Goal: Information Seeking & Learning: Compare options

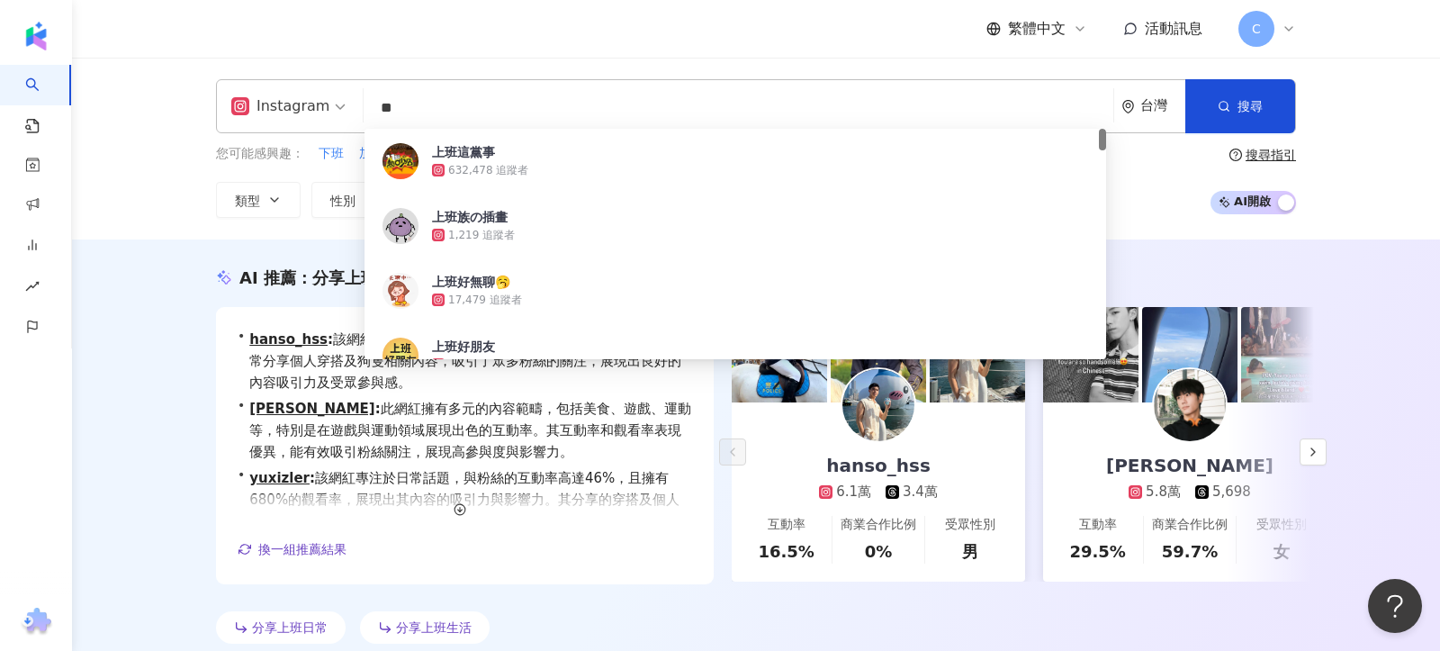
click at [465, 92] on input "**" at bounding box center [738, 108] width 735 height 34
click at [465, 93] on input "**" at bounding box center [738, 108] width 735 height 34
paste input "search"
type input "**"
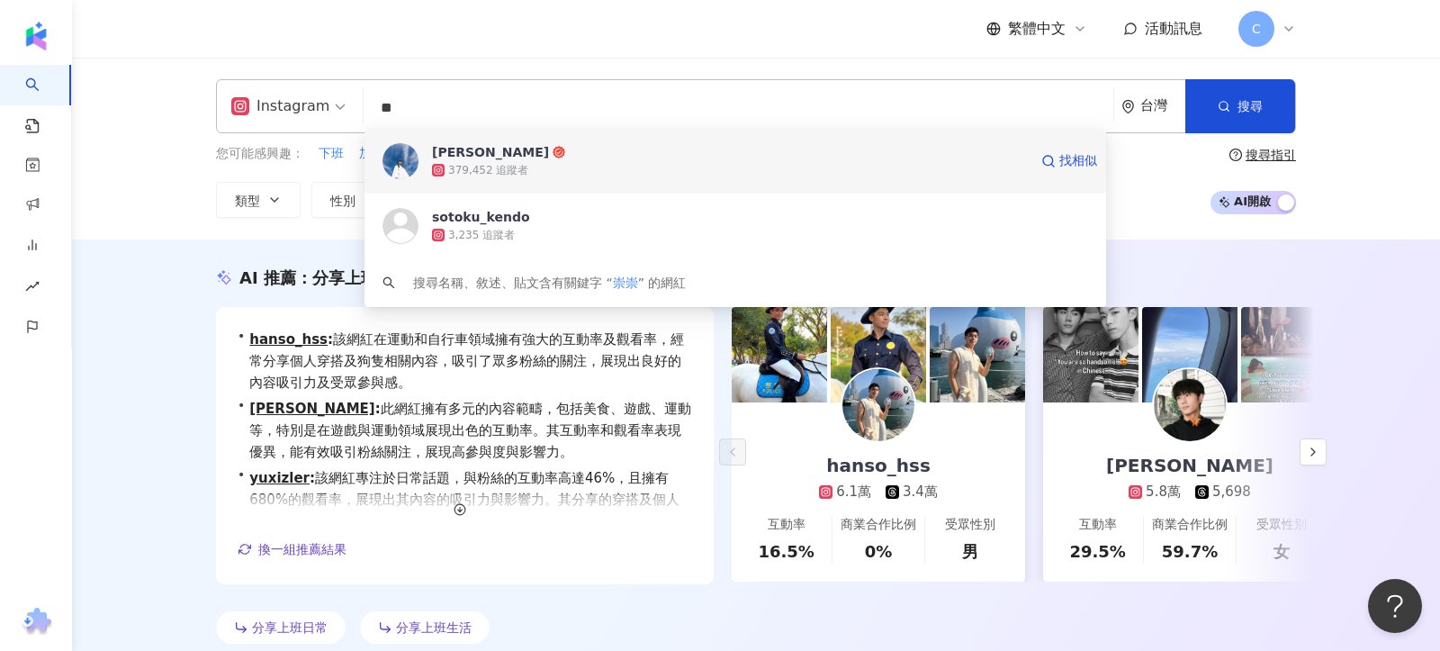
click at [507, 140] on div "Daniel 379,452 追蹤者 找相似" at bounding box center [735, 161] width 742 height 65
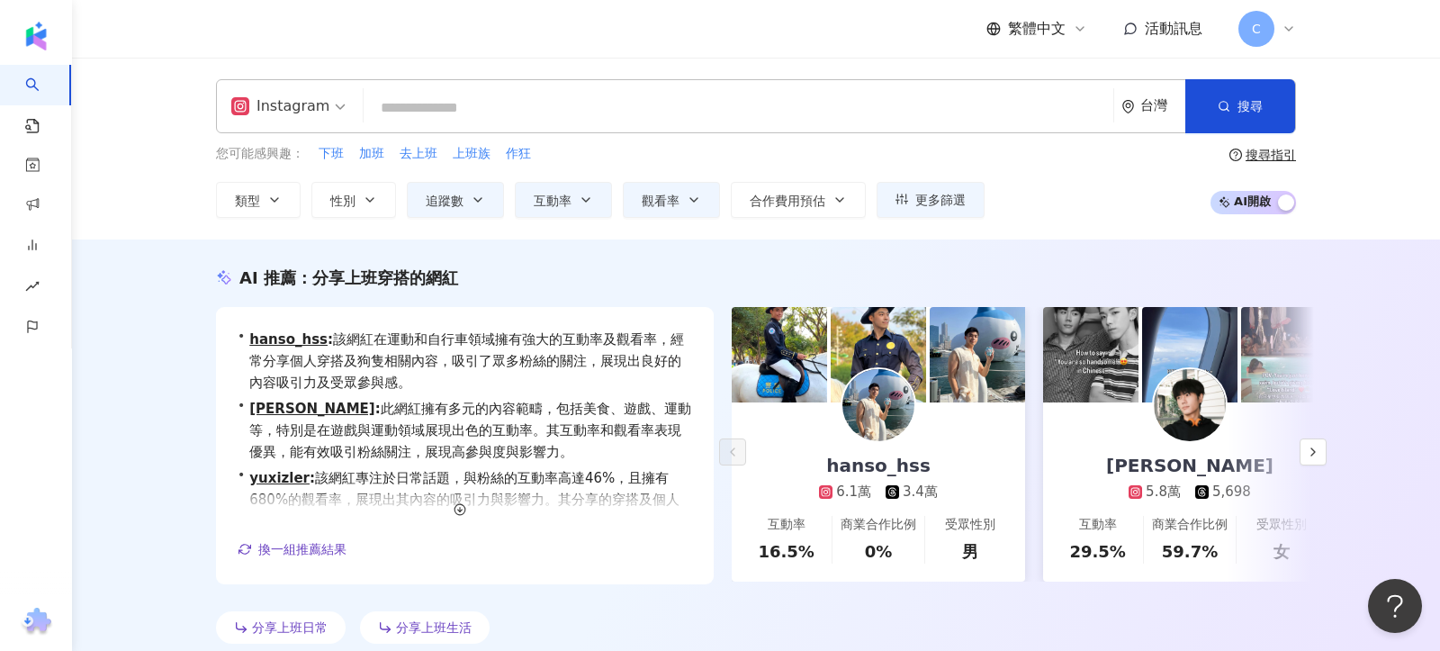
click at [532, 100] on input "search" at bounding box center [738, 108] width 735 height 34
paste input "*"
type input "*"
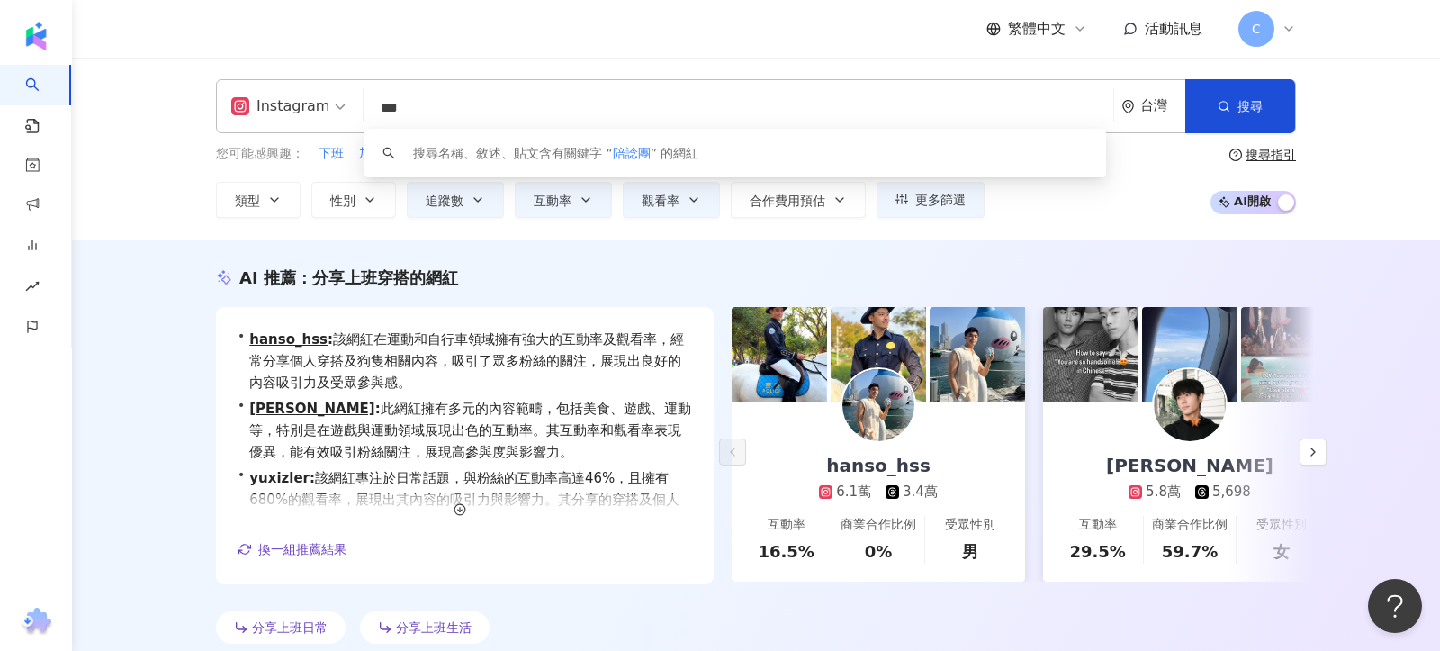
type input "***"
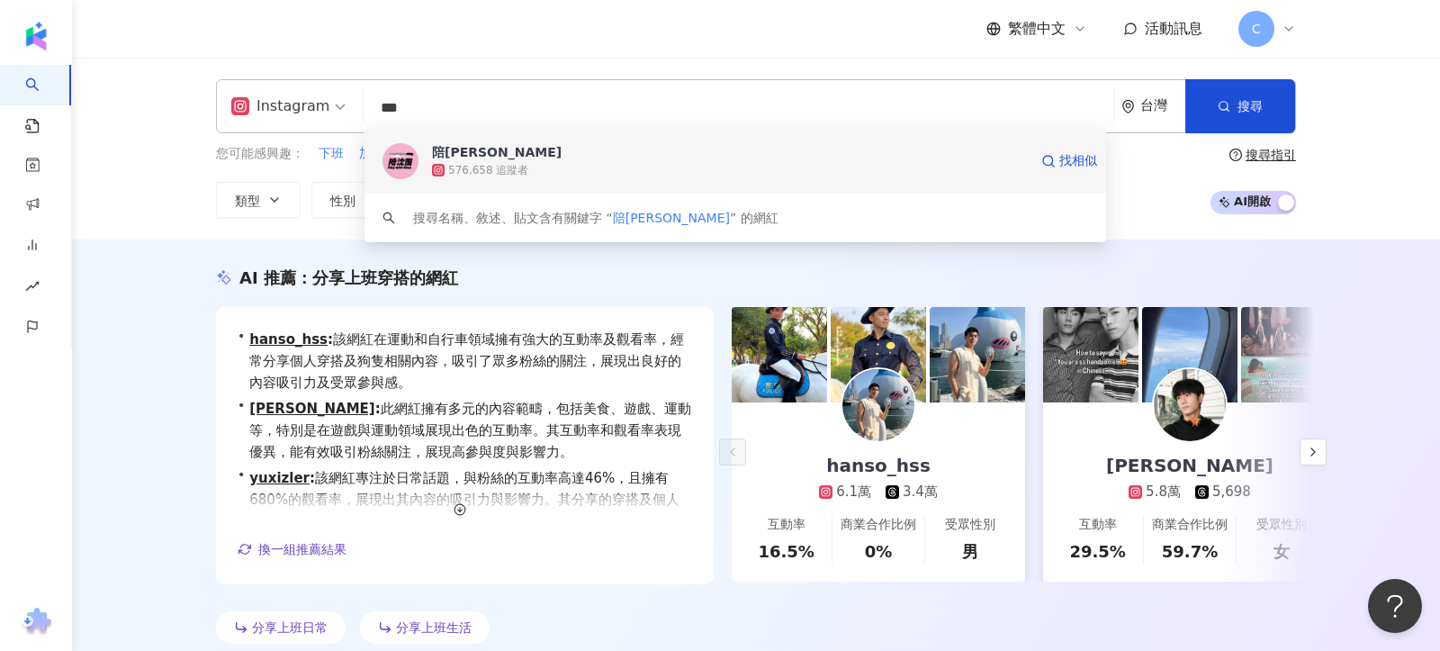
click at [512, 175] on div "576,658 追蹤者" at bounding box center [488, 170] width 80 height 15
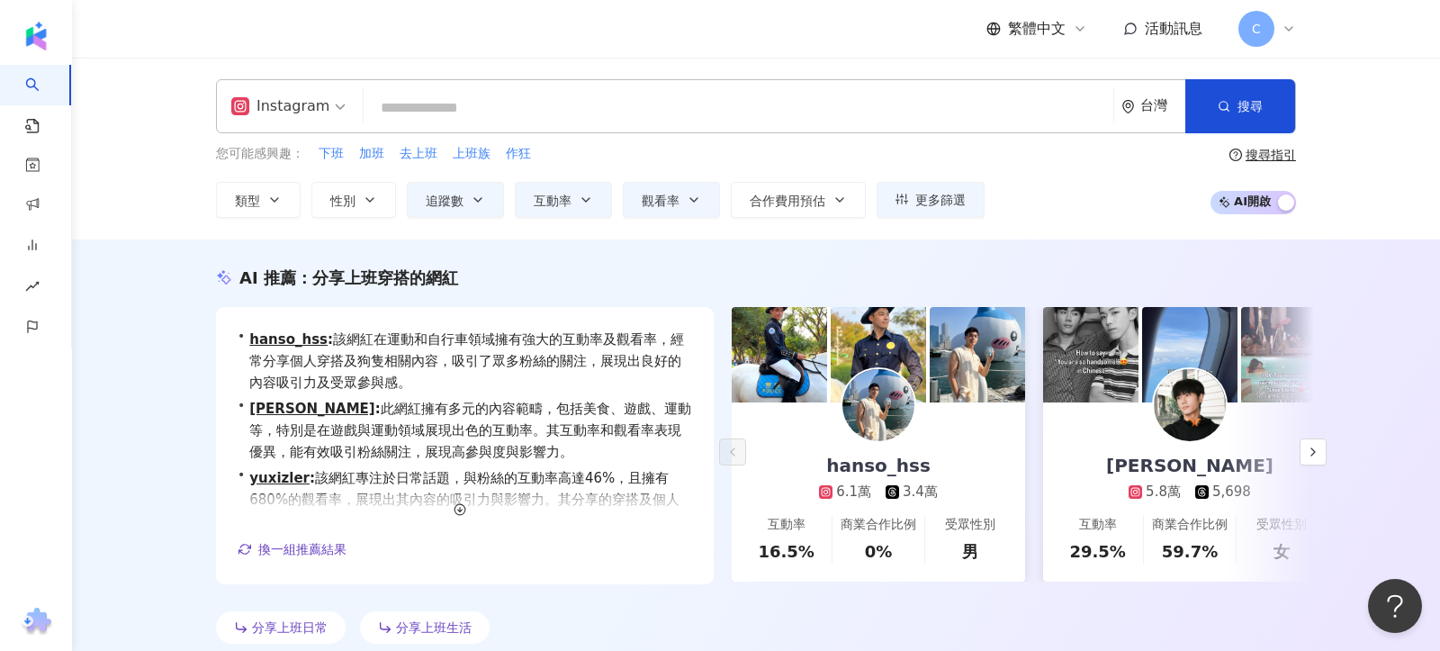
paste input "*******"
type input "*******"
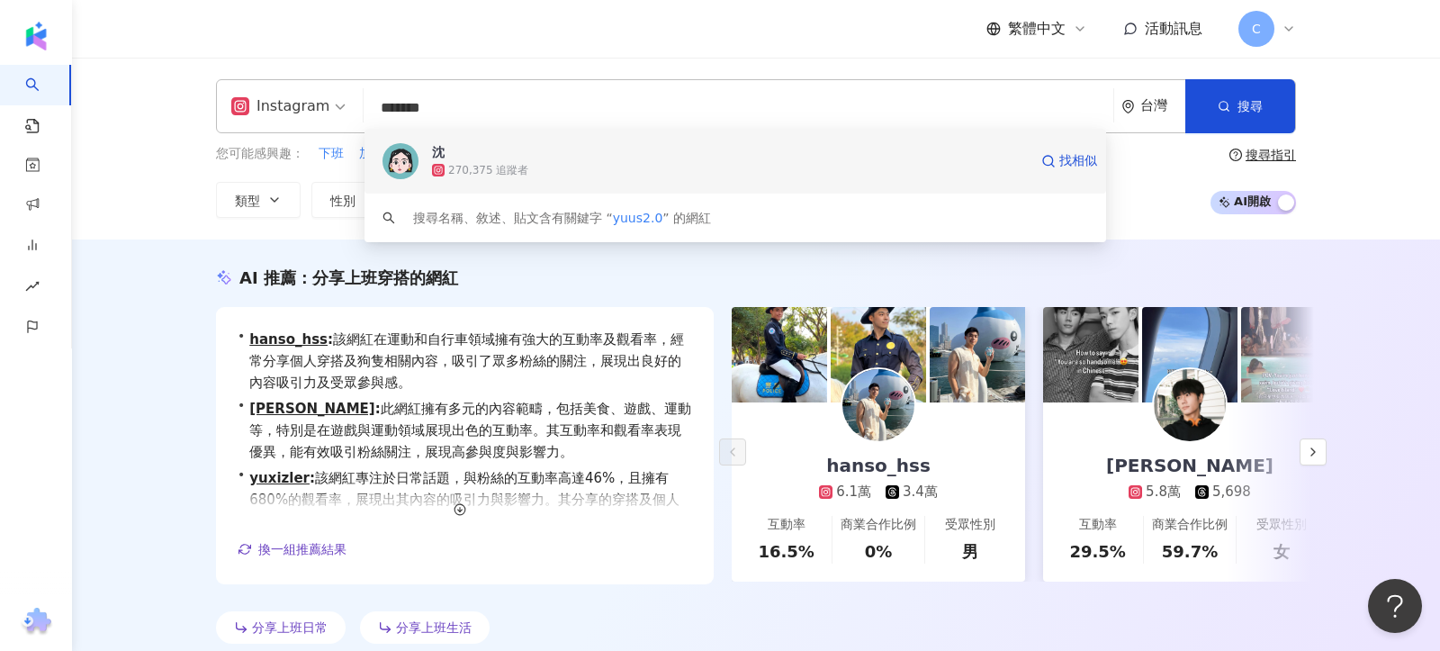
click at [578, 184] on div "沈 270,375 追蹤者 找相似" at bounding box center [735, 161] width 742 height 65
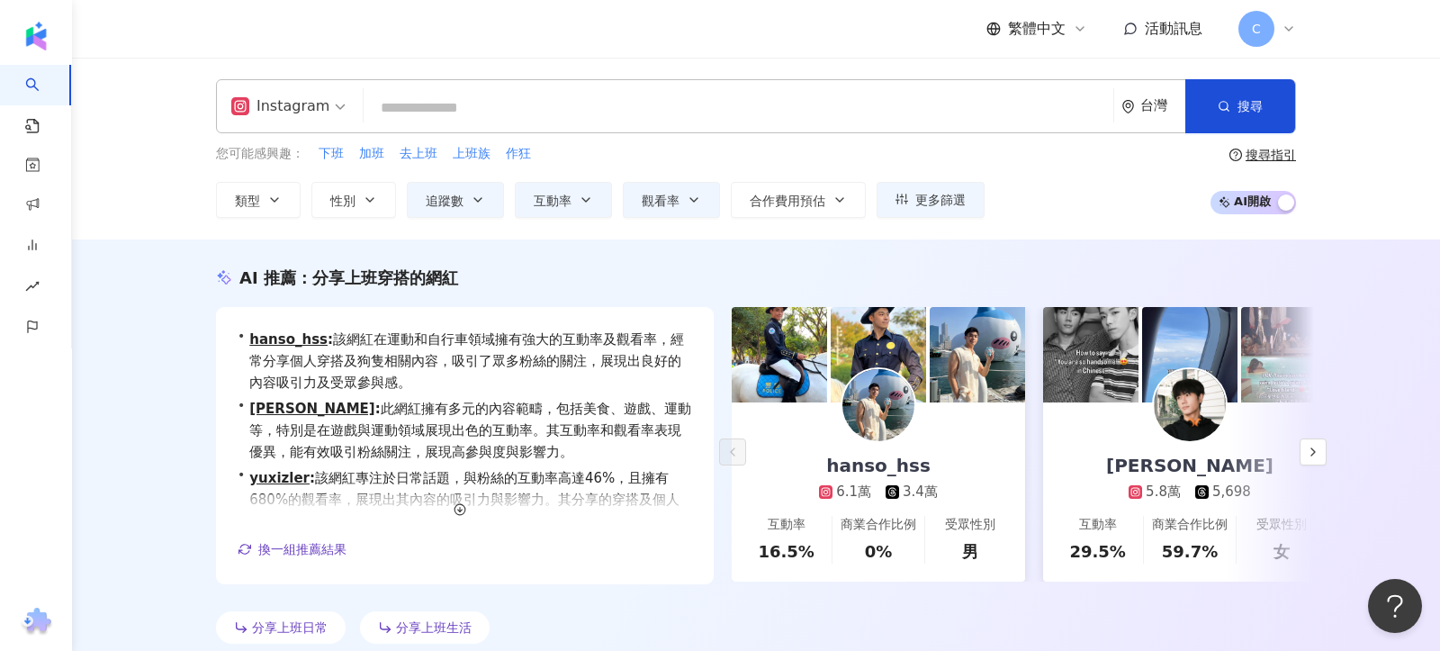
paste input "*******"
type input "*******"
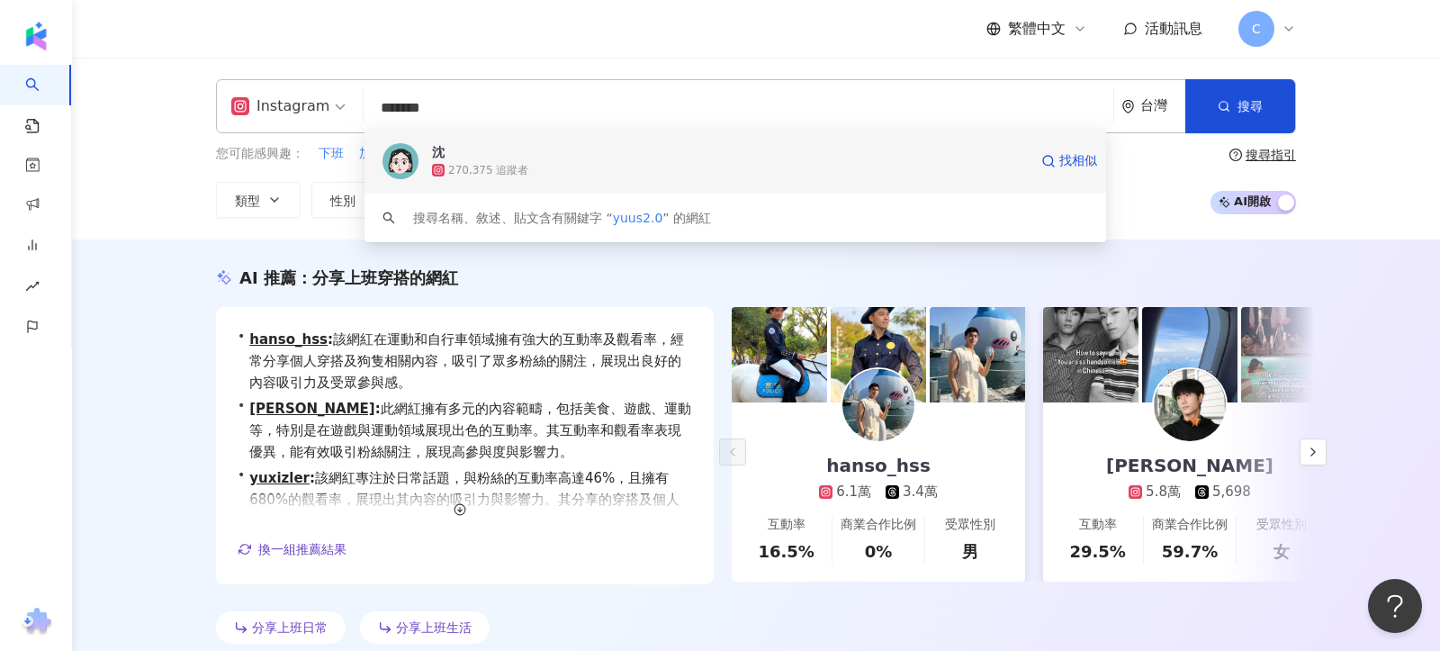
click at [591, 155] on span "沈" at bounding box center [730, 152] width 596 height 18
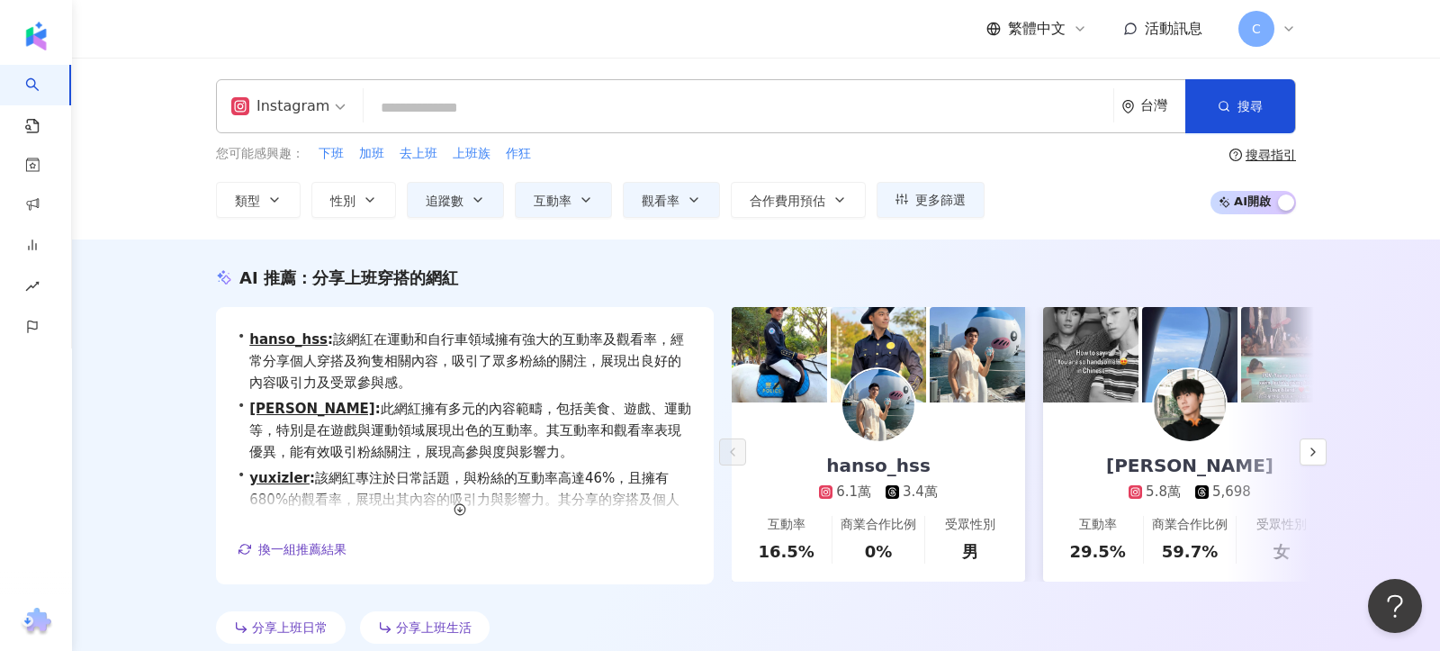
paste input "********"
type input "********"
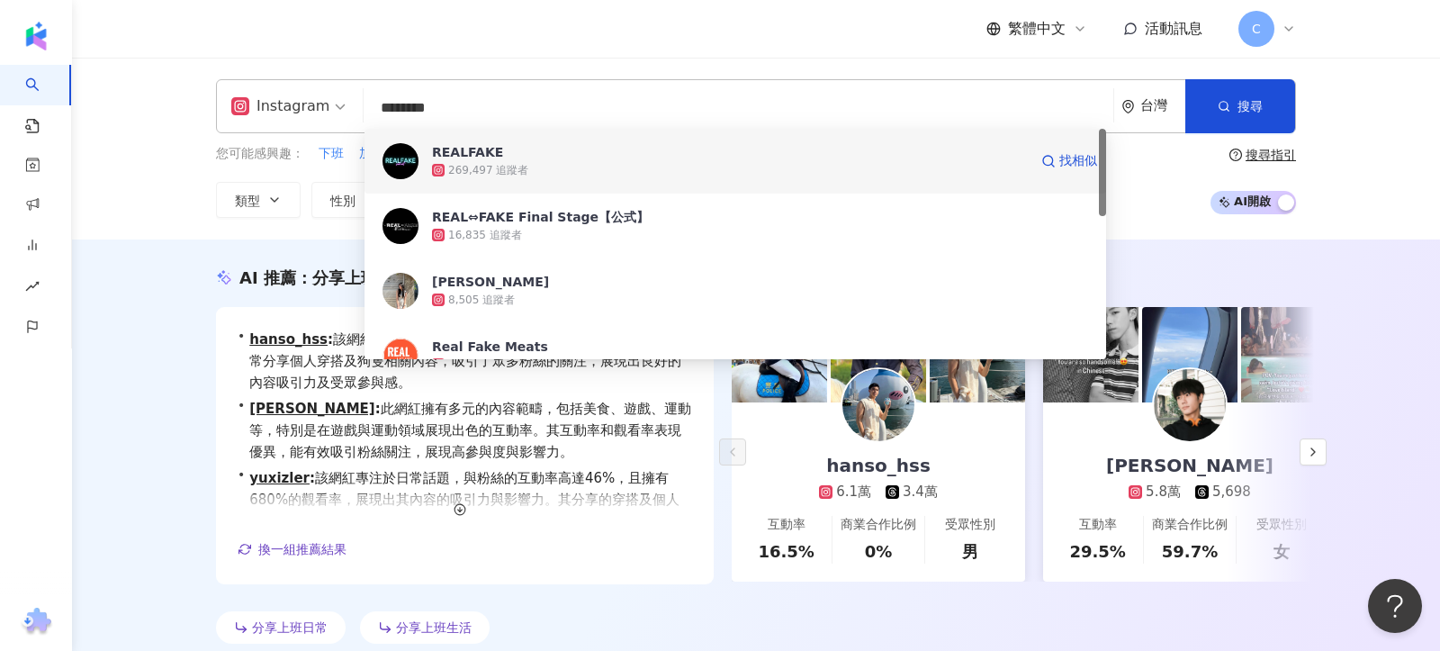
click at [724, 166] on div "269,497 追蹤者" at bounding box center [730, 170] width 596 height 18
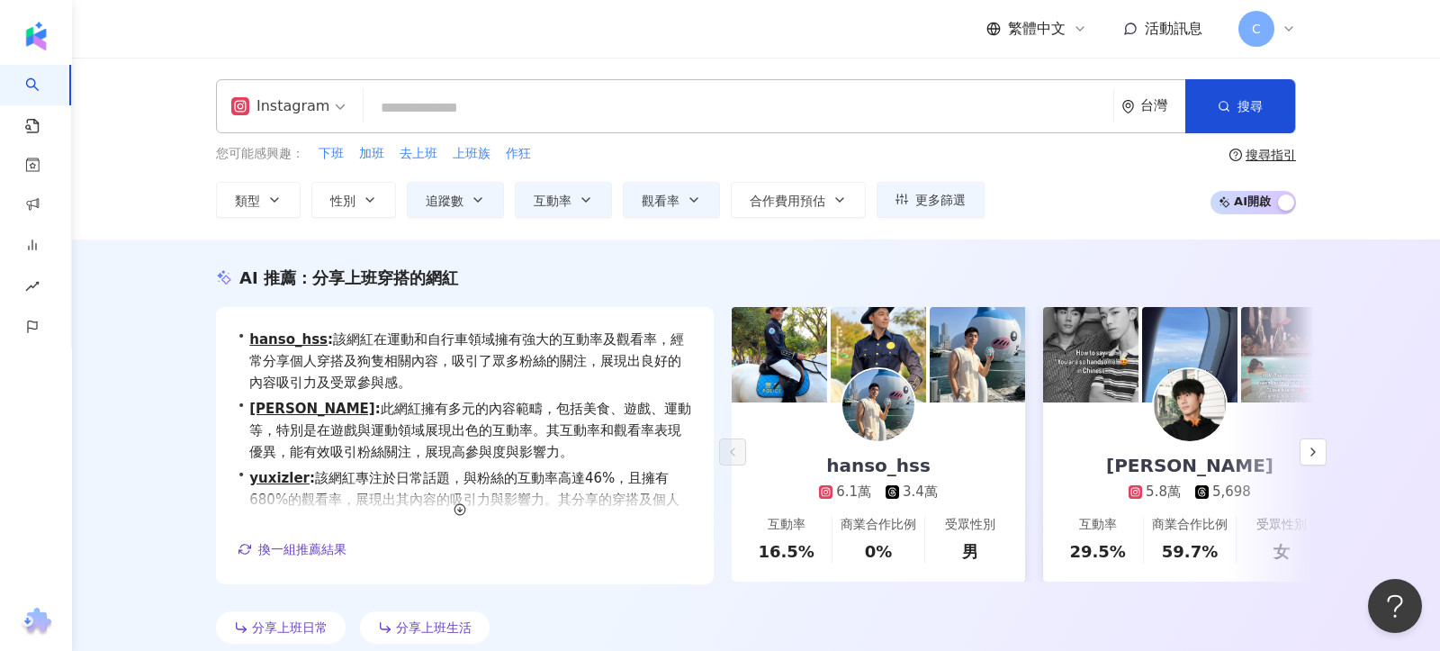
paste input "***"
type input "***"
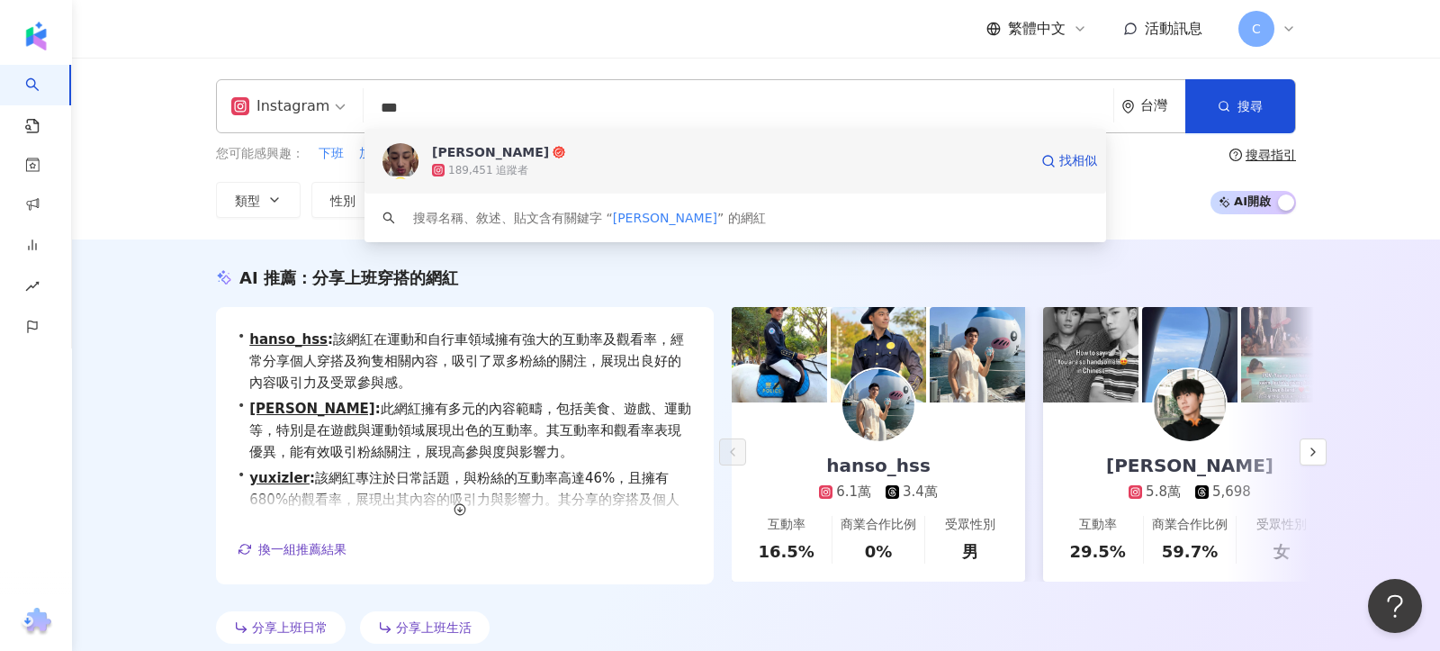
click at [744, 159] on span "cheng" at bounding box center [730, 152] width 596 height 18
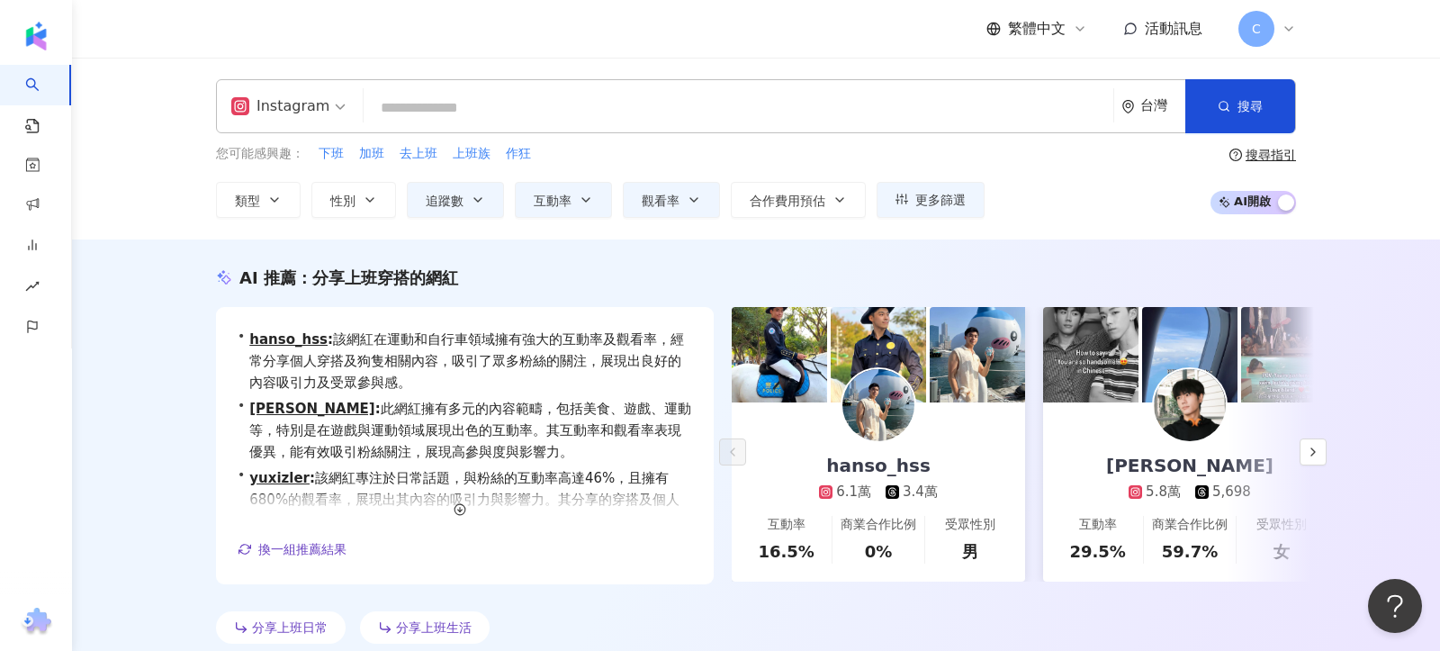
paste input "**"
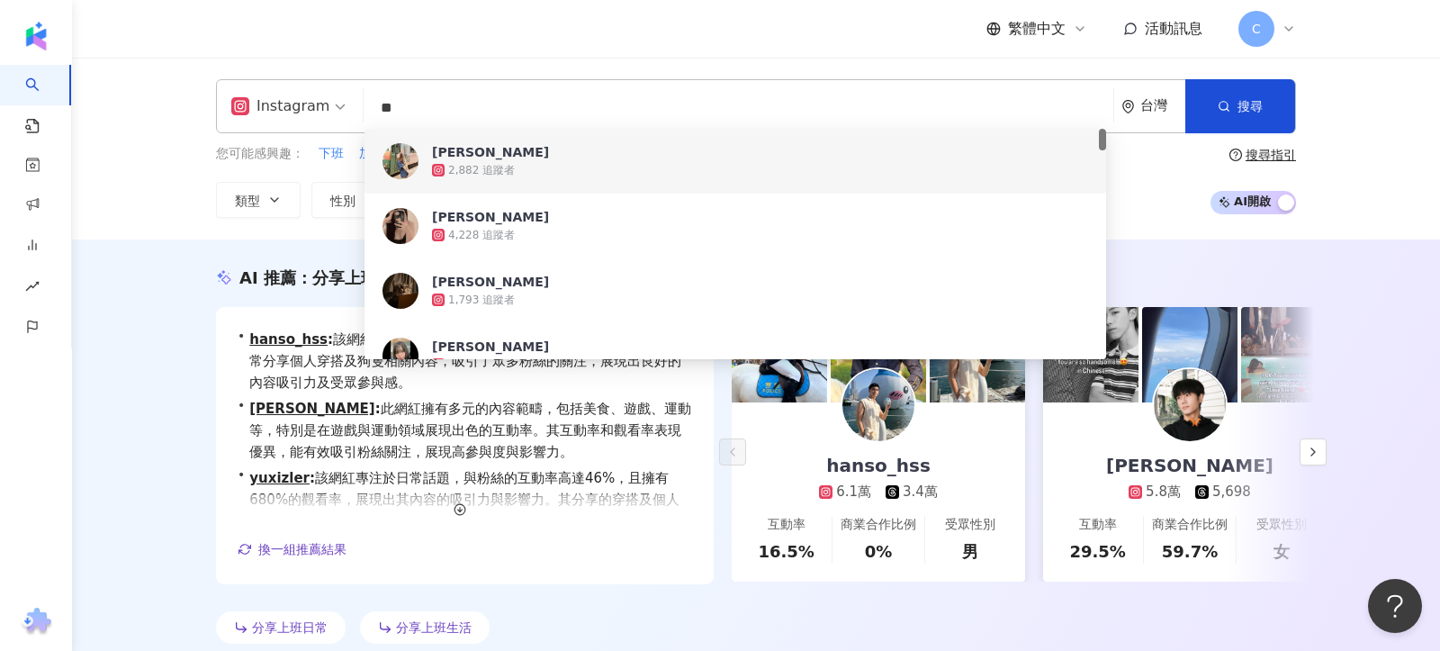
click at [472, 111] on input "**" at bounding box center [738, 108] width 735 height 34
paste input "******"
type input "********"
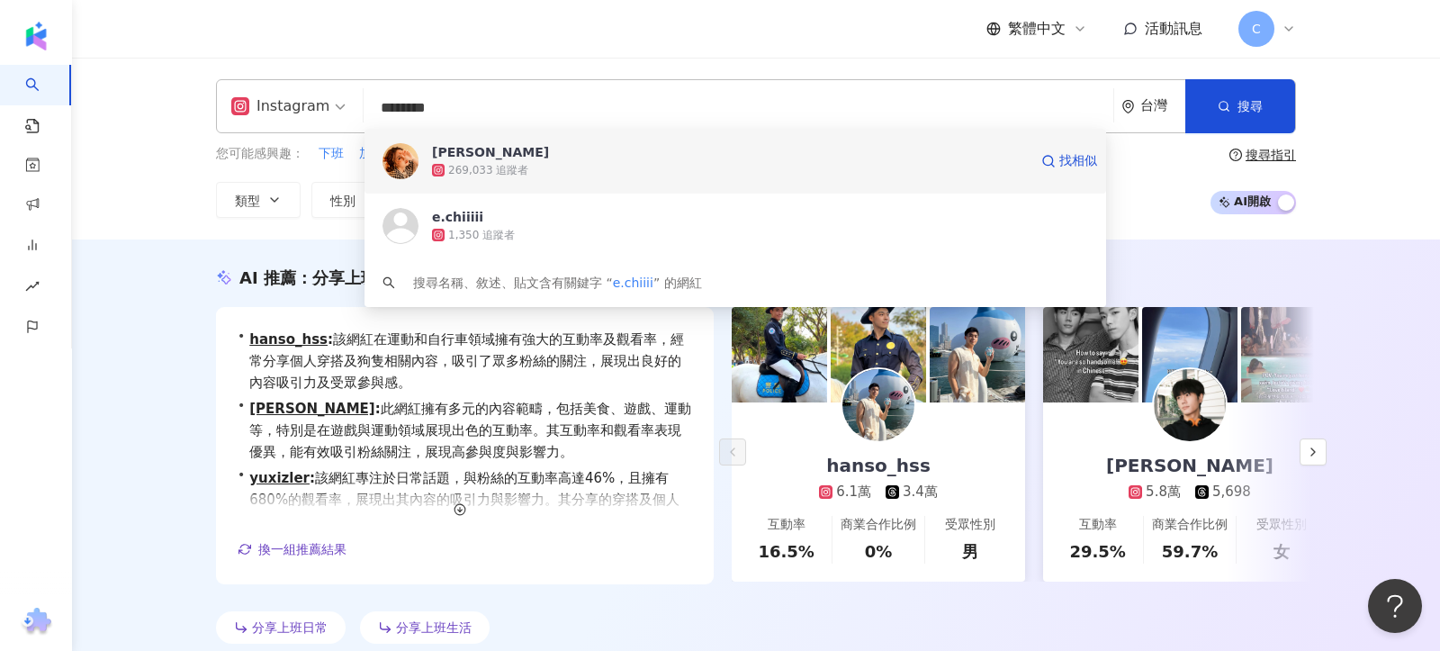
click at [614, 172] on div "269,033 追蹤者" at bounding box center [730, 170] width 596 height 18
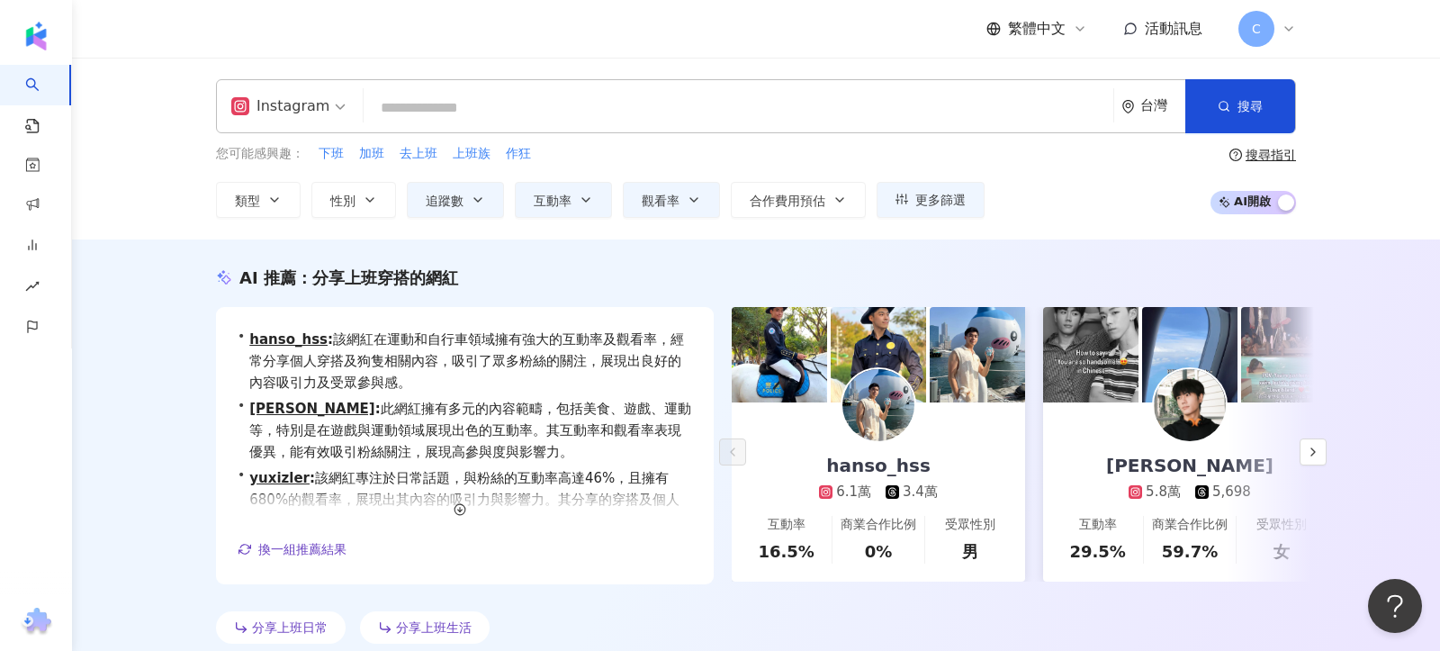
paste input "***"
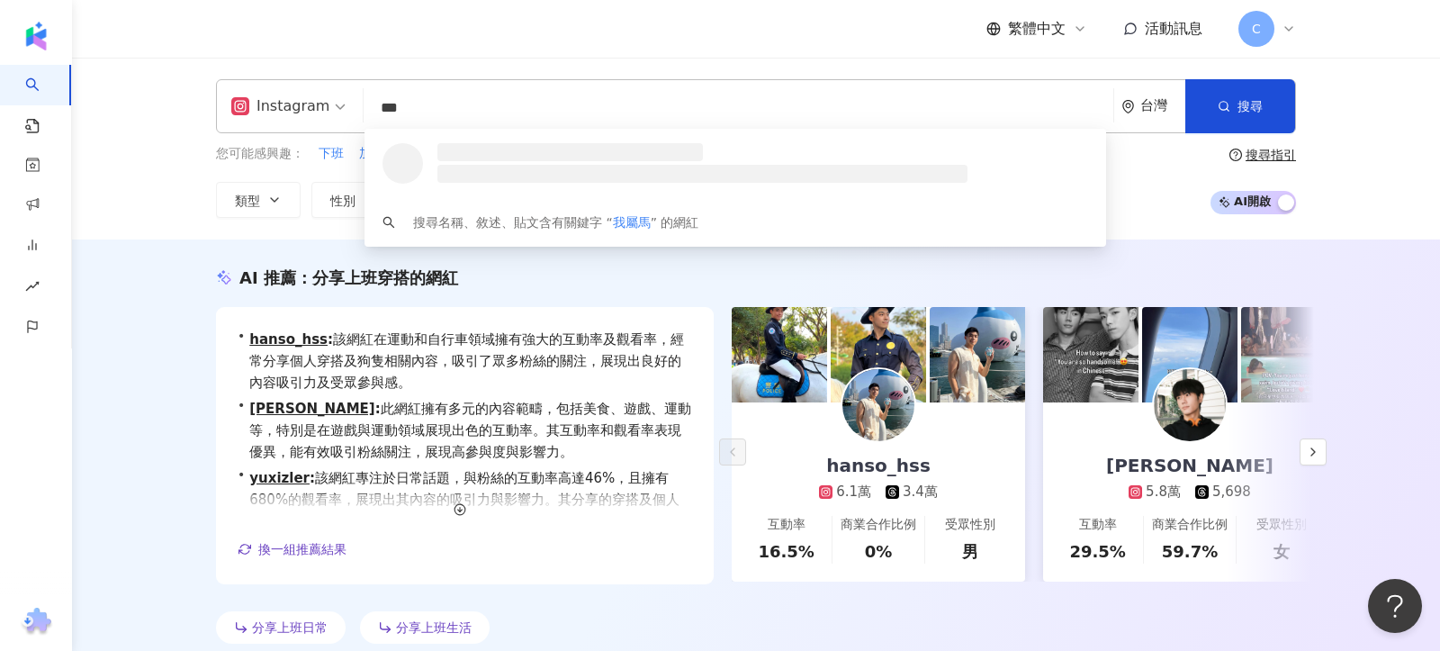
type input "***"
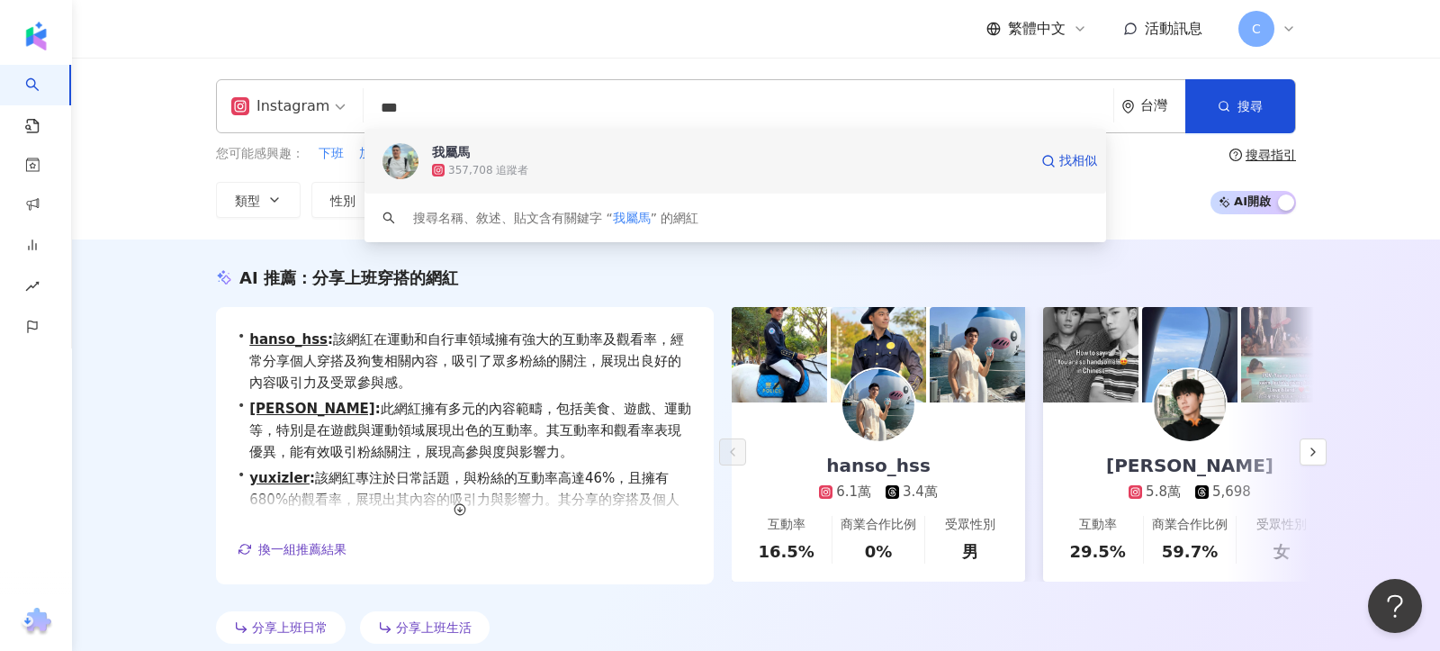
click at [517, 175] on div "357,708 追蹤者" at bounding box center [488, 170] width 80 height 15
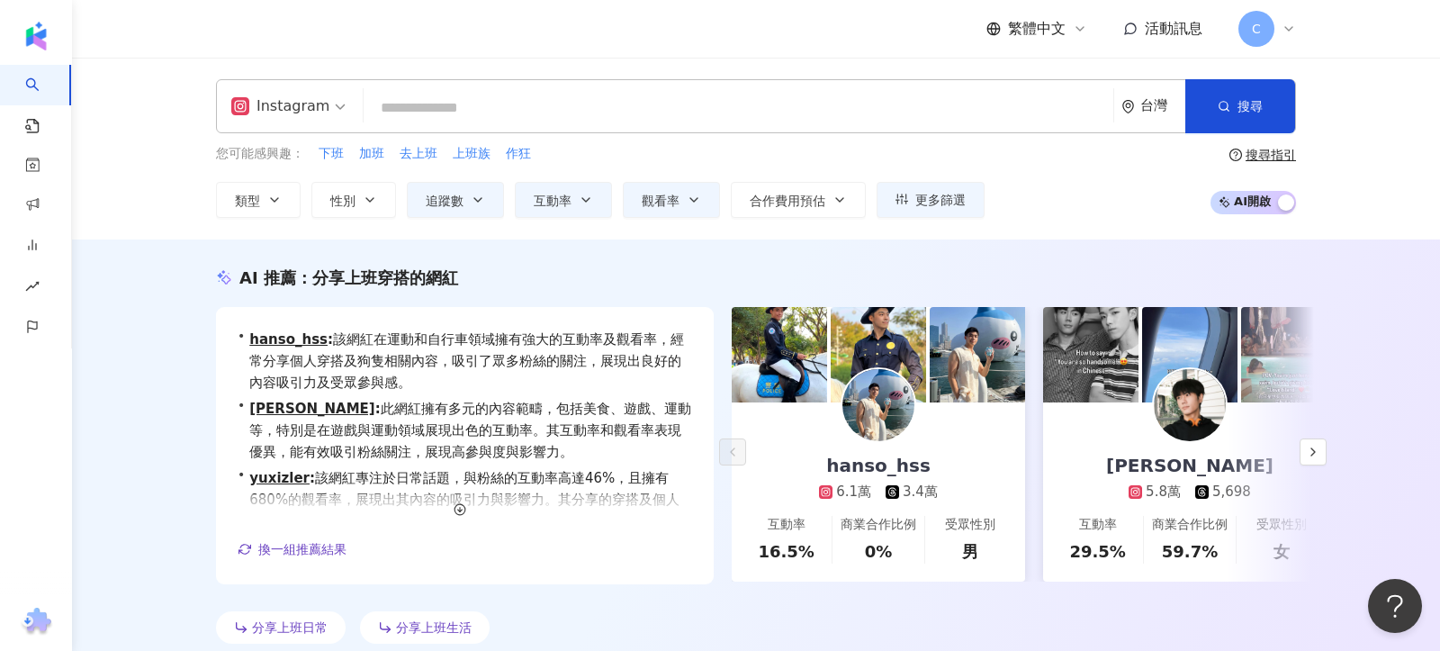
paste input "***"
type input "***"
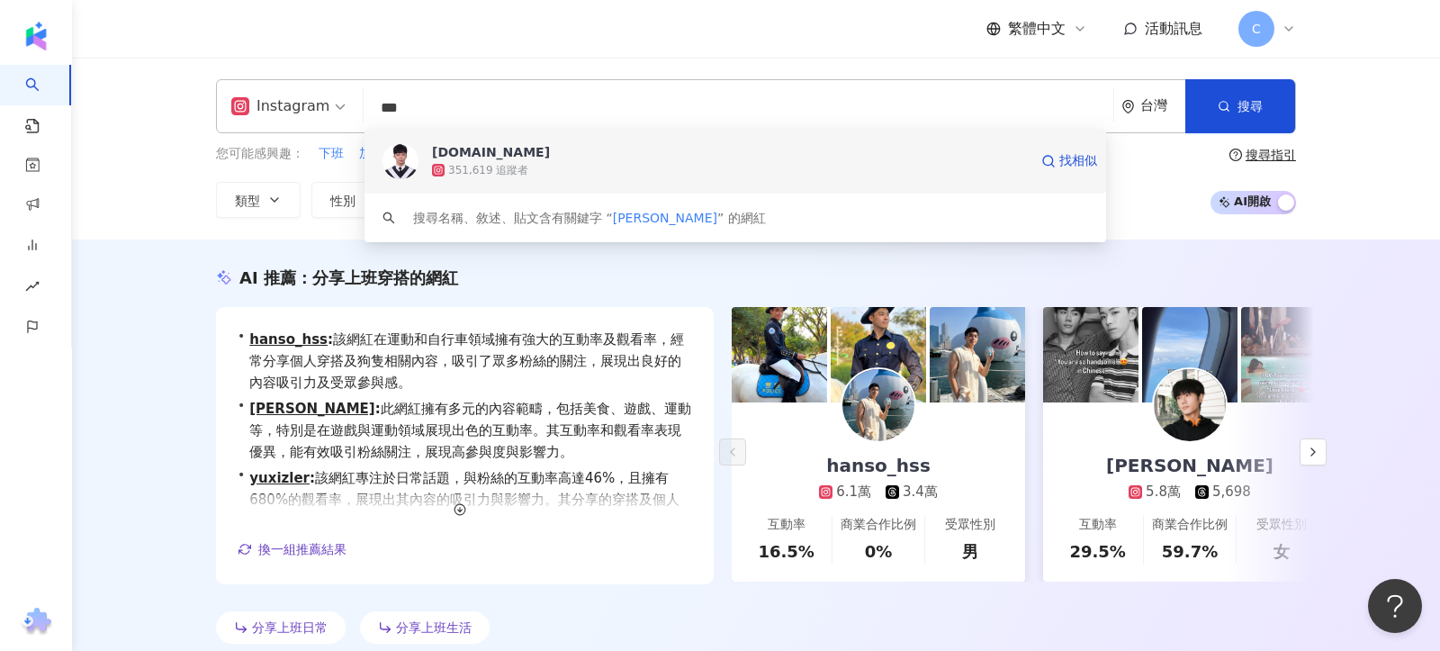
click at [583, 159] on span "lun.tw" at bounding box center [730, 152] width 596 height 18
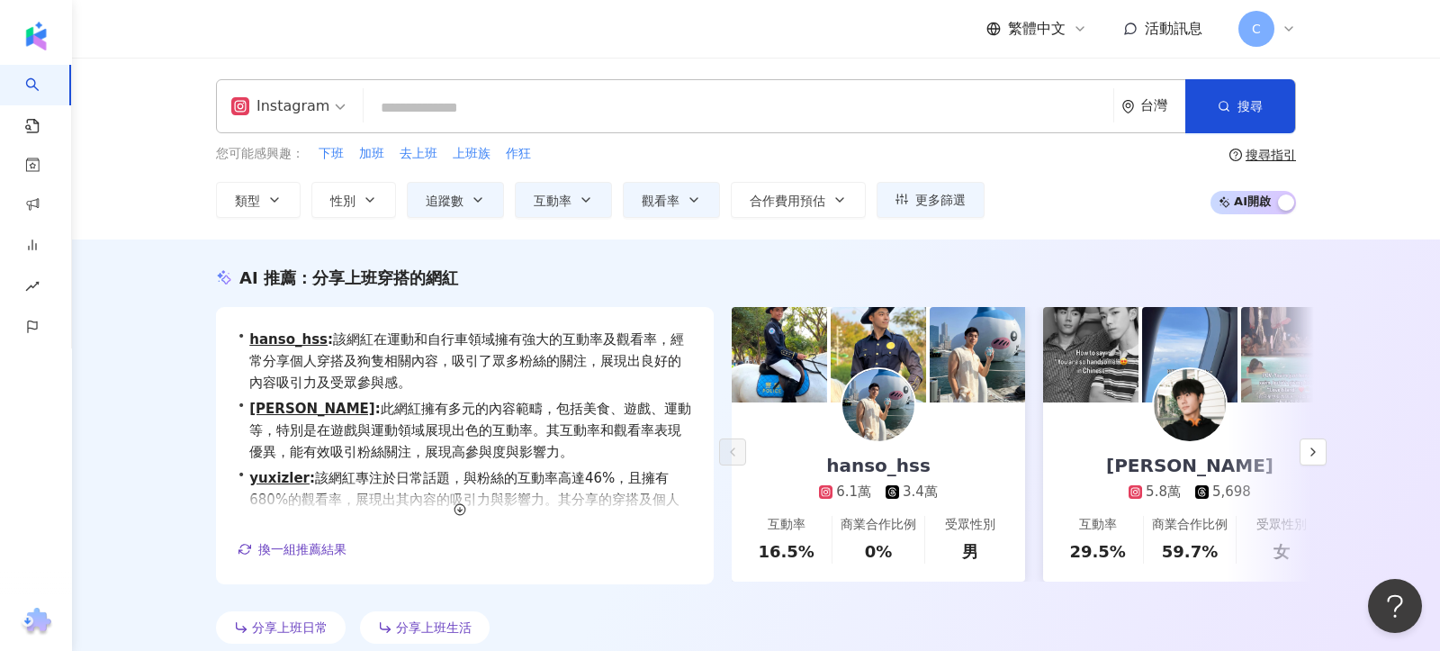
paste input "*****"
type input "*****"
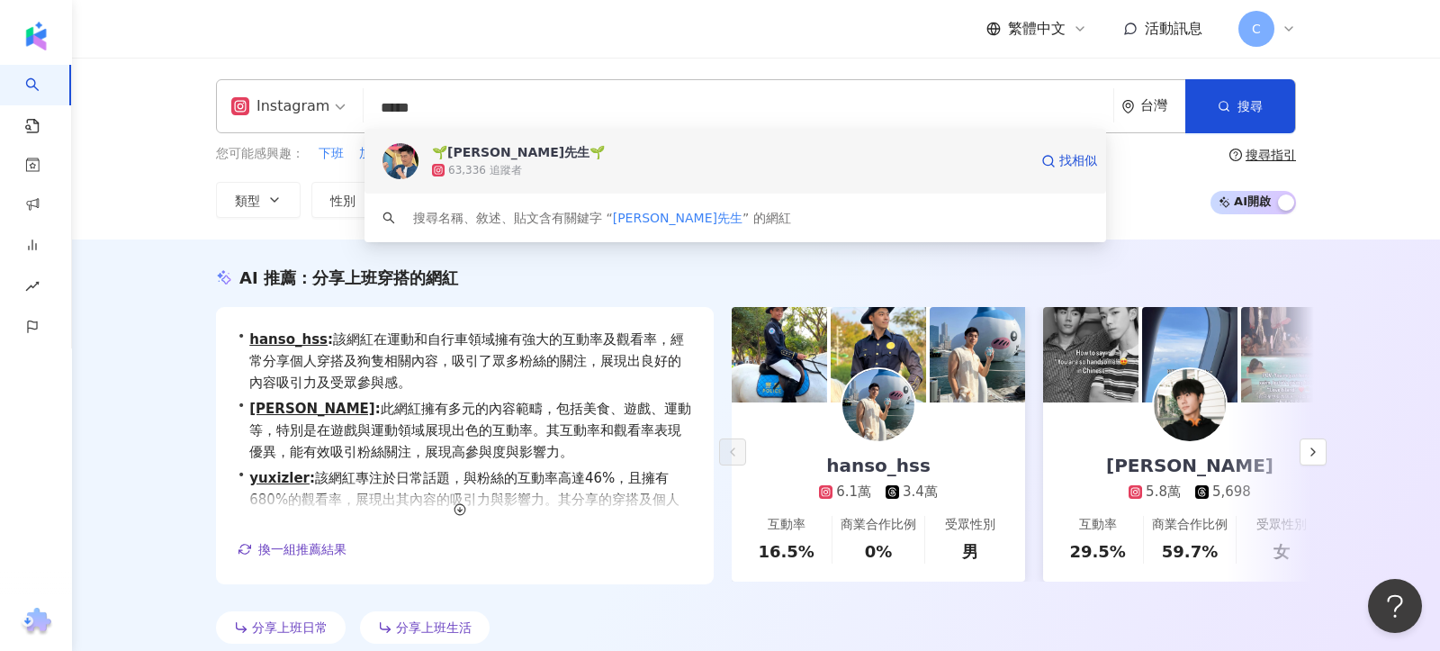
click at [594, 169] on div "63,336 追蹤者" at bounding box center [730, 170] width 596 height 18
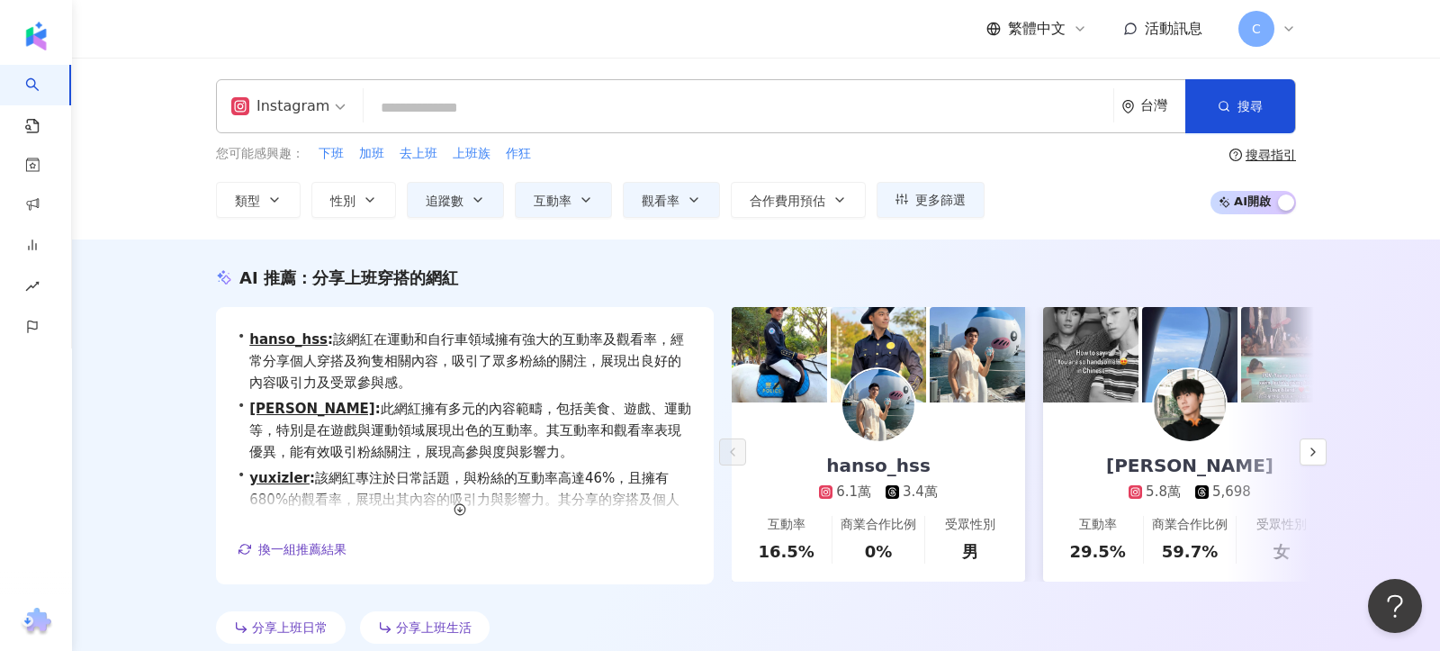
click at [543, 111] on input "search" at bounding box center [738, 108] width 735 height 34
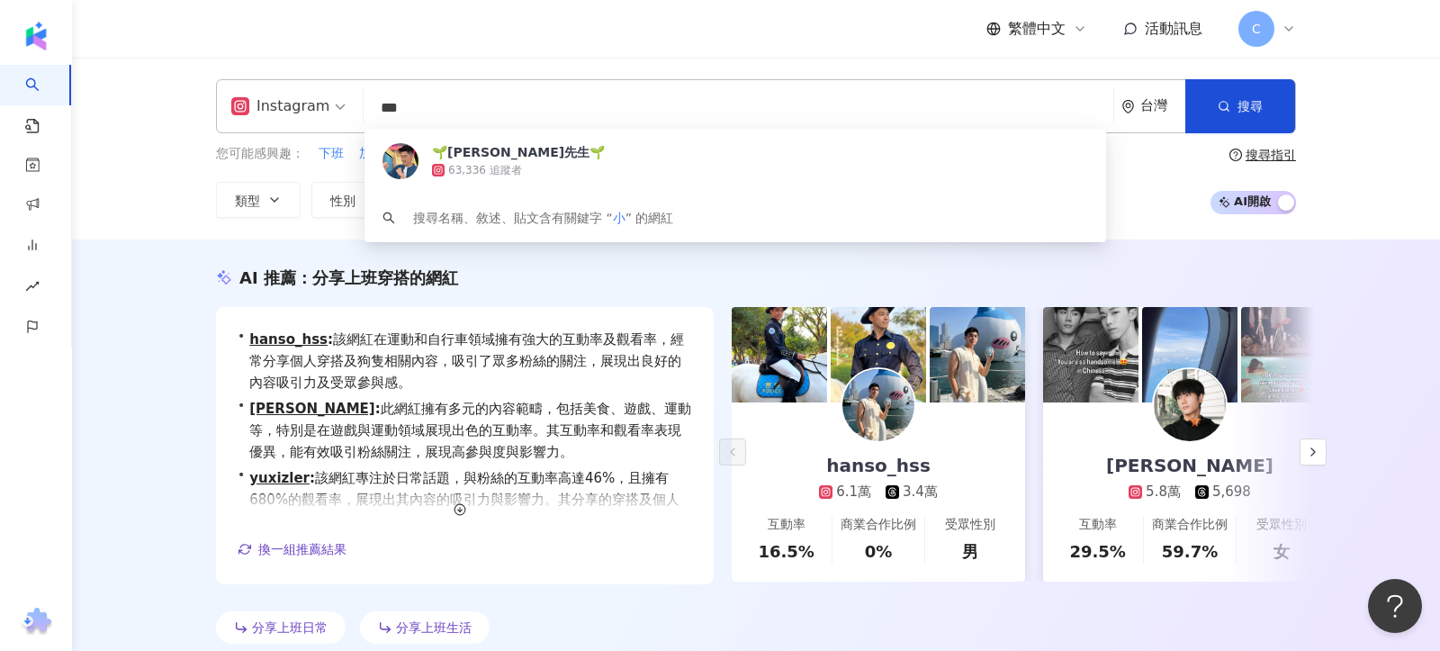
type input "**"
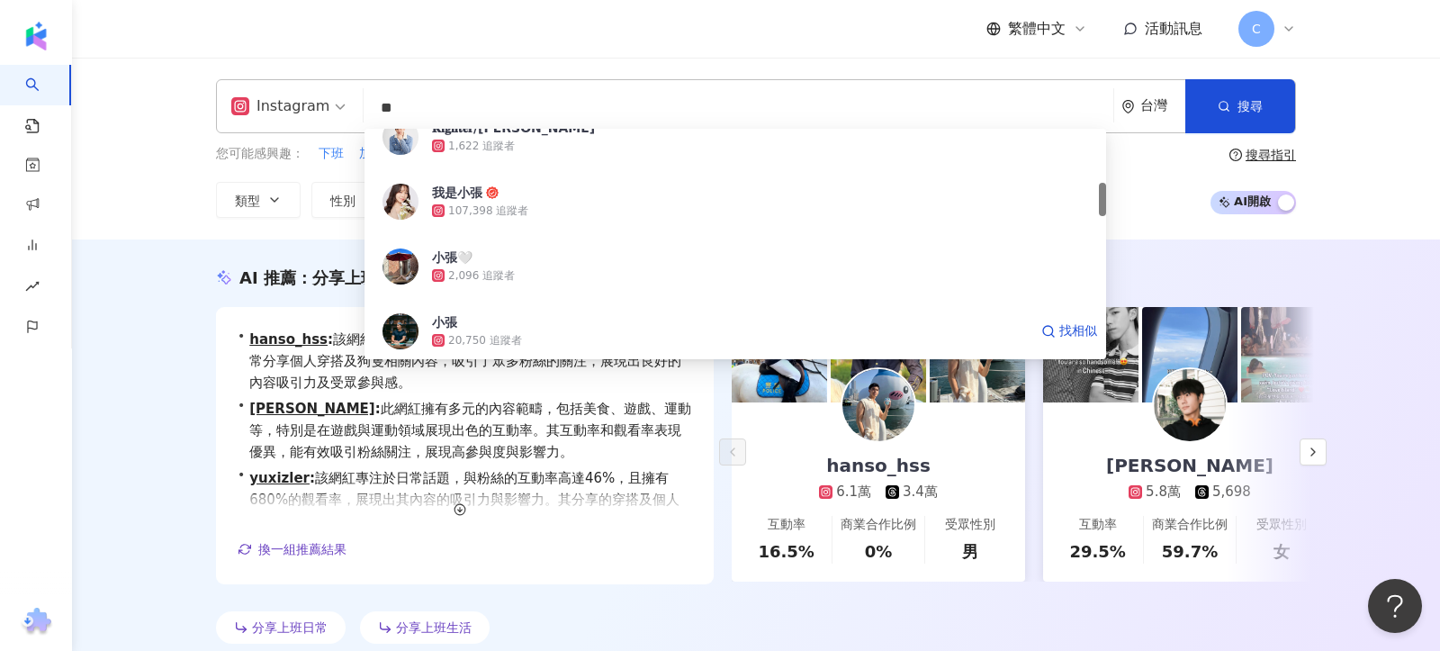
scroll to position [346, 0]
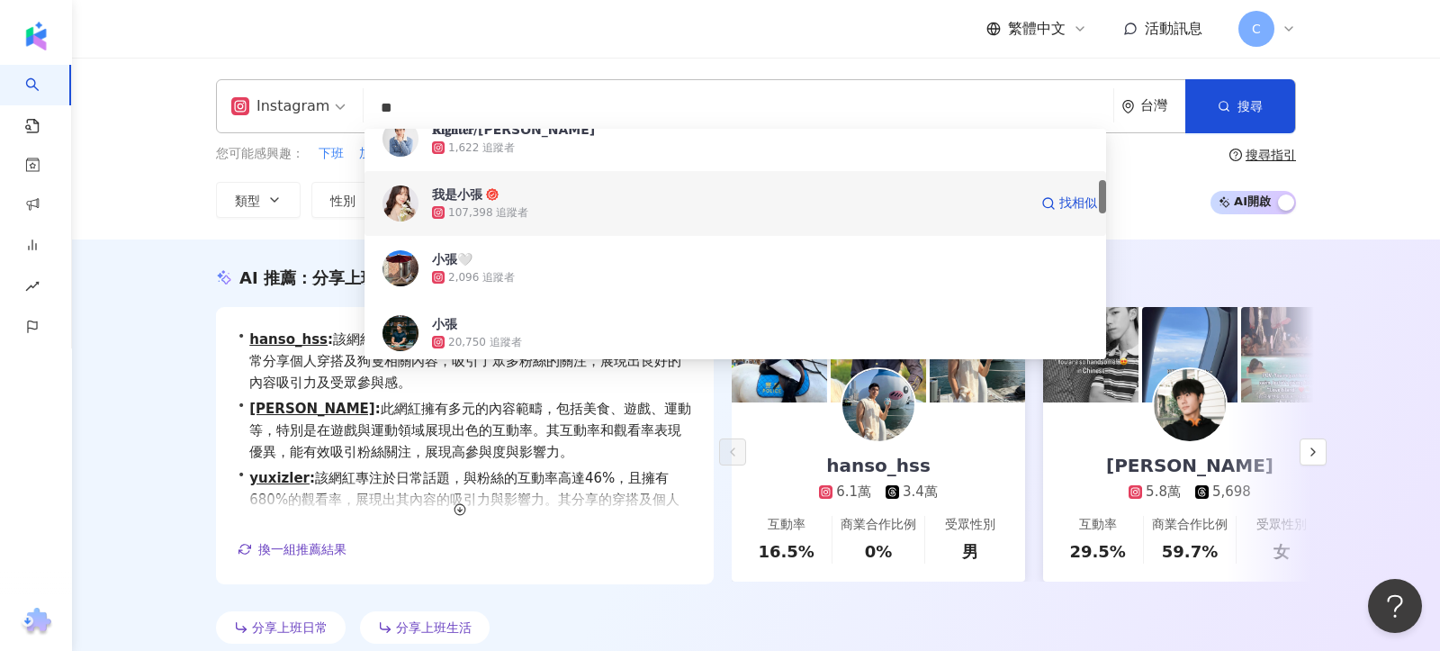
click at [528, 215] on div "107,398 追蹤者" at bounding box center [730, 212] width 596 height 18
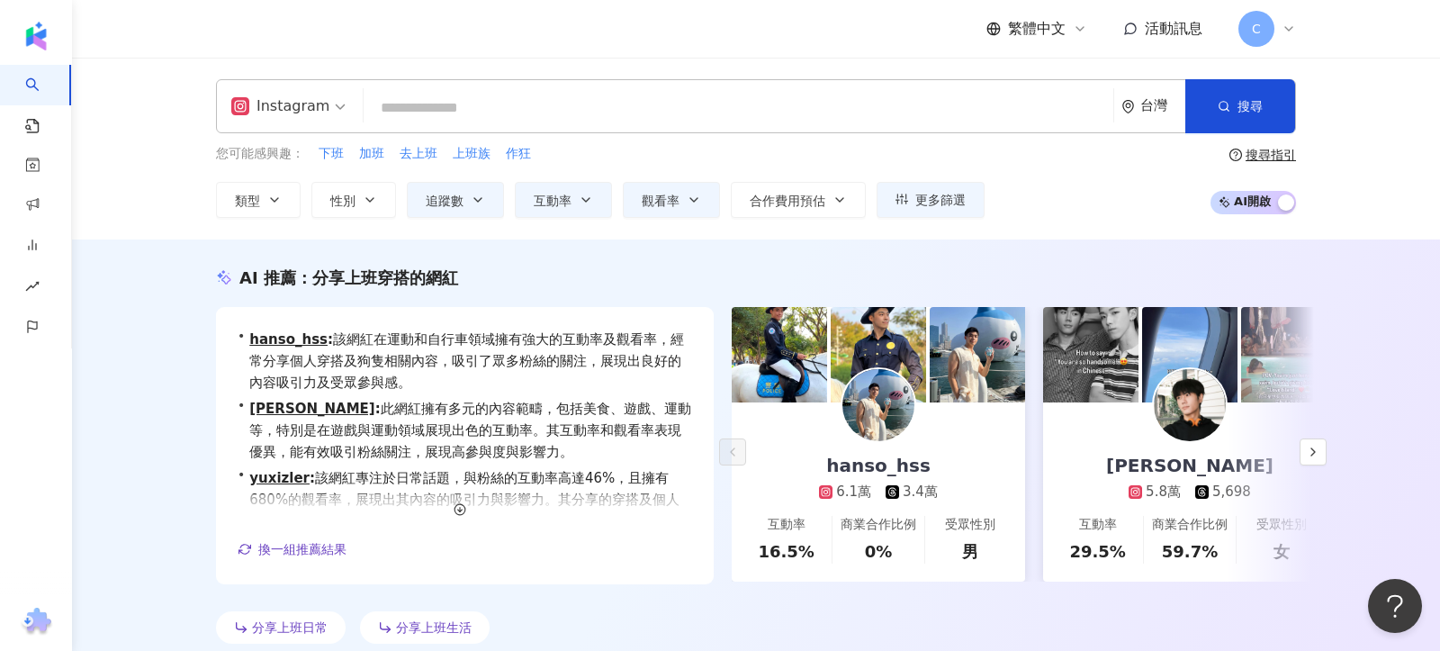
paste input "*********"
type input "*********"
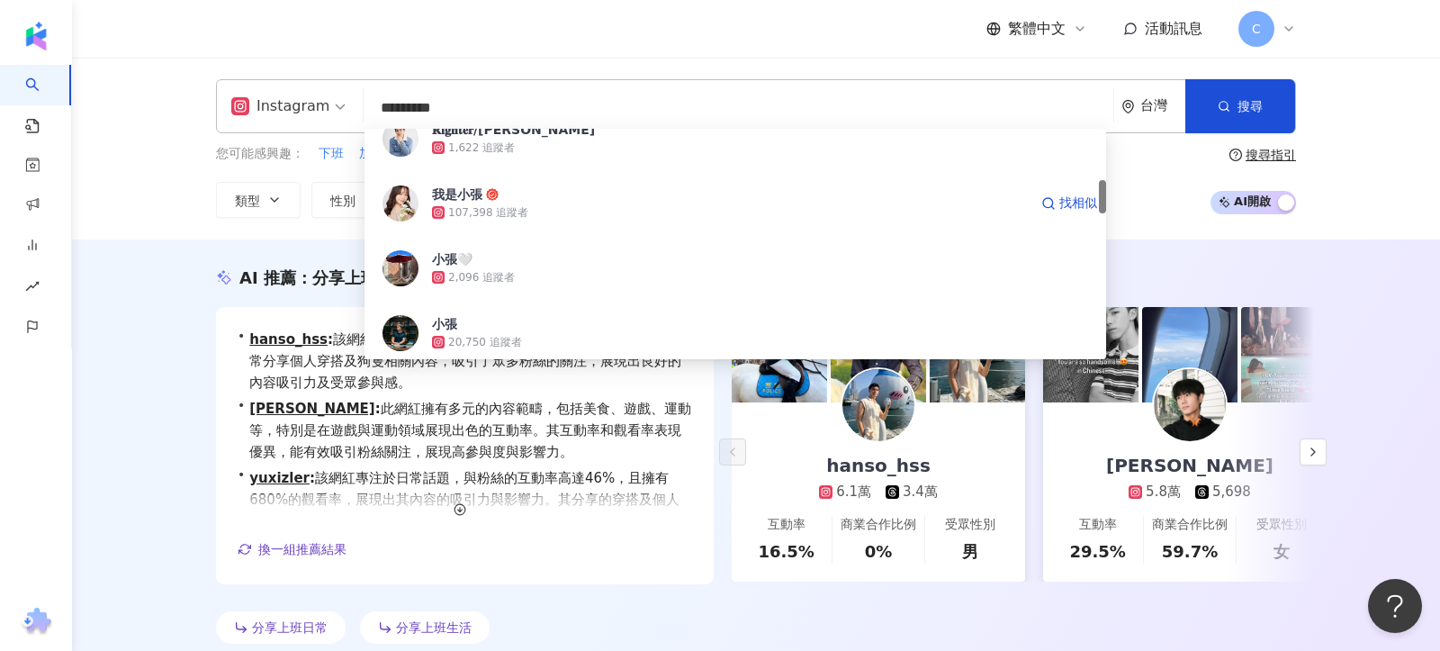
scroll to position [0, 0]
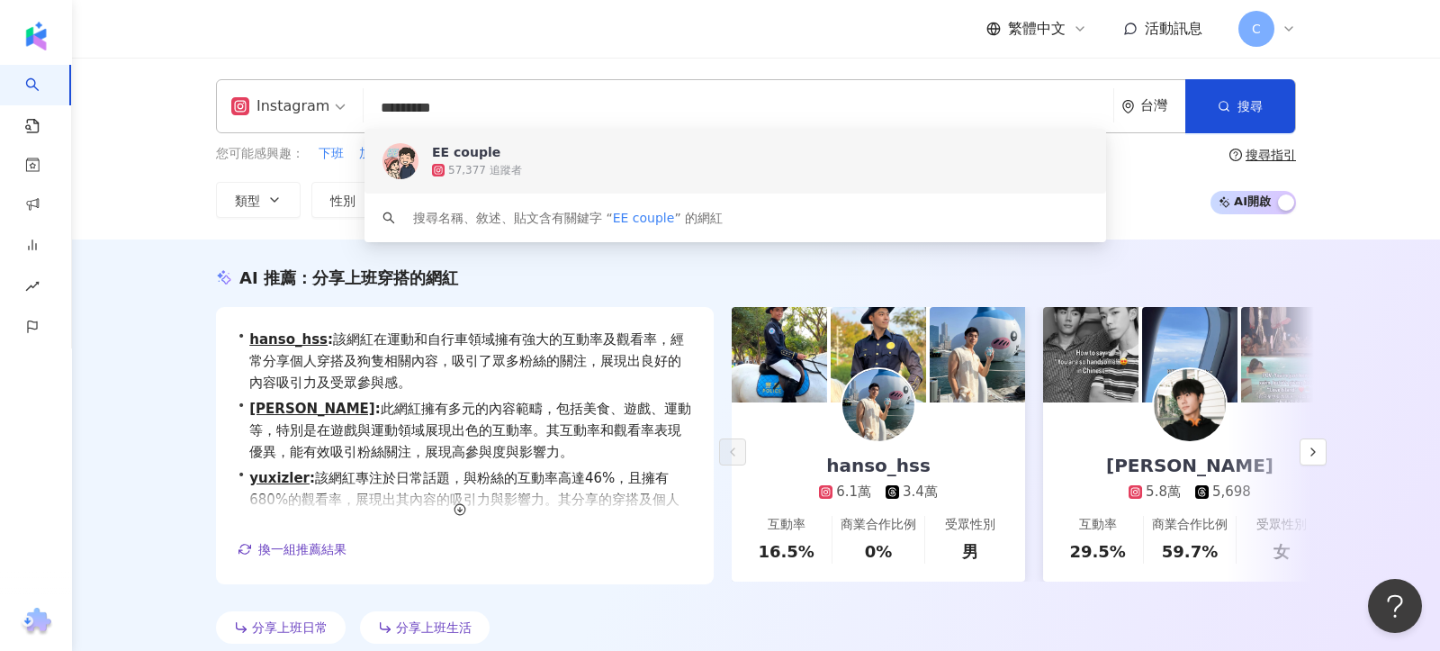
click at [579, 150] on span "EE couple" at bounding box center [730, 152] width 596 height 18
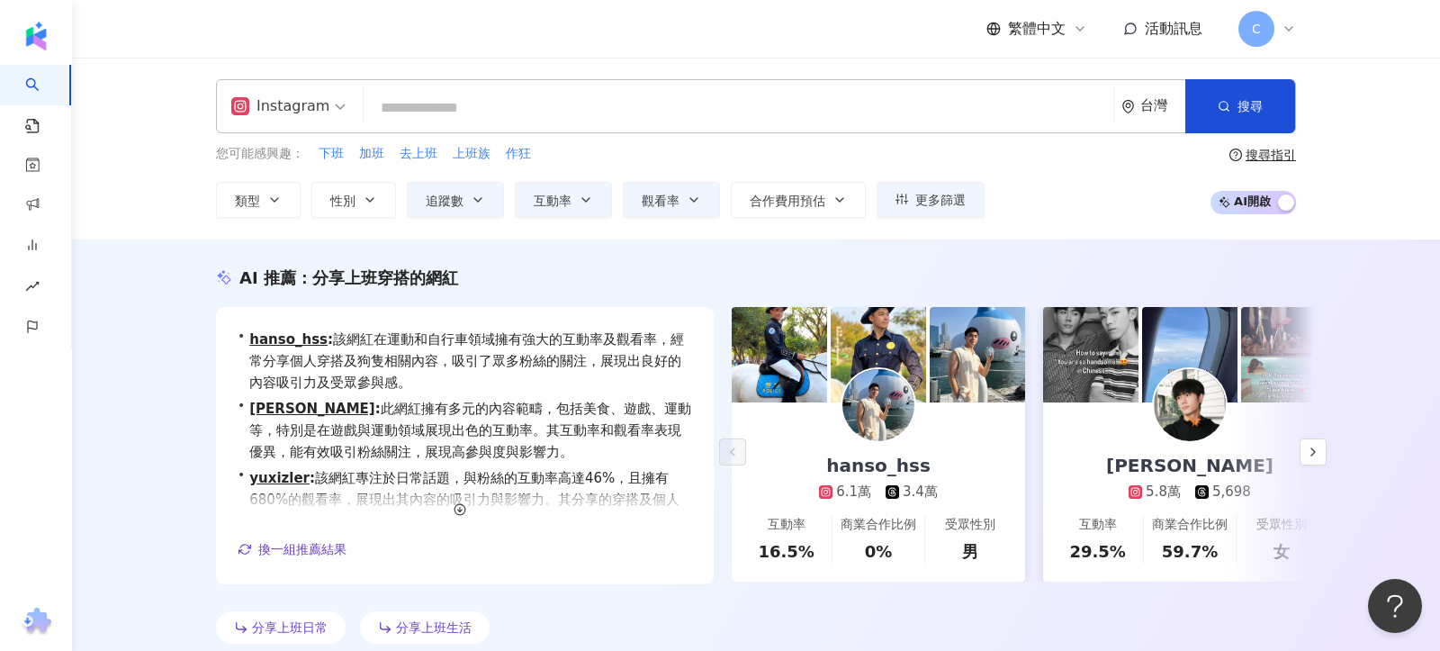
paste input "****"
type input "****"
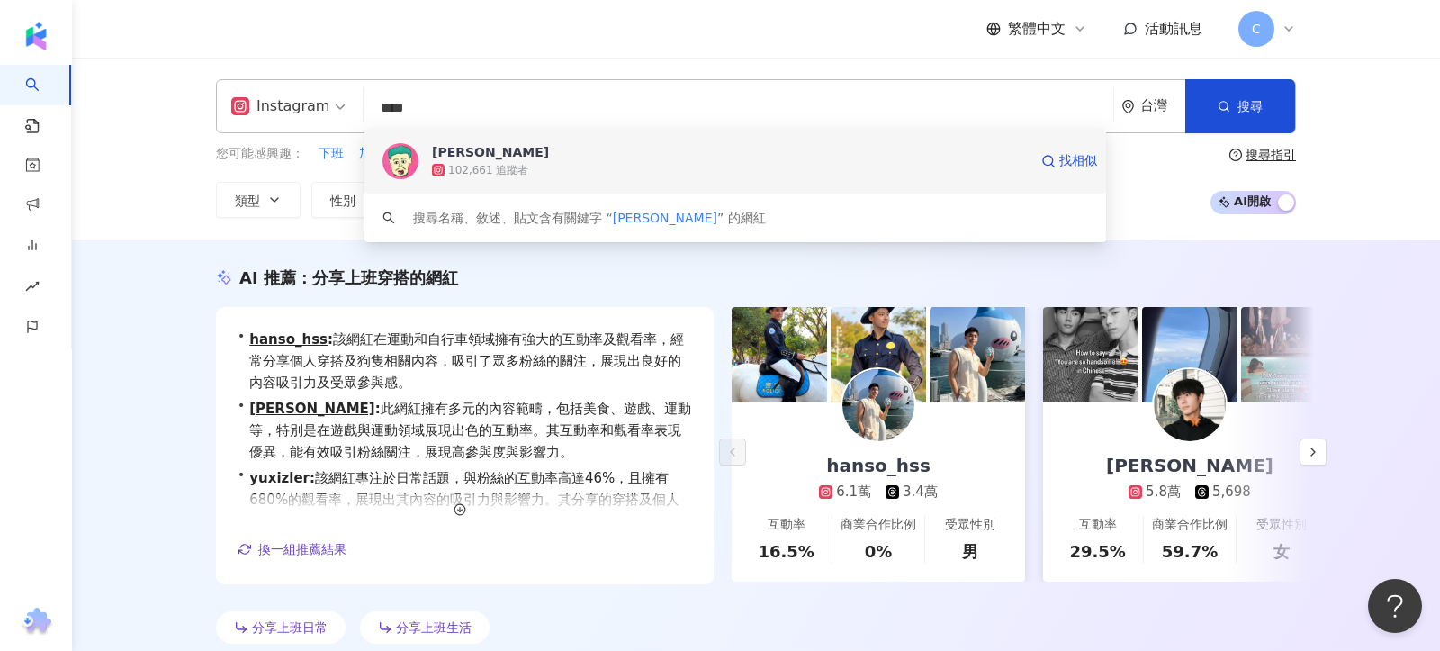
click at [558, 169] on div "102,661 追蹤者" at bounding box center [730, 170] width 596 height 18
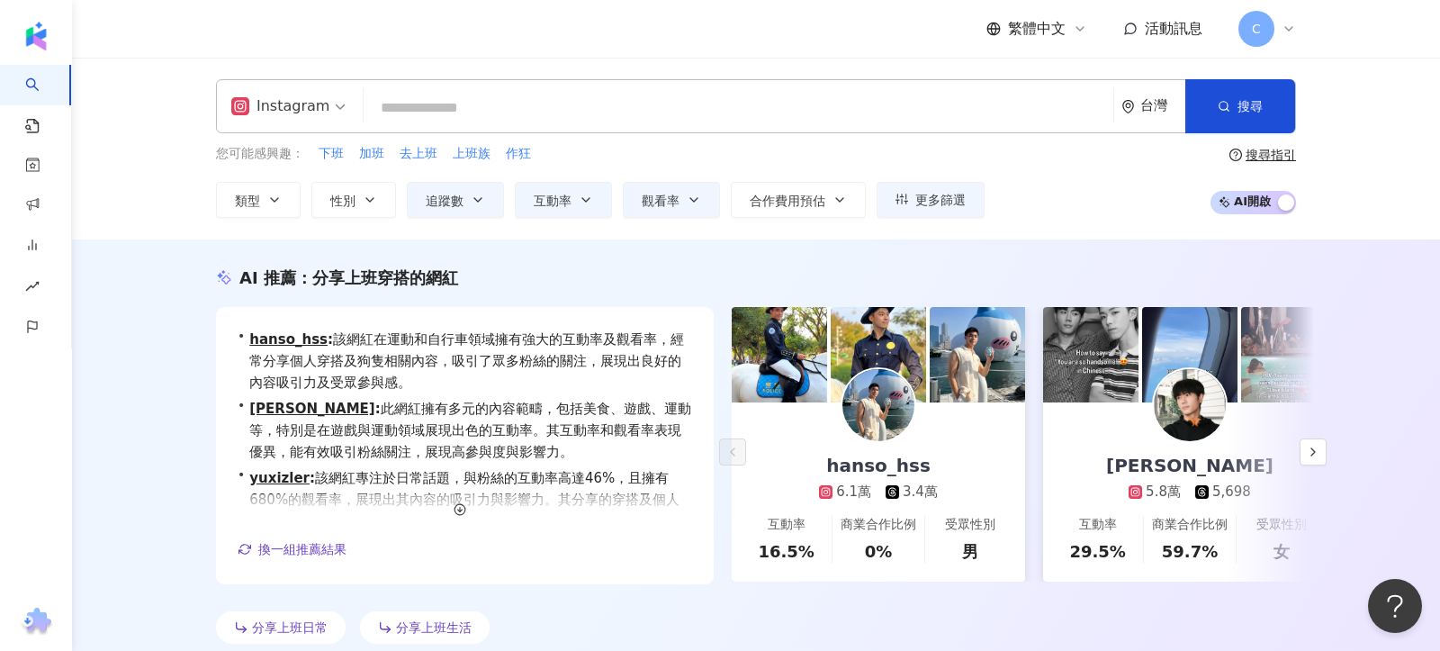
click at [508, 95] on input "search" at bounding box center [738, 108] width 735 height 34
paste input "**"
type input "**"
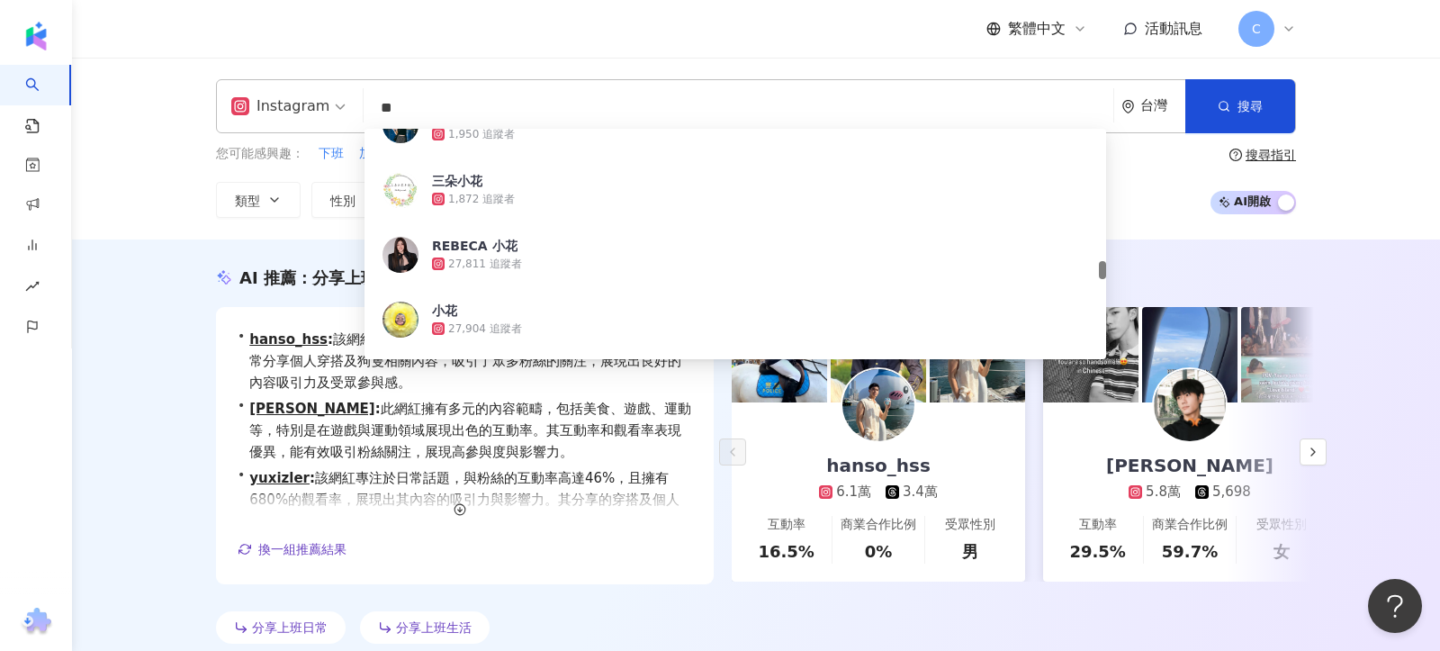
scroll to position [1924, 0]
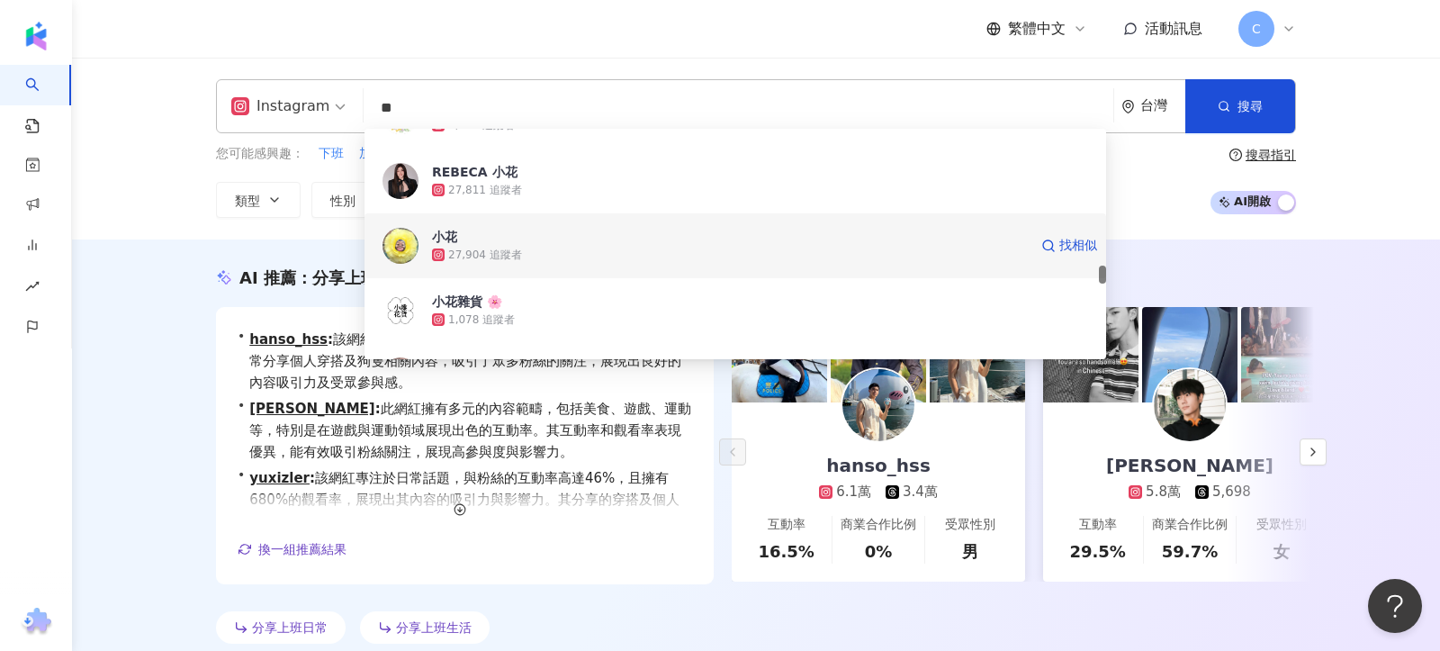
click at [567, 247] on div "27,904 追蹤者" at bounding box center [730, 255] width 596 height 18
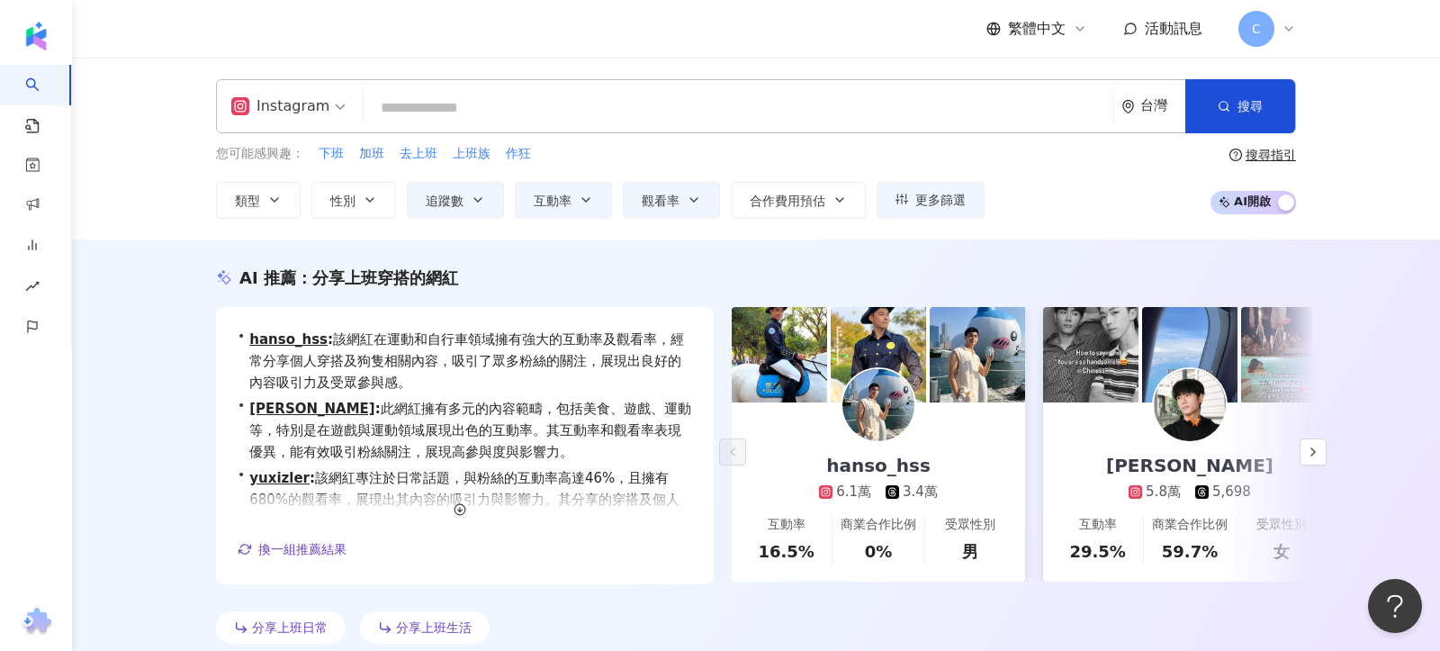
paste input "*****"
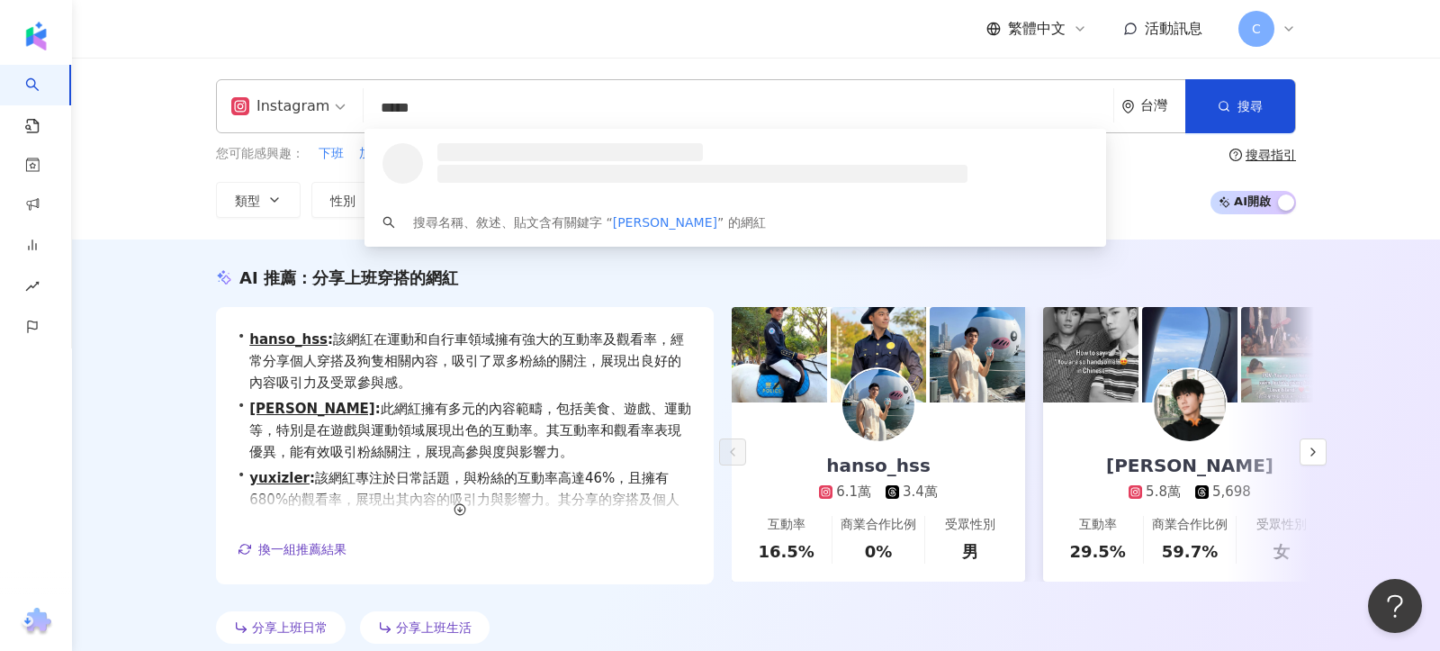
scroll to position [0, 0]
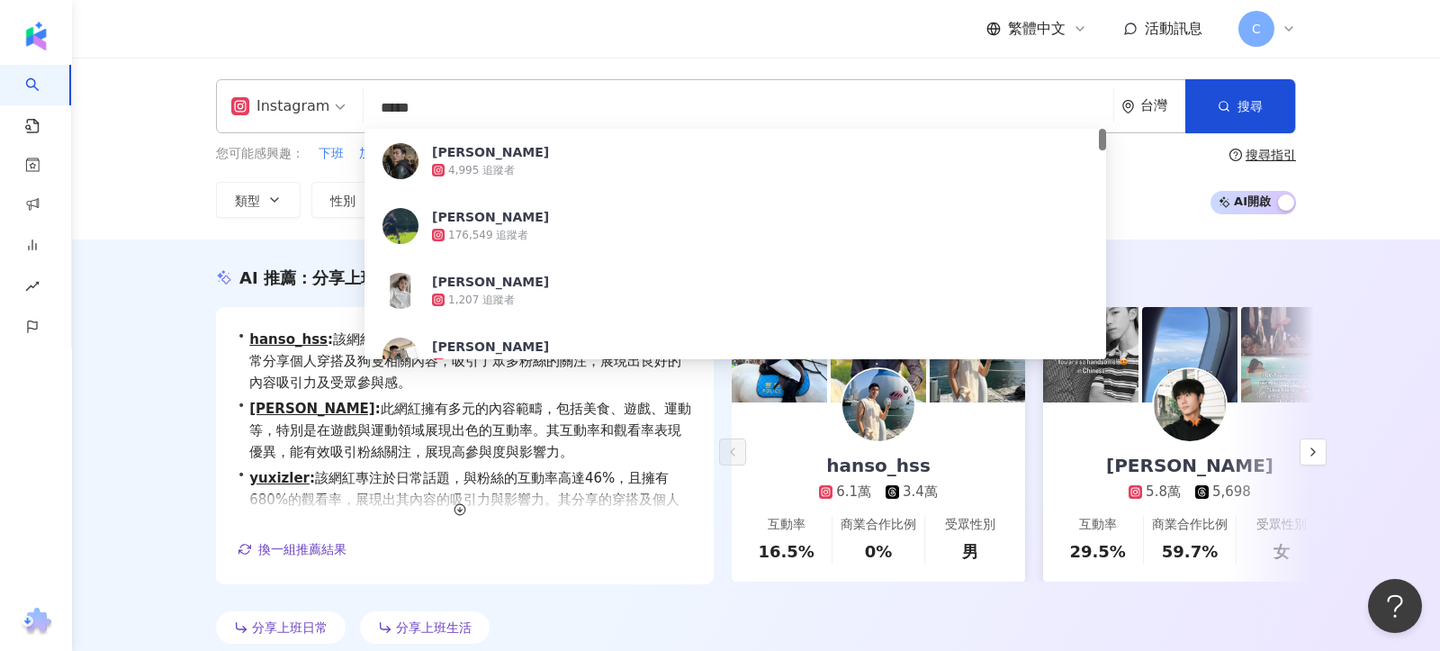
paste input "**********"
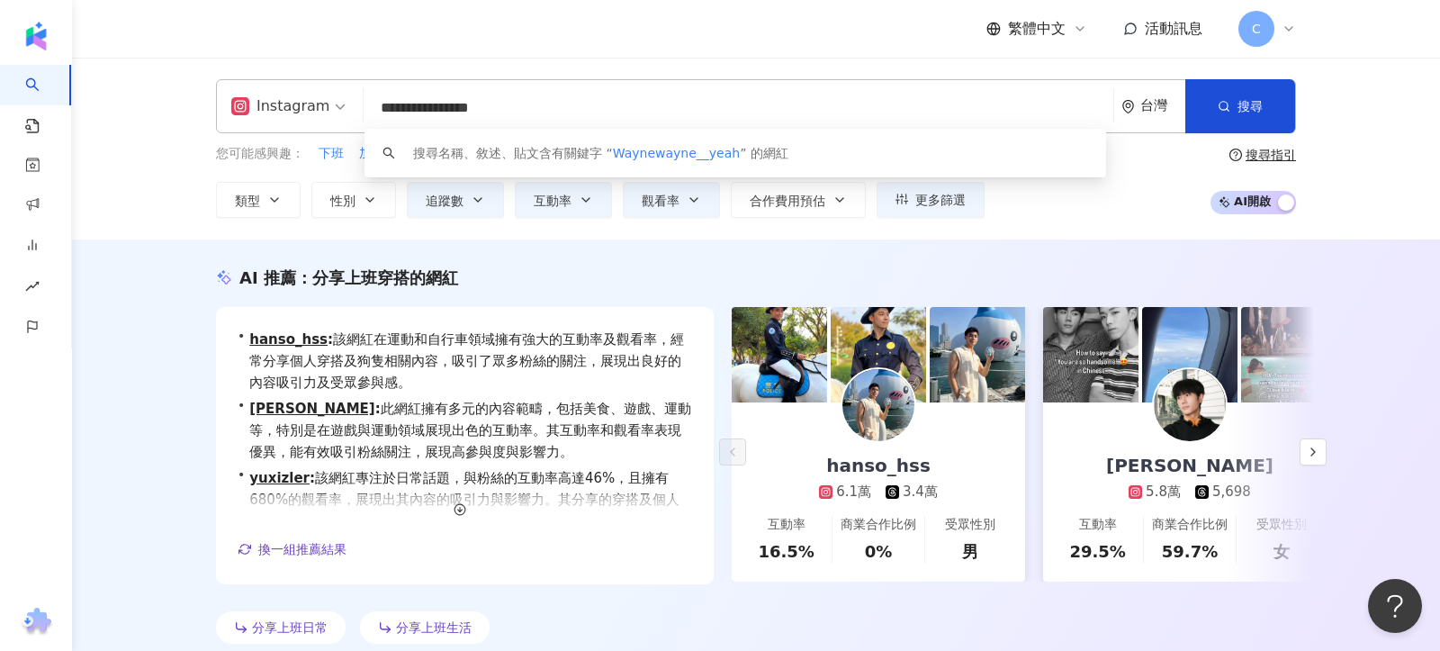
drag, startPoint x: 414, startPoint y: 111, endPoint x: 320, endPoint y: 115, distance: 93.7
click at [320, 115] on div "**********" at bounding box center [756, 106] width 1080 height 54
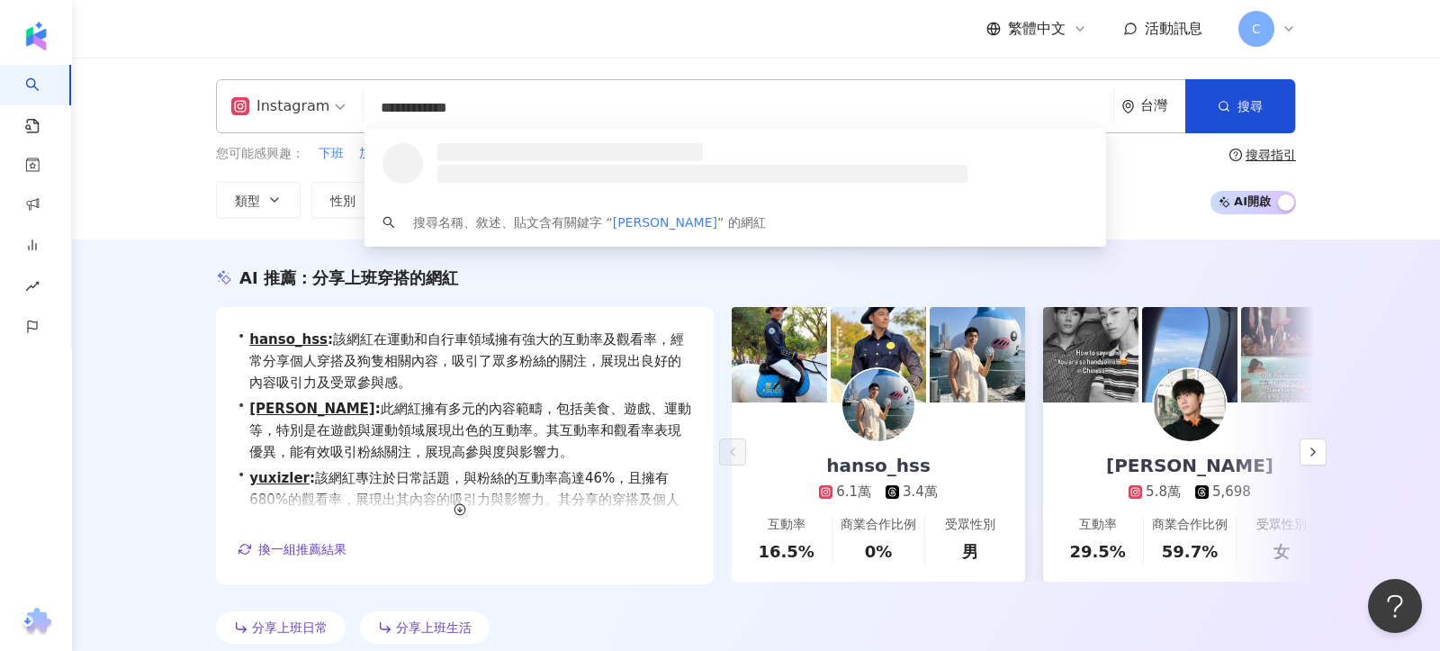
type input "**********"
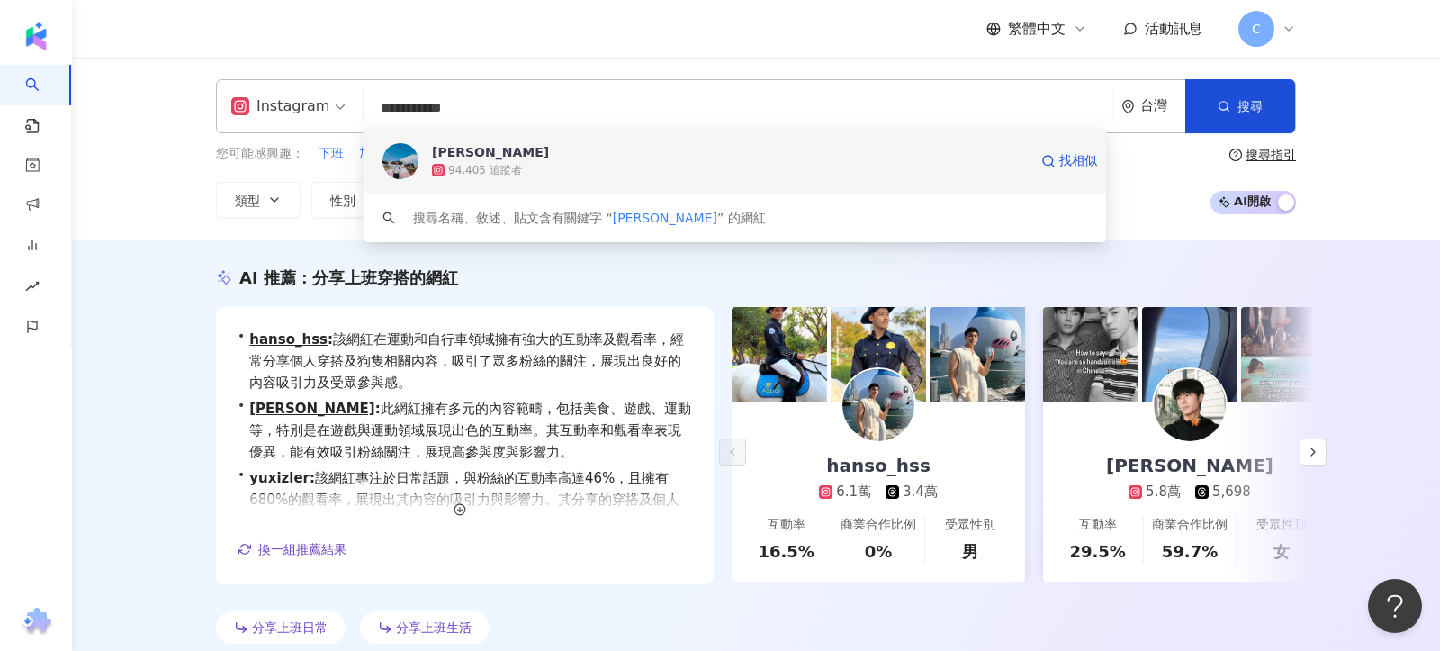
click at [606, 168] on div "94,405 追蹤者" at bounding box center [730, 170] width 596 height 18
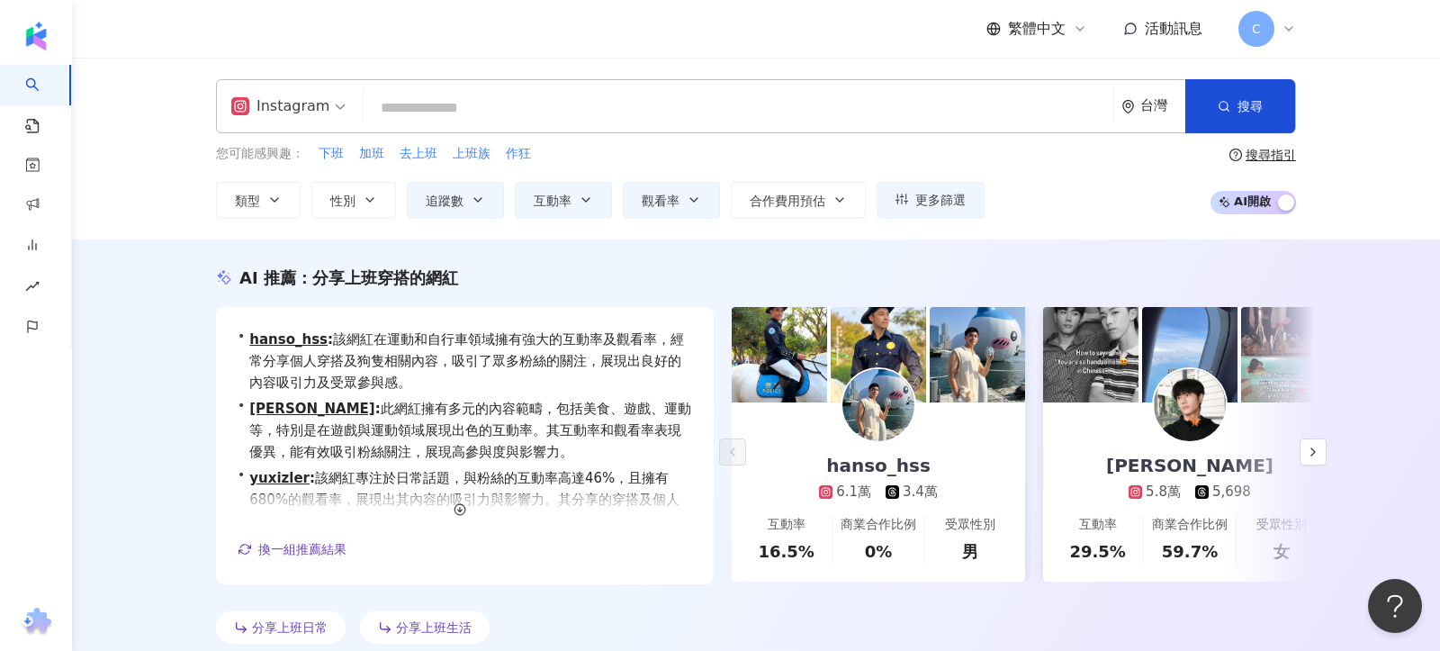
paste input "******"
type input "******"
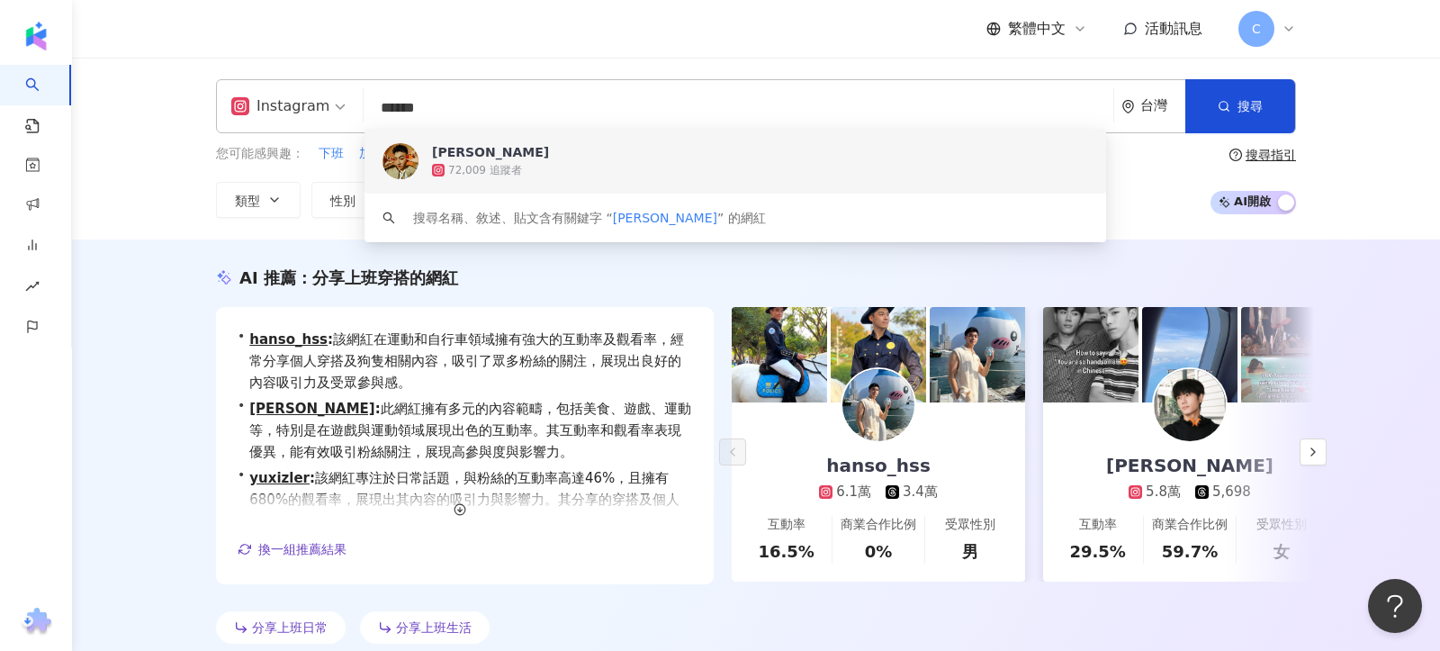
click at [547, 177] on div "72,009 追蹤者" at bounding box center [760, 170] width 656 height 18
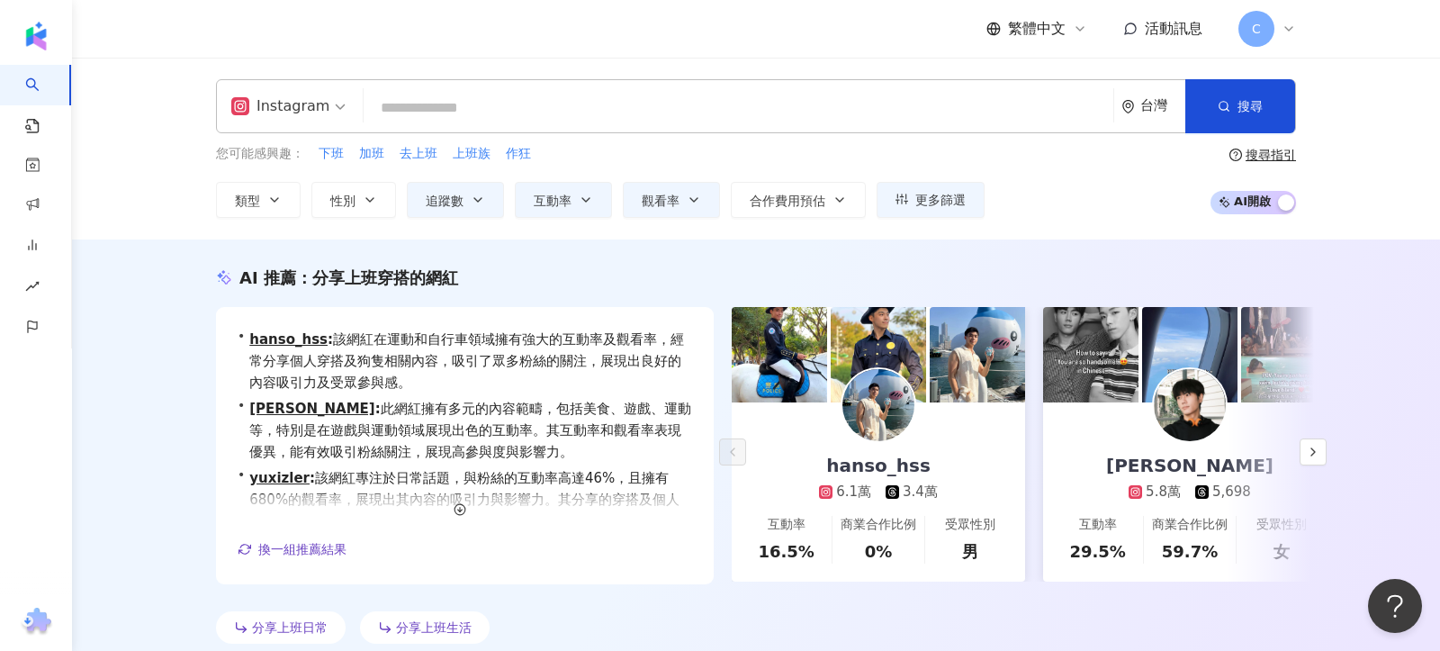
paste input "**"
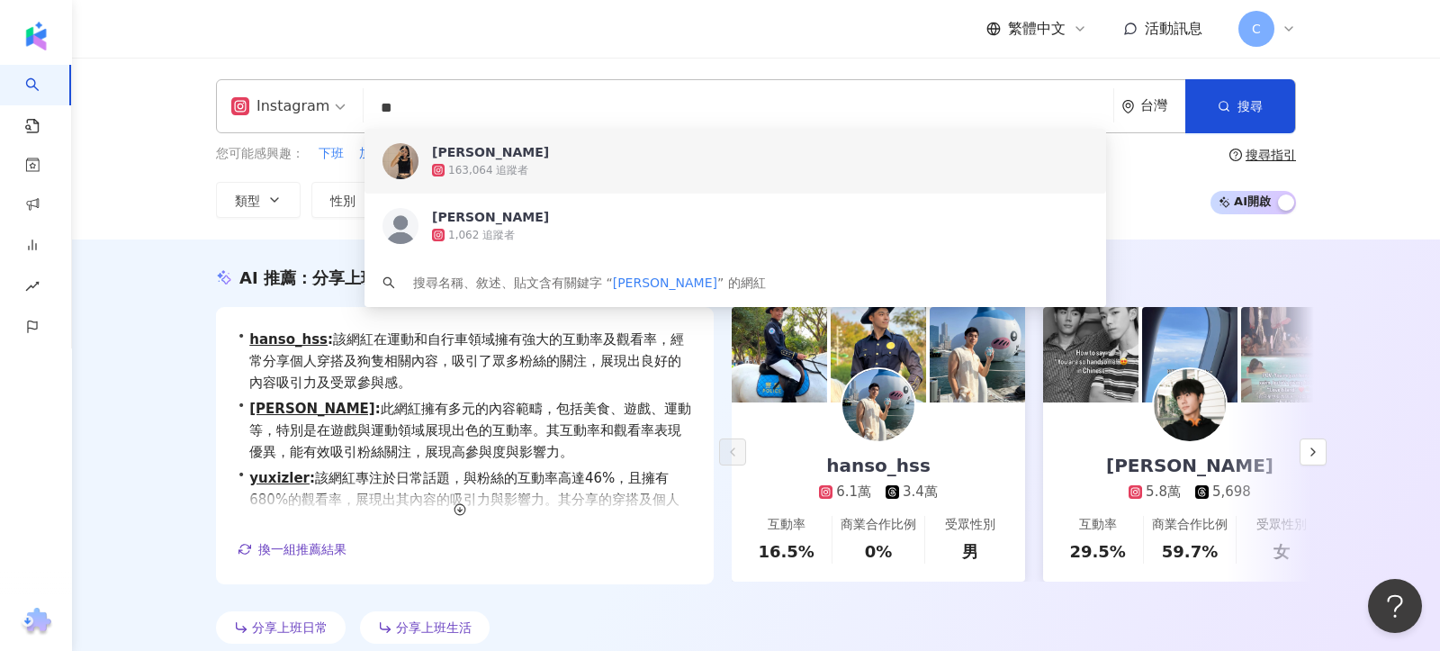
click at [520, 118] on input "**" at bounding box center [738, 108] width 735 height 34
paste input "*******"
type input "*********"
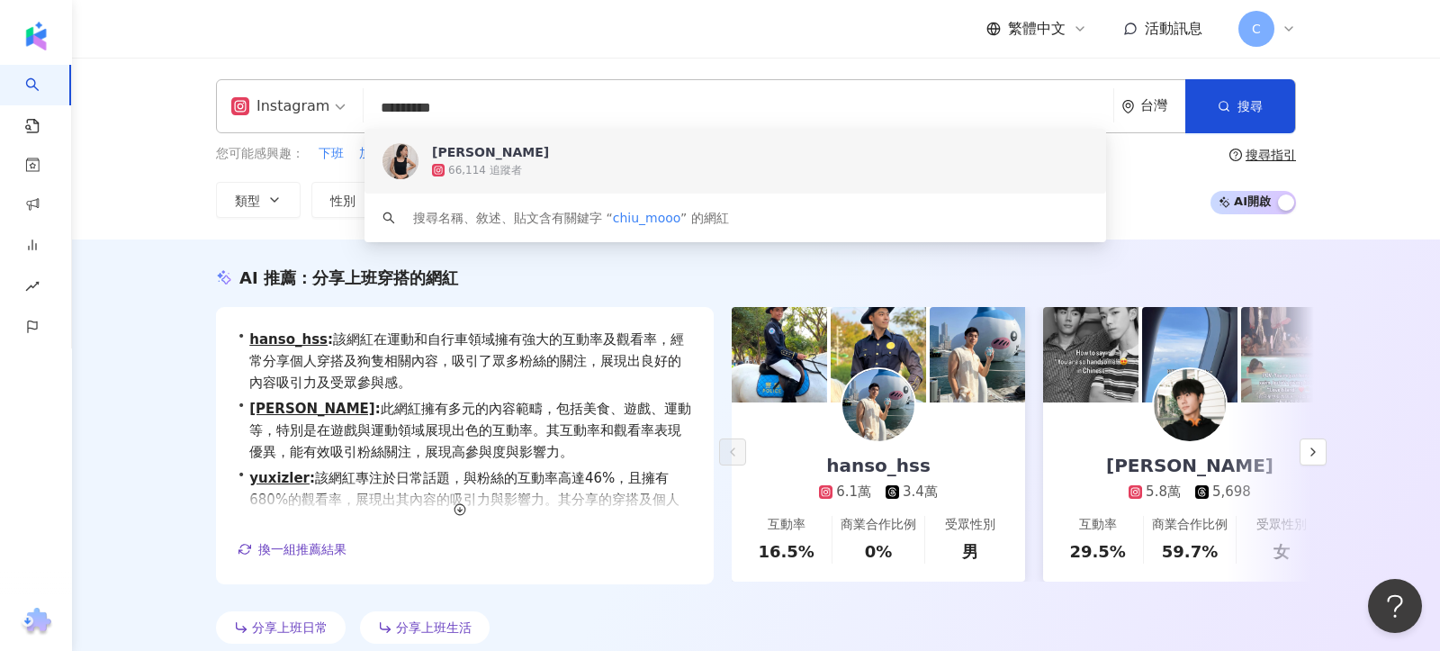
click at [535, 161] on div "66,114 追蹤者" at bounding box center [760, 170] width 656 height 18
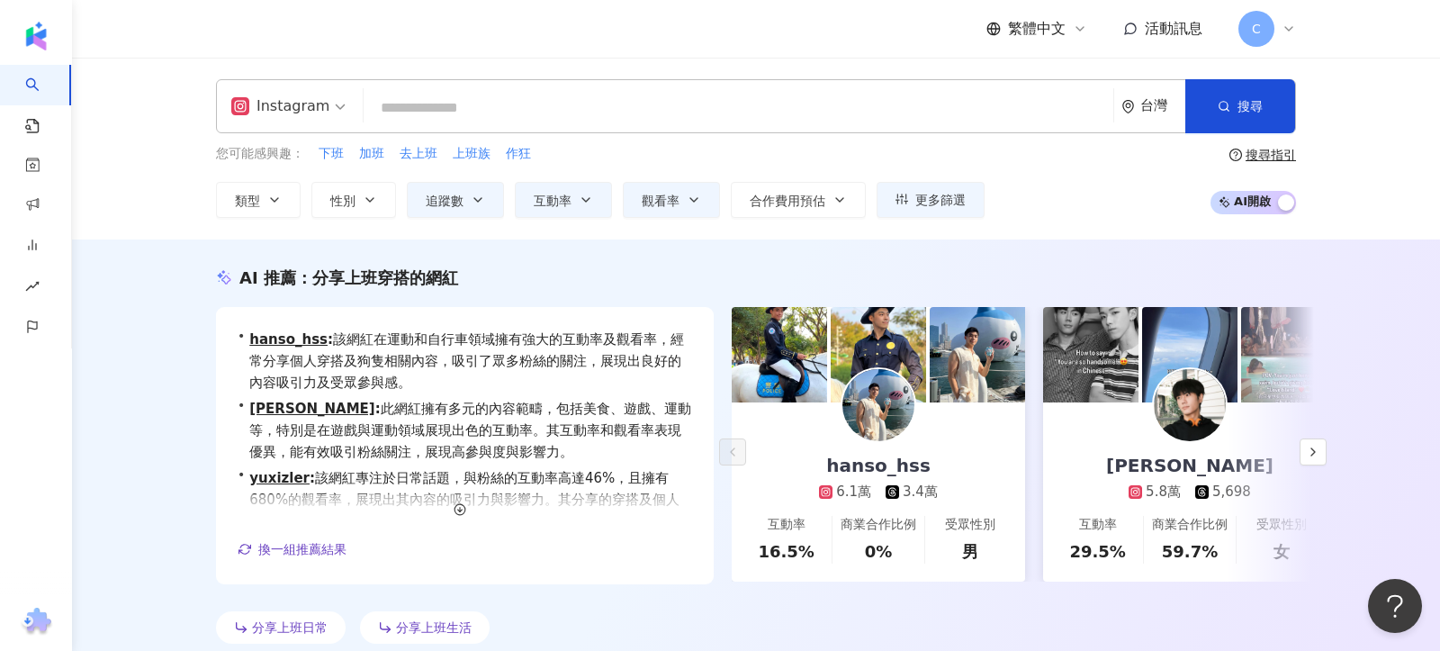
paste input "***"
type input "***"
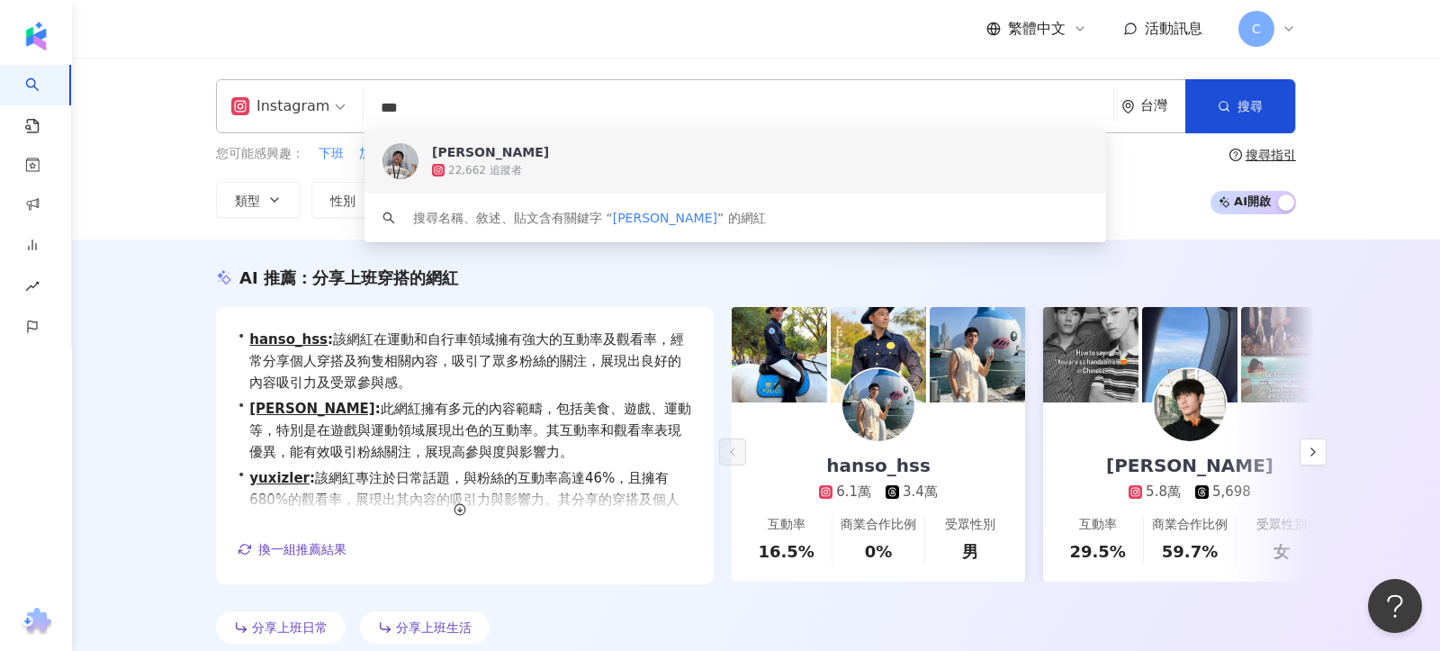
click at [594, 174] on div "22,662 追蹤者" at bounding box center [760, 170] width 656 height 18
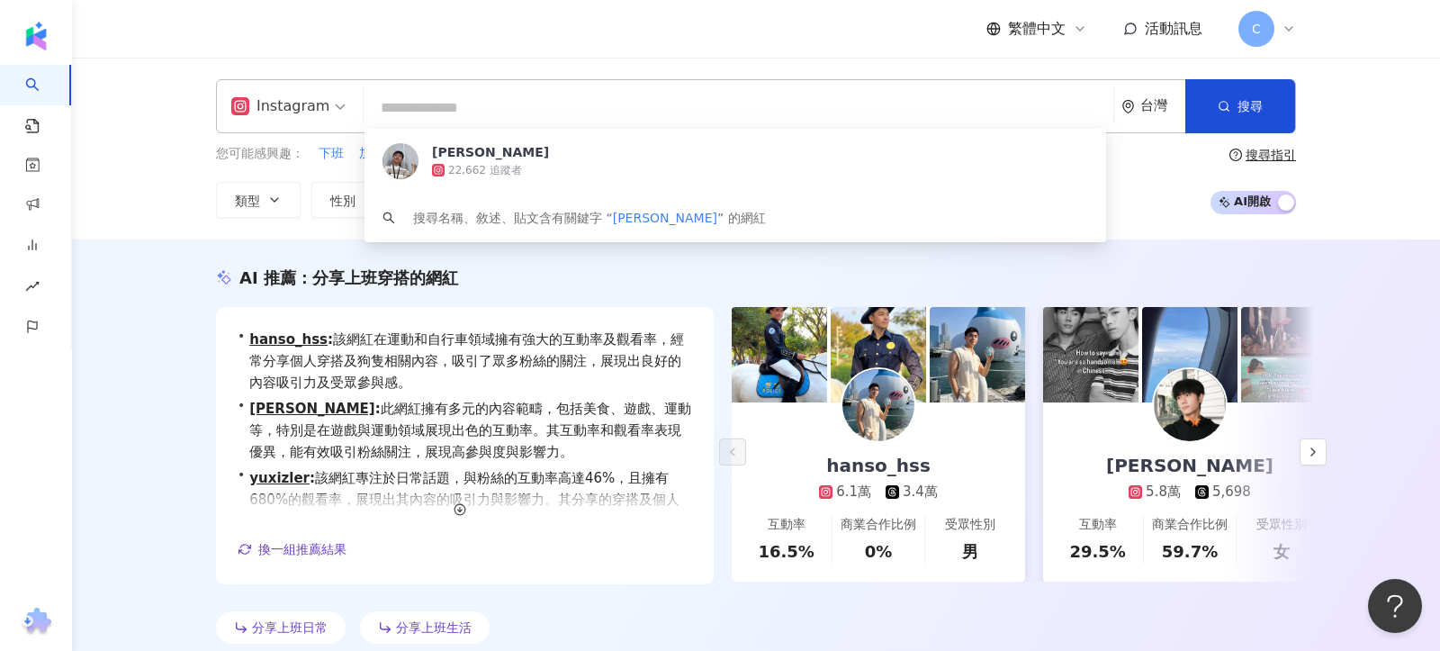
paste input "*"
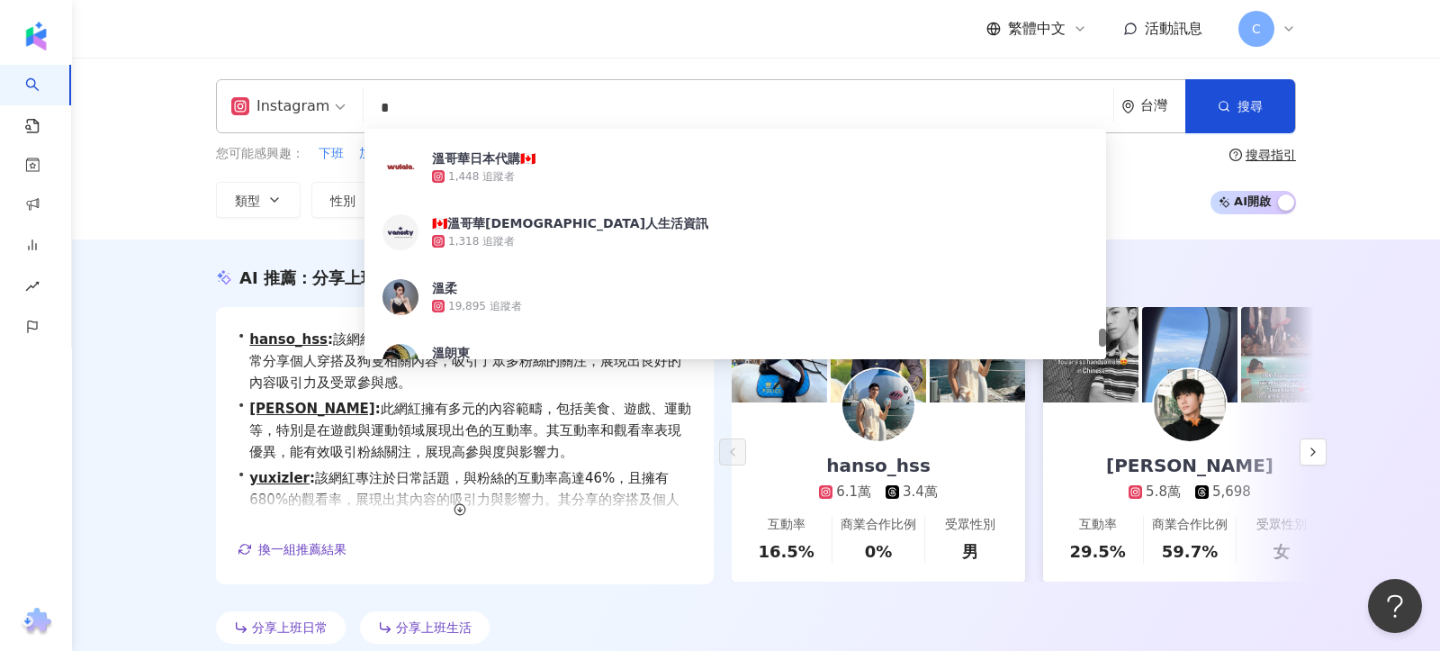
scroll to position [3441, 0]
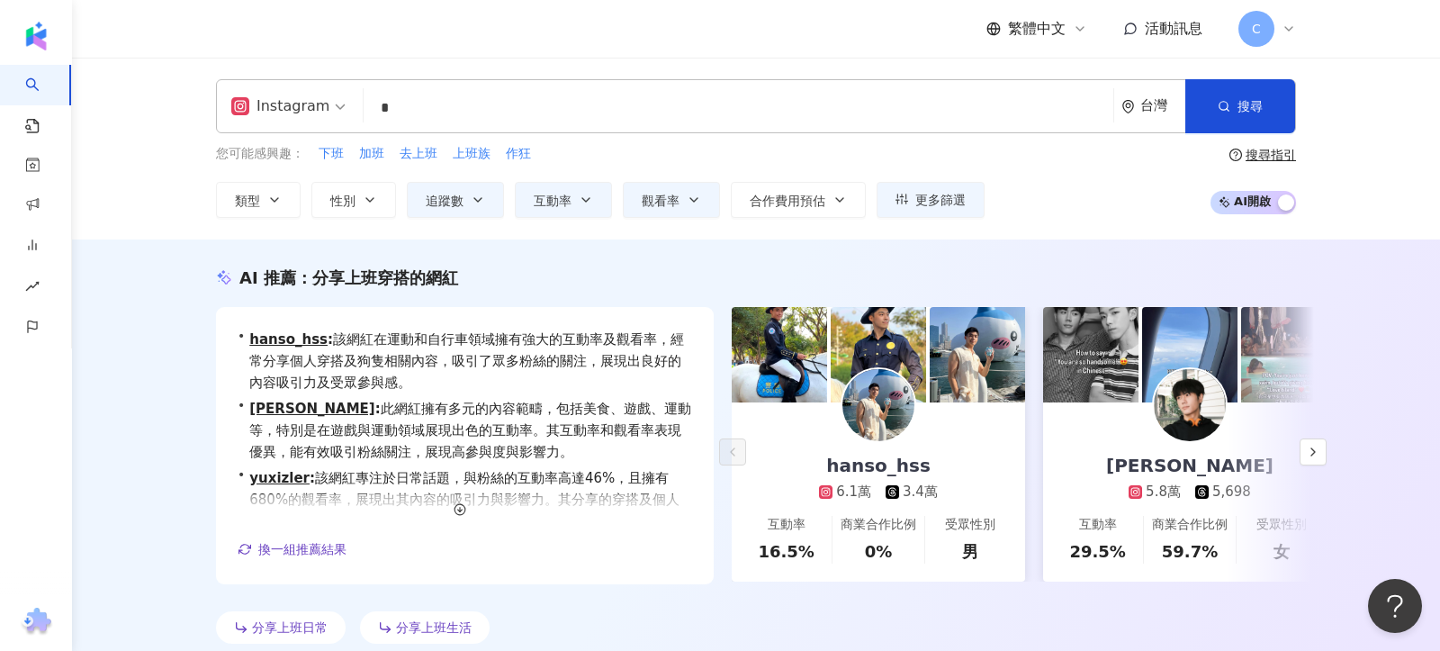
click at [433, 96] on input "*" at bounding box center [738, 108] width 735 height 34
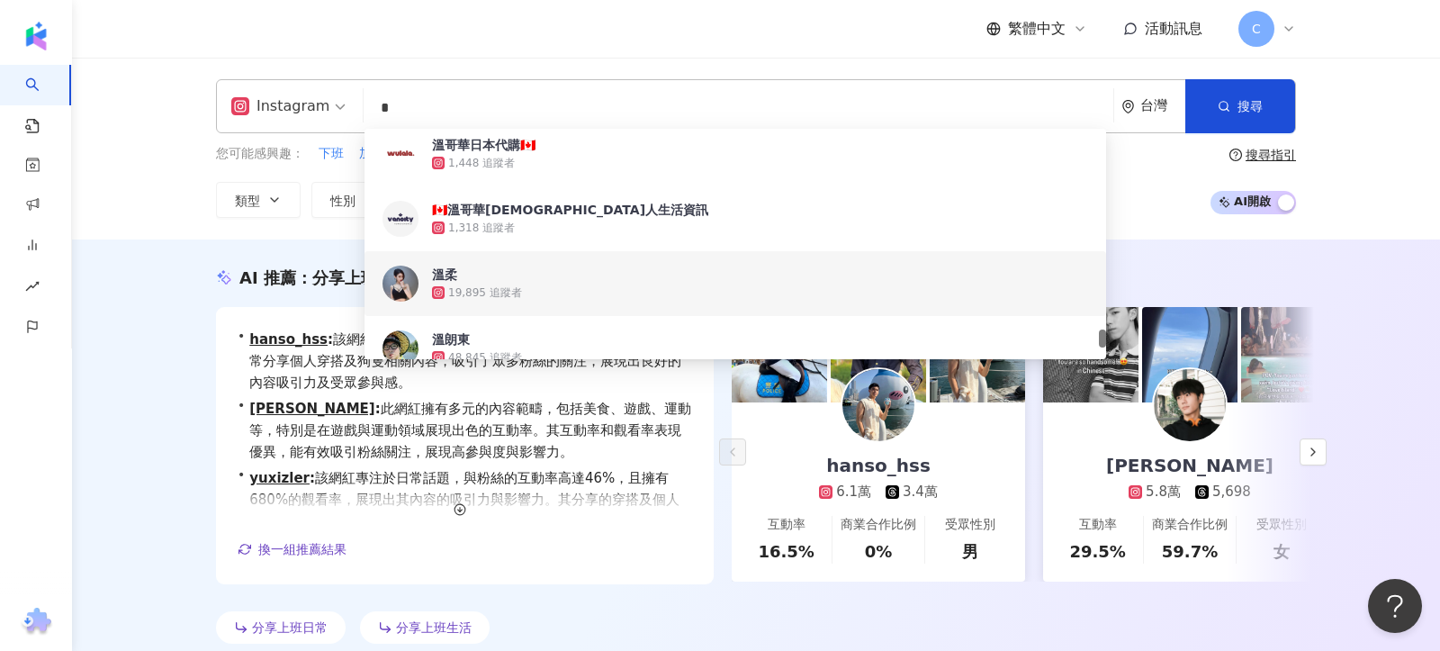
click at [433, 96] on input "*" at bounding box center [738, 108] width 735 height 34
paste input "*********"
type input "**********"
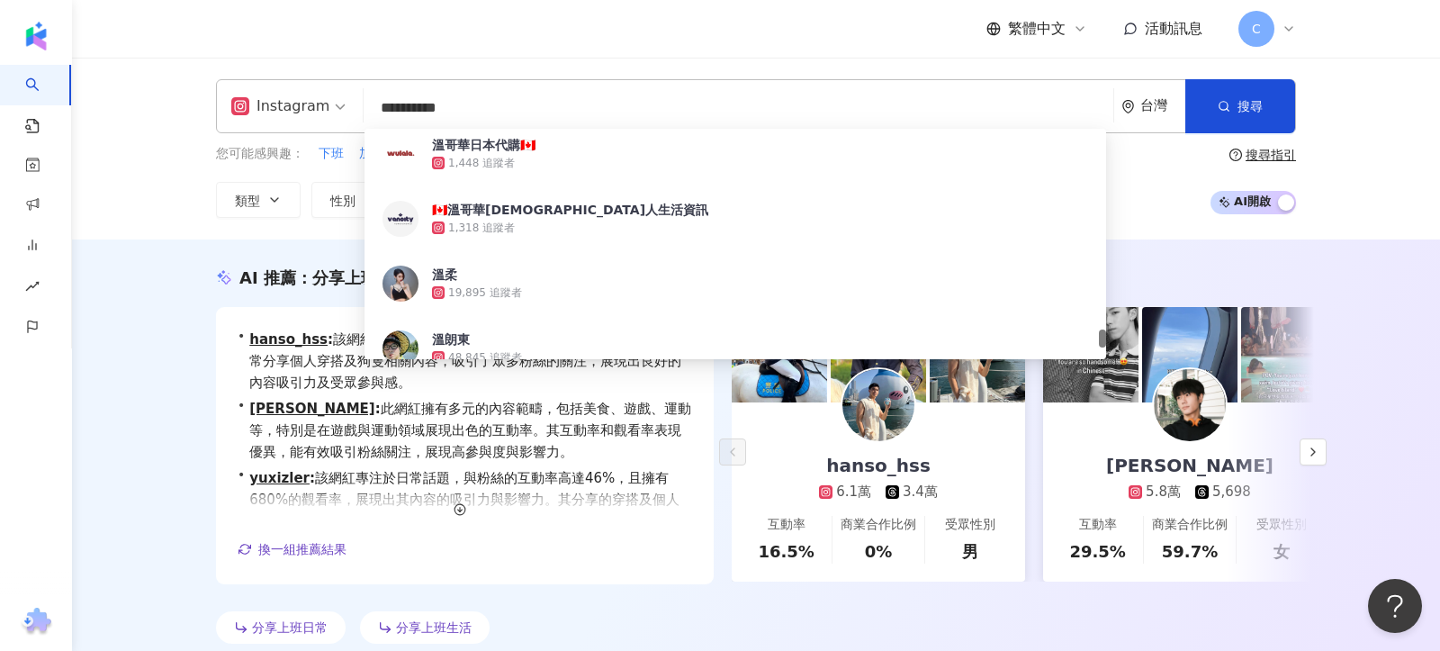
scroll to position [0, 0]
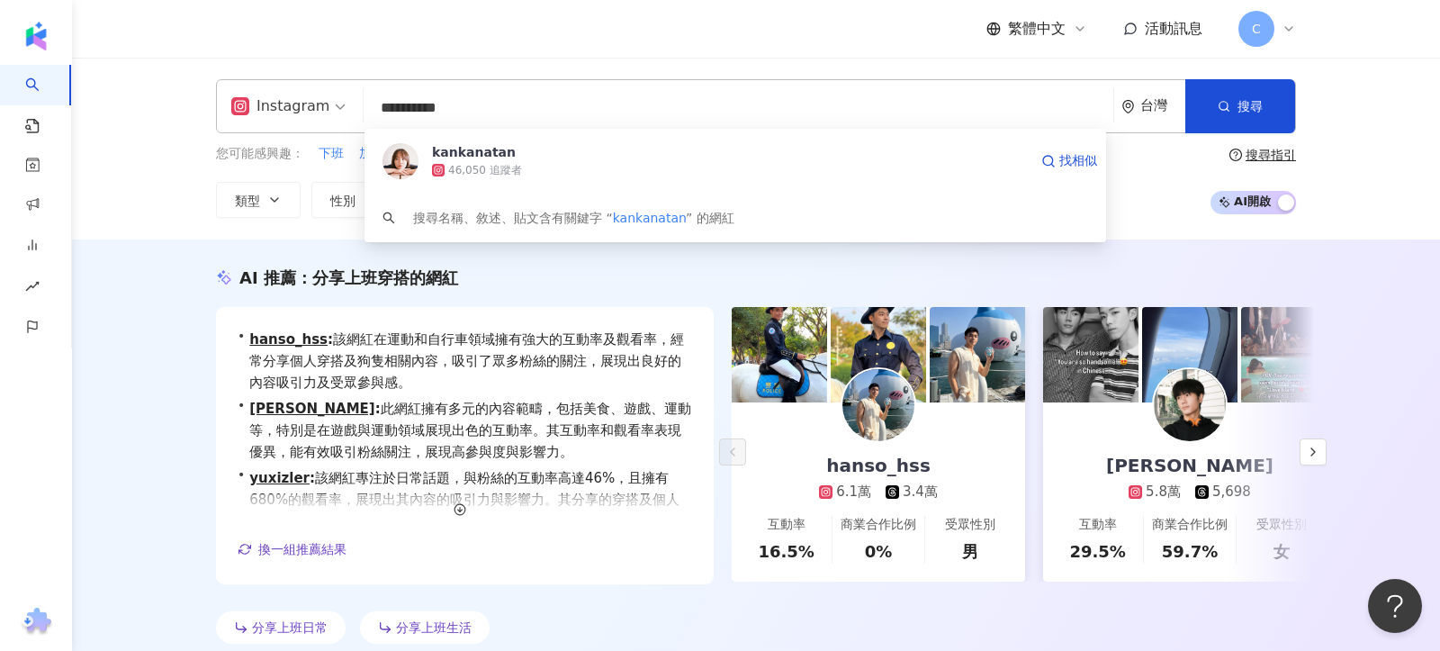
click at [566, 175] on div "46,050 追蹤者" at bounding box center [730, 170] width 596 height 18
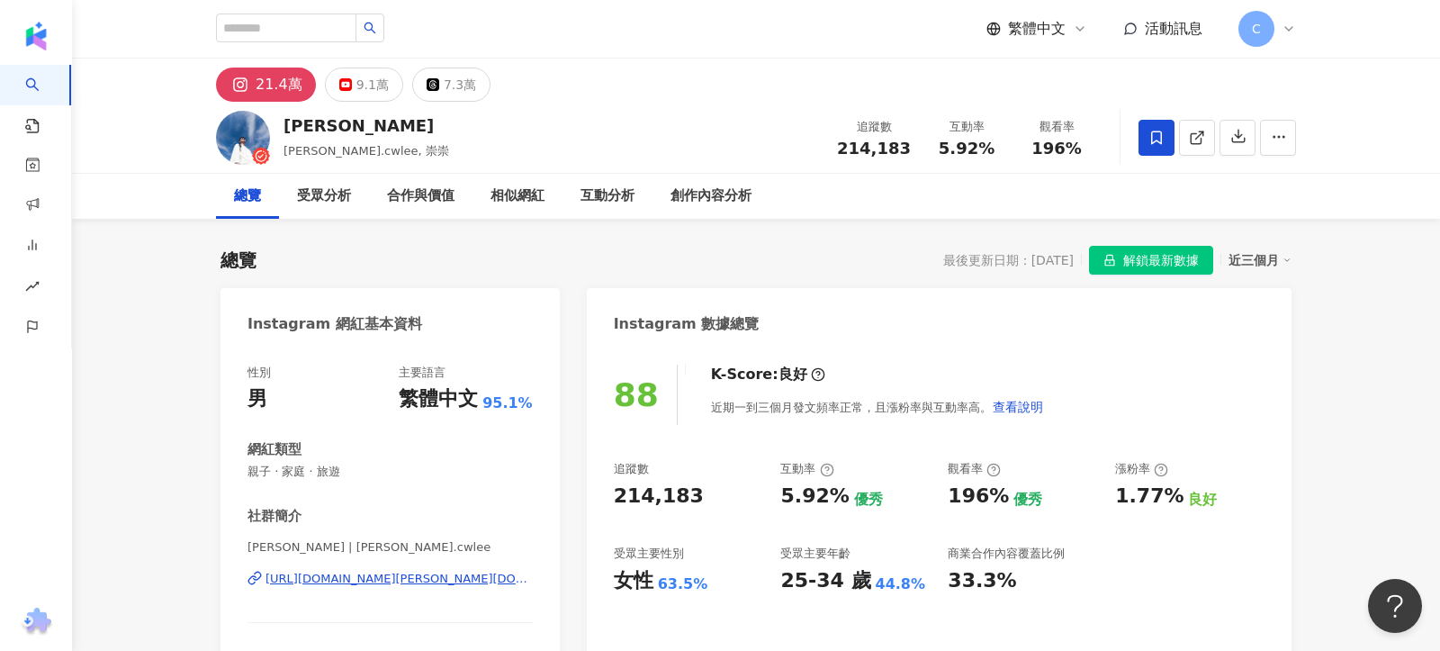
click at [1129, 258] on span "解鎖最新數據" at bounding box center [1161, 261] width 76 height 29
click at [448, 573] on div "https://www.instagram.com/daniel.cwlee/" at bounding box center [398, 579] width 267 height 16
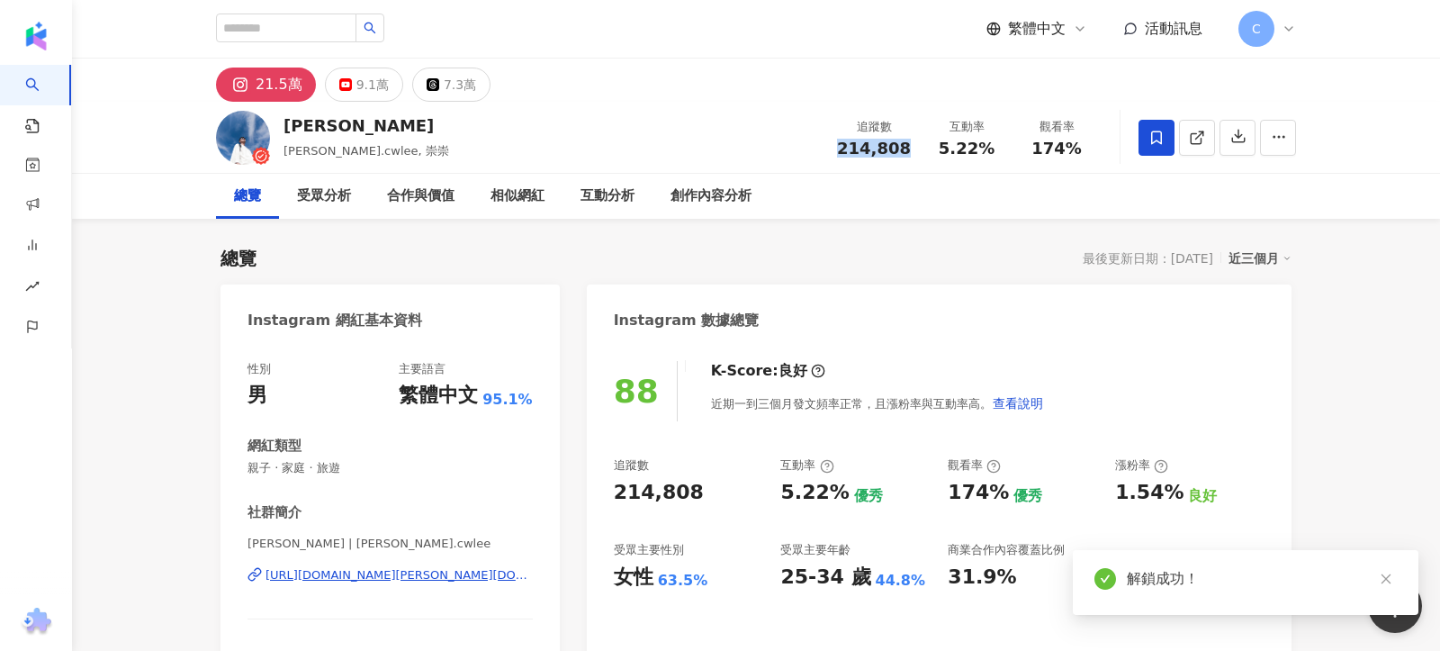
drag, startPoint x: 847, startPoint y: 148, endPoint x: 912, endPoint y: 150, distance: 65.7
click at [912, 150] on div "追蹤數 214,808" at bounding box center [873, 137] width 95 height 39
copy span "214,808"
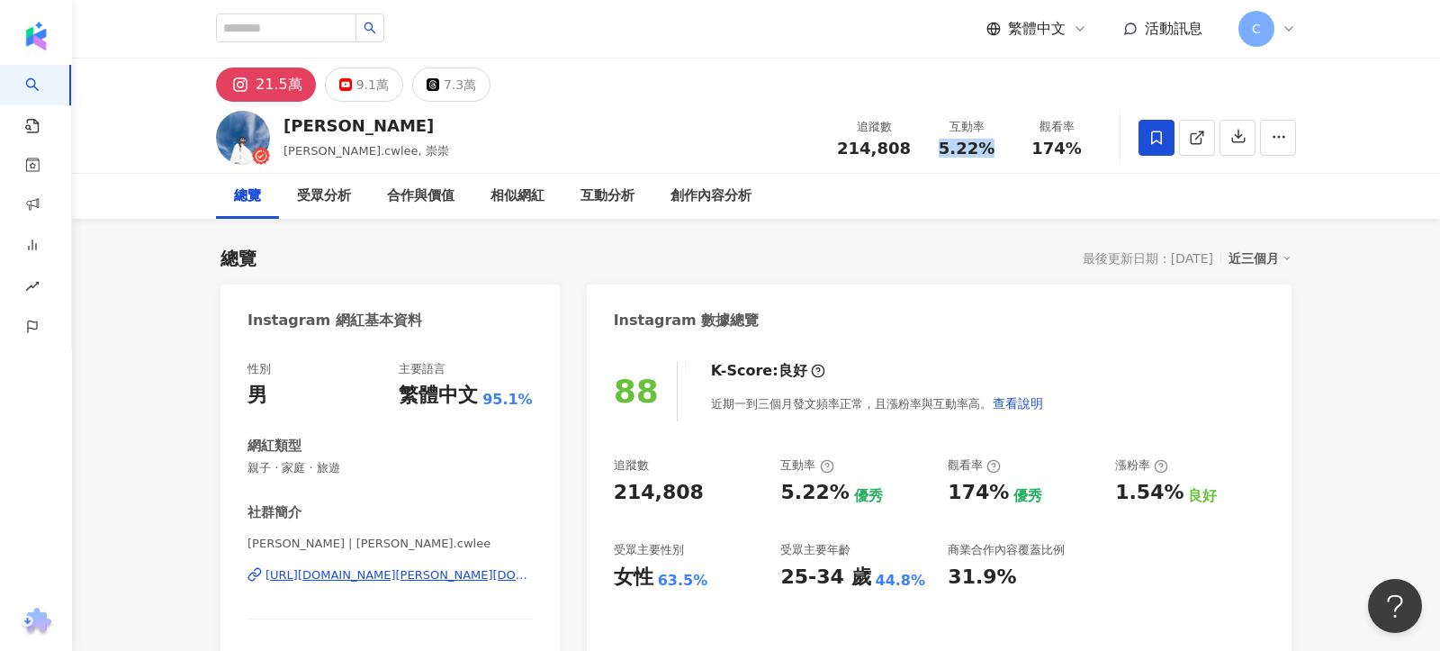
copy span "5.22%"
drag, startPoint x: 938, startPoint y: 153, endPoint x: 997, endPoint y: 157, distance: 59.6
click at [996, 157] on div "追蹤數 214,808 互動率 5.22% 觀看率 174%" at bounding box center [963, 137] width 275 height 53
click at [329, 193] on div "受眾分析" at bounding box center [324, 196] width 54 height 22
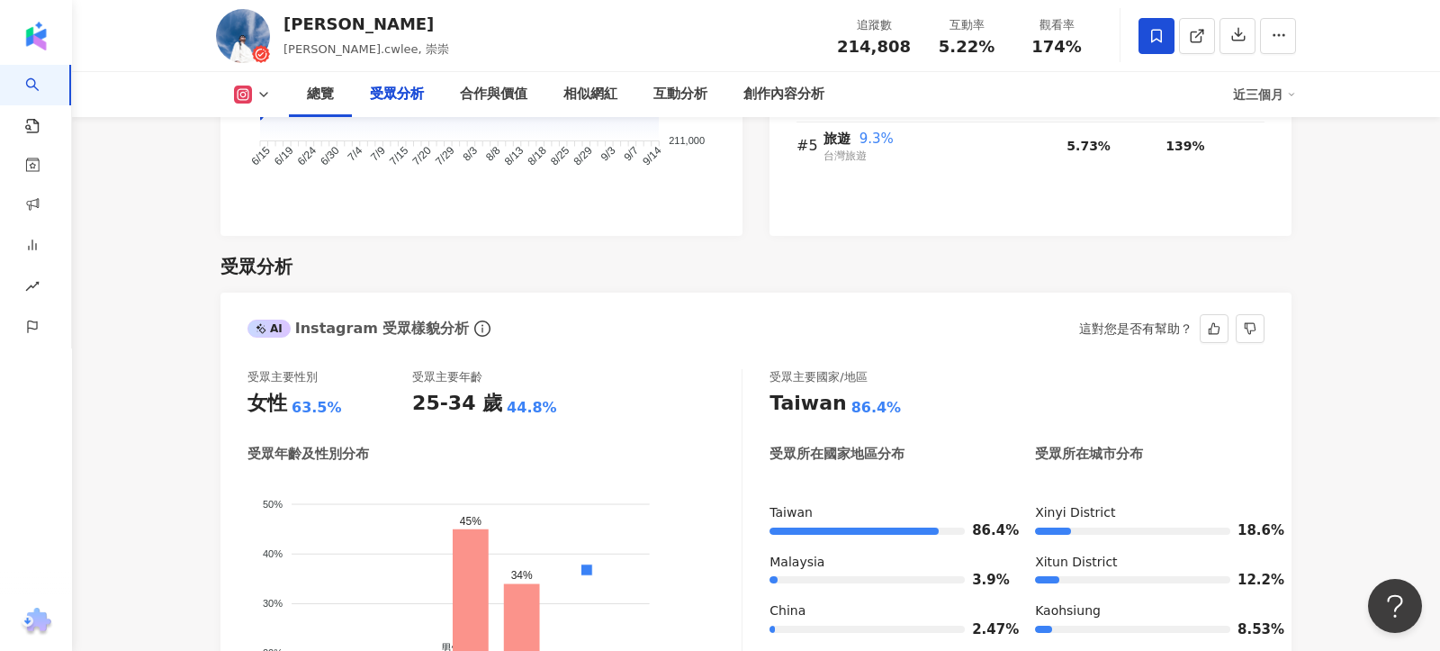
scroll to position [1534, 0]
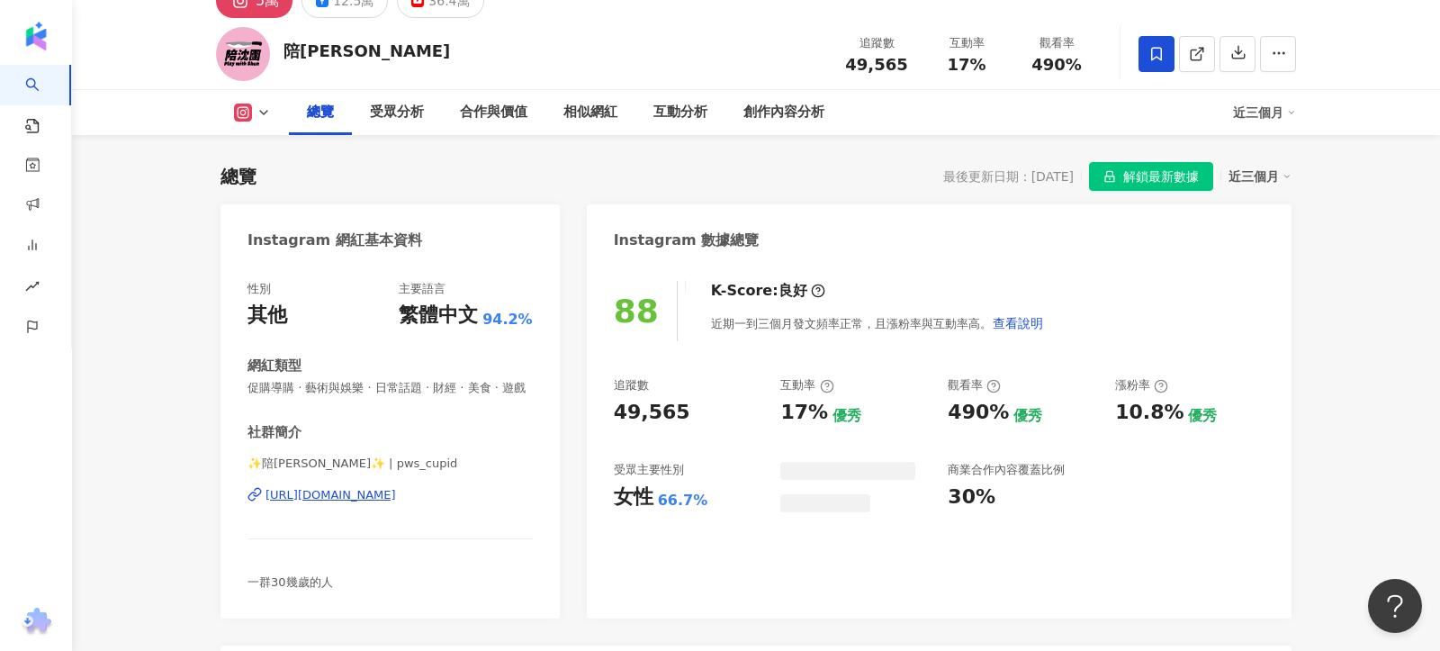
scroll to position [208, 0]
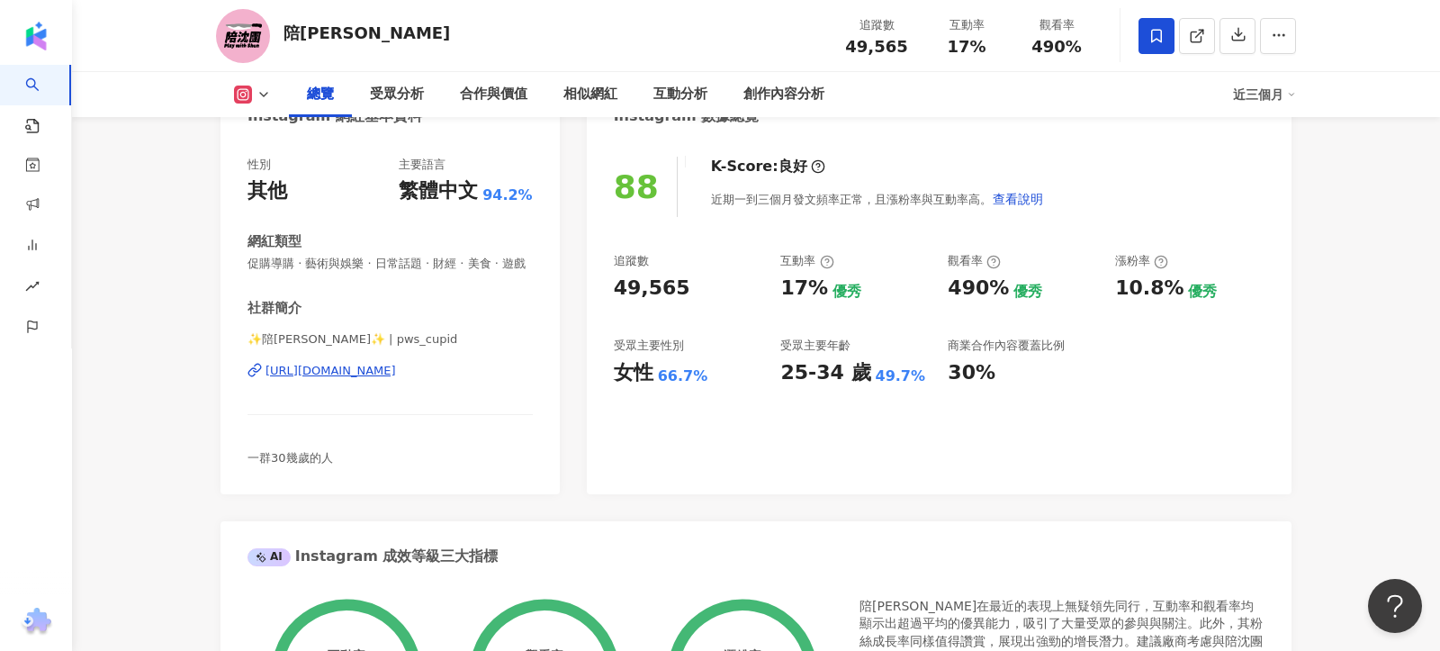
click at [396, 373] on div "https://www.instagram.com/pws_cupid/" at bounding box center [330, 371] width 130 height 16
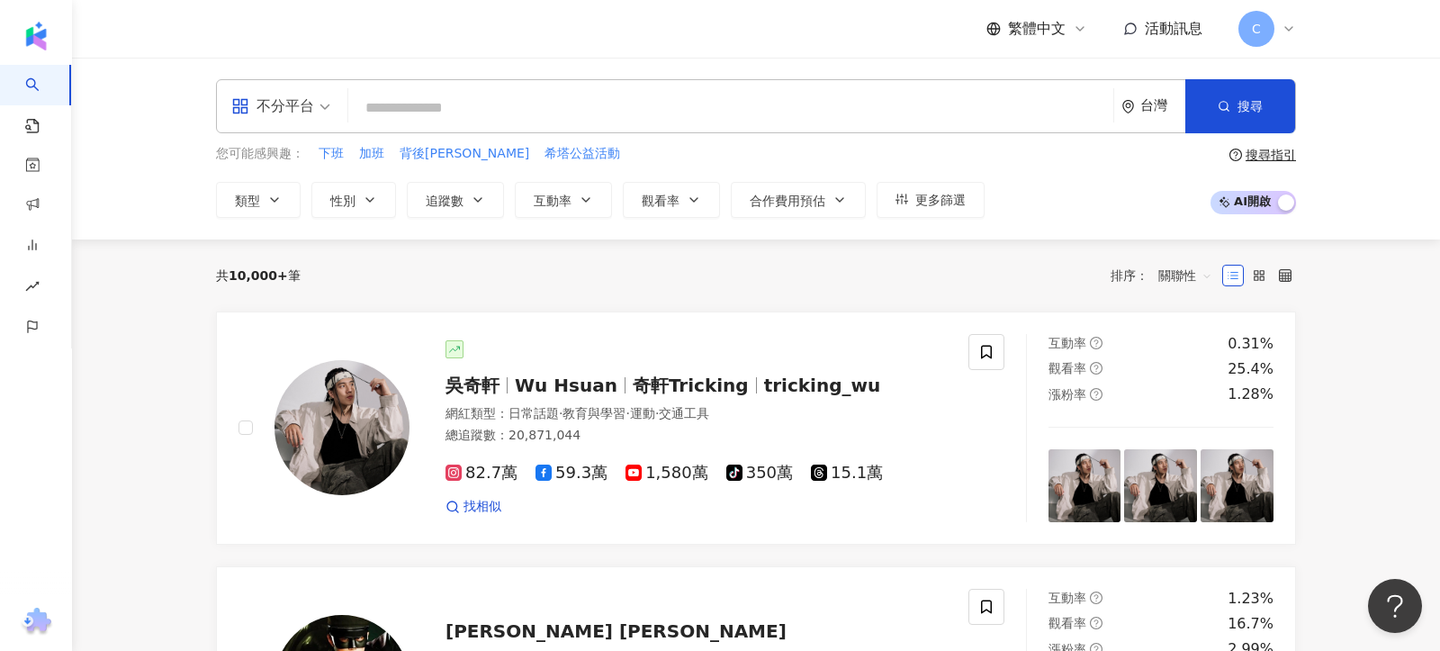
click at [629, 82] on div "不分平台 台灣 搜尋" at bounding box center [756, 106] width 1080 height 54
click at [609, 107] on input "search" at bounding box center [730, 108] width 751 height 34
paste input "****"
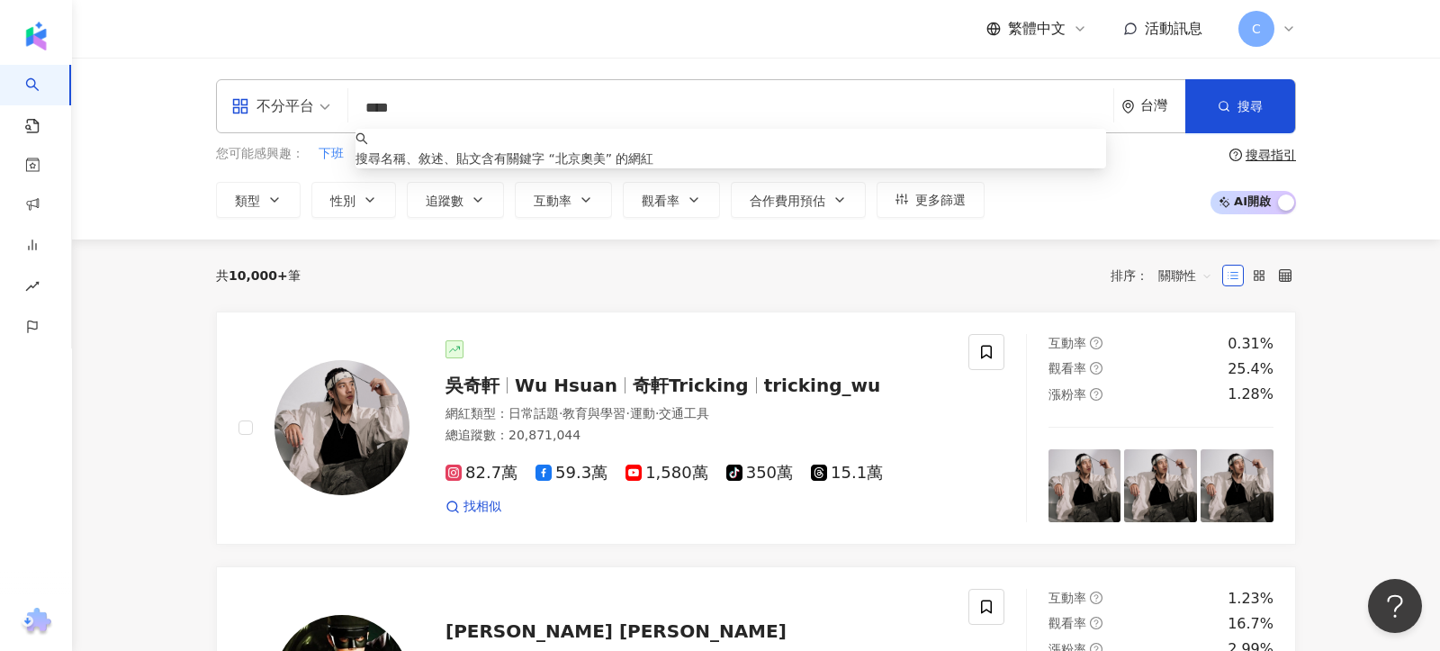
type input "****"
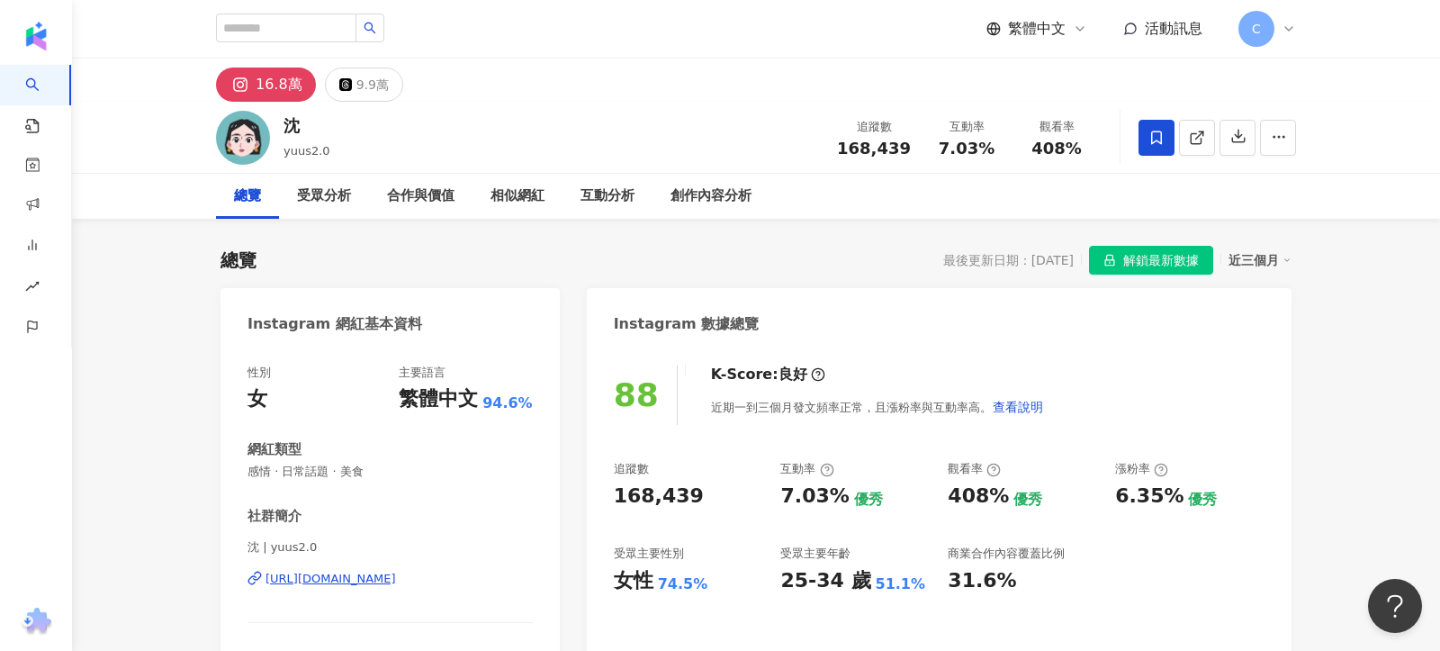
click at [445, 539] on span "沈 | yuus2.0" at bounding box center [389, 547] width 285 height 16
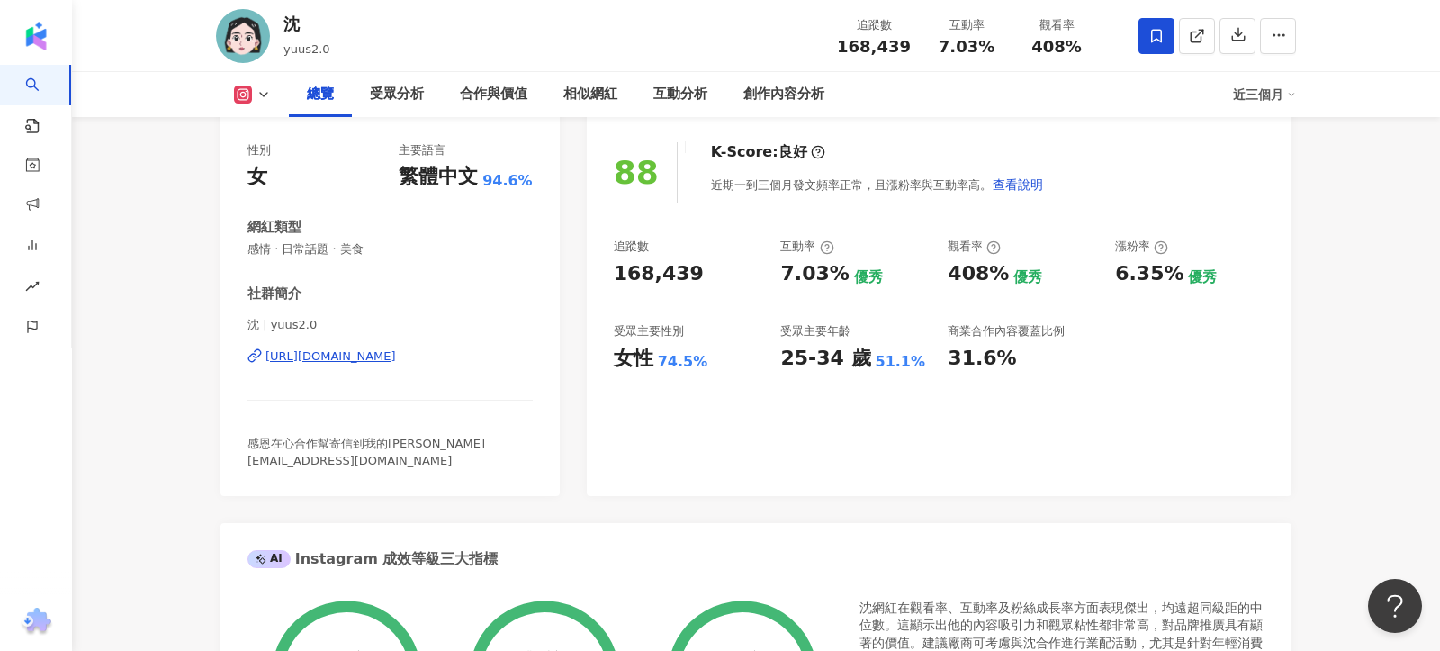
click at [396, 353] on div "[URL][DOMAIN_NAME]" at bounding box center [330, 356] width 130 height 16
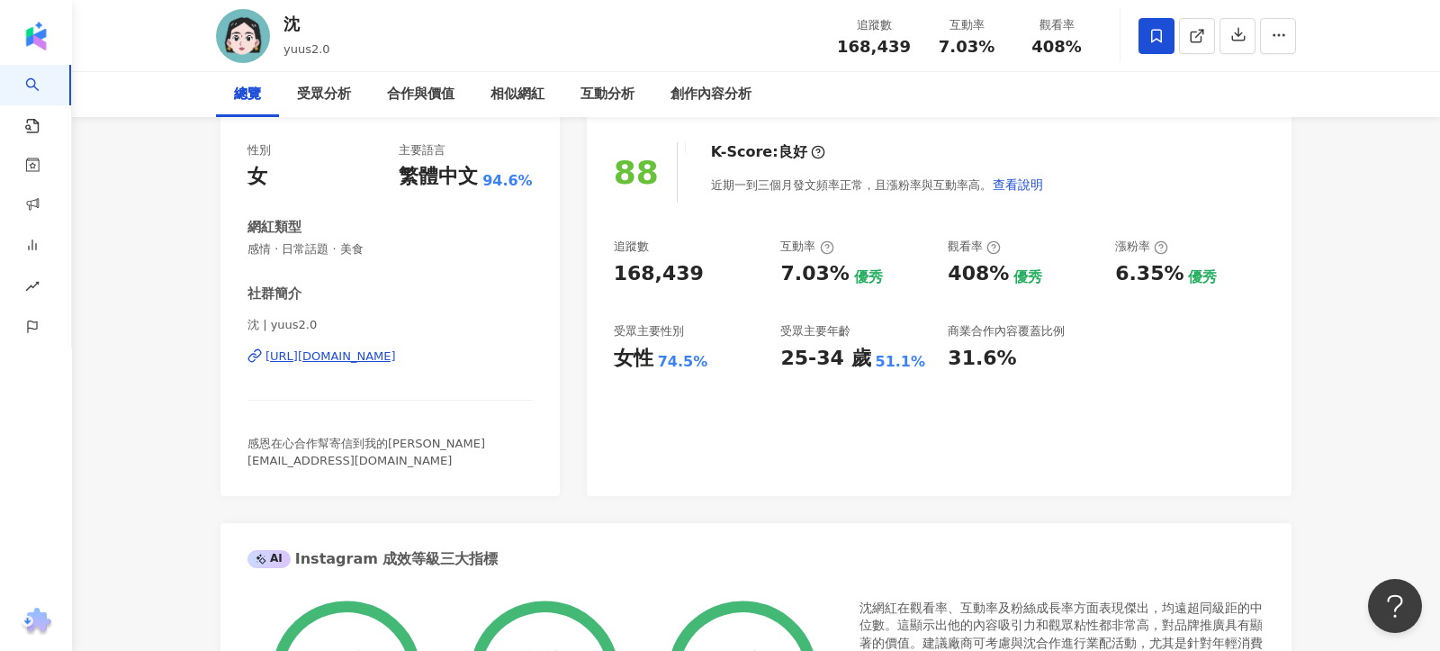
scroll to position [0, 0]
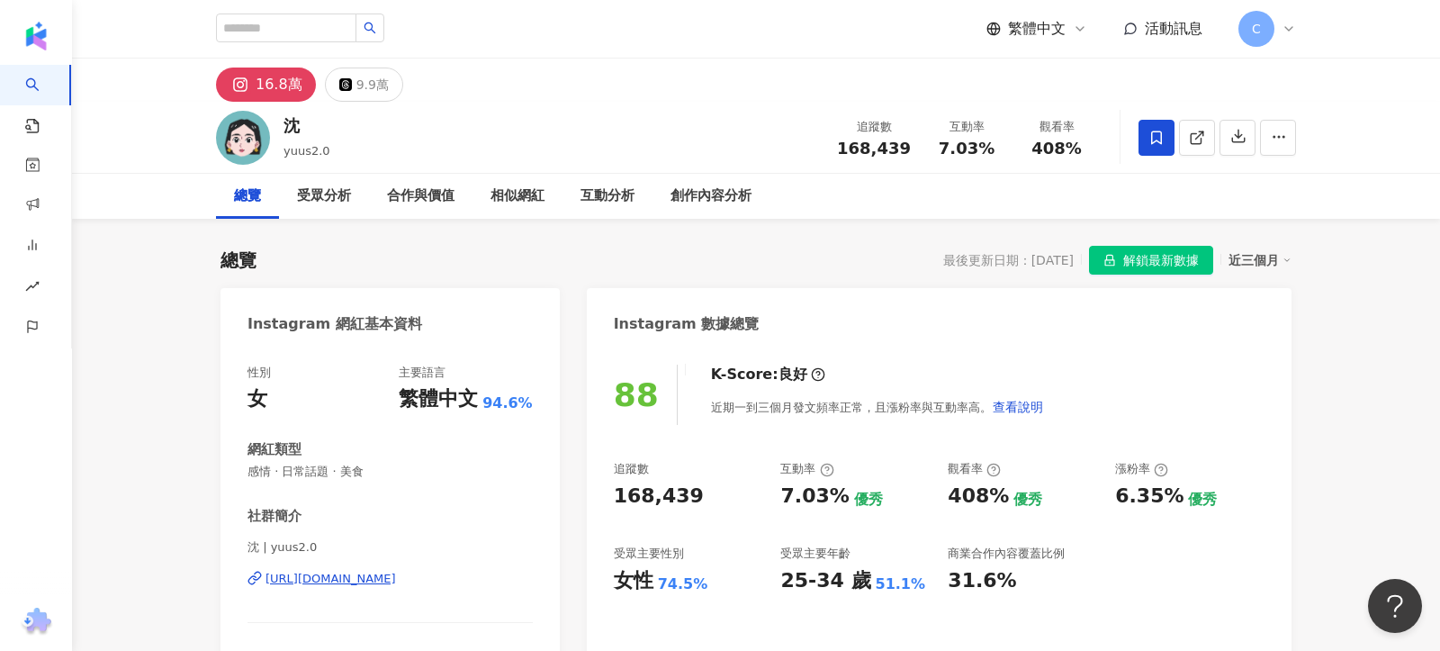
click at [1132, 265] on span "解鎖最新數據" at bounding box center [1161, 261] width 76 height 29
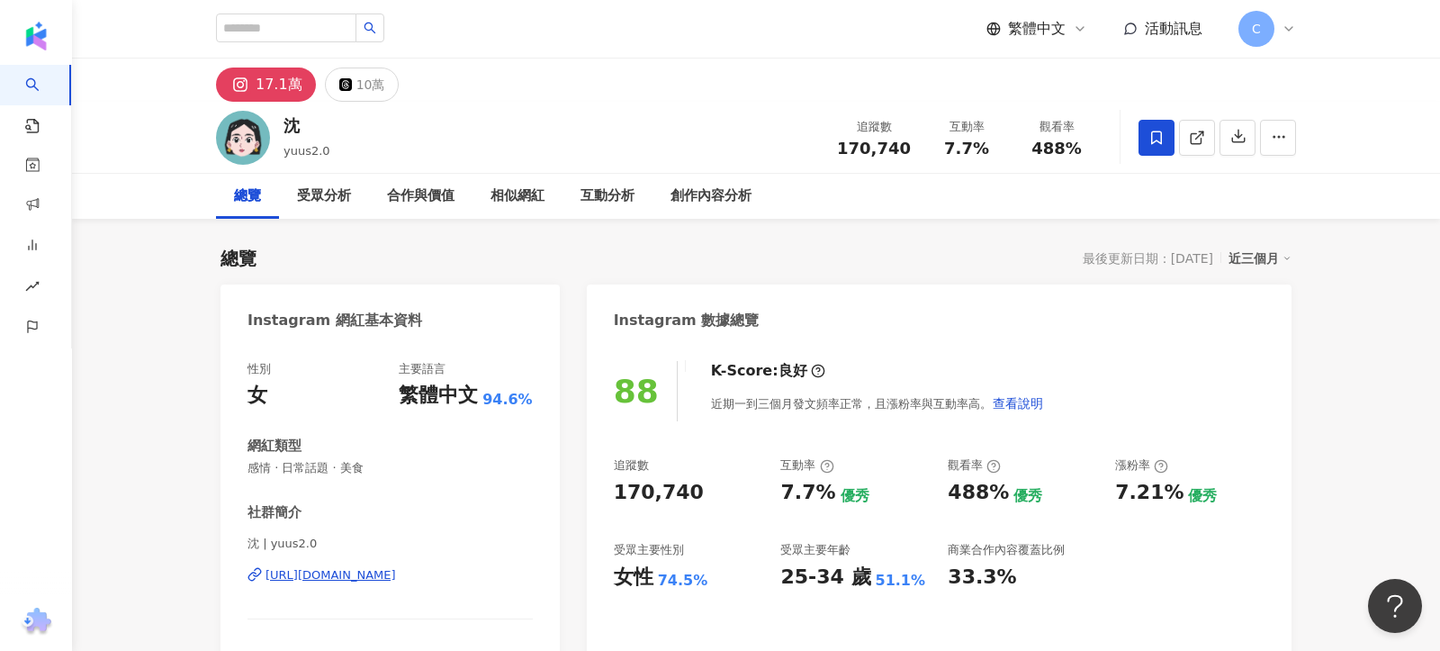
drag, startPoint x: 848, startPoint y: 144, endPoint x: 917, endPoint y: 145, distance: 69.3
click at [918, 145] on div "追蹤數 170,740" at bounding box center [873, 137] width 95 height 39
copy span "170,740"
drag, startPoint x: 949, startPoint y: 148, endPoint x: 993, endPoint y: 152, distance: 43.3
click at [993, 152] on div "7.7%" at bounding box center [966, 148] width 68 height 18
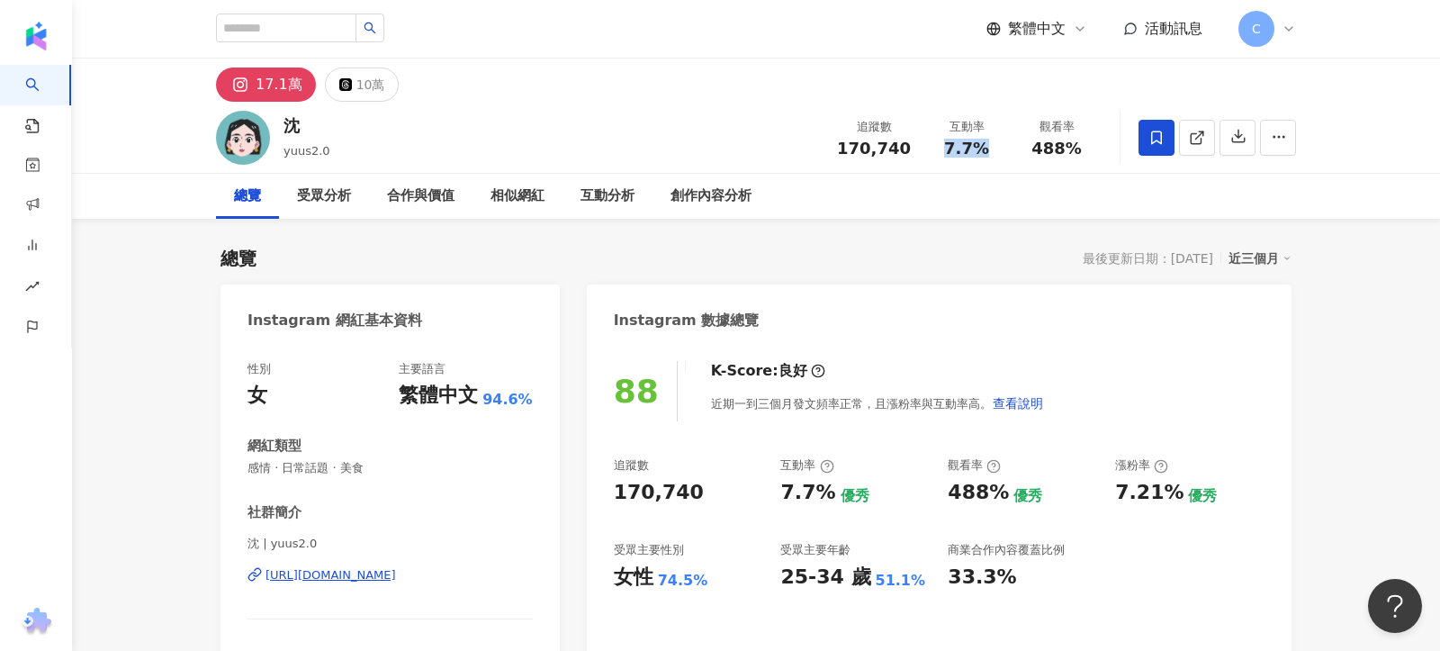
copy span "7.7%"
click at [342, 194] on div "受眾分析" at bounding box center [324, 196] width 54 height 22
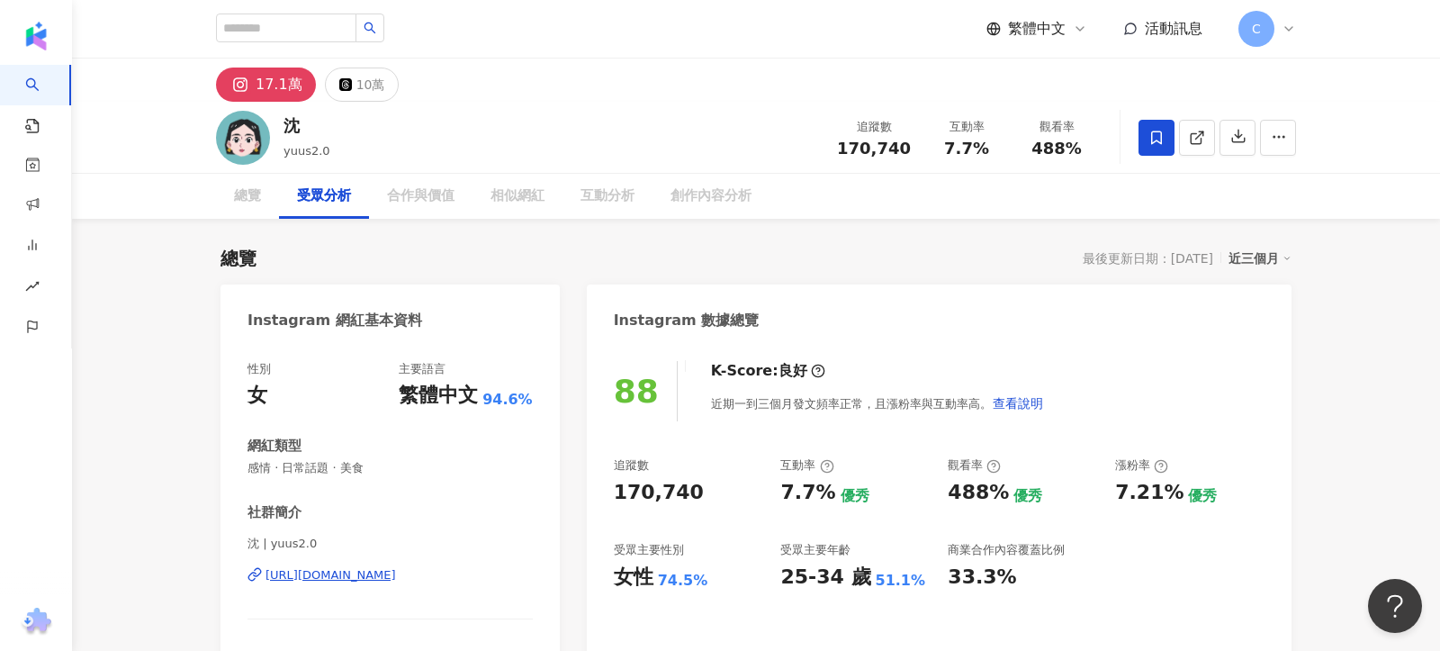
scroll to position [1504, 0]
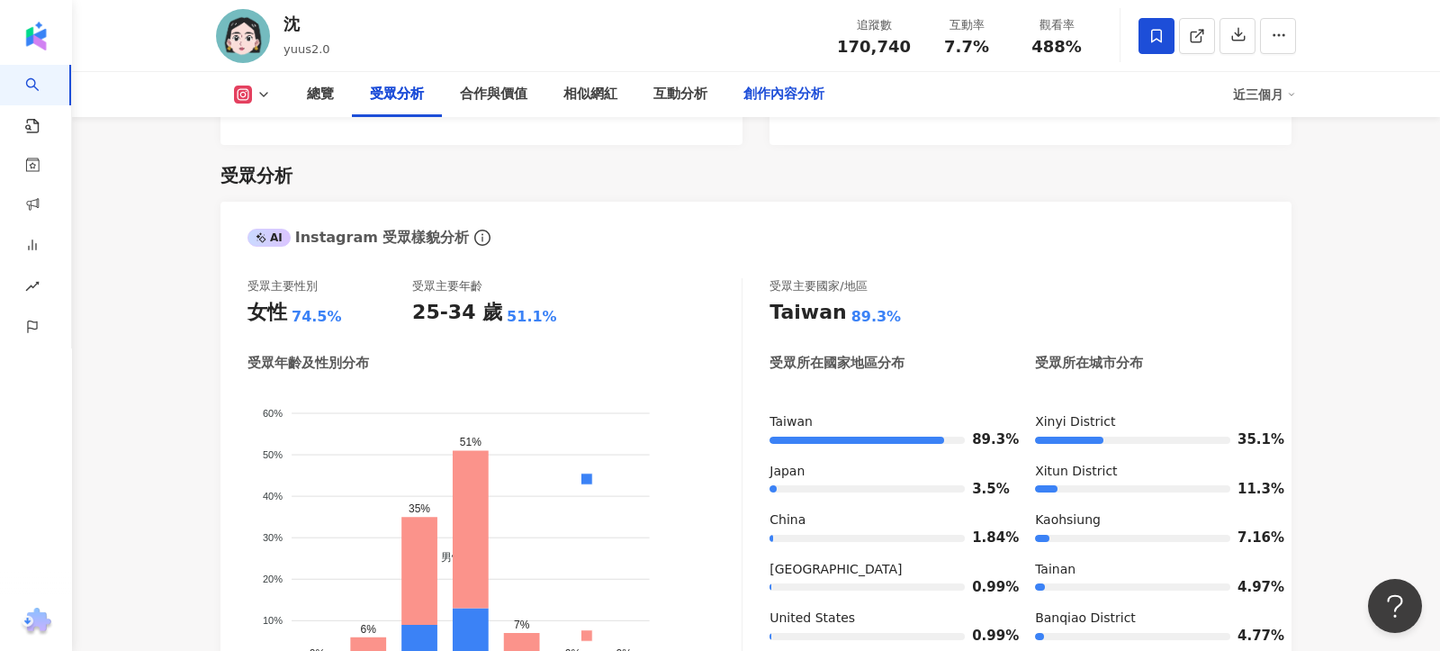
click at [788, 99] on div "創作內容分析" at bounding box center [783, 95] width 81 height 22
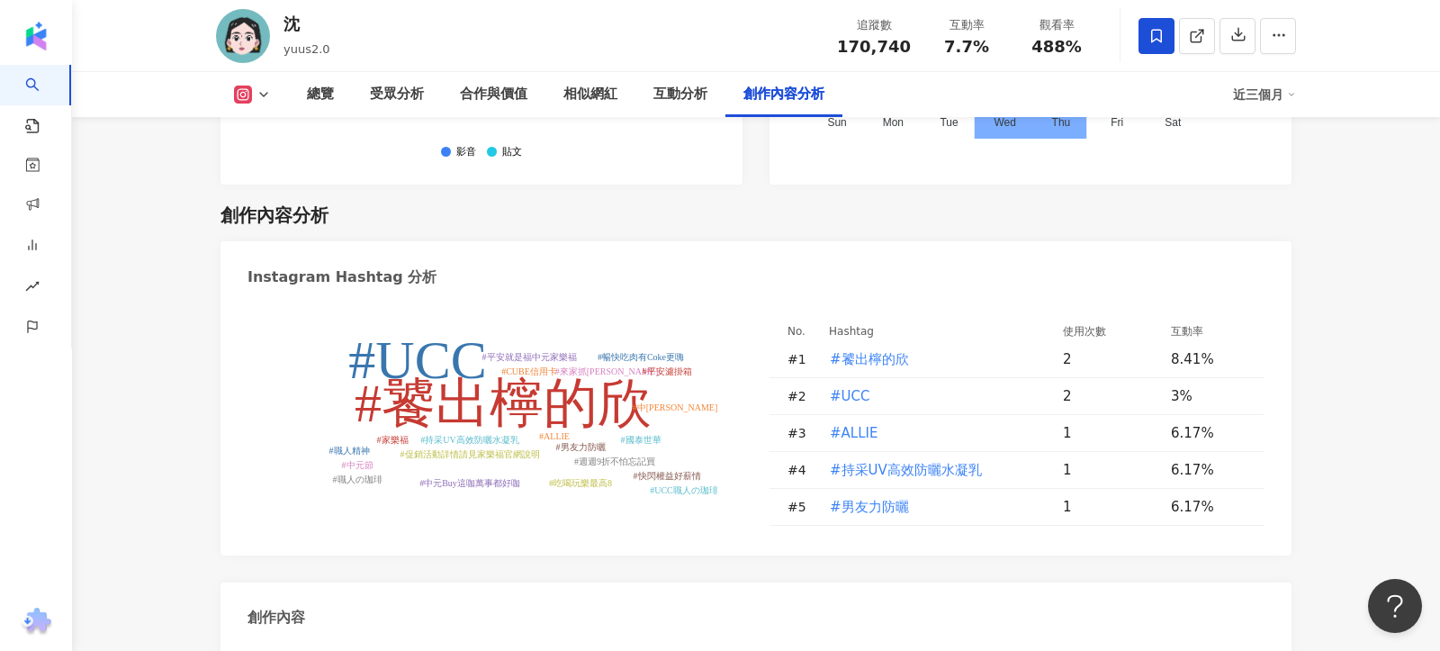
scroll to position [5321, 0]
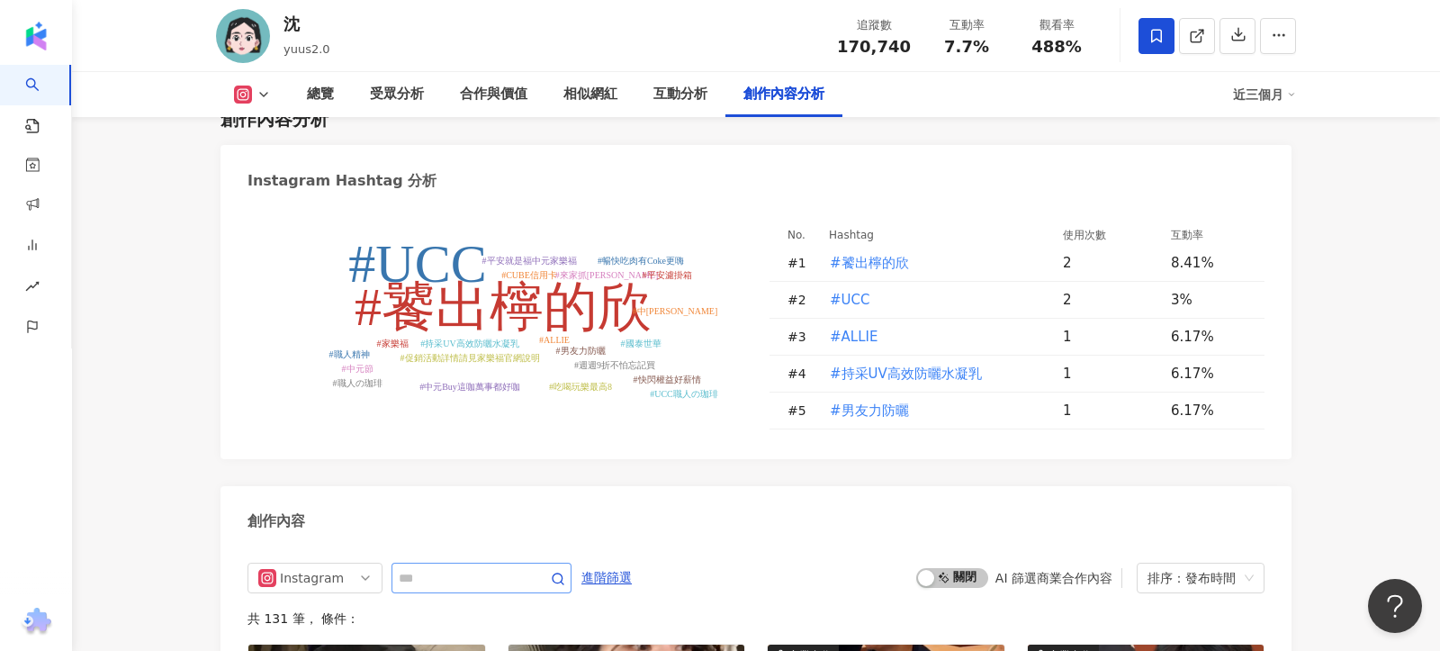
click at [517, 562] on span at bounding box center [481, 577] width 180 height 31
type input "**"
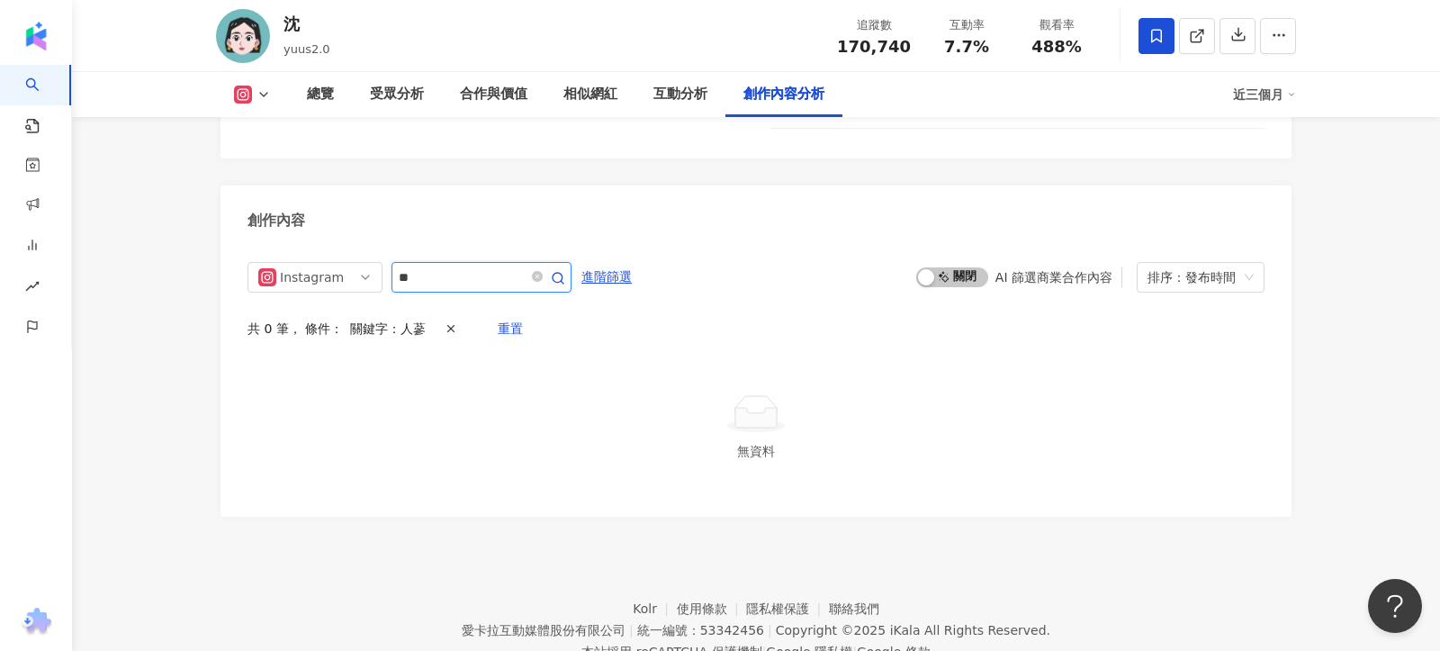
scroll to position [5614, 0]
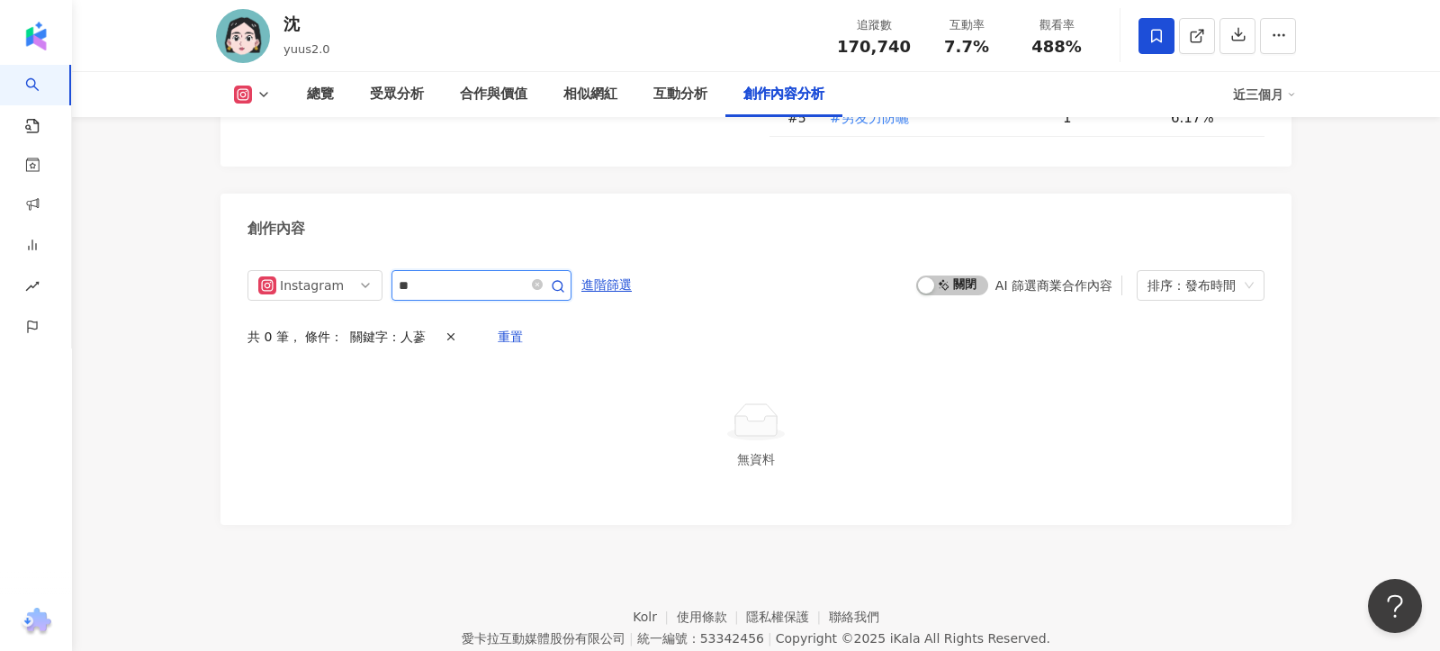
click at [422, 274] on input "**" at bounding box center [462, 285] width 126 height 22
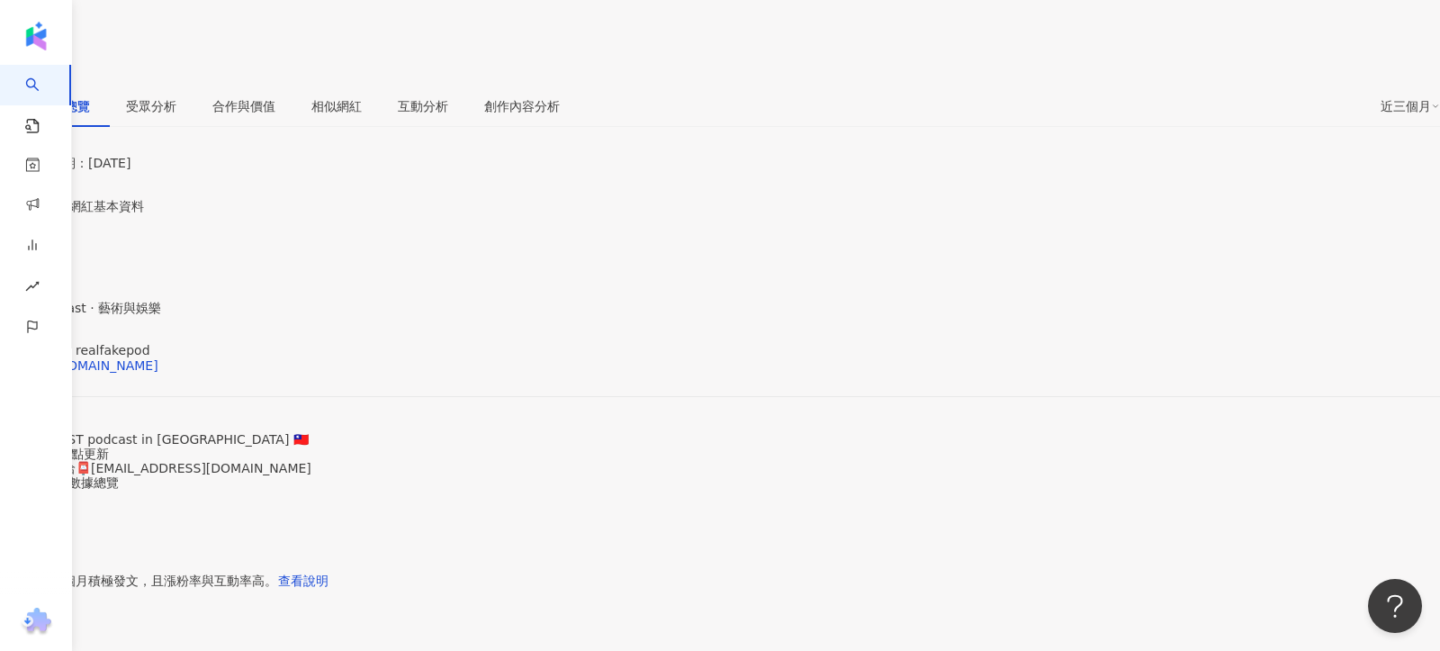
drag, startPoint x: 843, startPoint y: 49, endPoint x: 912, endPoint y: 49, distance: 68.4
copy span "161,497"
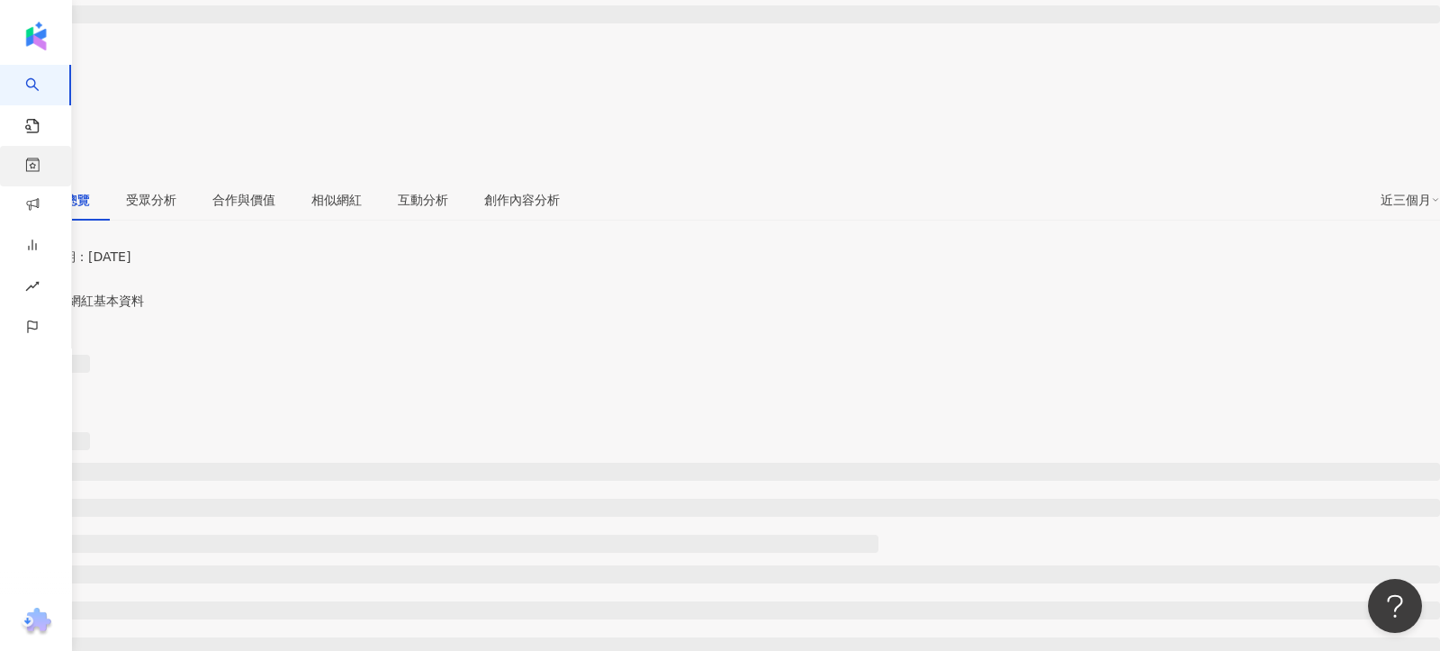
scroll to position [416, 0]
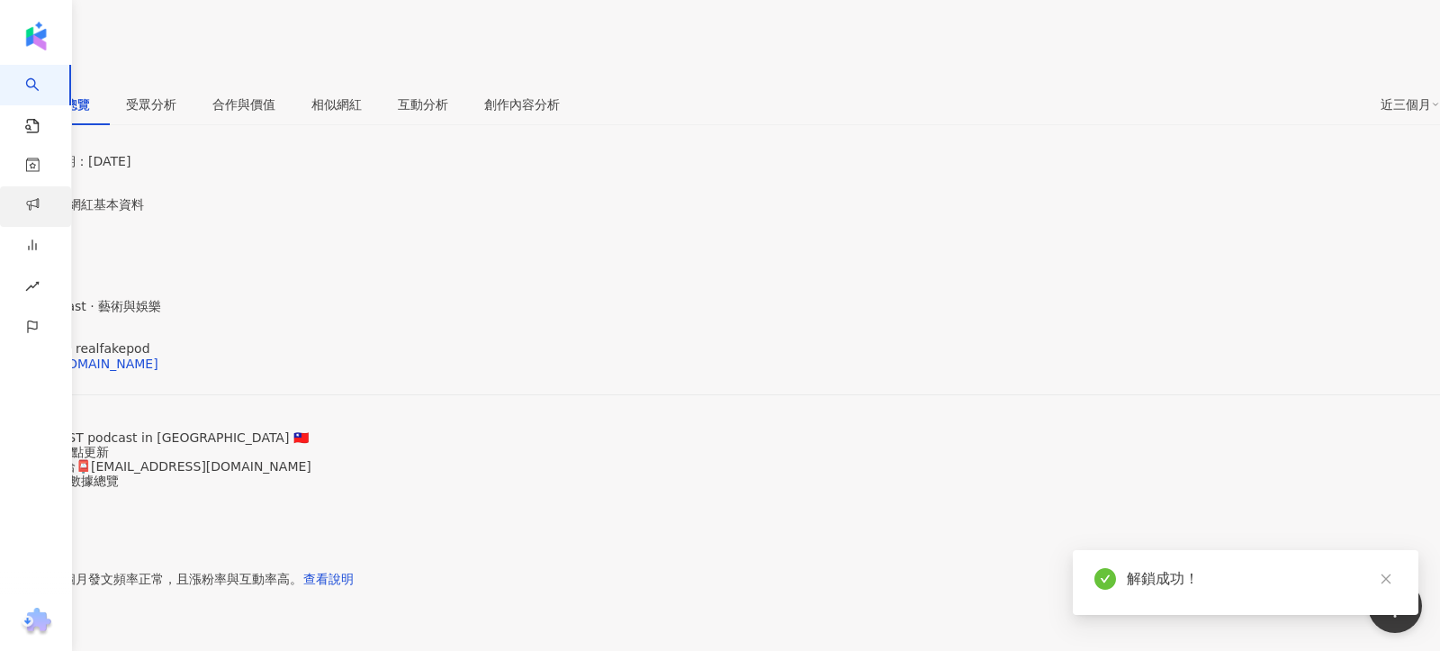
scroll to position [414, 0]
click at [158, 358] on div "[URL][DOMAIN_NAME]" at bounding box center [88, 365] width 140 height 14
drag, startPoint x: 944, startPoint y: 48, endPoint x: 989, endPoint y: 48, distance: 45.0
copy span "4.9%"
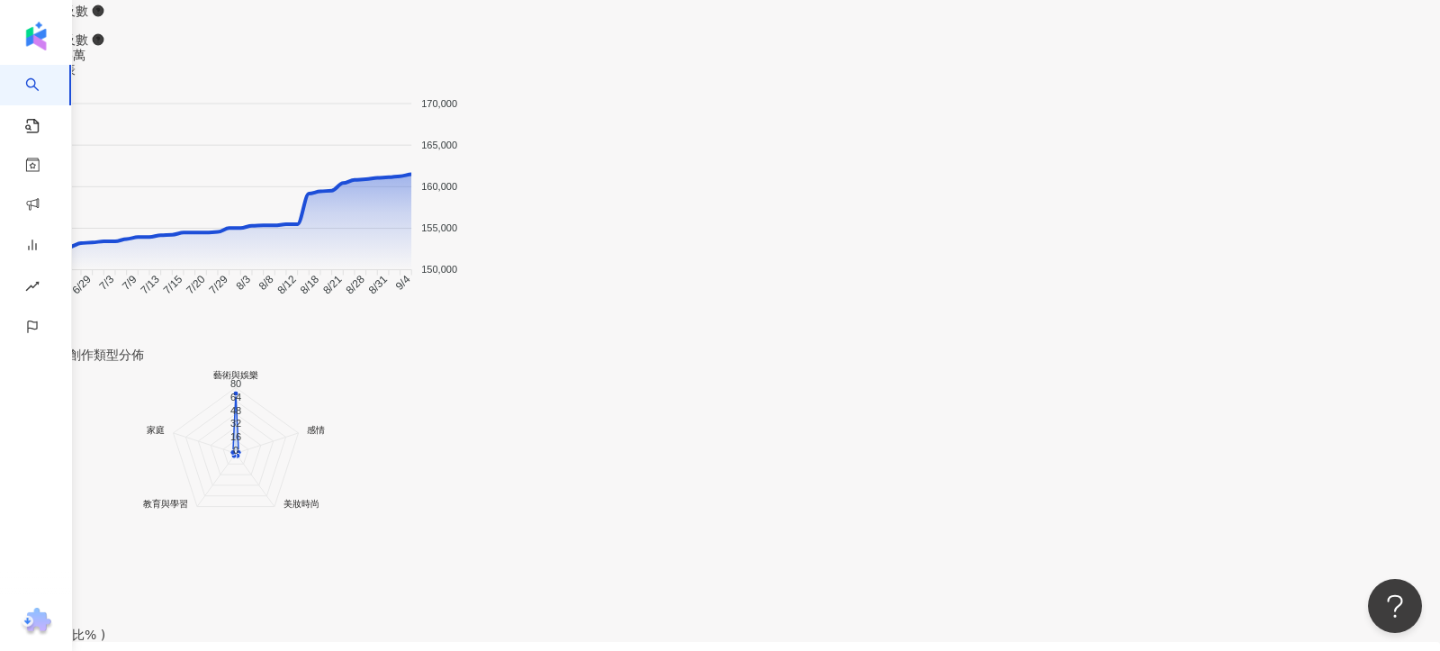
scroll to position [1596, 0]
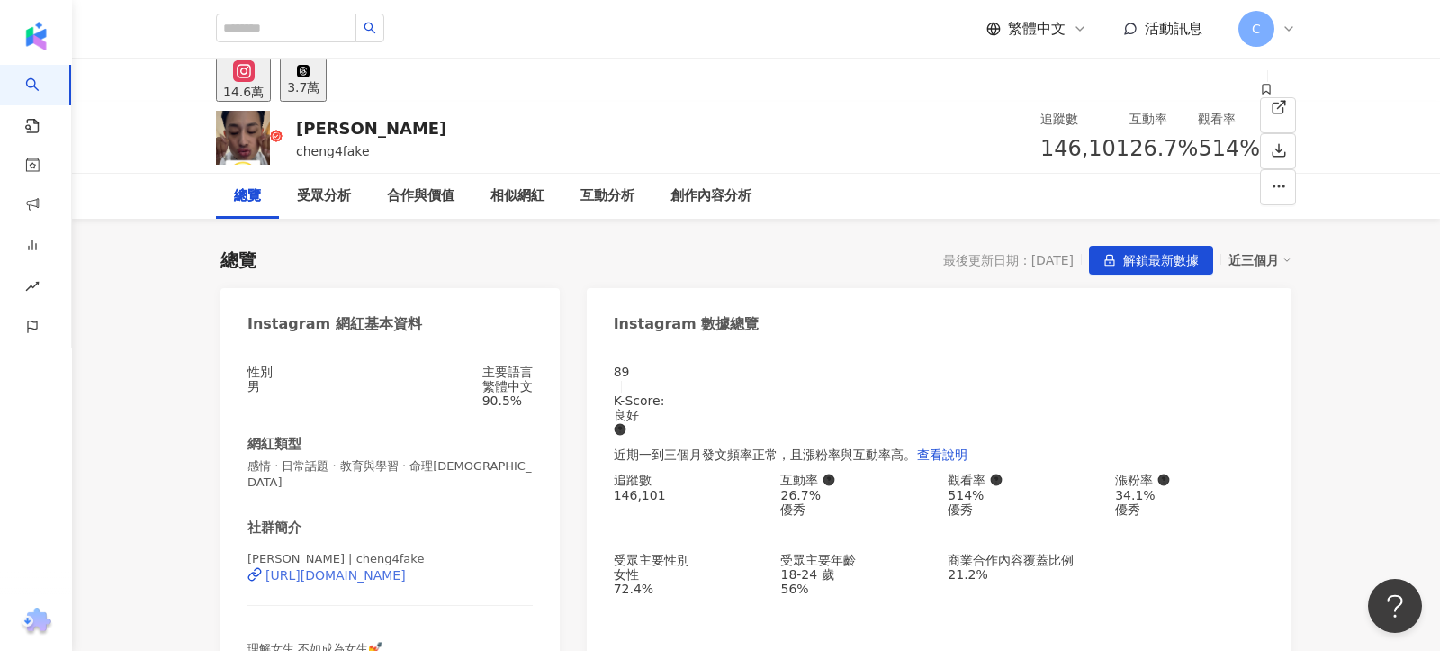
click at [406, 578] on div "[URL][DOMAIN_NAME]" at bounding box center [335, 575] width 140 height 14
click at [1163, 274] on span "解鎖最新數據" at bounding box center [1161, 261] width 76 height 29
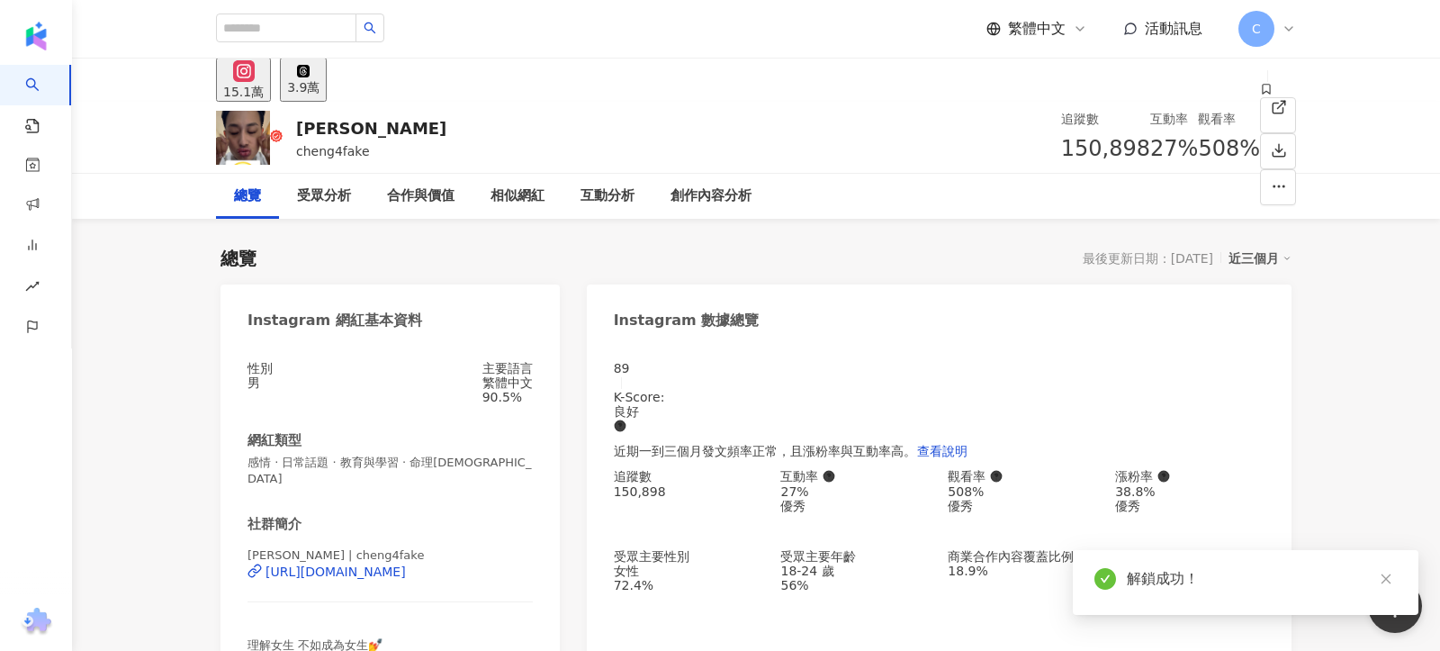
drag, startPoint x: 850, startPoint y: 153, endPoint x: 912, endPoint y: 153, distance: 62.1
click at [1061, 153] on div "追蹤數 150,898" at bounding box center [1105, 138] width 89 height 58
copy span "150,898"
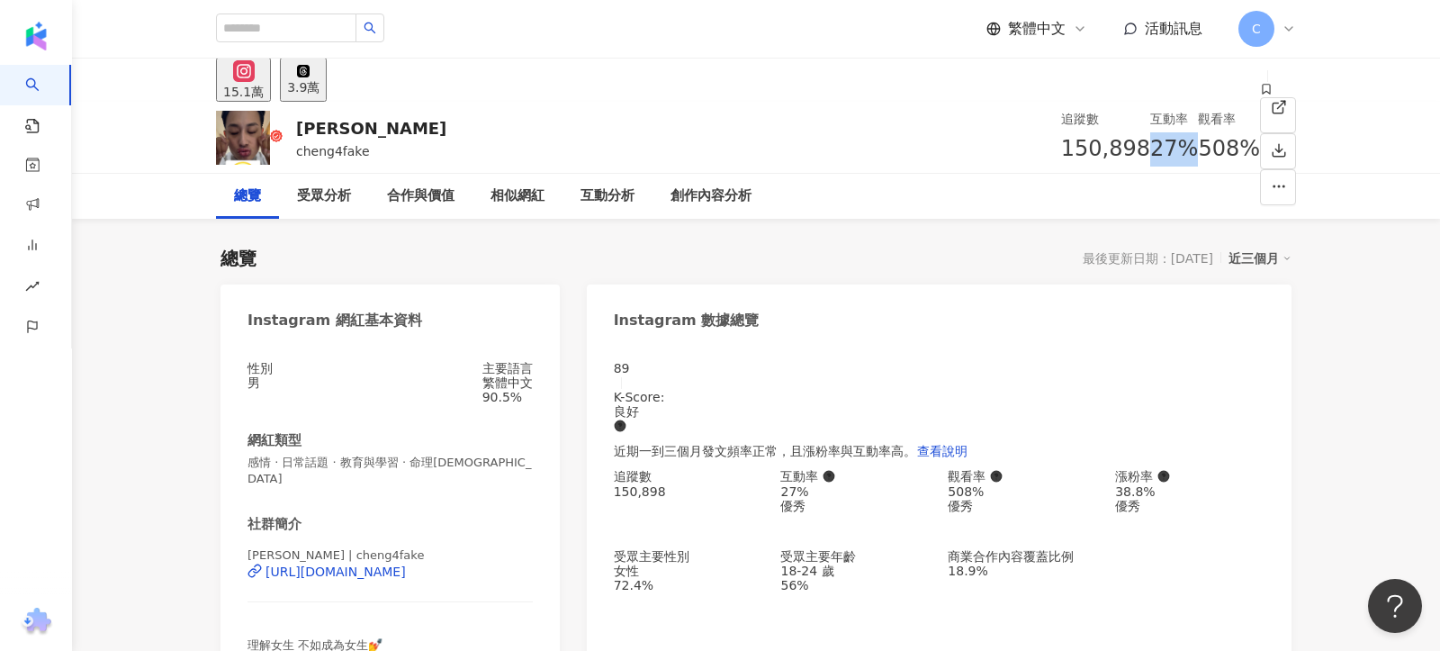
drag, startPoint x: 946, startPoint y: 146, endPoint x: 1007, endPoint y: 146, distance: 61.2
click at [1150, 146] on div "互動率 27%" at bounding box center [1174, 138] width 48 height 58
copy span "27%"
click at [353, 177] on div "受眾分析" at bounding box center [324, 196] width 90 height 45
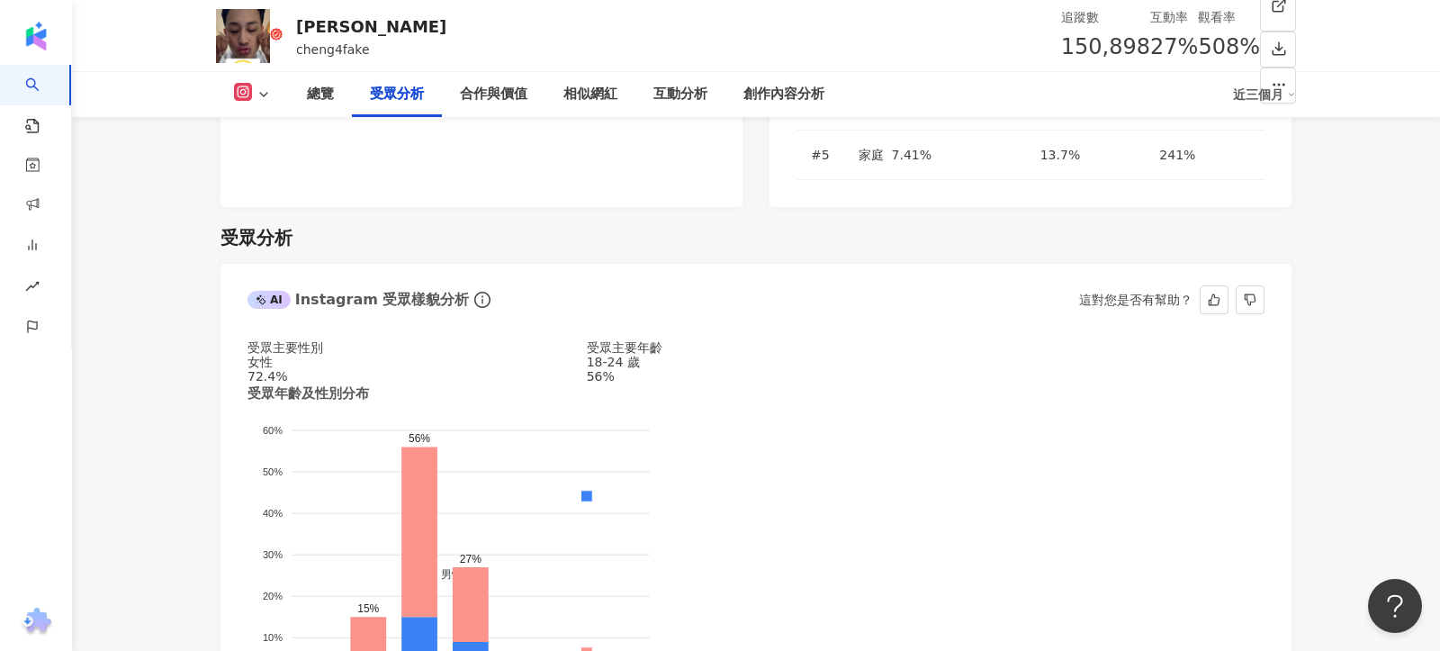
scroll to position [1582, 0]
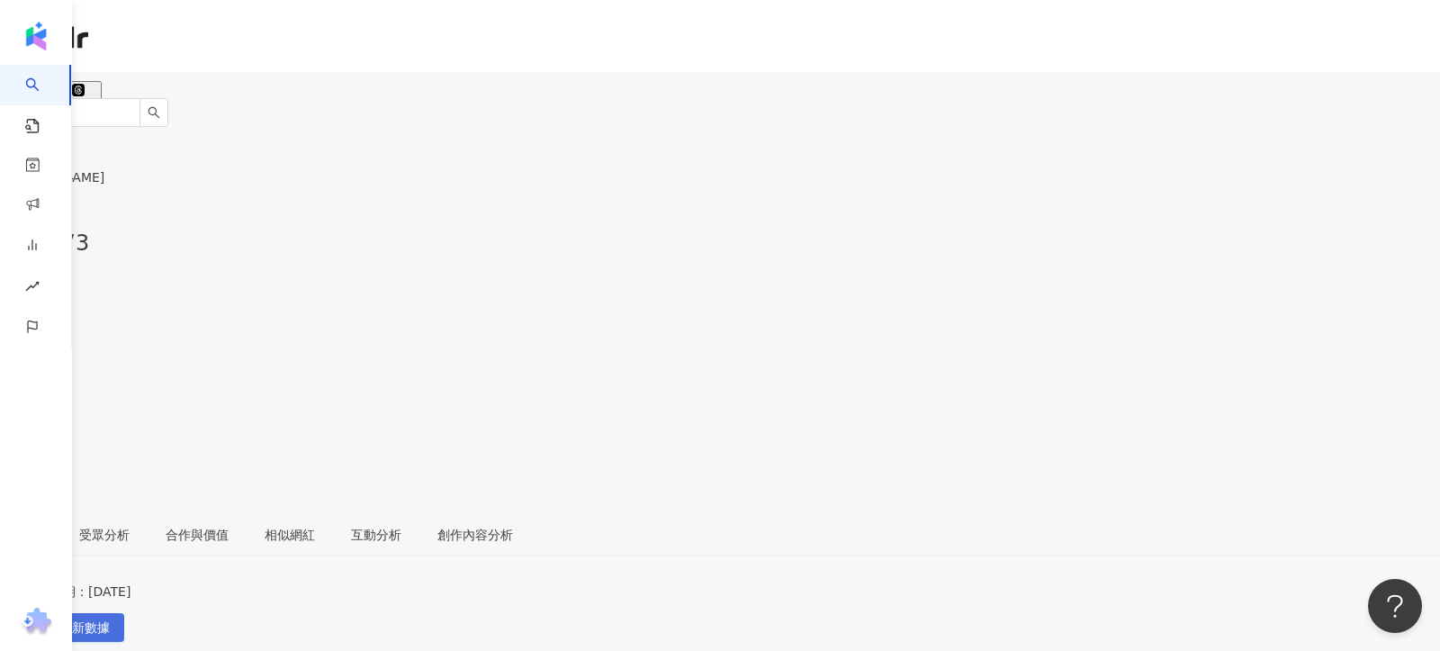
click at [110, 614] on span "解鎖最新數據" at bounding box center [72, 628] width 76 height 29
drag, startPoint x: 839, startPoint y: 140, endPoint x: 901, endPoint y: 139, distance: 62.1
click at [901, 203] on div "追蹤數 254,194" at bounding box center [720, 232] width 1440 height 58
drag, startPoint x: 923, startPoint y: 146, endPoint x: 839, endPoint y: 146, distance: 84.6
click at [839, 203] on div "追蹤數 254,194 互動率 5.2% 觀看率 168%" at bounding box center [720, 289] width 1440 height 172
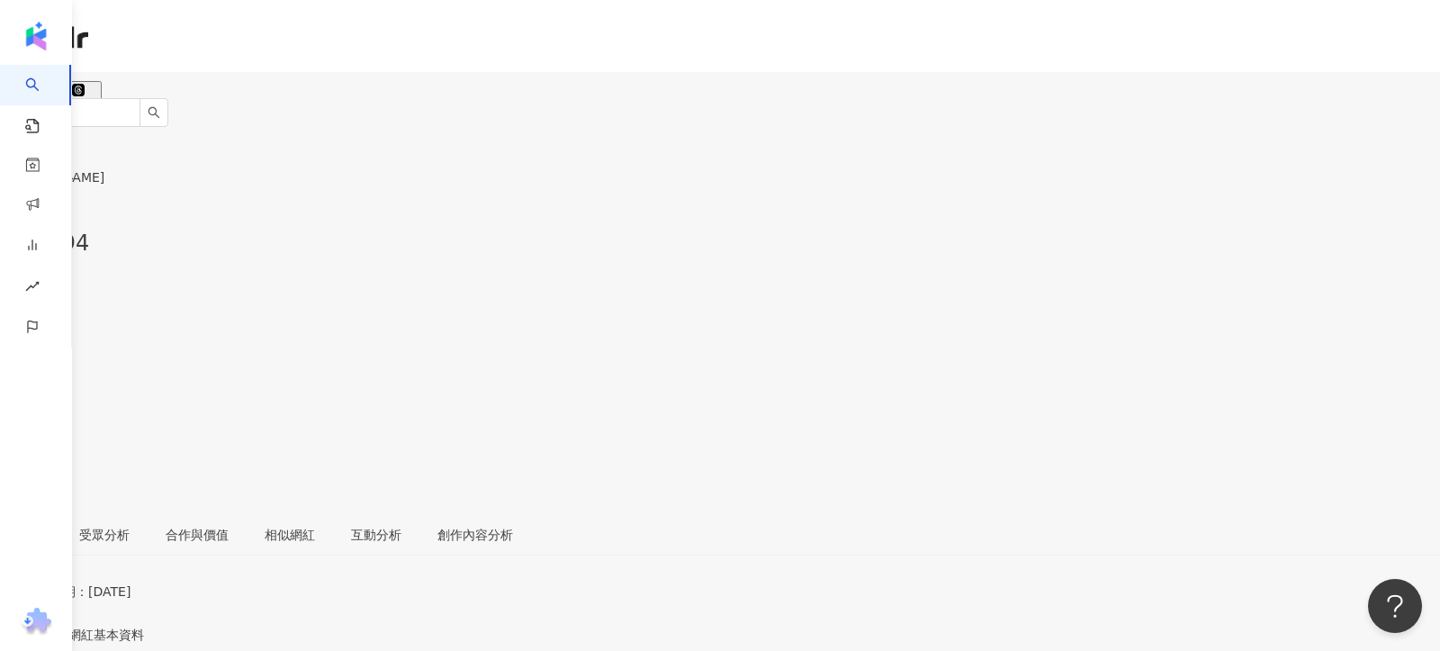
click at [839, 203] on div "追蹤數 254,194" at bounding box center [720, 232] width 1440 height 58
drag, startPoint x: 844, startPoint y: 146, endPoint x: 909, endPoint y: 148, distance: 64.8
click at [910, 227] on div "254,194" at bounding box center [720, 244] width 1440 height 34
copy span "254,194"
drag, startPoint x: 949, startPoint y: 149, endPoint x: 995, endPoint y: 149, distance: 45.9
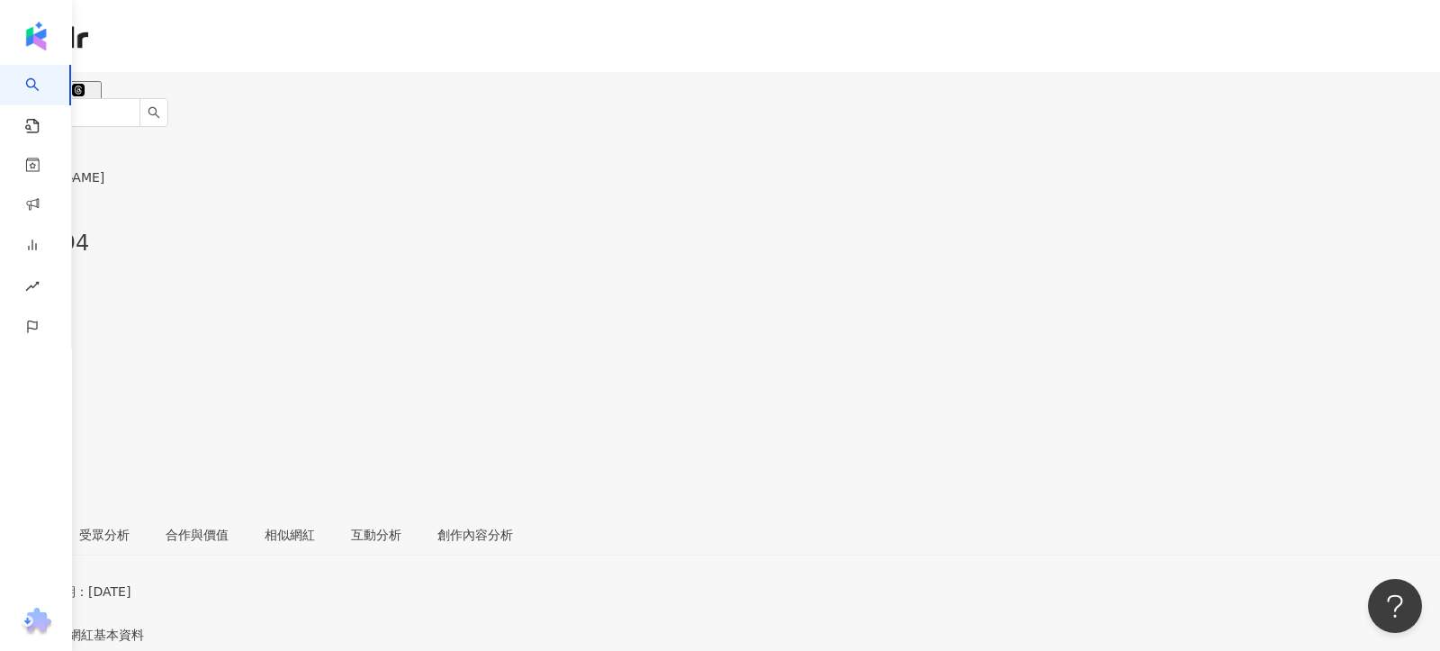
click at [995, 284] on div "5.2%" at bounding box center [720, 301] width 1440 height 34
copy span "5.2%"
click at [130, 525] on div "受眾分析" at bounding box center [104, 535] width 50 height 20
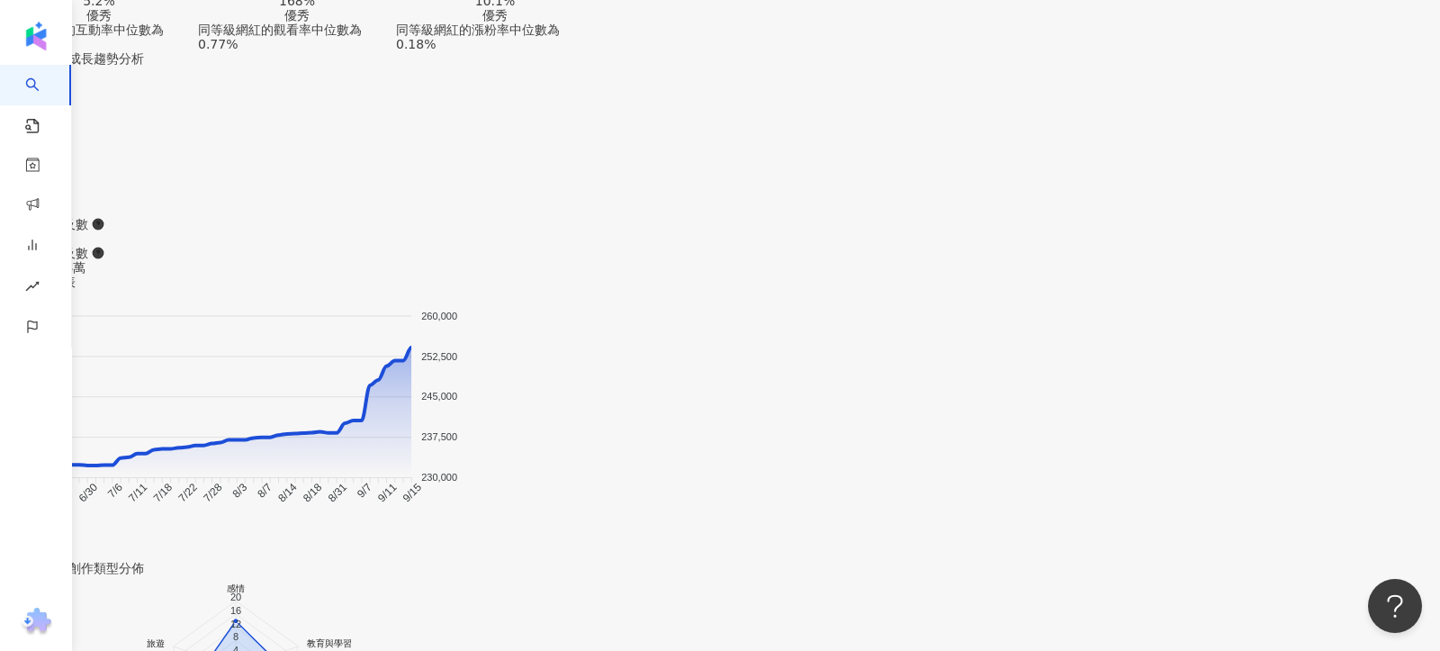
scroll to position [1605, 0]
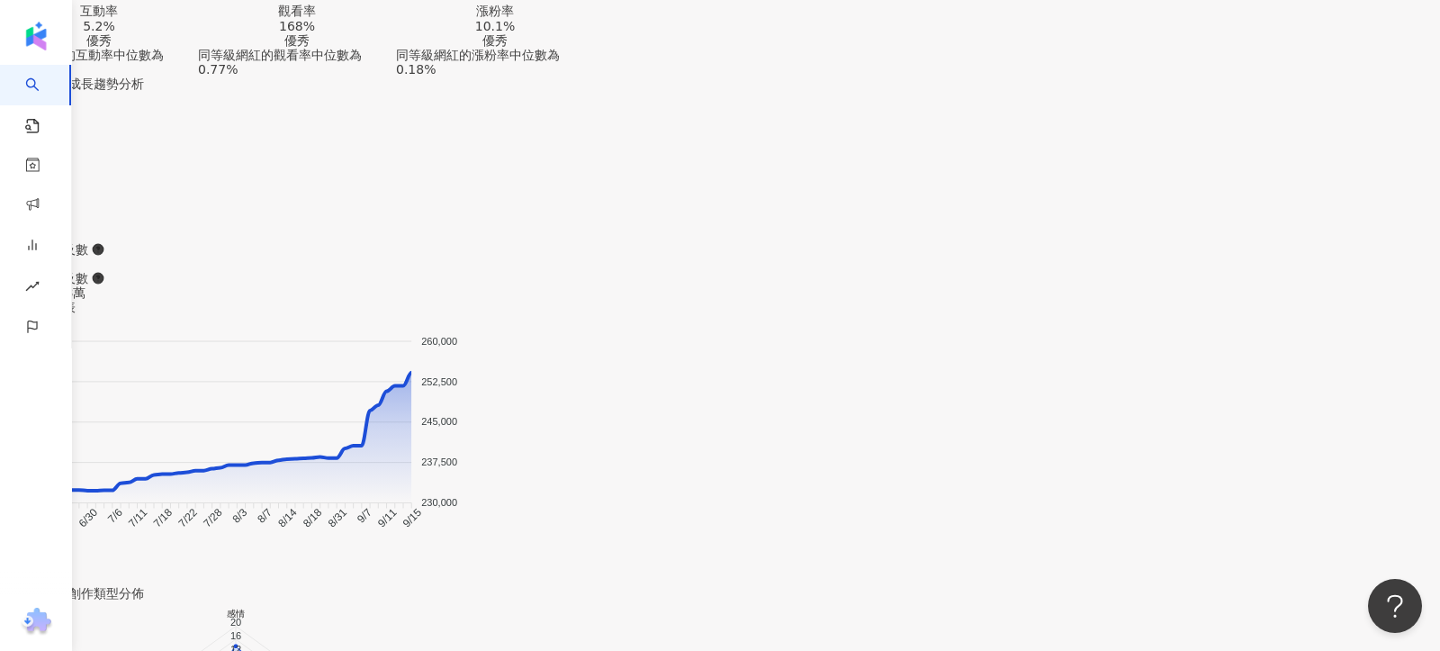
drag, startPoint x: 323, startPoint y: 27, endPoint x: 286, endPoint y: 27, distance: 36.9
copy div "琦琦"
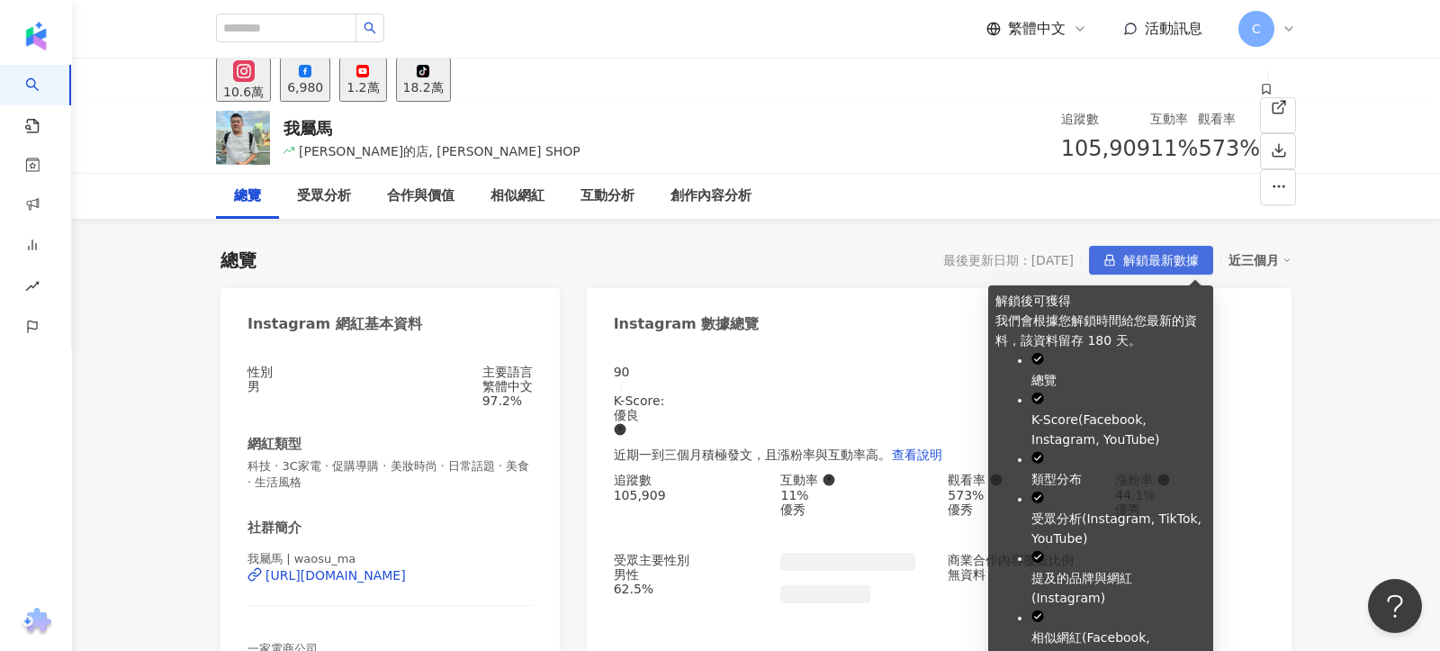
click at [1145, 258] on span "解鎖最新數據" at bounding box center [1161, 261] width 76 height 29
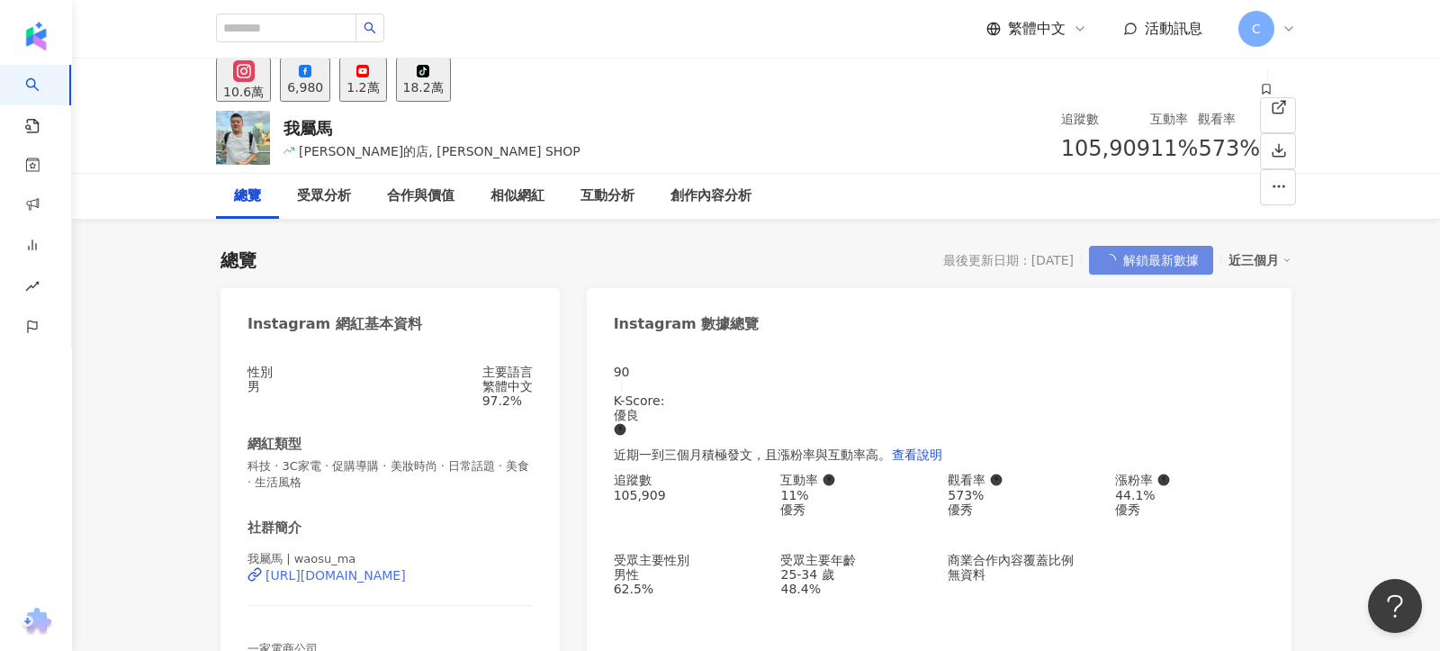
click at [406, 582] on div "[URL][DOMAIN_NAME]" at bounding box center [335, 575] width 140 height 14
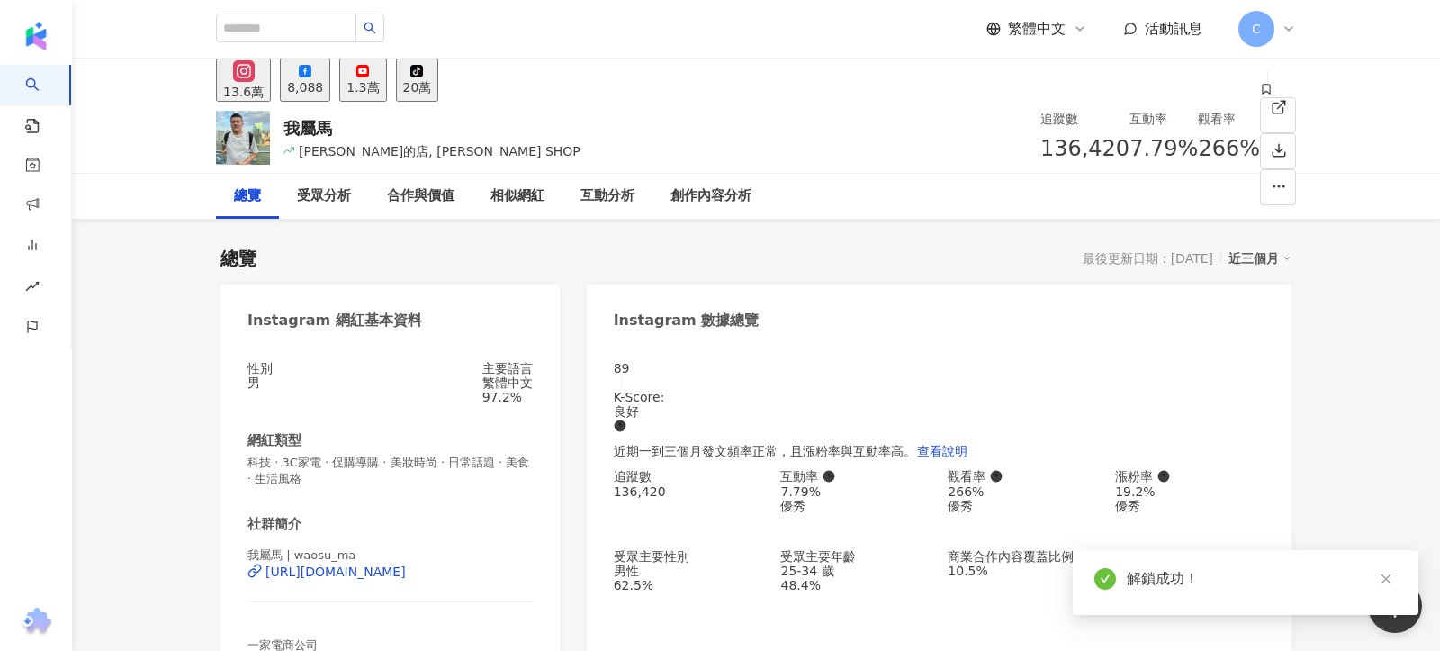
drag, startPoint x: 848, startPoint y: 148, endPoint x: 904, endPoint y: 147, distance: 56.7
click at [1040, 148] on span "136,420" at bounding box center [1084, 148] width 89 height 25
copy span "136,420"
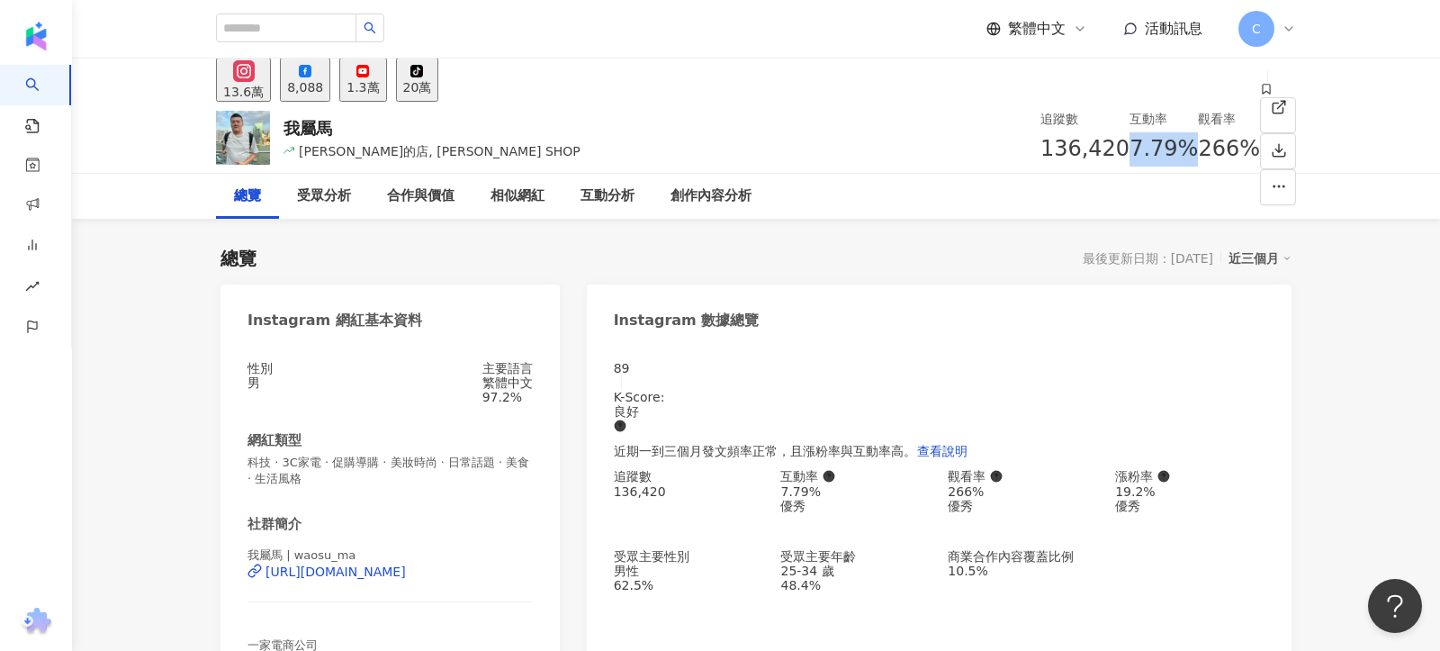
drag, startPoint x: 944, startPoint y: 153, endPoint x: 992, endPoint y: 152, distance: 47.7
click at [1129, 152] on div "7.79%" at bounding box center [1163, 149] width 68 height 34
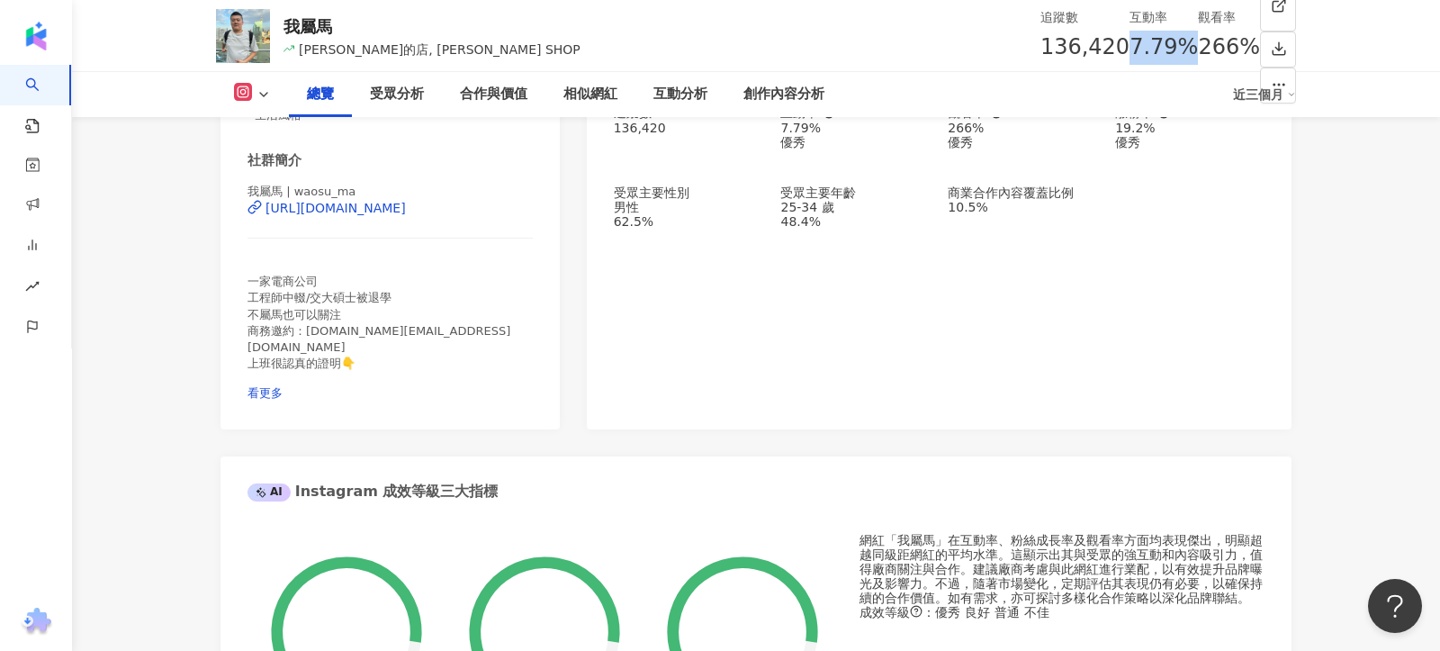
scroll to position [615, 0]
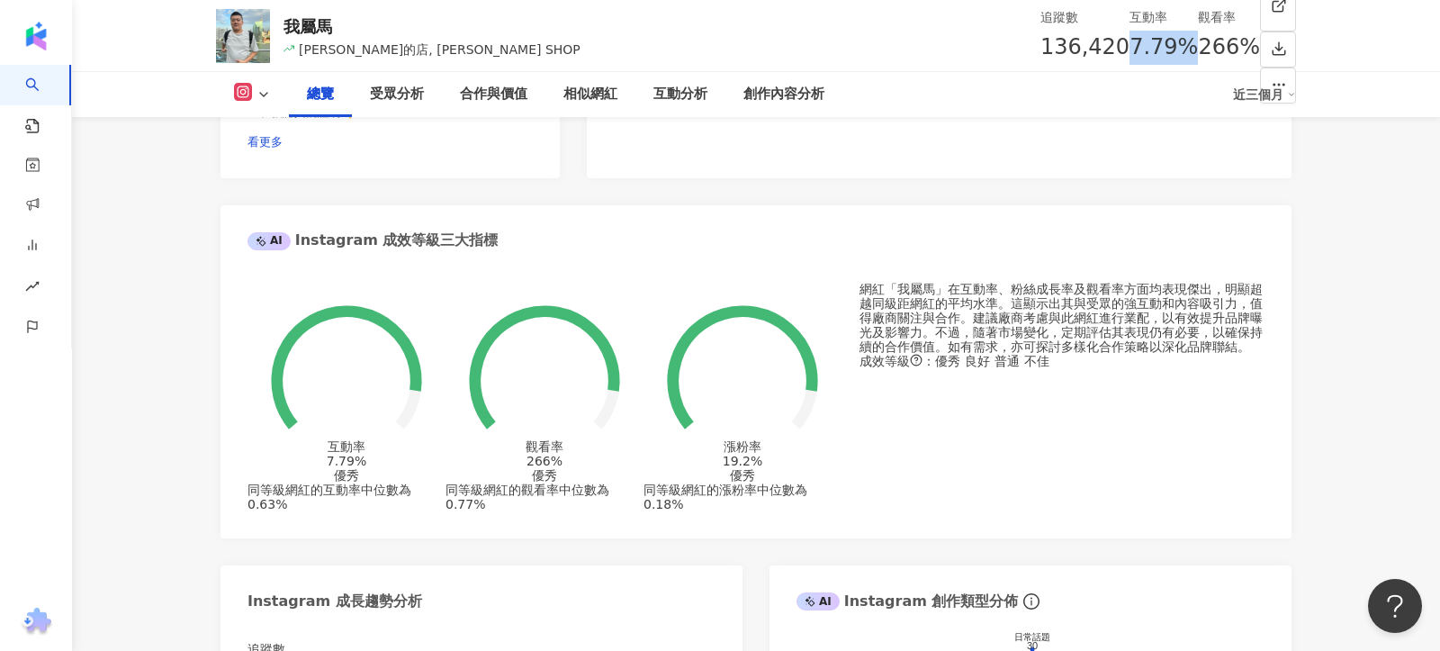
copy span "7.79%"
click at [403, 92] on div "受眾分析" at bounding box center [397, 95] width 54 height 22
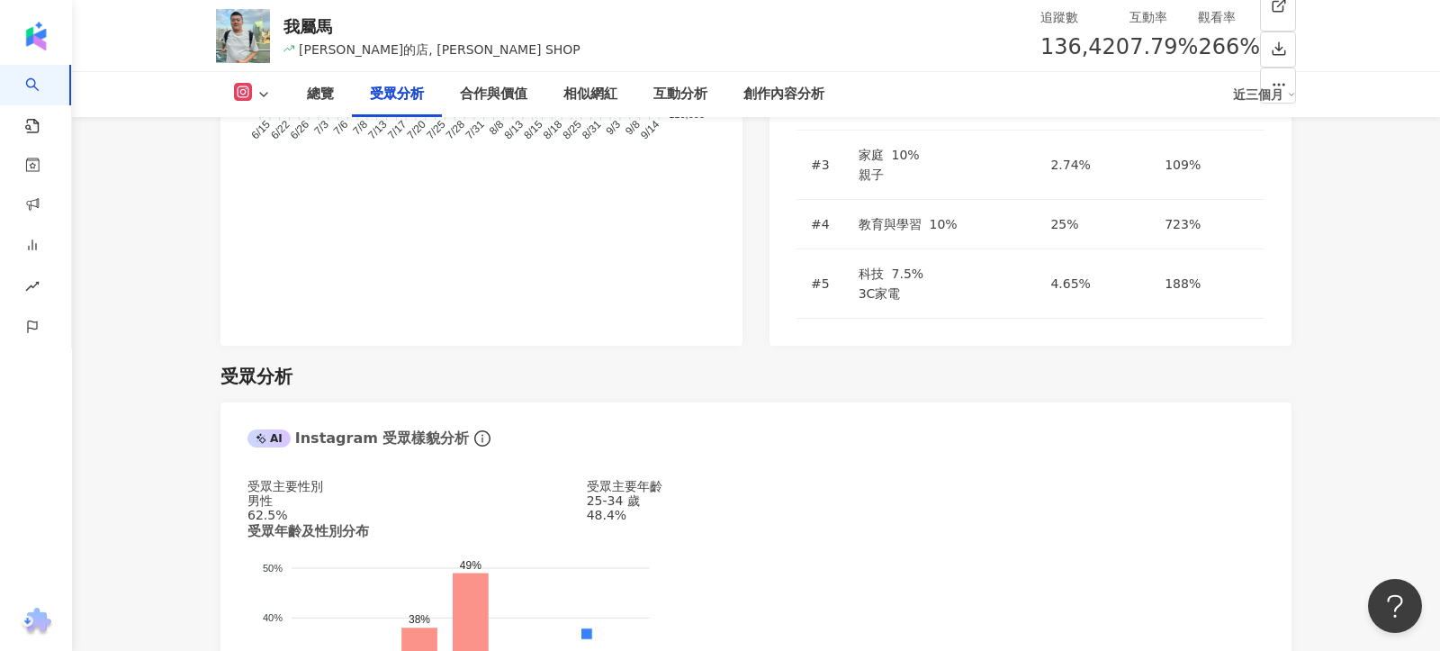
scroll to position [1591, 0]
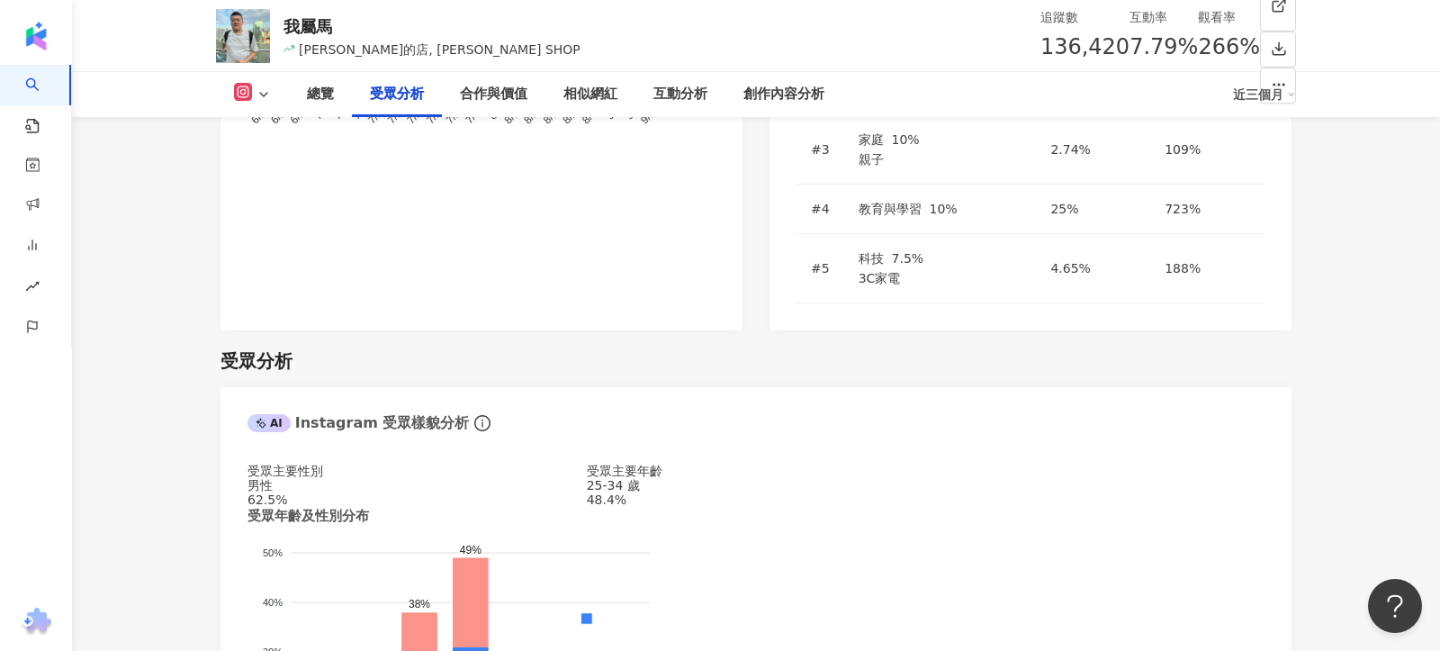
click at [307, 11] on div "我屬馬 [PERSON_NAME]的店, [PERSON_NAME] SHOP 追蹤數 136,420 互動率 7.79% 觀看率 266%" at bounding box center [756, 35] width 1152 height 71
click at [256, 22] on img at bounding box center [243, 36] width 54 height 54
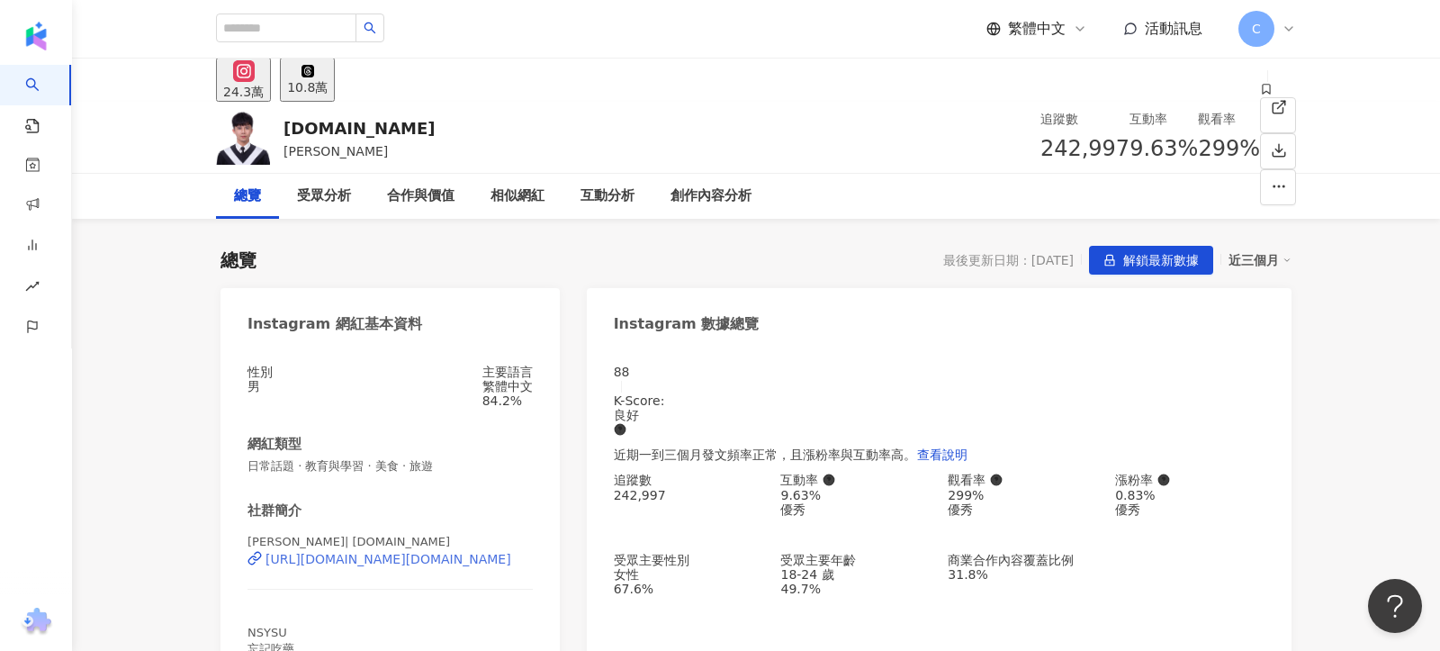
click at [446, 566] on div "[URL][DOMAIN_NAME][DOMAIN_NAME]" at bounding box center [388, 559] width 246 height 14
drag, startPoint x: 846, startPoint y: 148, endPoint x: 918, endPoint y: 148, distance: 72.0
click at [1040, 148] on div "追蹤數 242,997" at bounding box center [1084, 138] width 89 height 58
copy span "242,997"
drag, startPoint x: 942, startPoint y: 151, endPoint x: 1000, endPoint y: 151, distance: 57.6
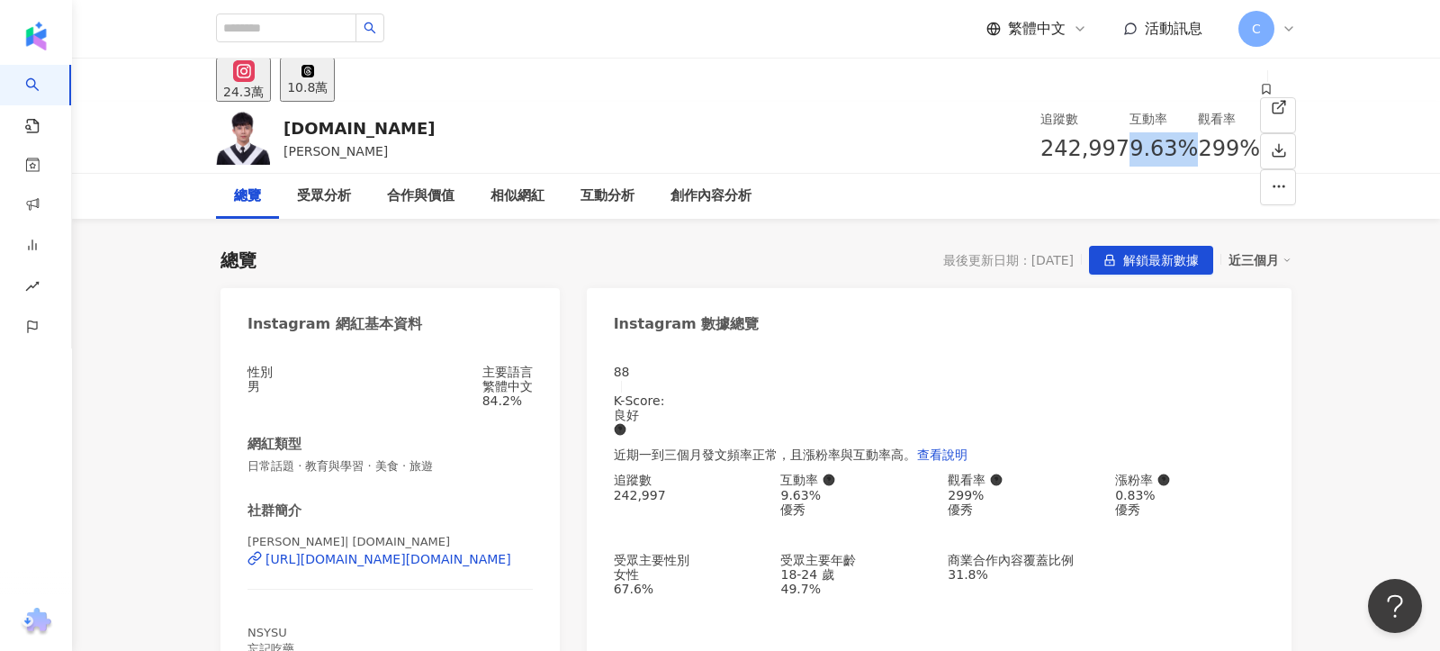
click at [1129, 151] on div "9.63%" at bounding box center [1163, 149] width 68 height 34
copy span "9.63%"
click at [333, 195] on div "受眾分析" at bounding box center [324, 196] width 54 height 22
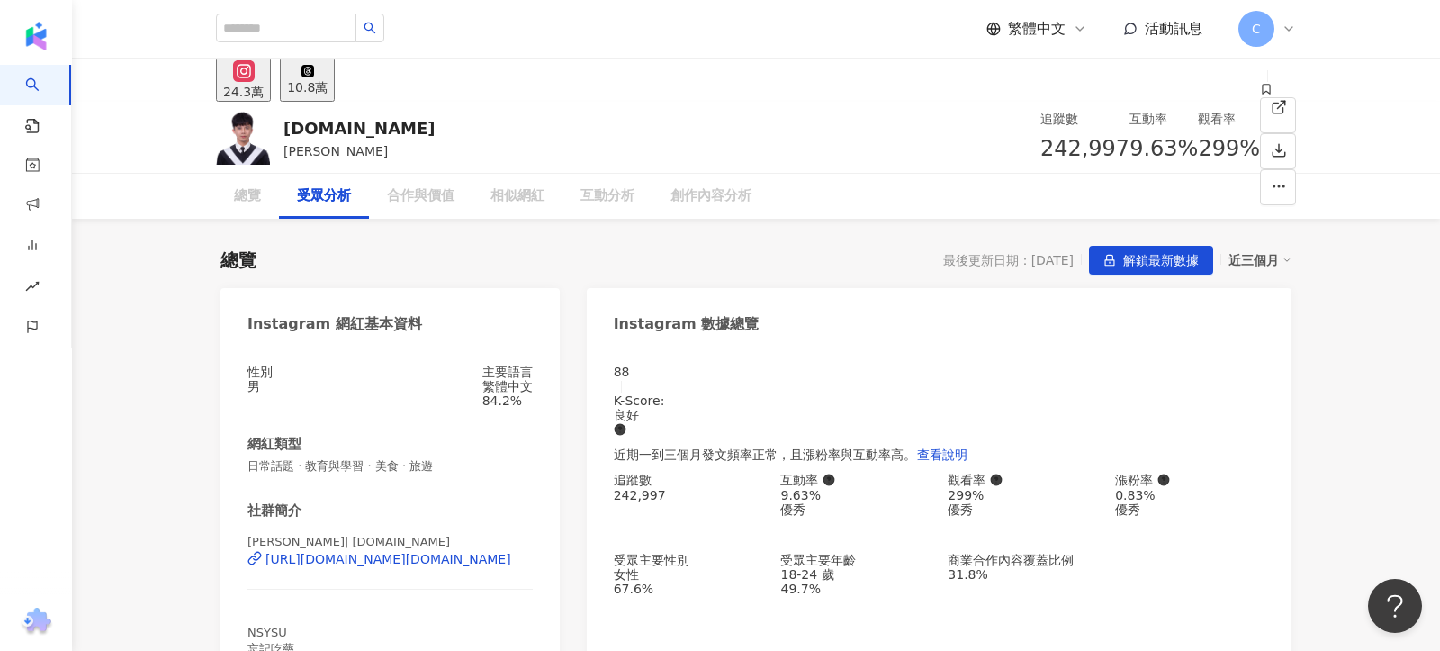
scroll to position [1511, 0]
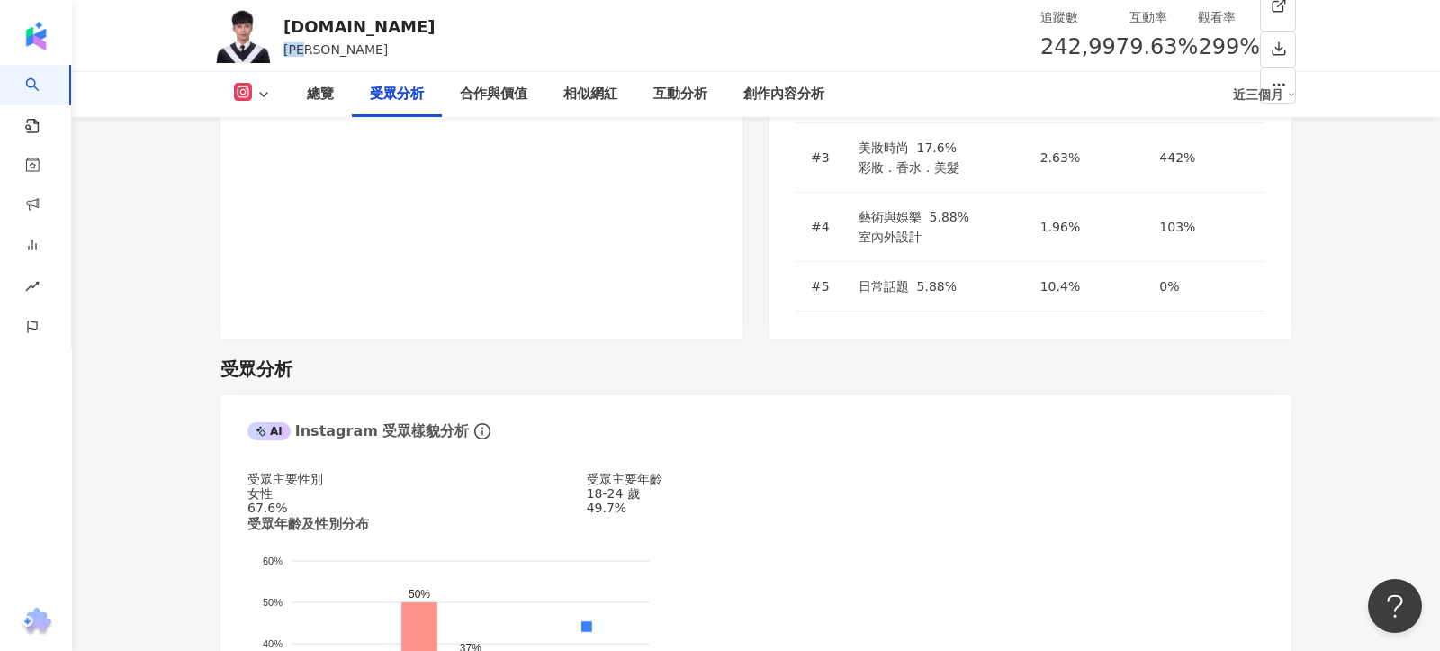
drag, startPoint x: 287, startPoint y: 47, endPoint x: 338, endPoint y: 47, distance: 51.3
click at [338, 47] on div "[DOMAIN_NAME] [PERSON_NAME] 追蹤數 242,997 互動率 9.63% 觀看率 299%" at bounding box center [756, 35] width 1152 height 71
copy span "[PERSON_NAME]"
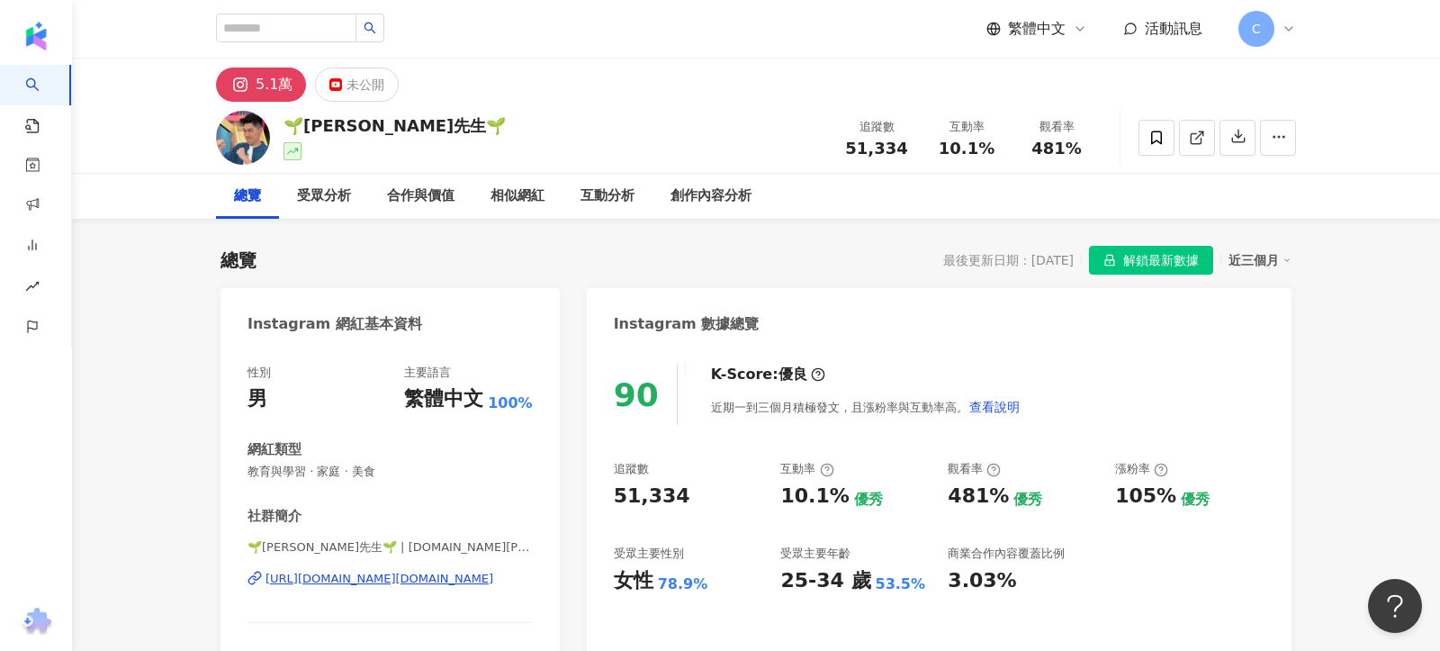
click at [436, 580] on div "[URL][DOMAIN_NAME][DOMAIN_NAME]" at bounding box center [379, 579] width 228 height 16
click at [1131, 265] on span "解鎖最新數據" at bounding box center [1161, 261] width 76 height 29
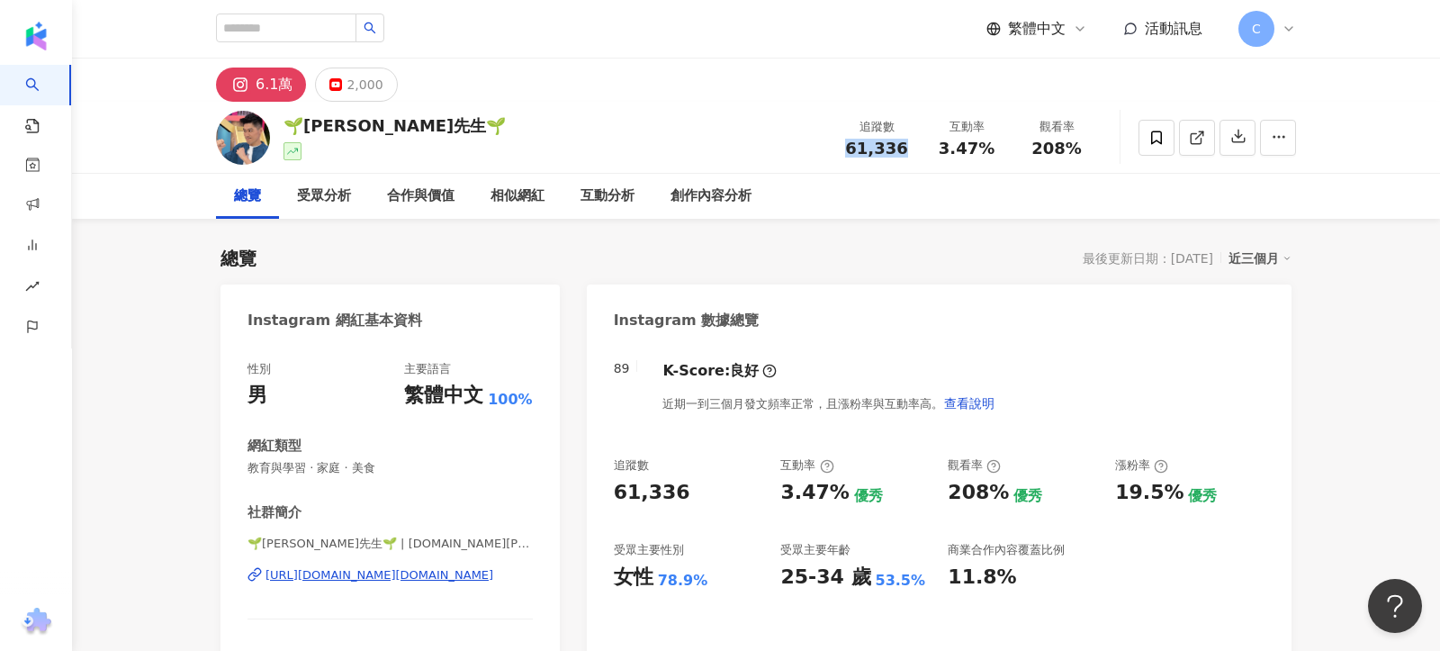
drag, startPoint x: 853, startPoint y: 146, endPoint x: 909, endPoint y: 146, distance: 55.8
click at [909, 146] on div "61,336" at bounding box center [876, 148] width 68 height 18
copy span "61,336"
drag, startPoint x: 945, startPoint y: 148, endPoint x: 1003, endPoint y: 148, distance: 58.5
click at [1003, 148] on div "互動率 3.47%" at bounding box center [966, 137] width 90 height 39
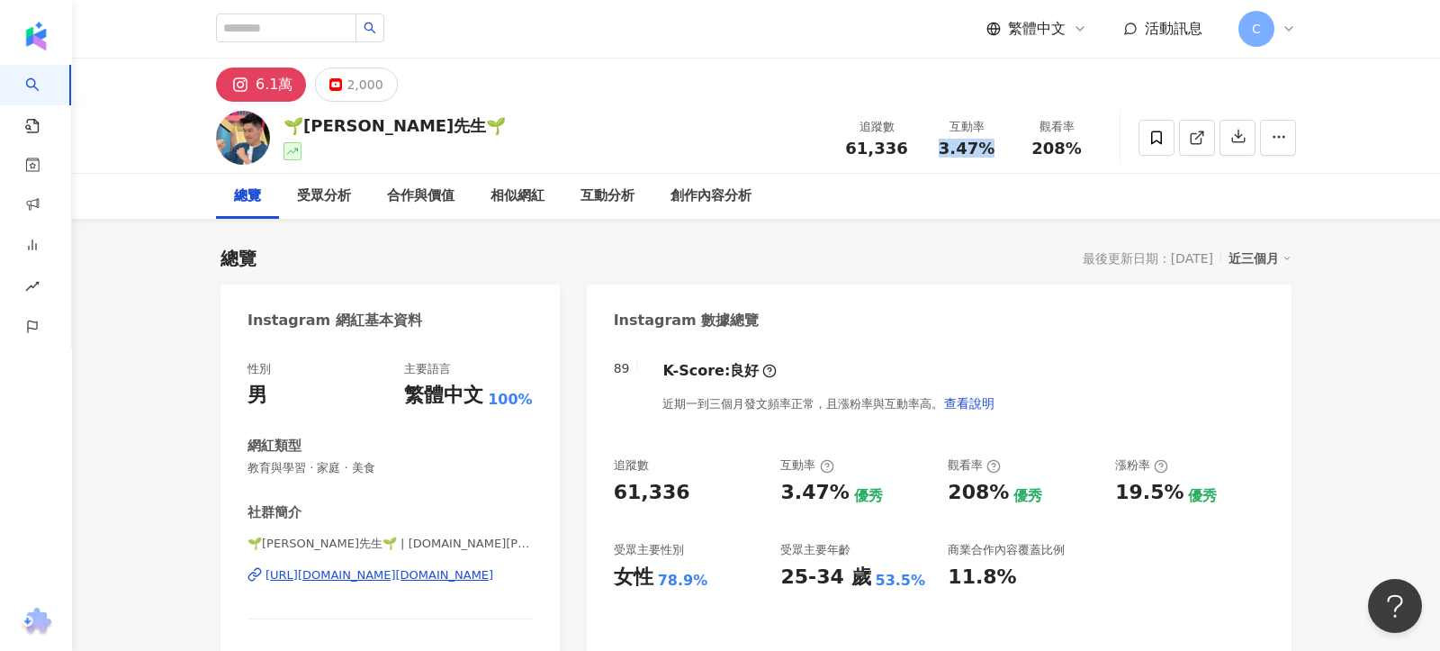
copy span "3.47%"
click at [321, 192] on div "受眾分析" at bounding box center [324, 196] width 54 height 22
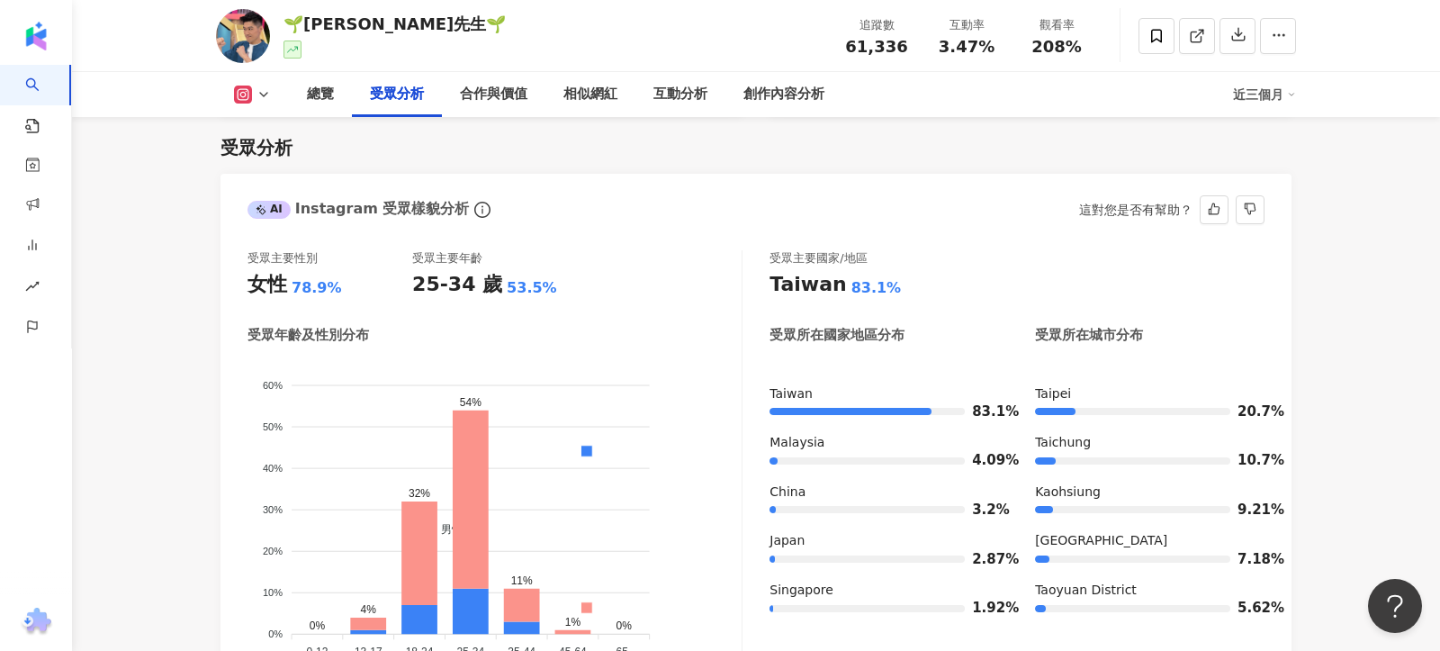
scroll to position [1564, 0]
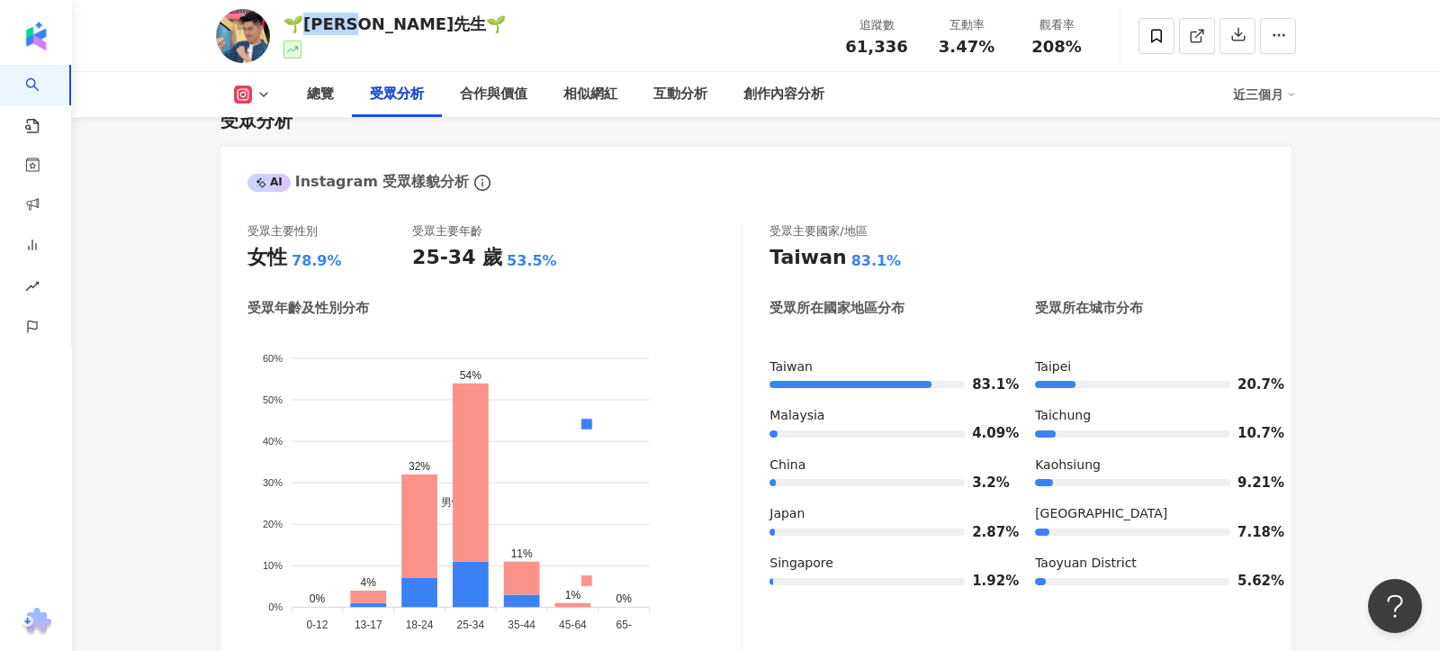
drag, startPoint x: 309, startPoint y: 20, endPoint x: 386, endPoint y: 21, distance: 77.4
click at [386, 21] on div "🌱板橋王先生🌱" at bounding box center [394, 24] width 222 height 22
copy div "橋王先生🌱"
click at [256, 27] on img at bounding box center [243, 36] width 54 height 54
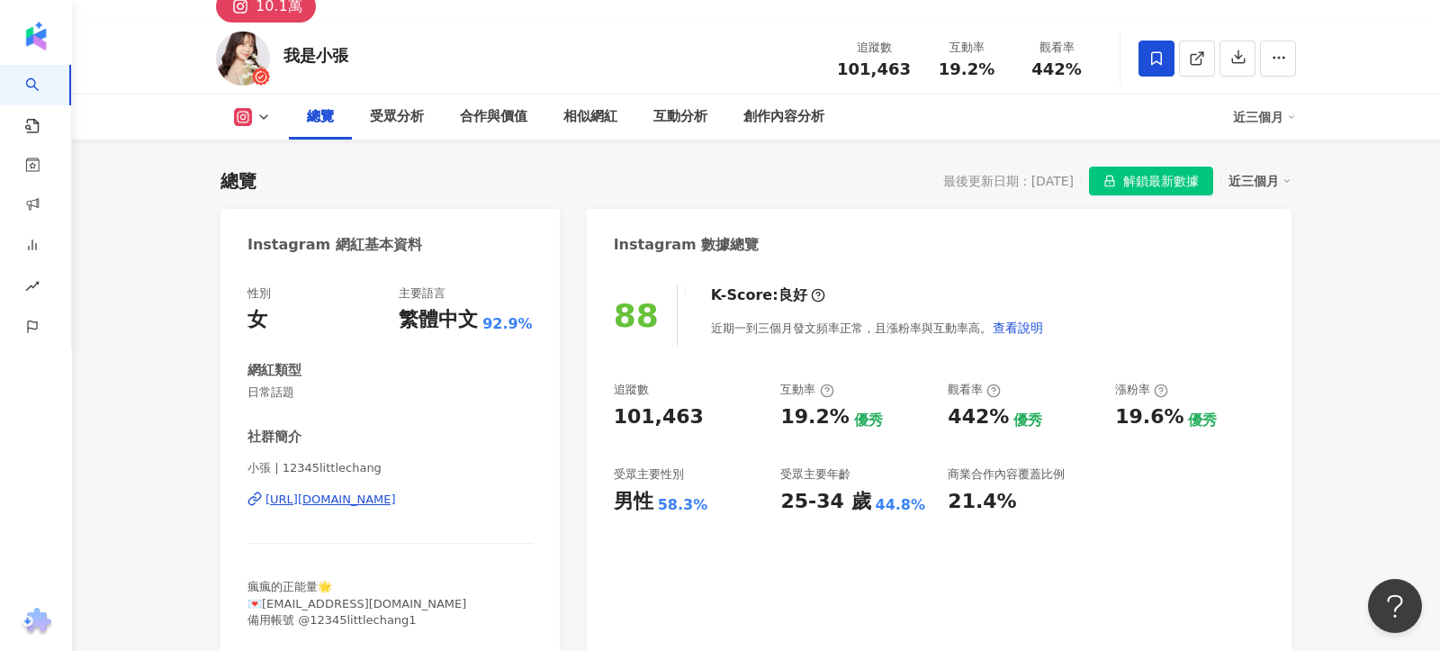
scroll to position [137, 0]
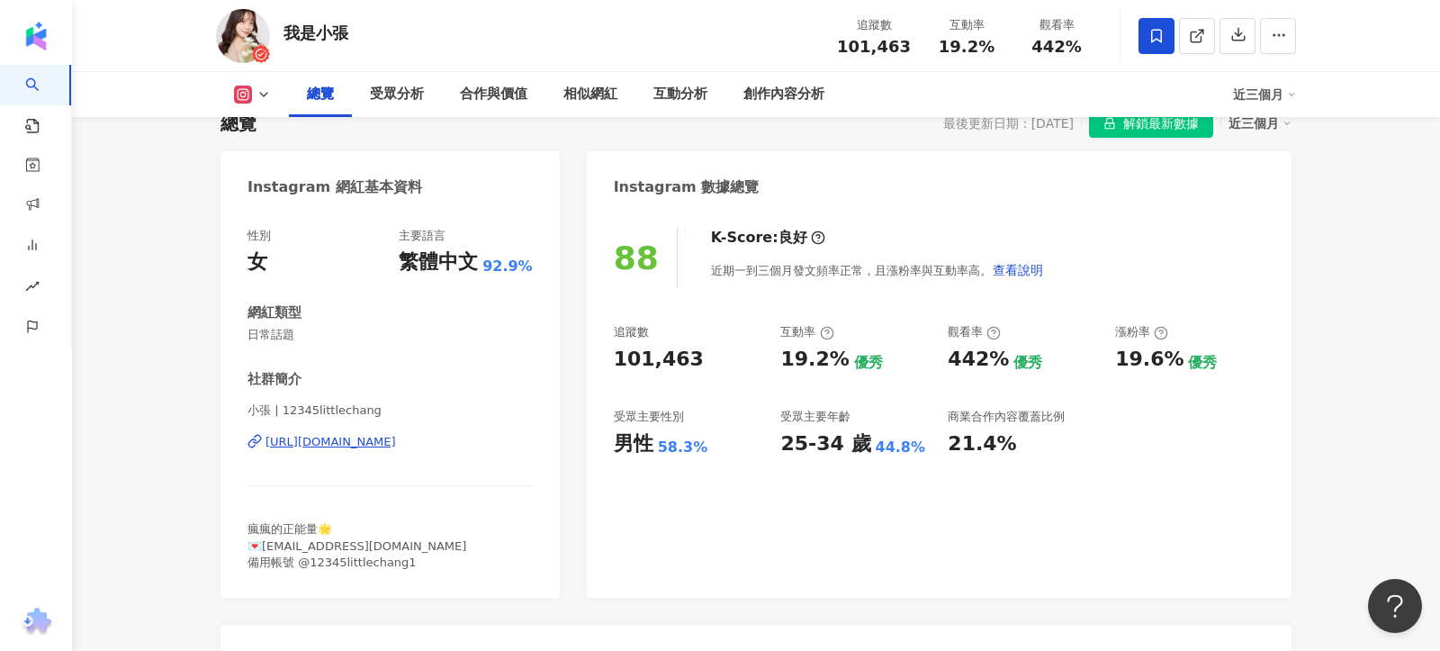
click at [396, 438] on div "https://www.instagram.com/12345littlechang/" at bounding box center [330, 442] width 130 height 16
click at [1152, 132] on span "解鎖最新數據" at bounding box center [1161, 124] width 76 height 29
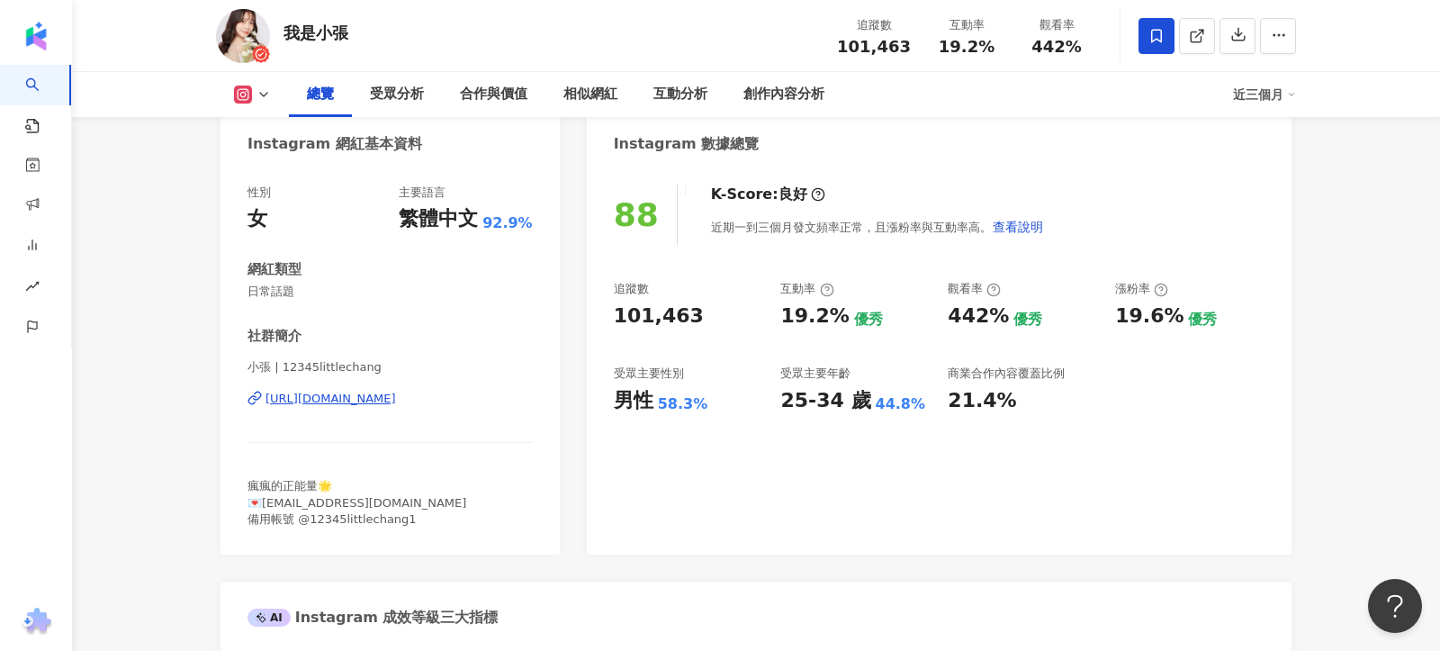
scroll to position [0, 0]
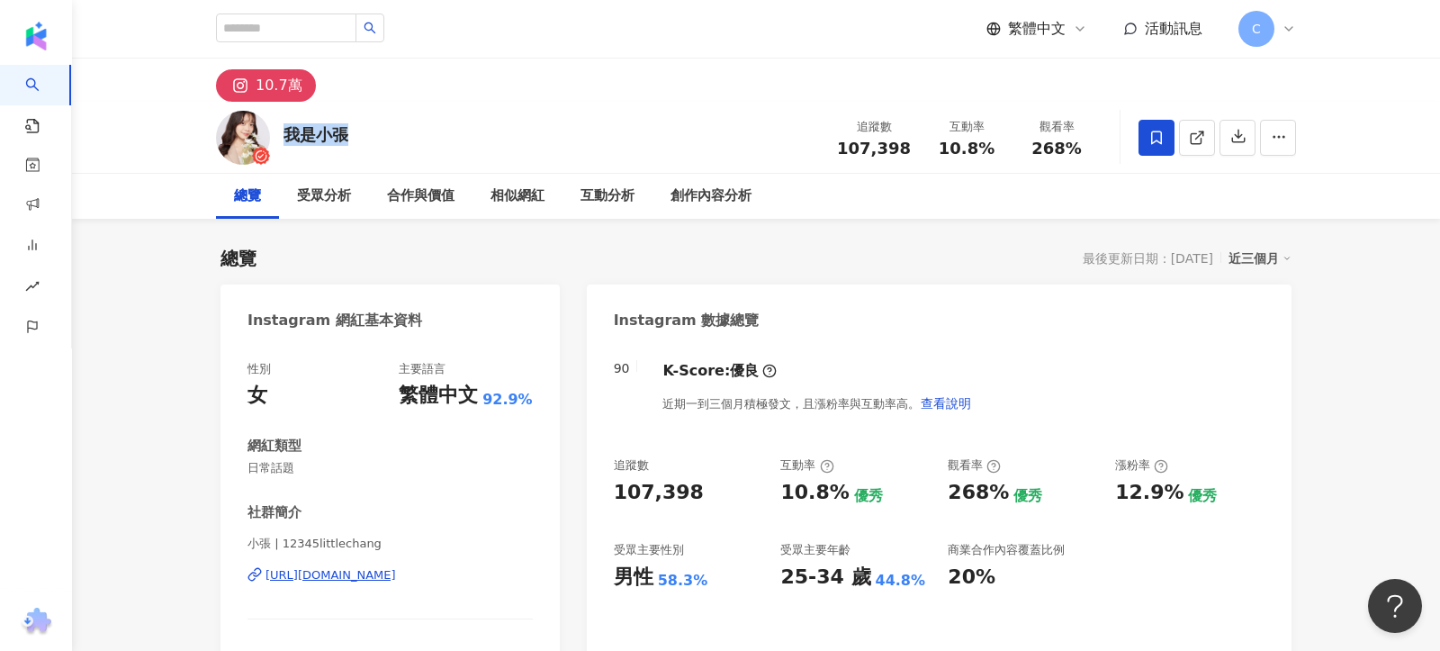
drag, startPoint x: 289, startPoint y: 129, endPoint x: 388, endPoint y: 128, distance: 99.0
click at [388, 129] on div "我是小張 追蹤數 107,398 互動率 10.8% 觀看率 268%" at bounding box center [756, 137] width 1152 height 71
copy div "我是小張"
click at [247, 129] on img at bounding box center [243, 138] width 54 height 54
click at [335, 192] on div "受眾分析" at bounding box center [324, 196] width 54 height 22
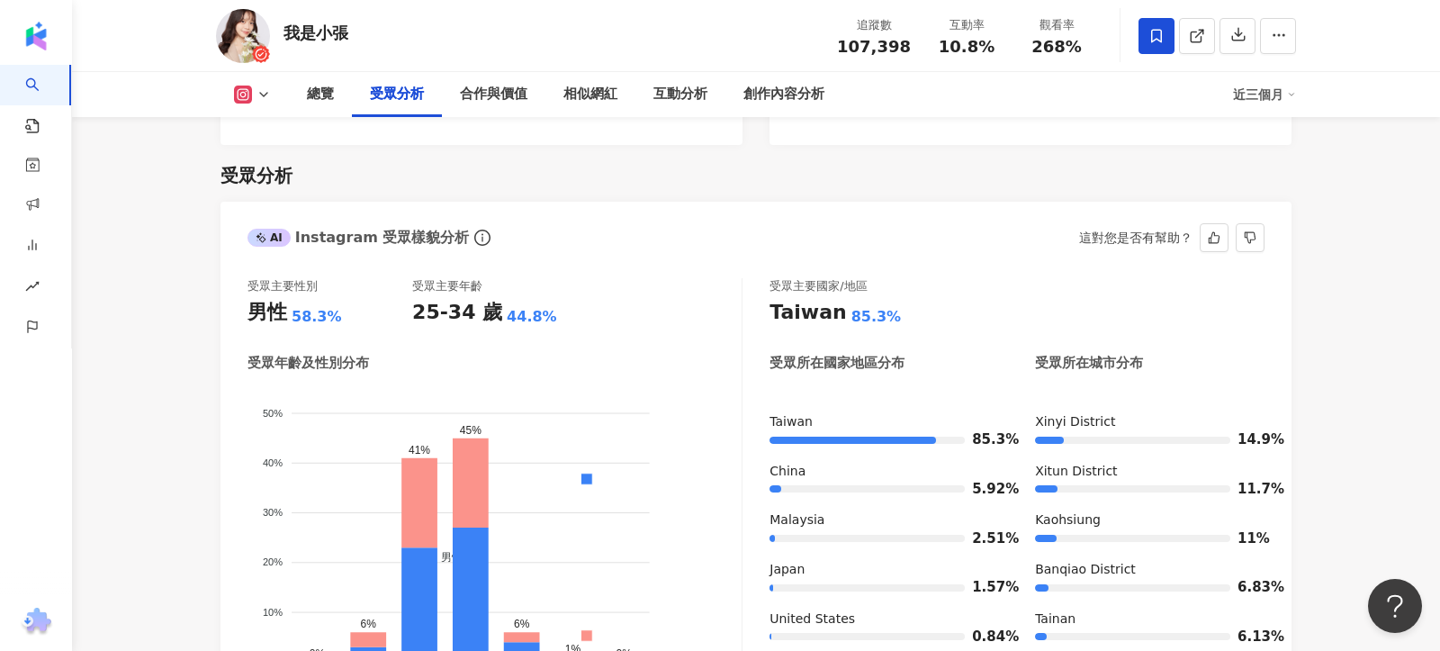
scroll to position [1502, 0]
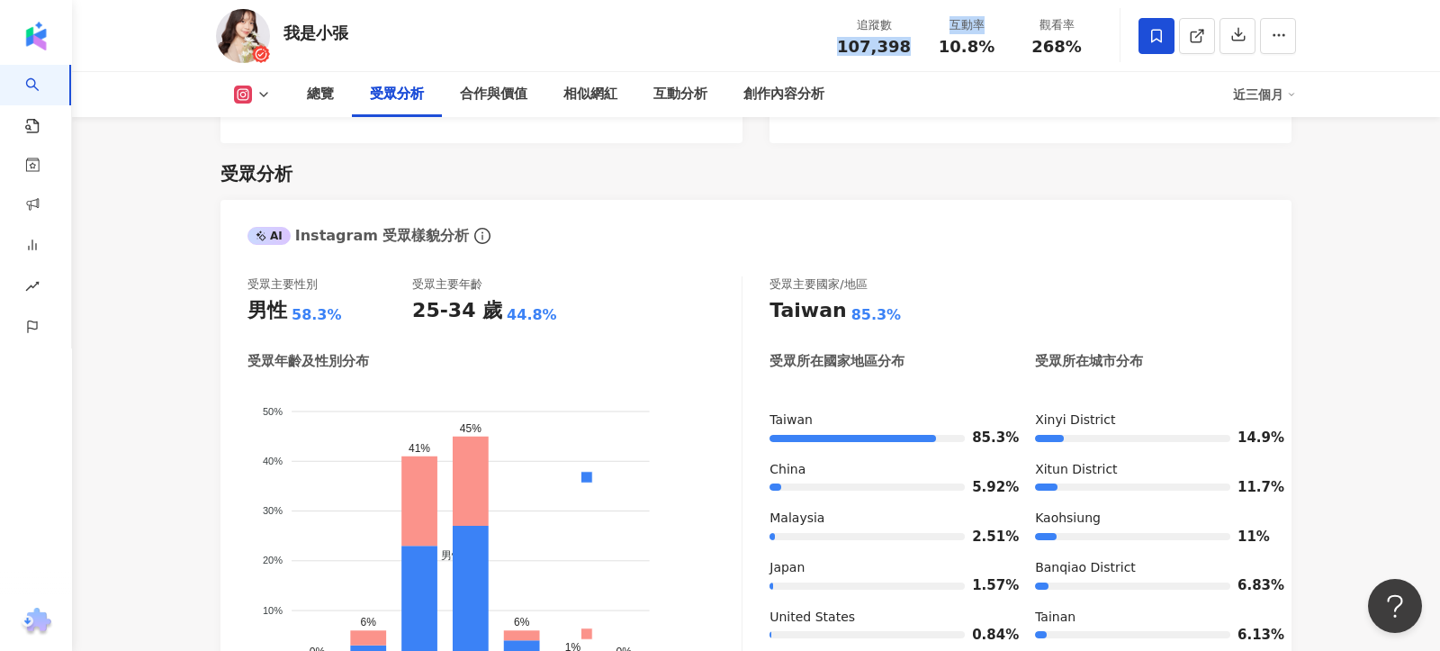
drag, startPoint x: 846, startPoint y: 46, endPoint x: 923, endPoint y: 46, distance: 77.4
click at [924, 46] on div "追蹤數 107,398 互動率 10.8% 觀看率 268%" at bounding box center [963, 35] width 275 height 53
copy div "107,398 互動率"
click at [877, 45] on span "107,398" at bounding box center [874, 46] width 74 height 19
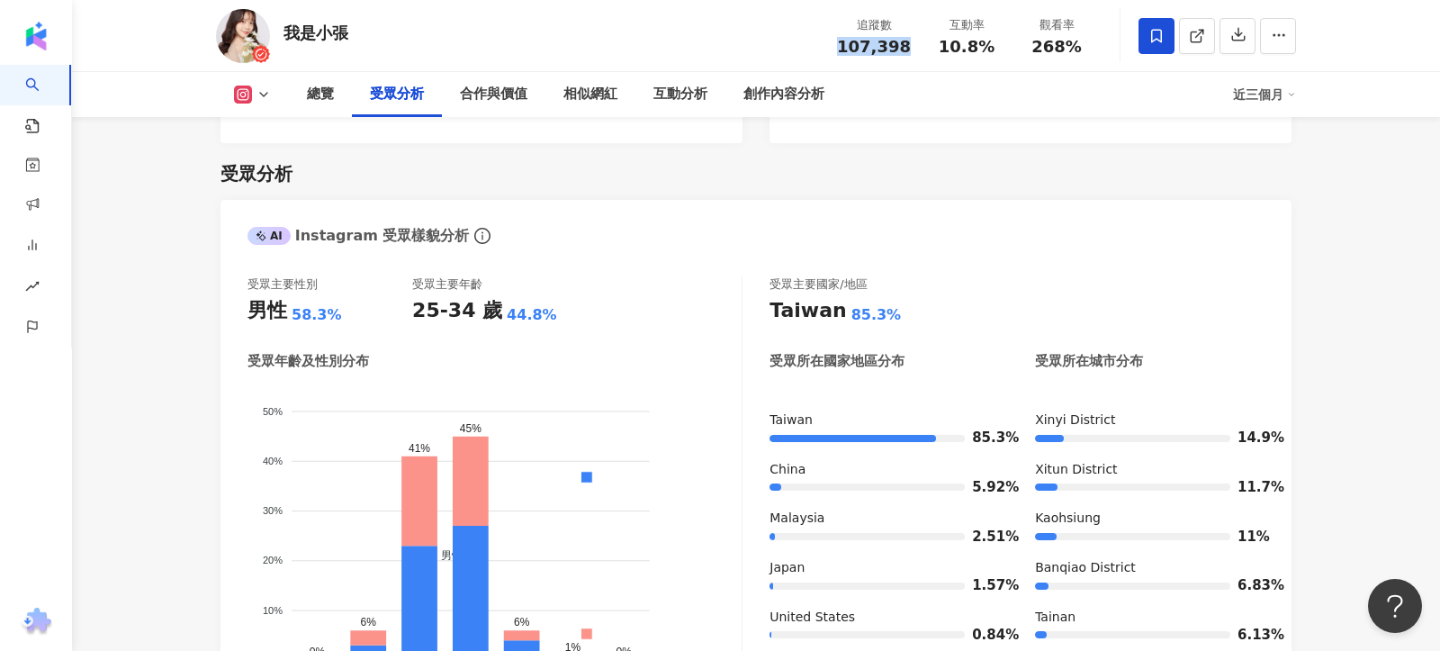
click at [877, 45] on span "107,398" at bounding box center [874, 46] width 74 height 19
drag, startPoint x: 942, startPoint y: 51, endPoint x: 1003, endPoint y: 51, distance: 61.2
click at [1003, 51] on div "互動率 10.8%" at bounding box center [966, 35] width 90 height 39
copy span "10.8%"
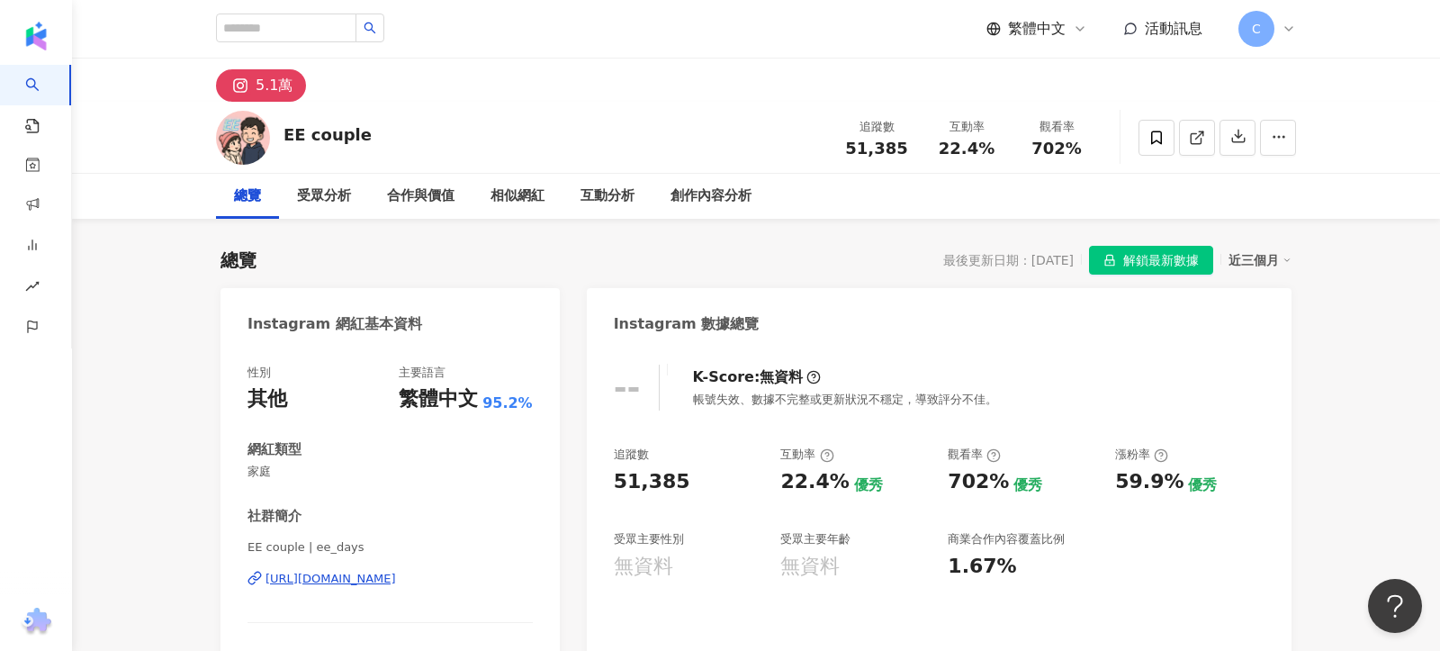
click at [388, 580] on div "[URL][DOMAIN_NAME]" at bounding box center [330, 579] width 130 height 16
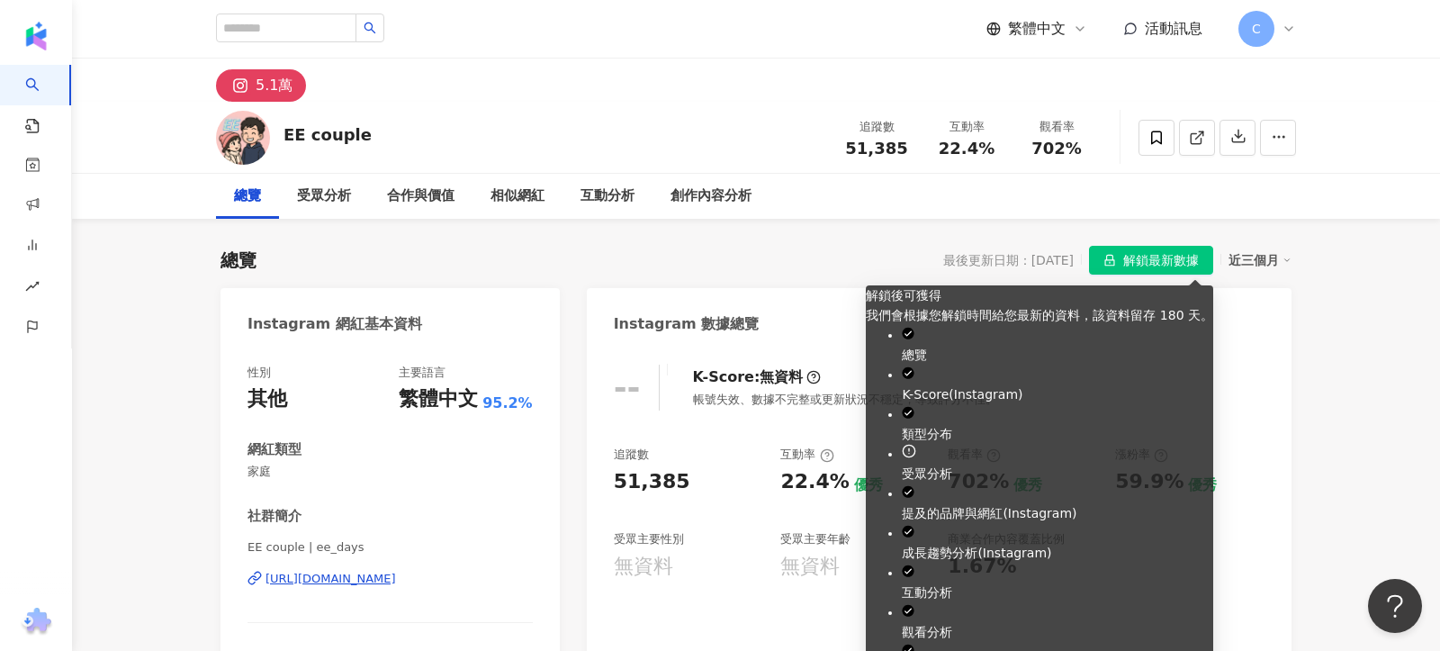
click at [1137, 267] on span "解鎖最新數據" at bounding box center [1161, 261] width 76 height 29
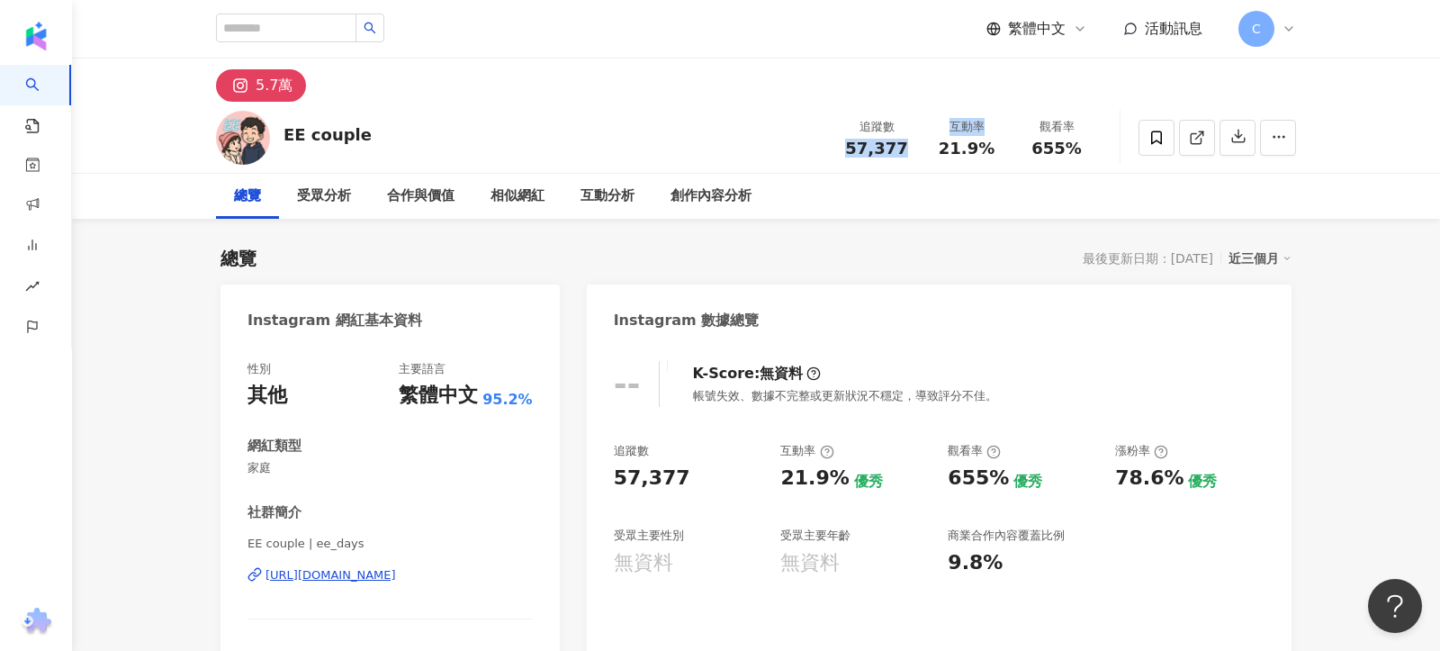
copy div "57,377 互動率"
drag, startPoint x: 851, startPoint y: 147, endPoint x: 921, endPoint y: 147, distance: 70.2
click at [921, 147] on div "追蹤數 57,377 互動率 21.9% 觀看率 655%" at bounding box center [967, 137] width 270 height 53
click at [859, 146] on span "57,377" at bounding box center [876, 148] width 62 height 19
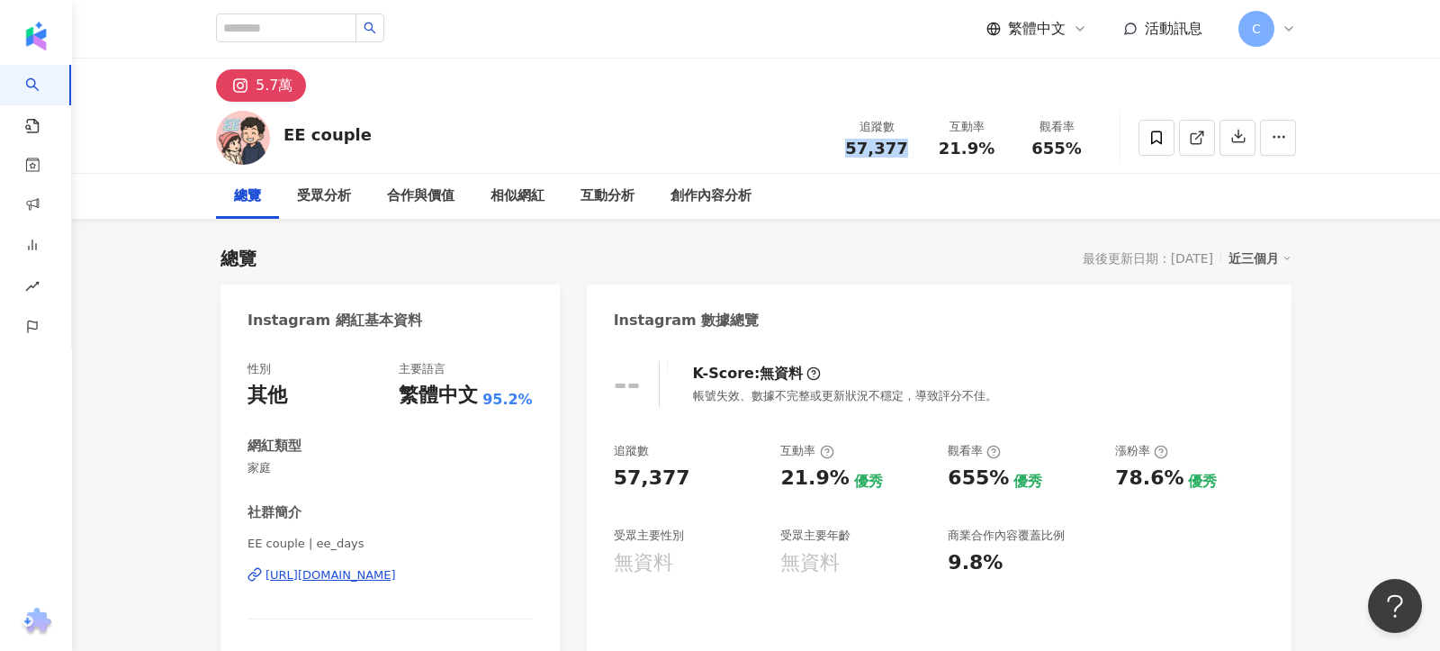
click at [859, 146] on span "57,377" at bounding box center [876, 148] width 62 height 19
click at [333, 202] on div "受眾分析" at bounding box center [324, 196] width 54 height 22
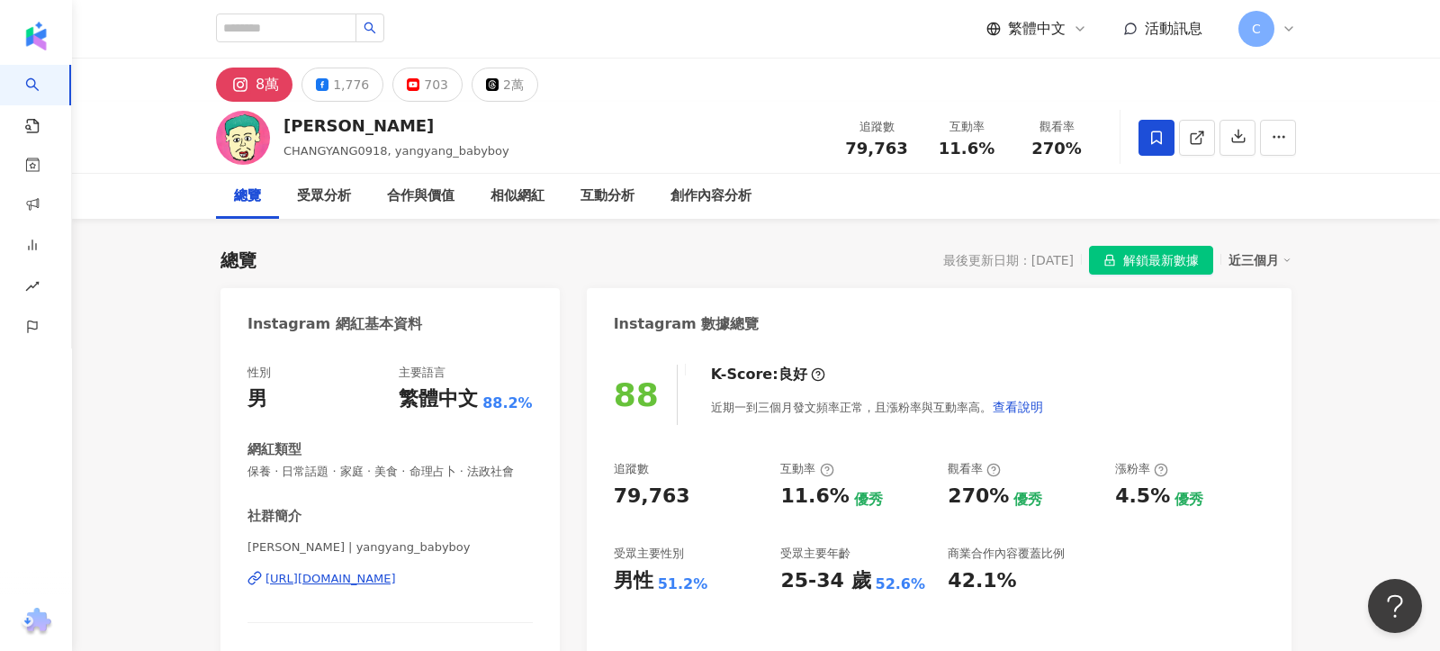
click at [396, 575] on div "https://www.instagram.com/yangyang_babyboy/" at bounding box center [330, 579] width 130 height 16
drag, startPoint x: 846, startPoint y: 148, endPoint x: 899, endPoint y: 148, distance: 53.1
click at [899, 148] on div "79,763" at bounding box center [876, 148] width 68 height 18
copy span "79,763"
drag, startPoint x: 936, startPoint y: 152, endPoint x: 1001, endPoint y: 152, distance: 64.8
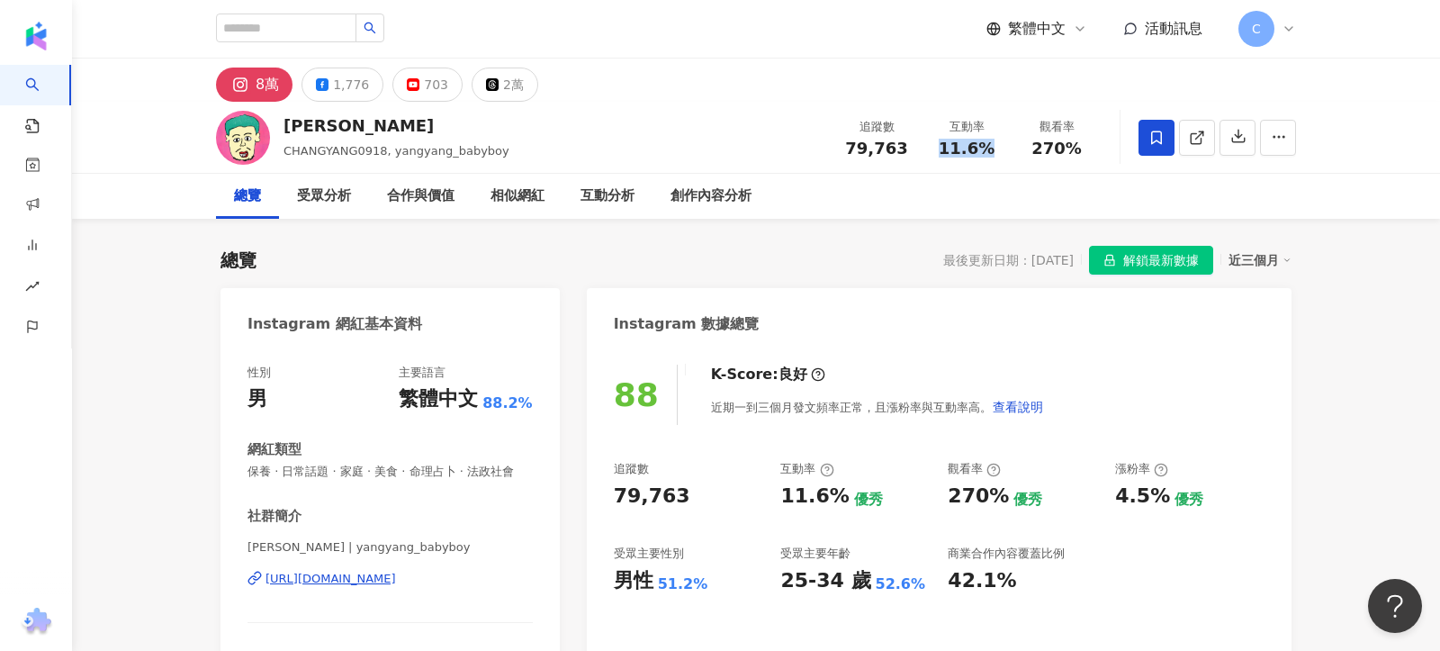
click at [1001, 152] on div "互動率 11.6%" at bounding box center [966, 137] width 90 height 39
copy span "11.6%"
click at [307, 193] on div "受眾分析" at bounding box center [324, 196] width 54 height 22
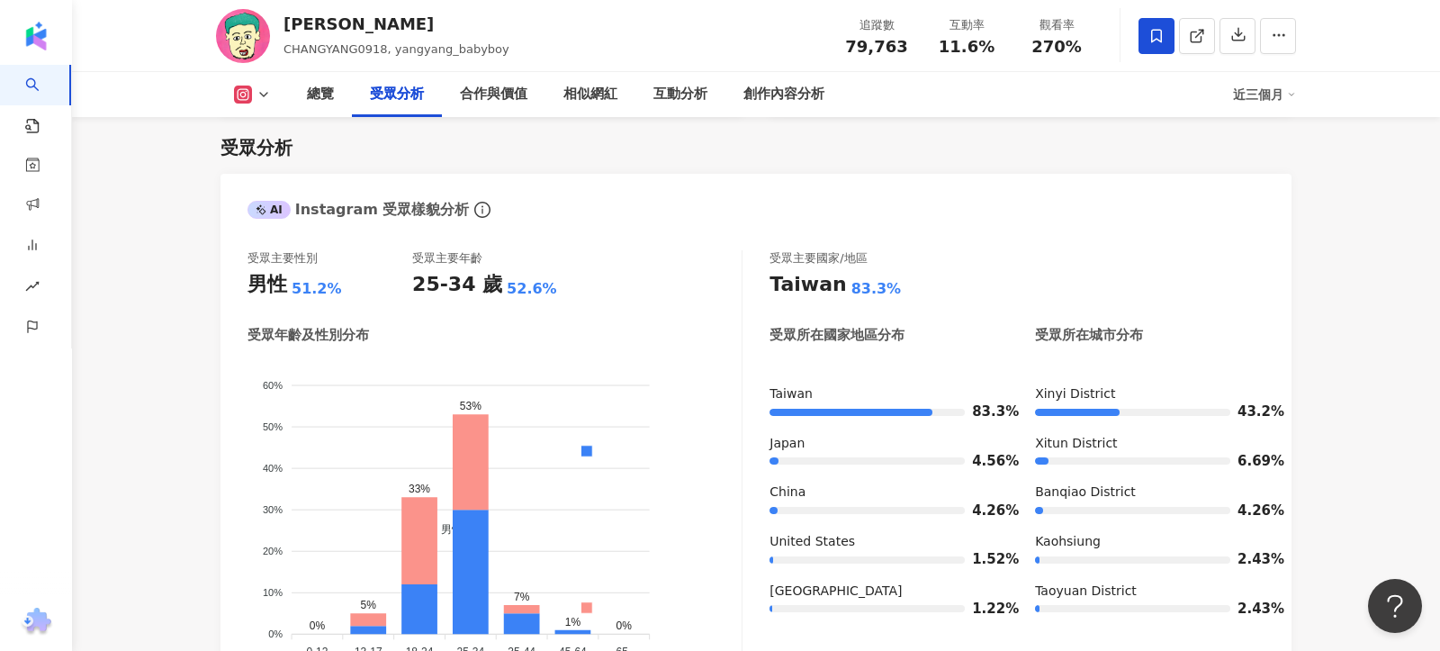
scroll to position [1582, 0]
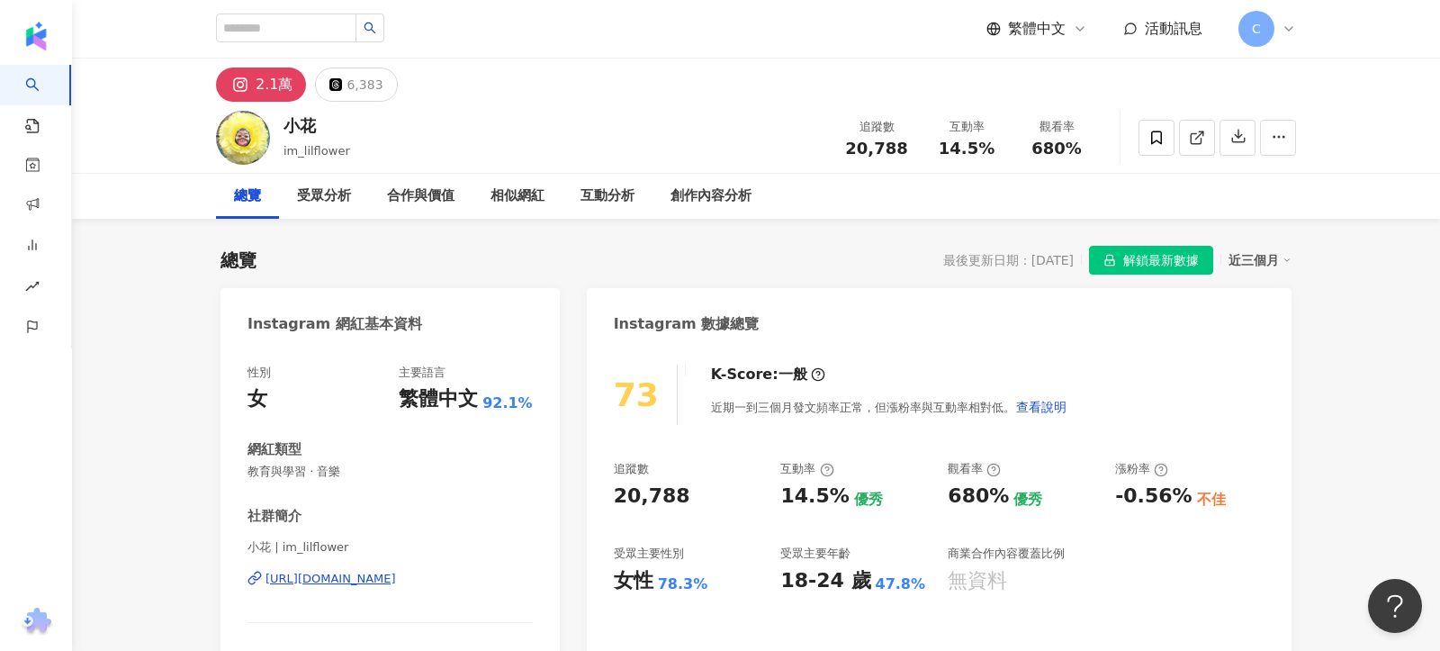
click at [396, 578] on div "[URL][DOMAIN_NAME]" at bounding box center [330, 579] width 130 height 16
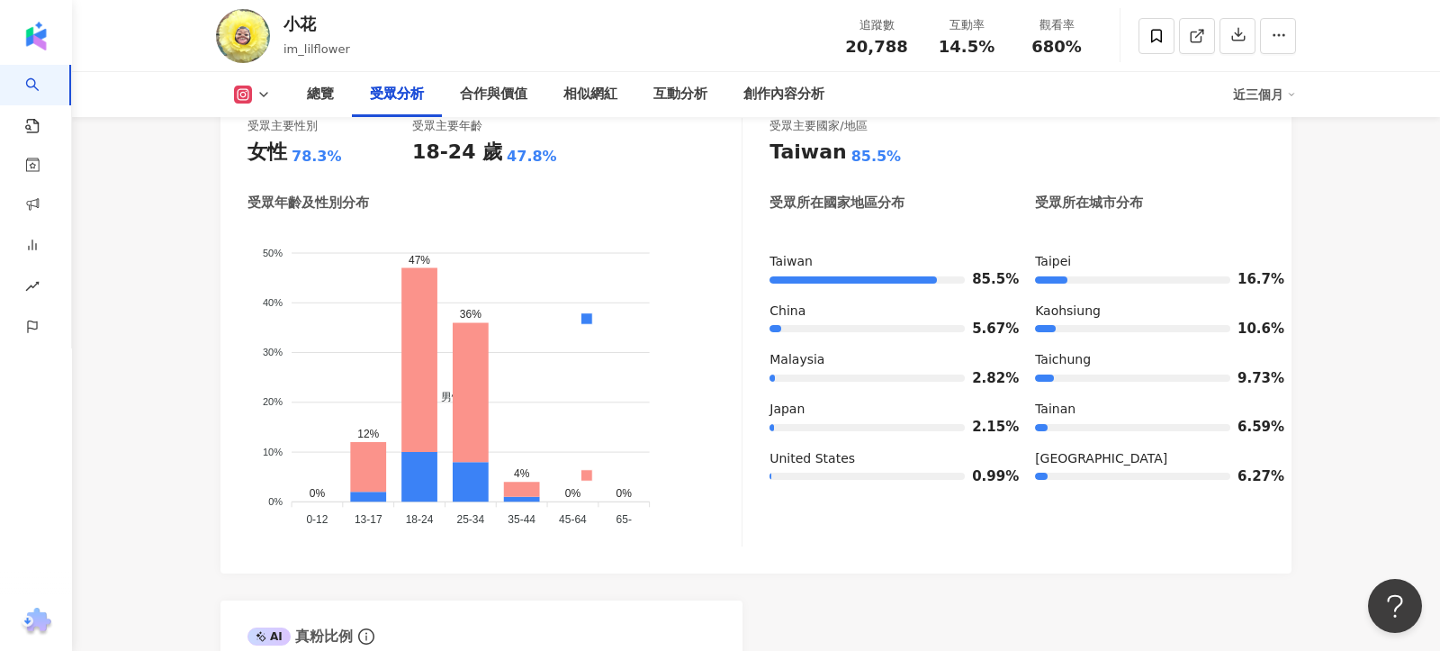
scroll to position [1514, 0]
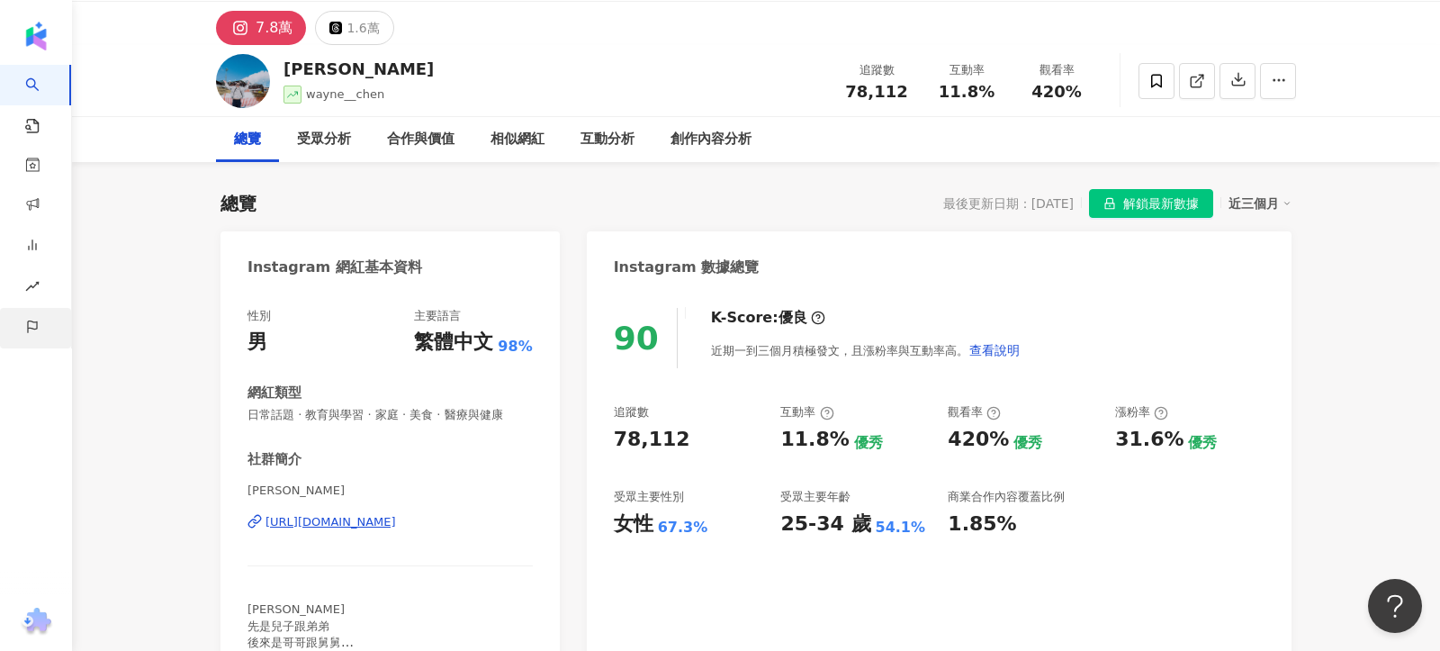
scroll to position [58, 0]
drag, startPoint x: 855, startPoint y: 92, endPoint x: 899, endPoint y: 92, distance: 44.1
click at [899, 92] on span "78,112" at bounding box center [876, 90] width 62 height 19
copy span "78,112"
click at [305, 130] on div "受眾分析" at bounding box center [324, 139] width 54 height 22
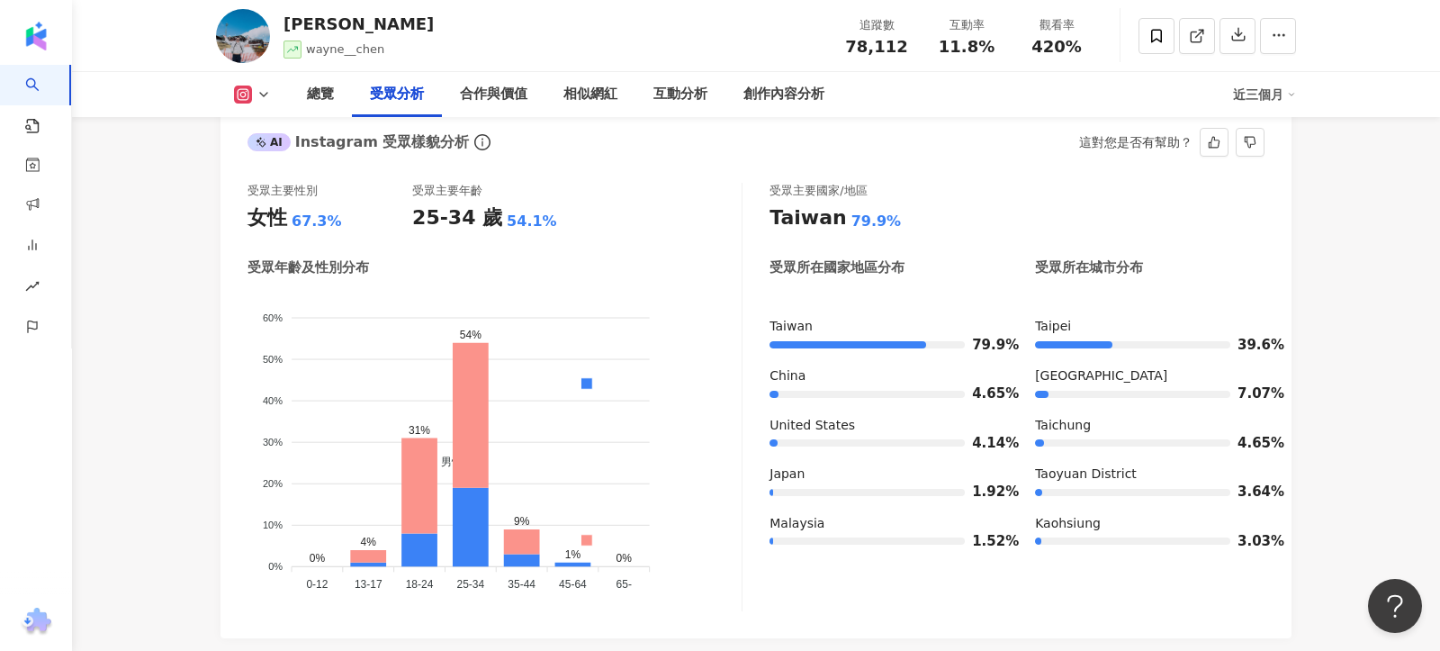
scroll to position [1673, 0]
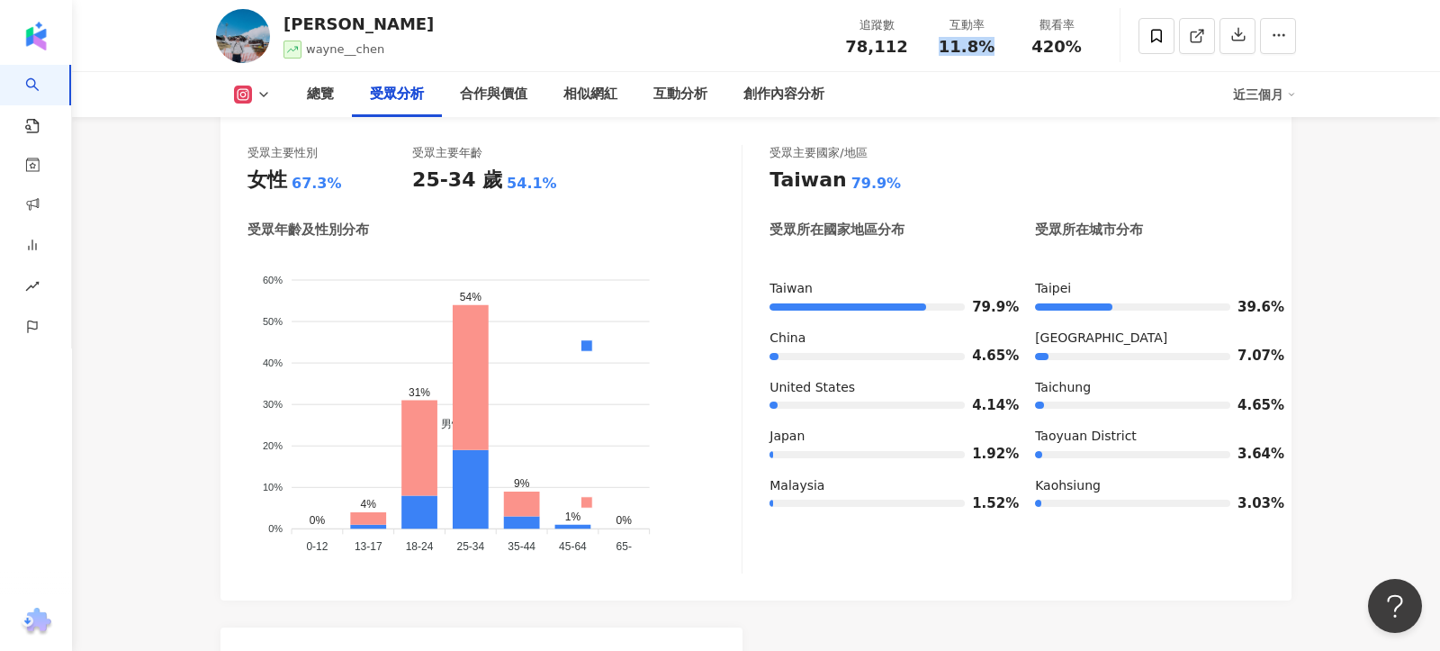
drag, startPoint x: 939, startPoint y: 44, endPoint x: 1009, endPoint y: 44, distance: 69.3
click at [1010, 44] on div "互動率 11.8%" at bounding box center [966, 35] width 90 height 39
copy span "11.8%"
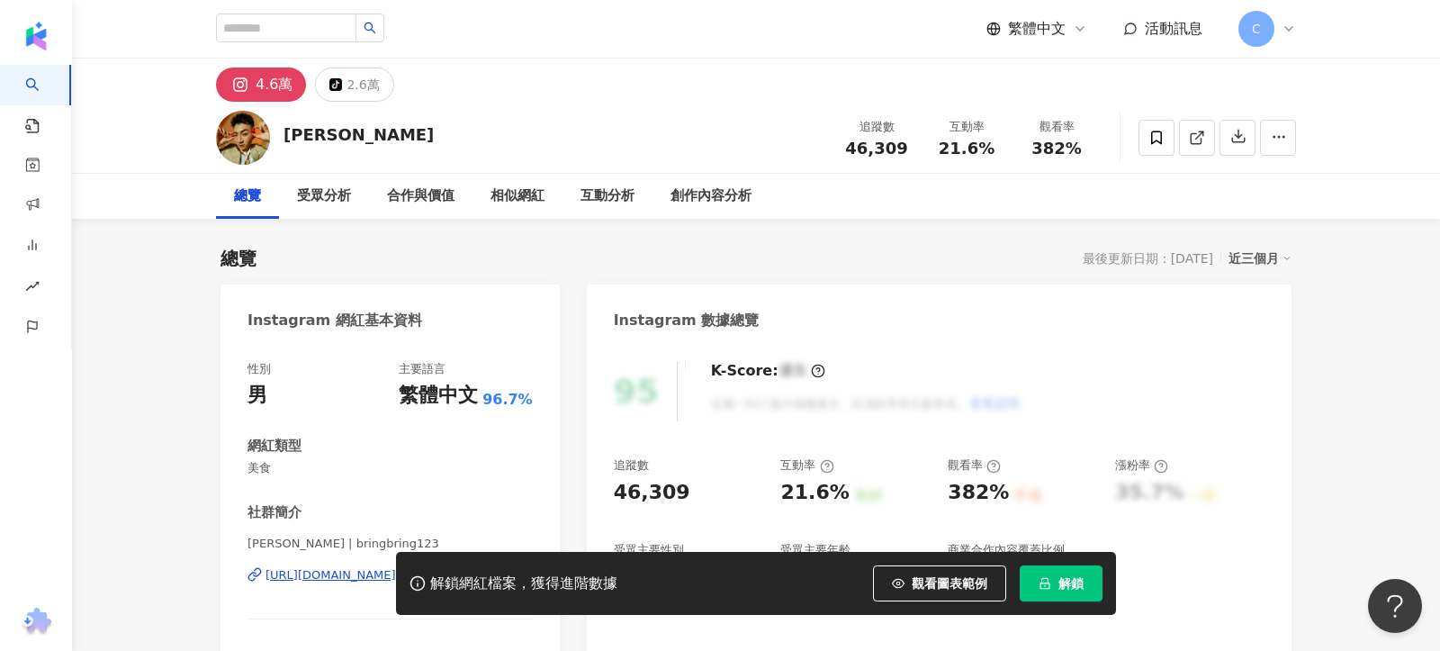
click at [1053, 580] on button "解鎖" at bounding box center [1061, 583] width 83 height 36
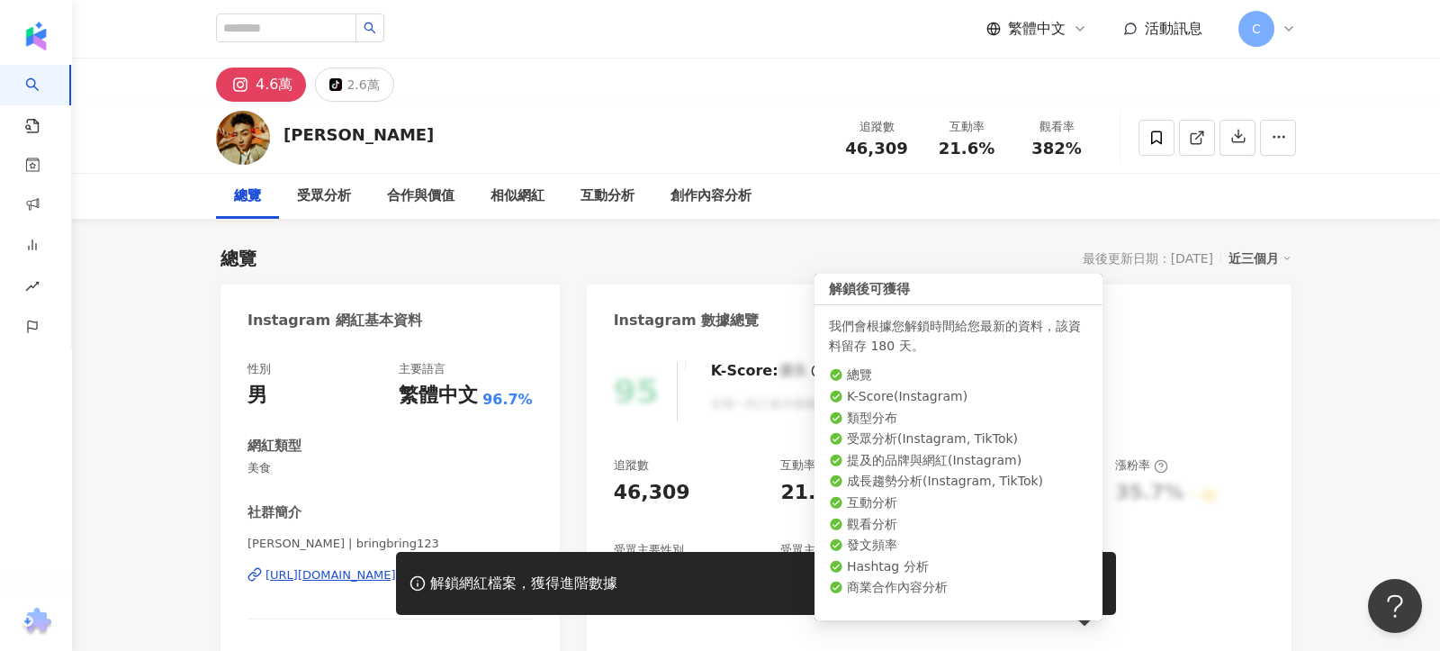
scroll to position [296, 0]
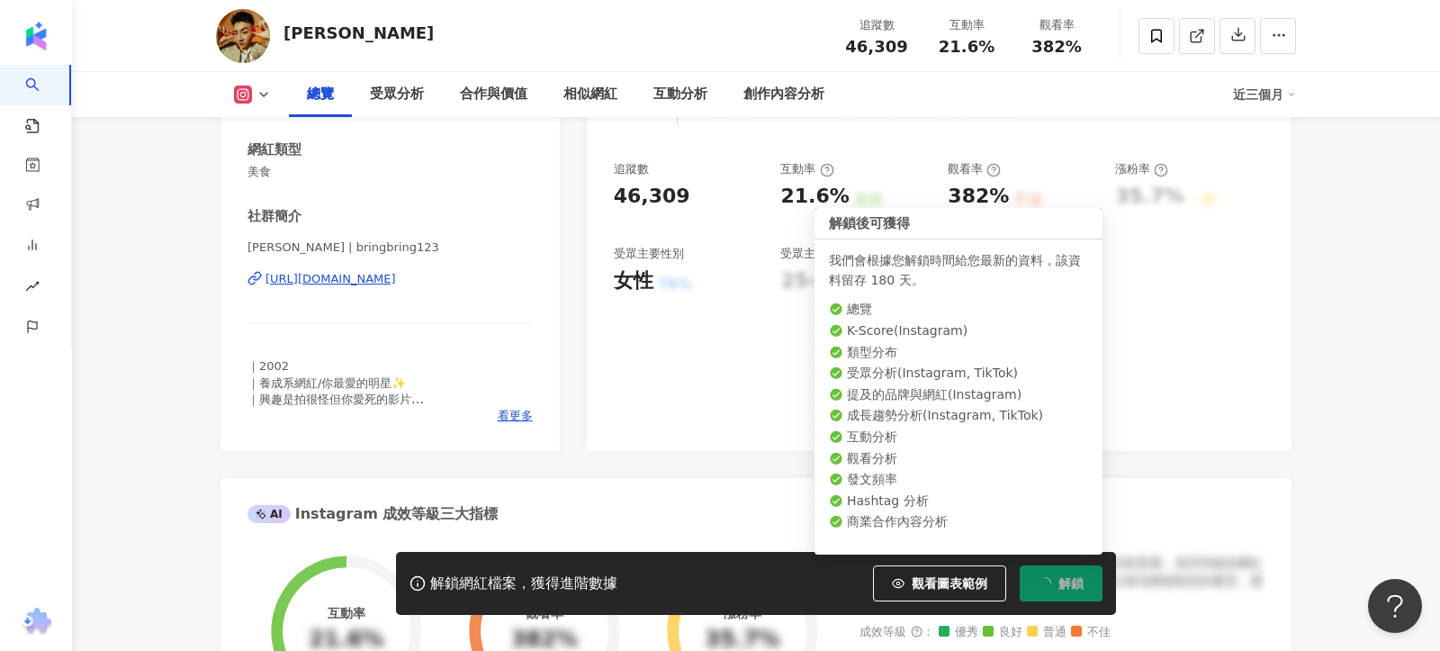
click at [464, 291] on div "[PERSON_NAME] | bringbring123 [URL][DOMAIN_NAME]" at bounding box center [389, 291] width 285 height 105
click at [396, 274] on div "[URL][DOMAIN_NAME]" at bounding box center [330, 279] width 130 height 16
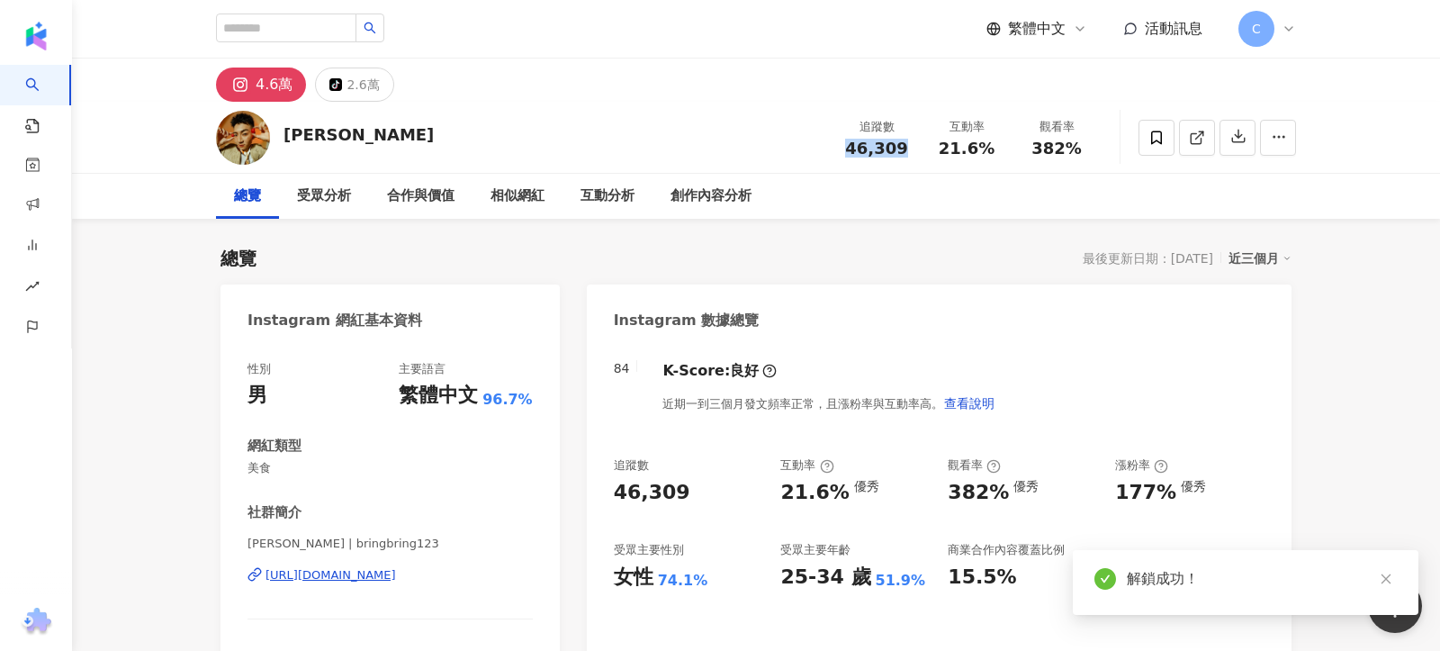
drag, startPoint x: 845, startPoint y: 143, endPoint x: 918, endPoint y: 143, distance: 72.9
click at [918, 143] on div "追蹤數 46,309" at bounding box center [877, 137] width 90 height 39
copy span "46,309"
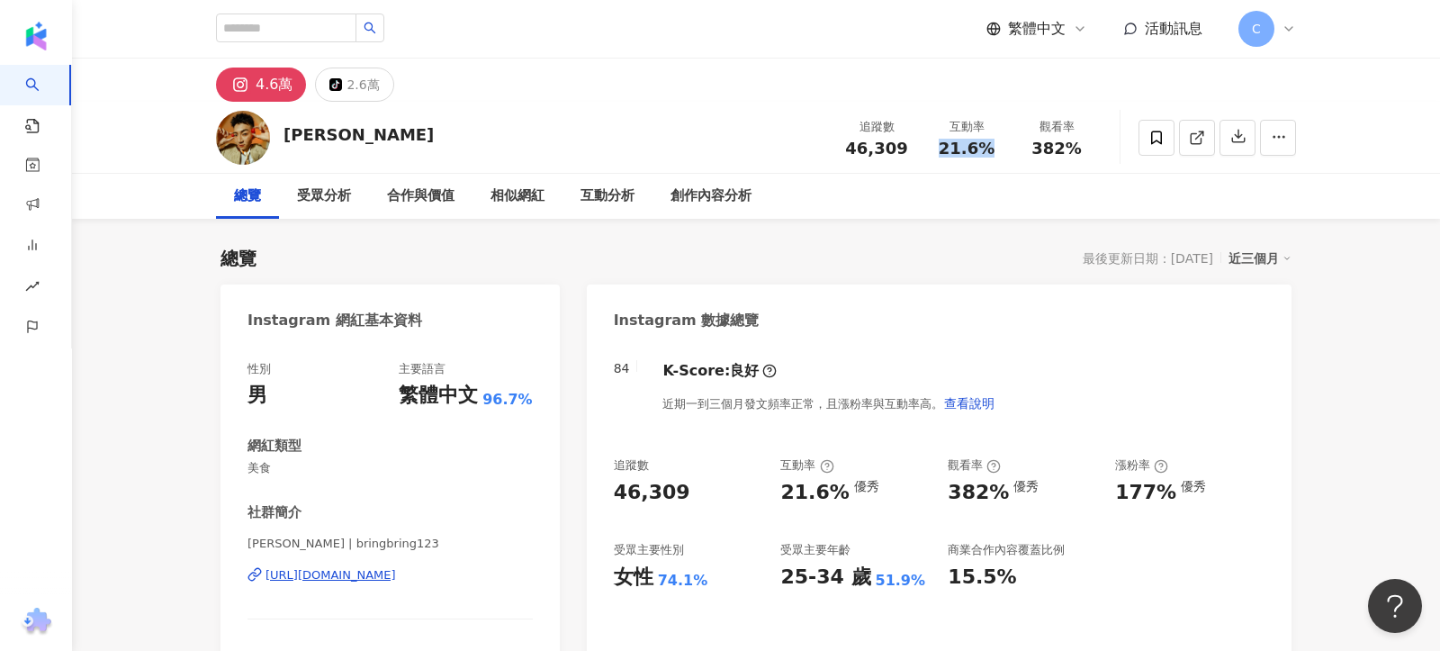
drag, startPoint x: 938, startPoint y: 149, endPoint x: 994, endPoint y: 149, distance: 56.7
click at [994, 149] on div "21.6%" at bounding box center [966, 148] width 68 height 18
copy span "21.6%"
click at [332, 208] on div "受眾分析" at bounding box center [324, 196] width 90 height 45
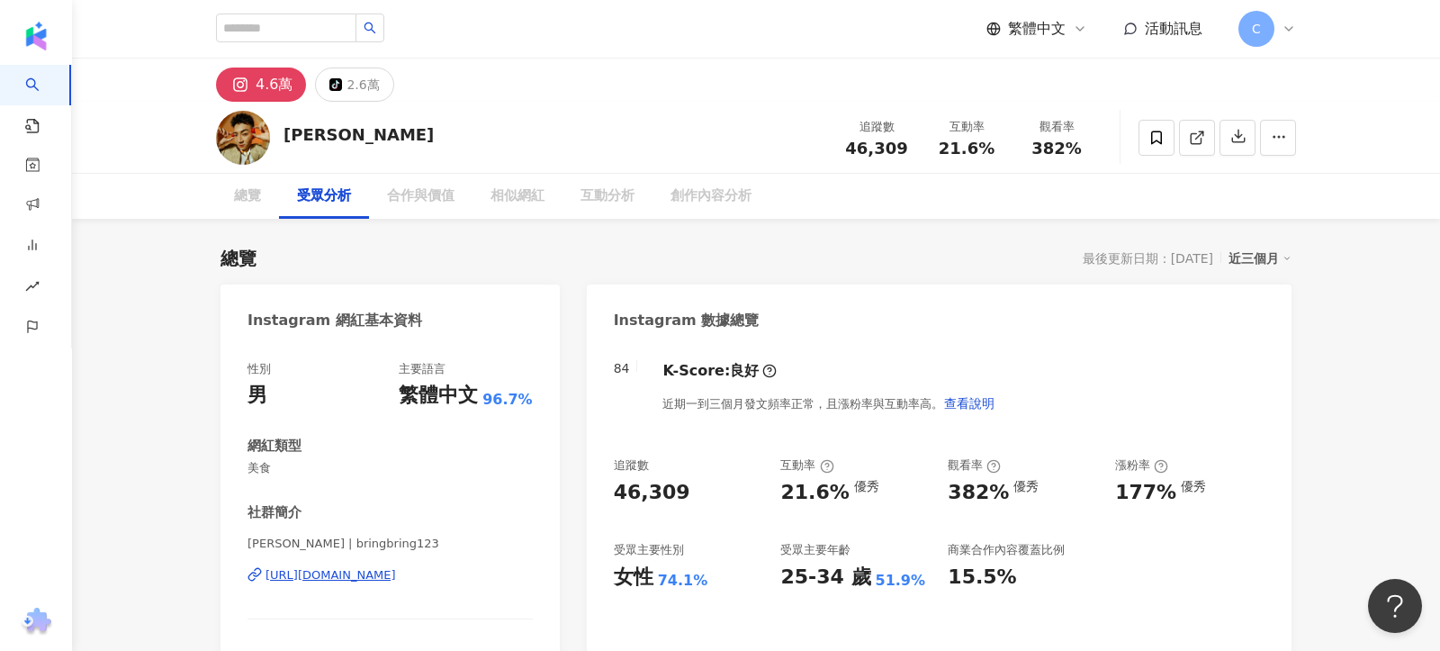
scroll to position [1537, 0]
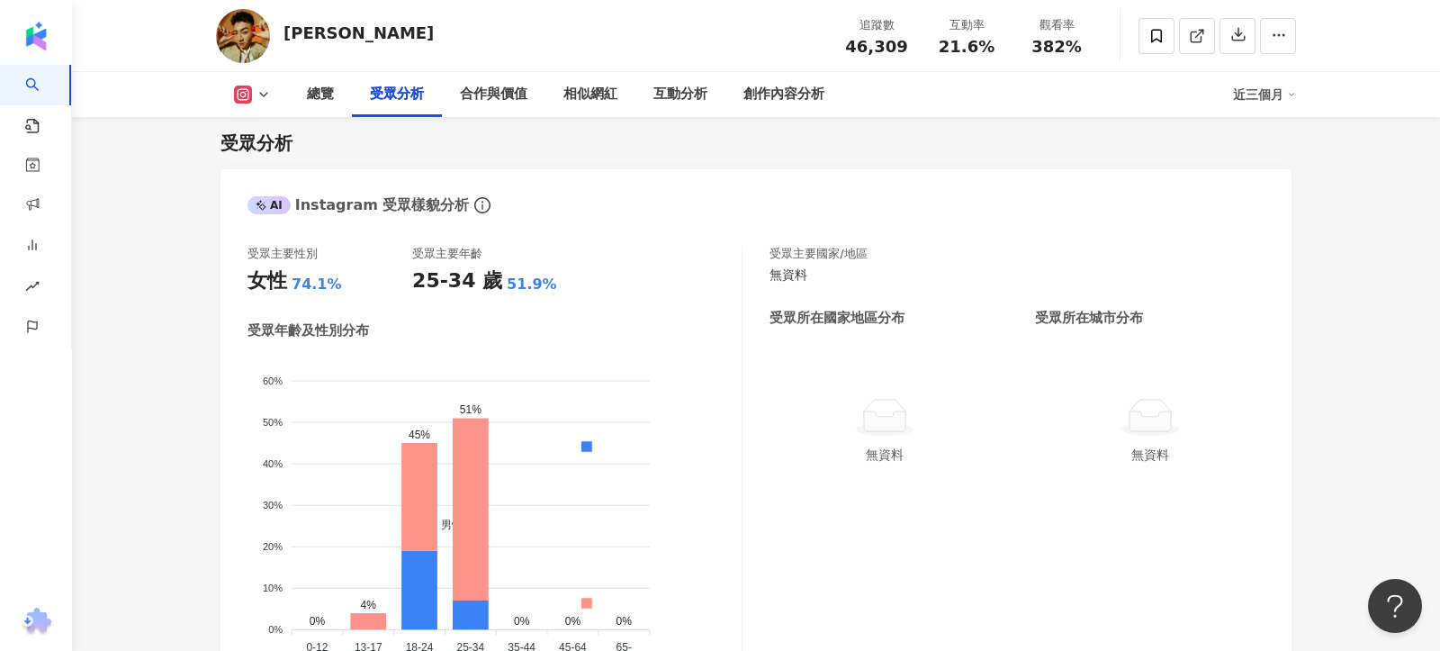
click at [315, 30] on div "[PERSON_NAME]" at bounding box center [358, 33] width 150 height 22
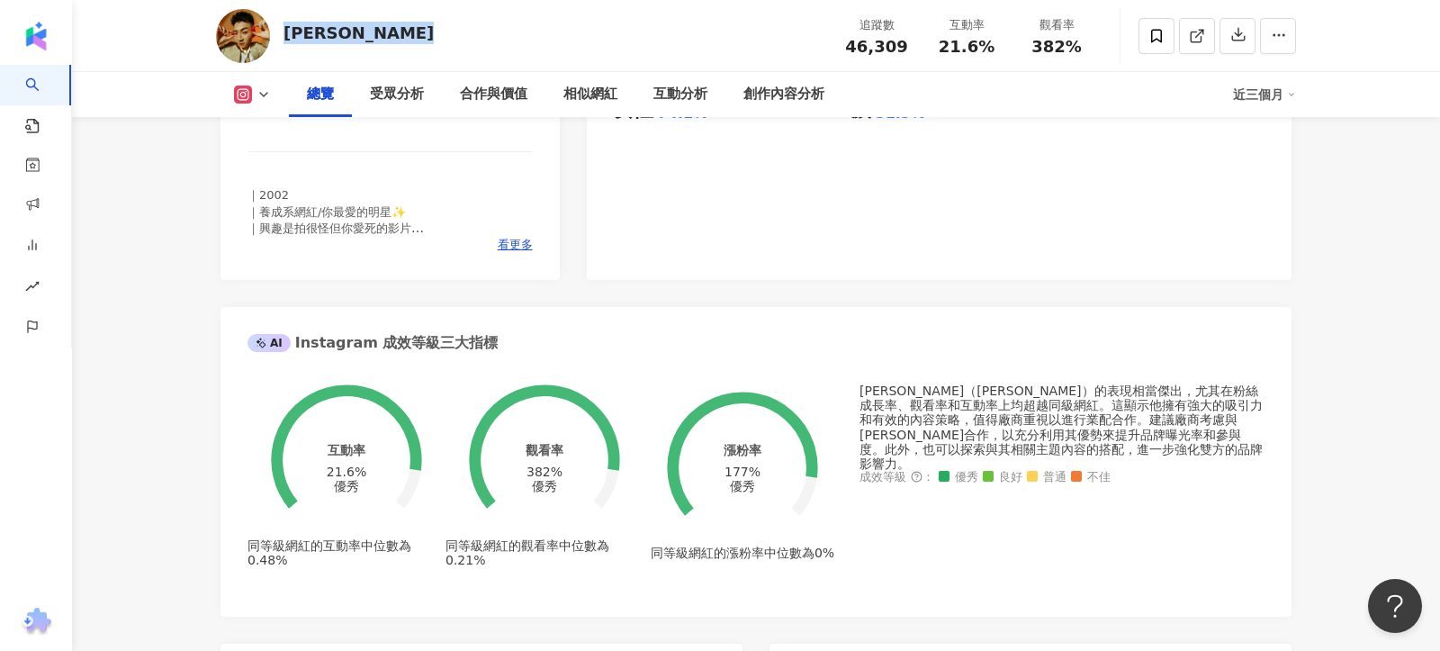
scroll to position [625, 0]
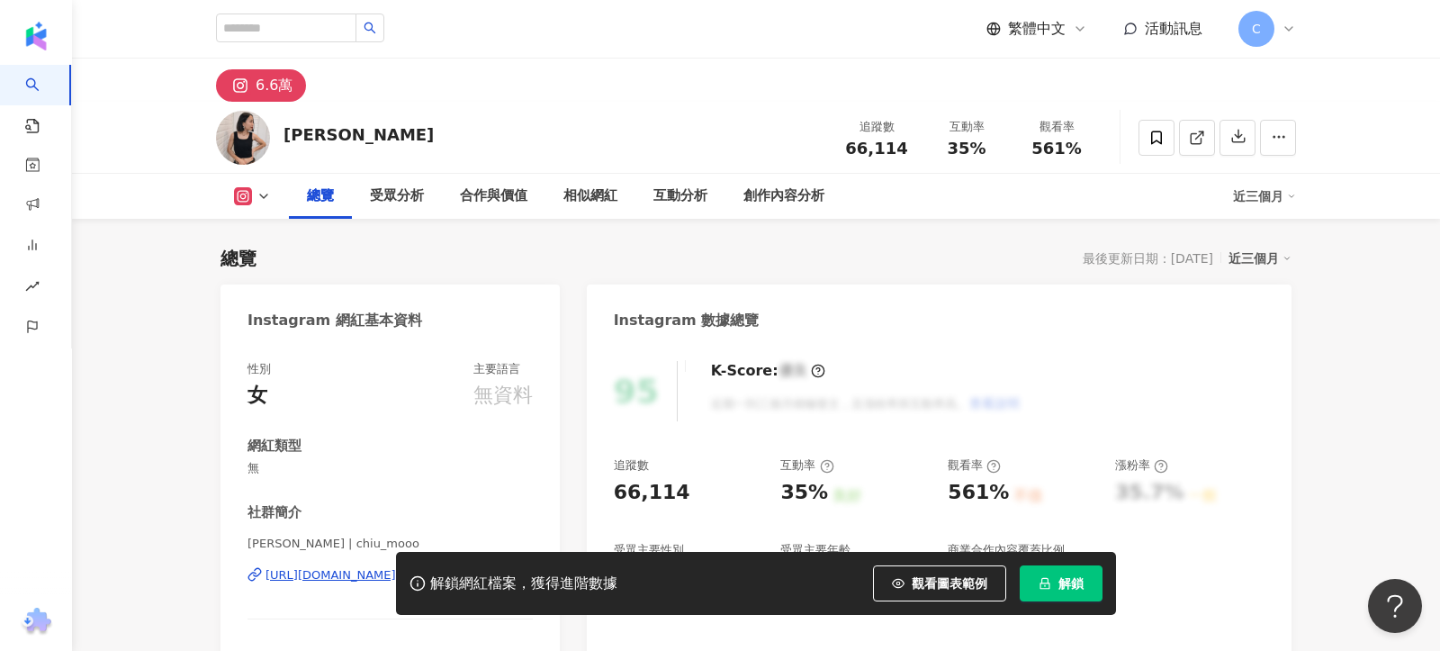
scroll to position [258, 0]
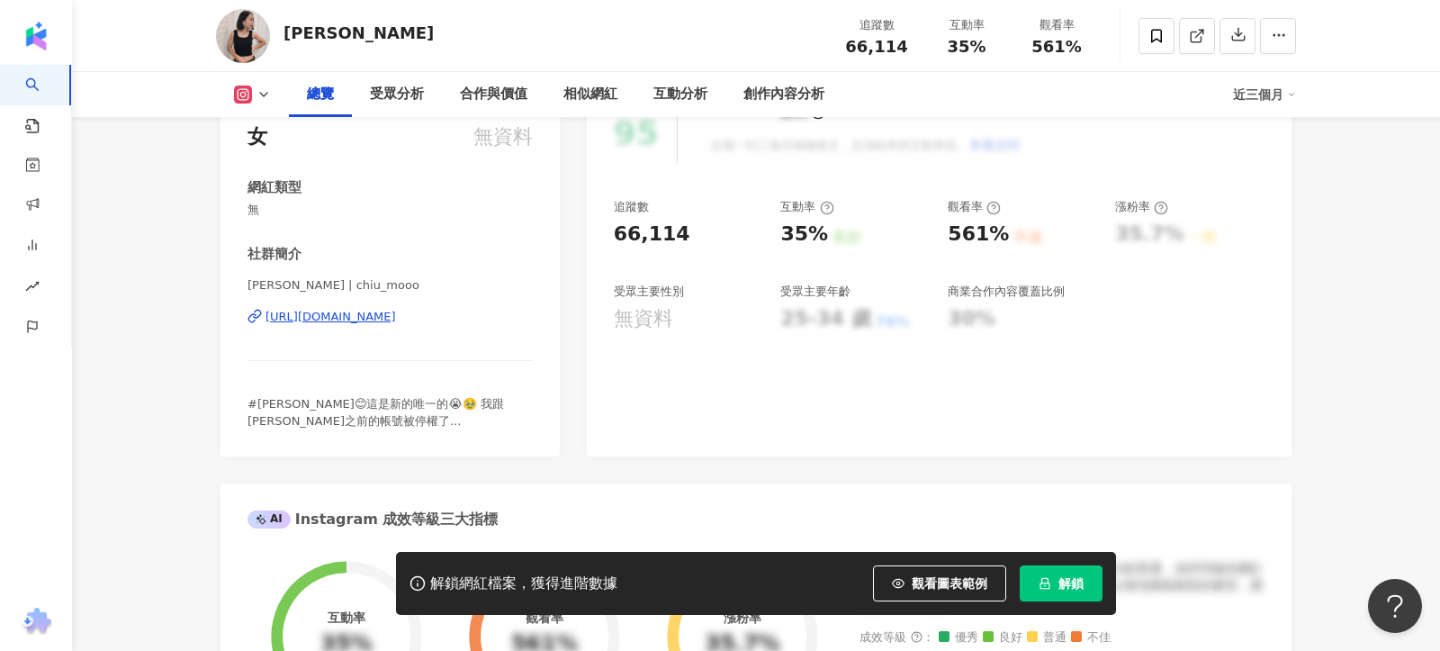
click at [396, 310] on div "[URL][DOMAIN_NAME]" at bounding box center [330, 317] width 130 height 16
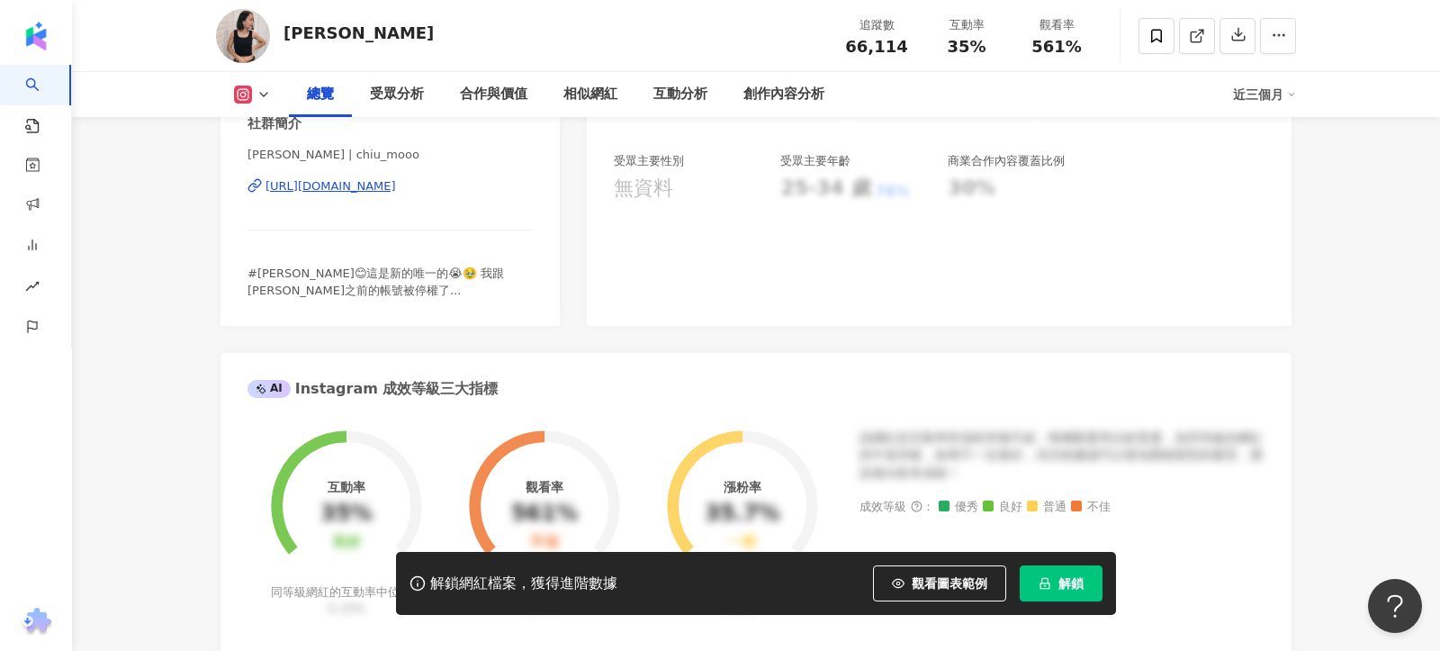
scroll to position [497, 0]
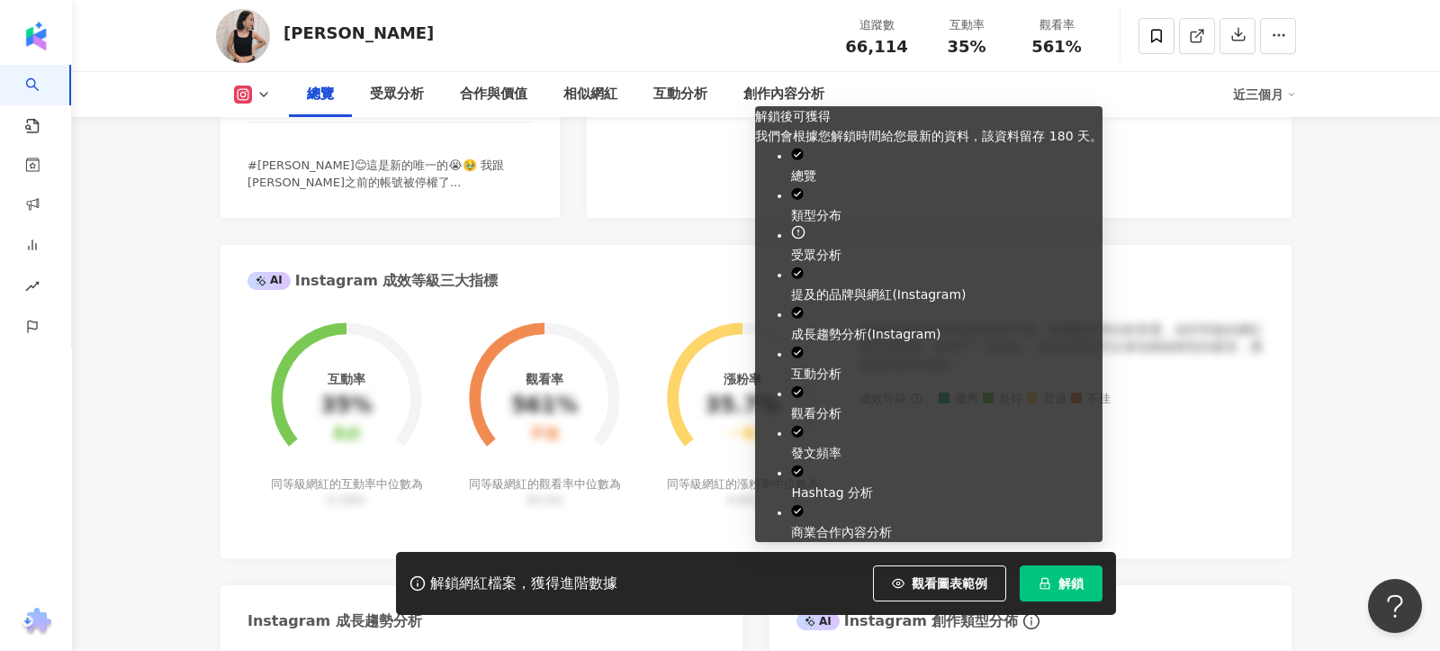
click at [1070, 582] on span "解鎖" at bounding box center [1070, 583] width 25 height 14
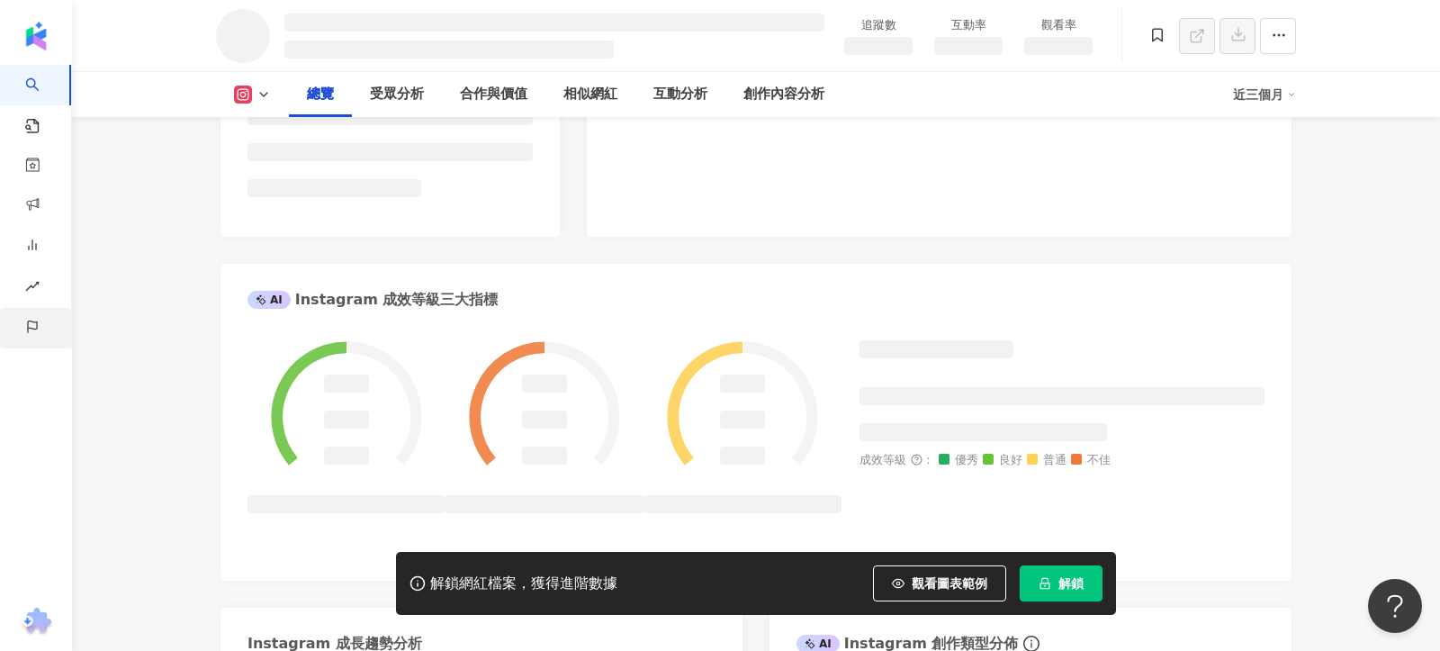
scroll to position [562, 0]
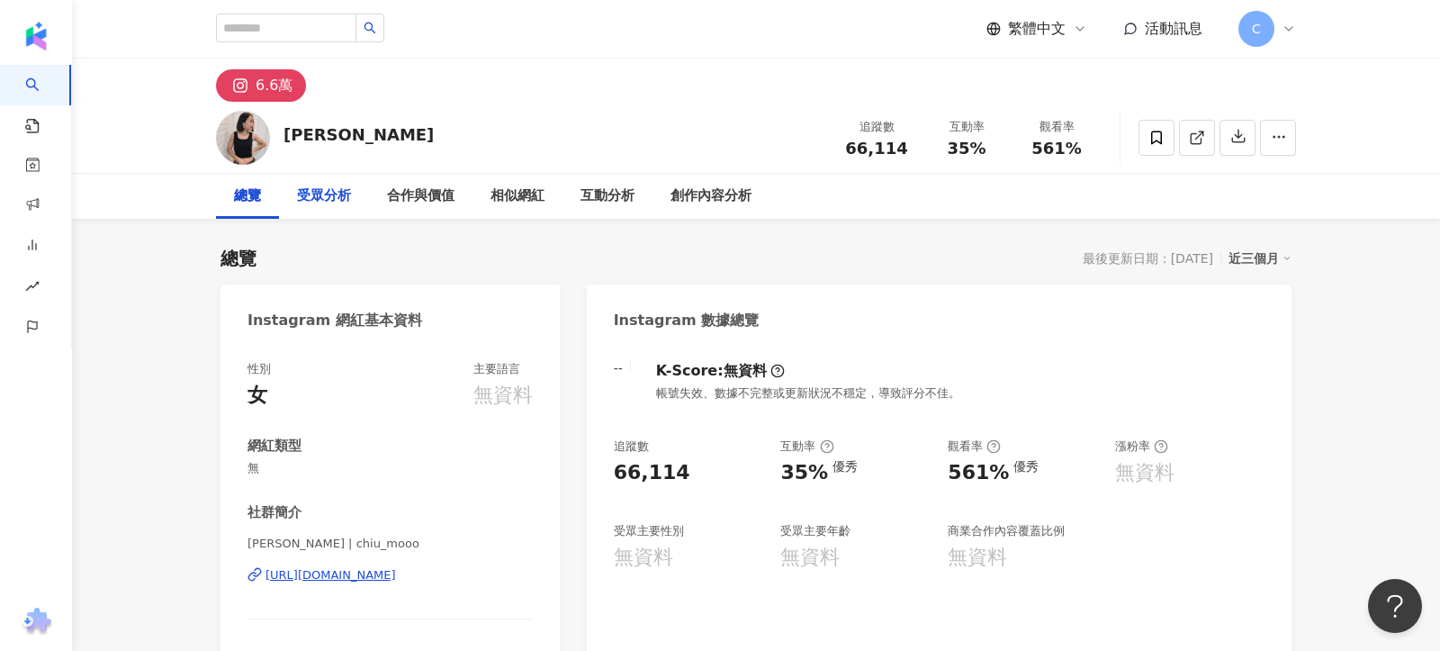
click at [332, 202] on div "受眾分析" at bounding box center [324, 196] width 54 height 22
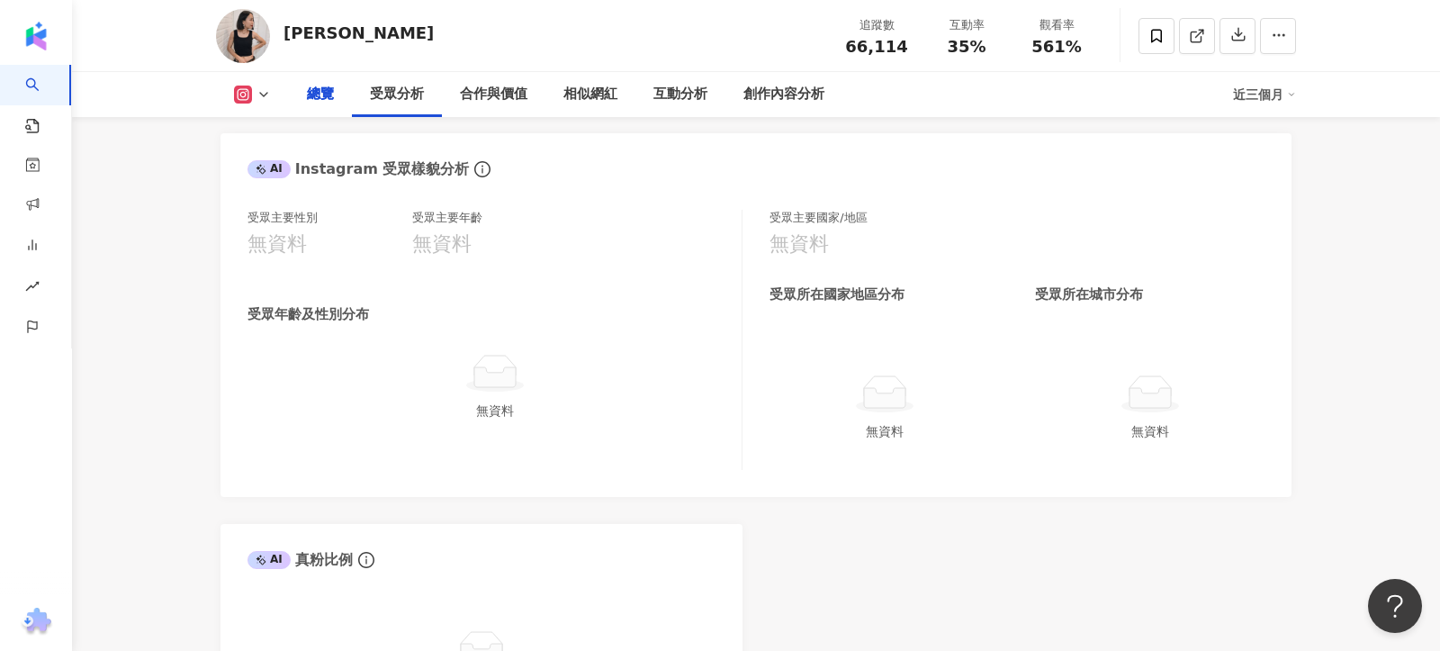
scroll to position [566, 0]
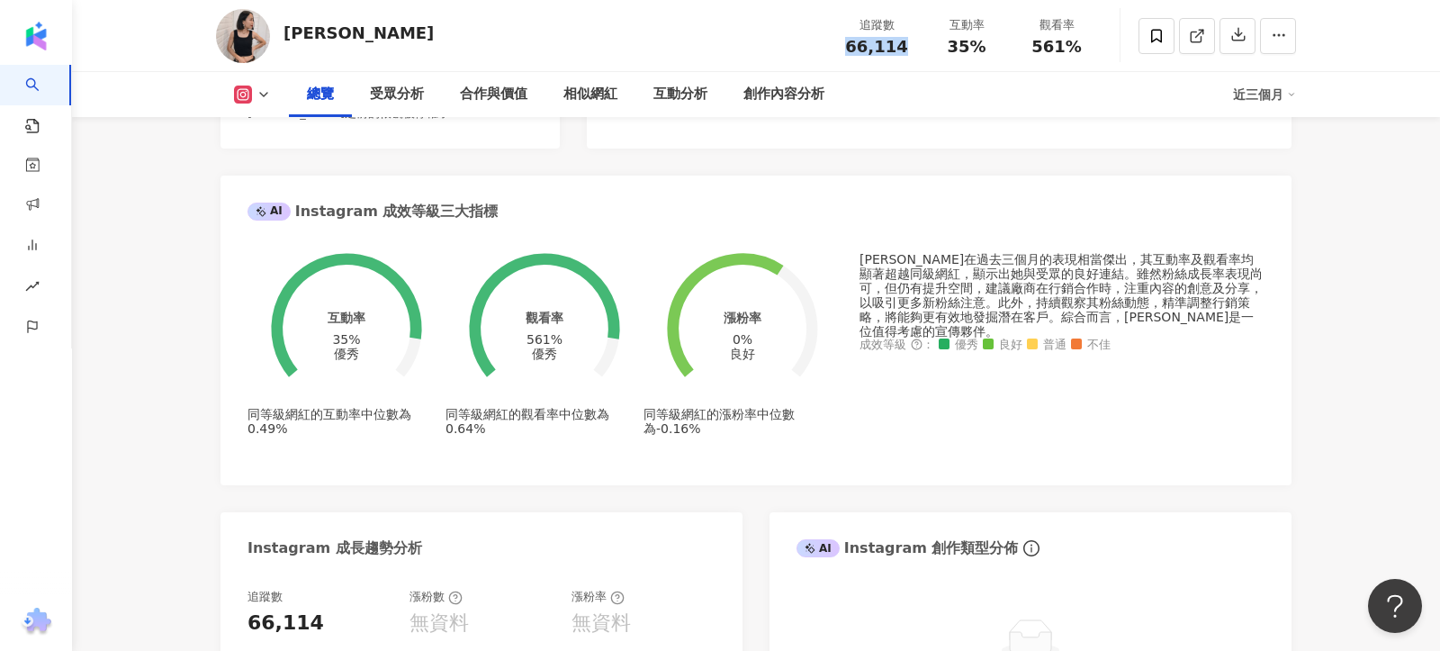
drag, startPoint x: 841, startPoint y: 52, endPoint x: 901, endPoint y: 52, distance: 60.3
click at [901, 52] on div "追蹤數 66,114" at bounding box center [877, 35] width 90 height 39
drag, startPoint x: 947, startPoint y: 41, endPoint x: 995, endPoint y: 44, distance: 48.7
click at [995, 44] on div "35%" at bounding box center [966, 47] width 68 height 18
copy span "35%"
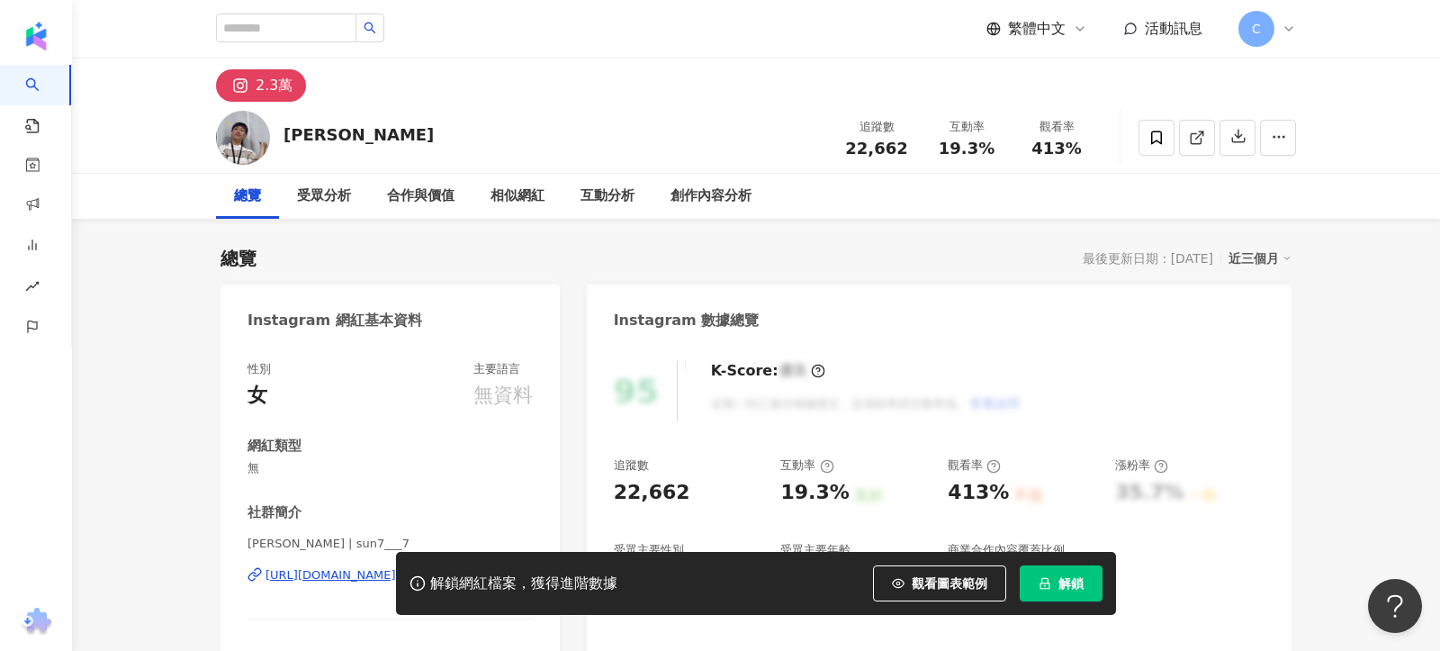
click at [1066, 586] on span "解鎖" at bounding box center [1070, 583] width 25 height 14
drag, startPoint x: 843, startPoint y: 144, endPoint x: 925, endPoint y: 144, distance: 81.9
click at [926, 144] on div "追蹤數 22,662 互動率 19.3% 觀看率 413%" at bounding box center [967, 137] width 270 height 53
copy div "22,662 互動率"
click at [868, 151] on span "22,662" at bounding box center [876, 148] width 62 height 19
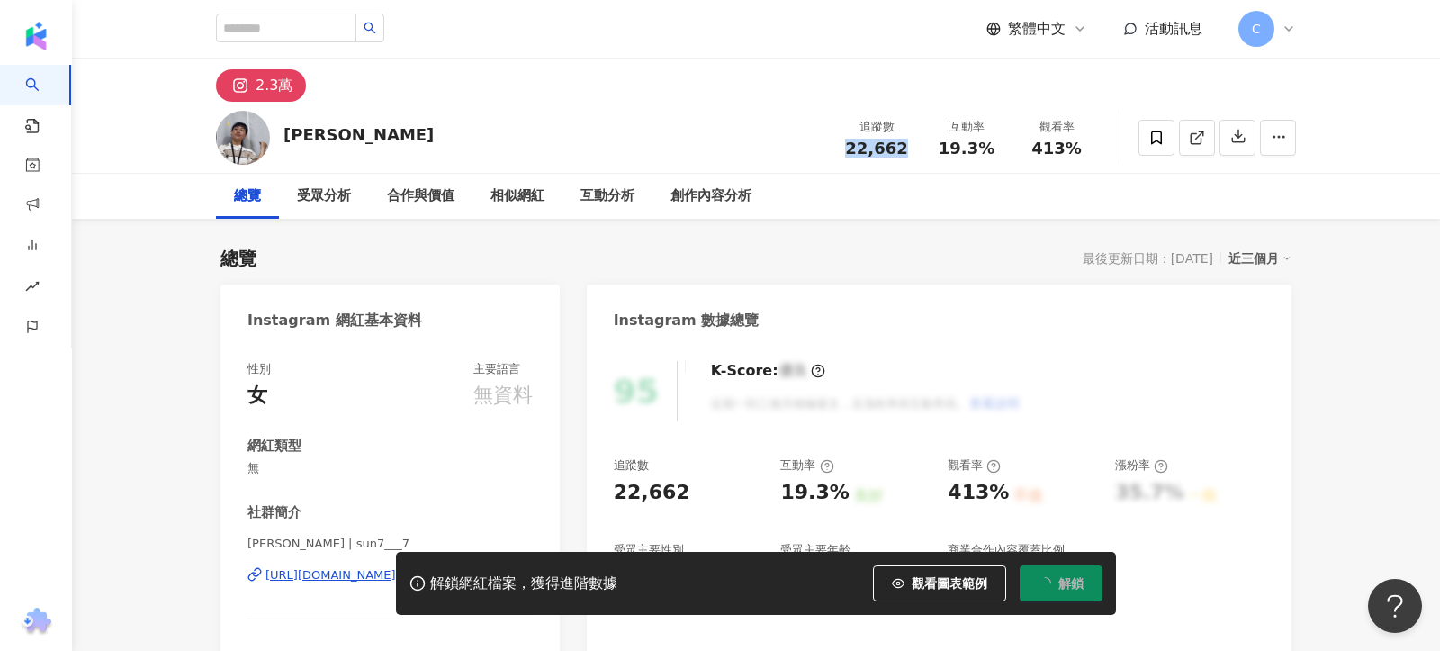
click at [868, 151] on span "22,662" at bounding box center [876, 148] width 62 height 19
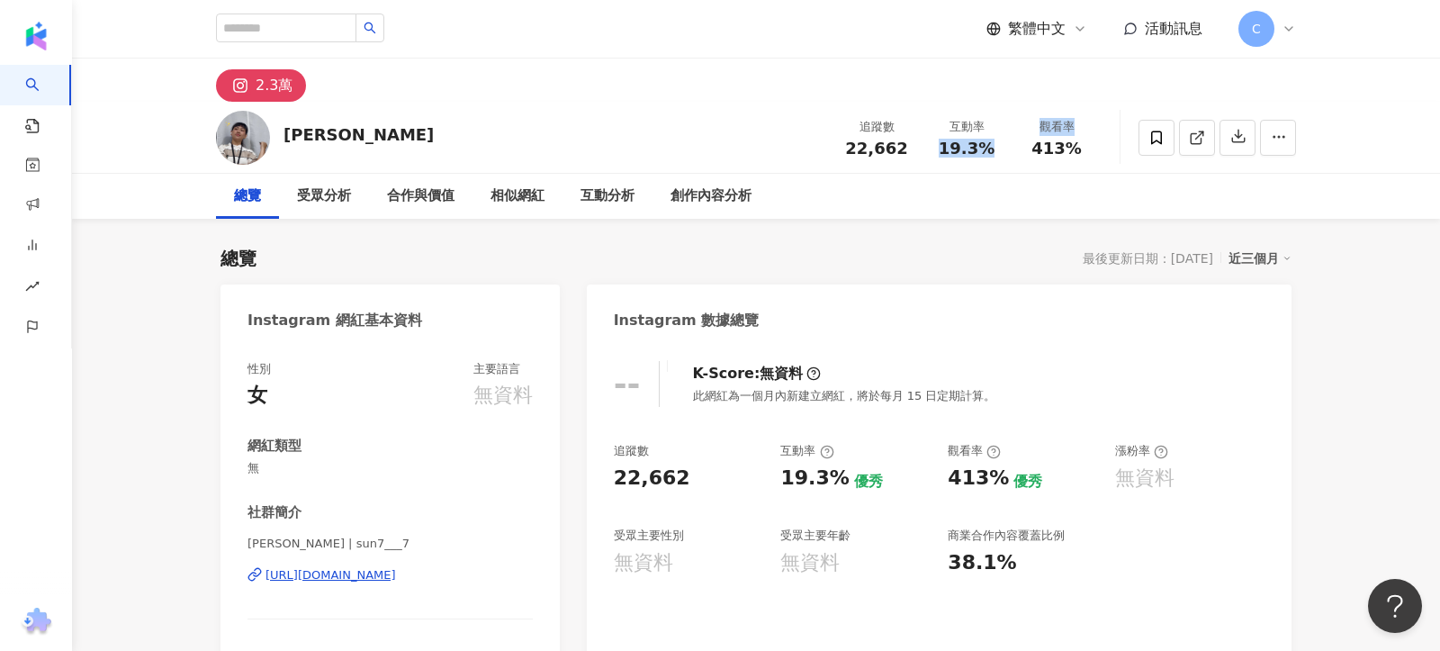
drag, startPoint x: 946, startPoint y: 148, endPoint x: 1012, endPoint y: 148, distance: 66.6
click at [1012, 148] on div "追蹤數 22,662 互動率 19.3% 觀看率 413%" at bounding box center [967, 137] width 270 height 53
copy div "19.3% 觀看率"
click at [957, 148] on span "19.3%" at bounding box center [967, 148] width 56 height 18
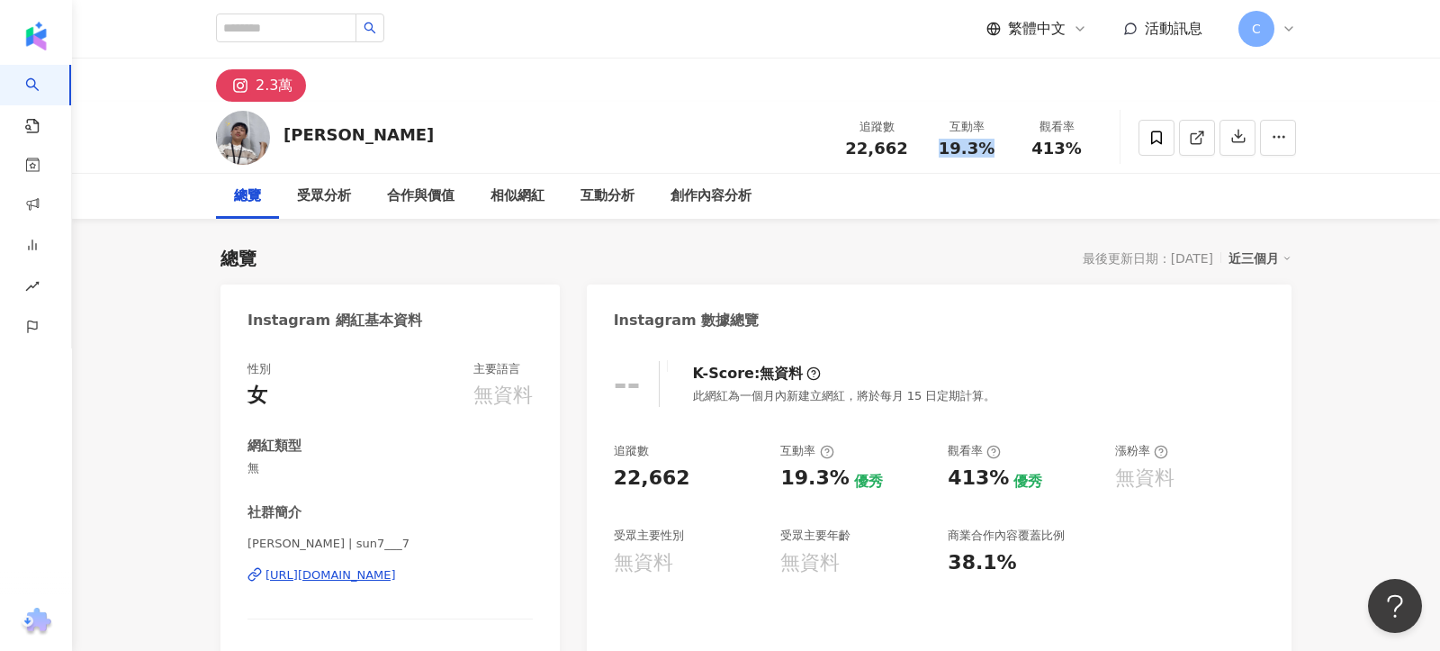
click at [957, 148] on span "19.3%" at bounding box center [967, 148] width 56 height 18
click at [335, 196] on div "受眾分析" at bounding box center [324, 196] width 54 height 22
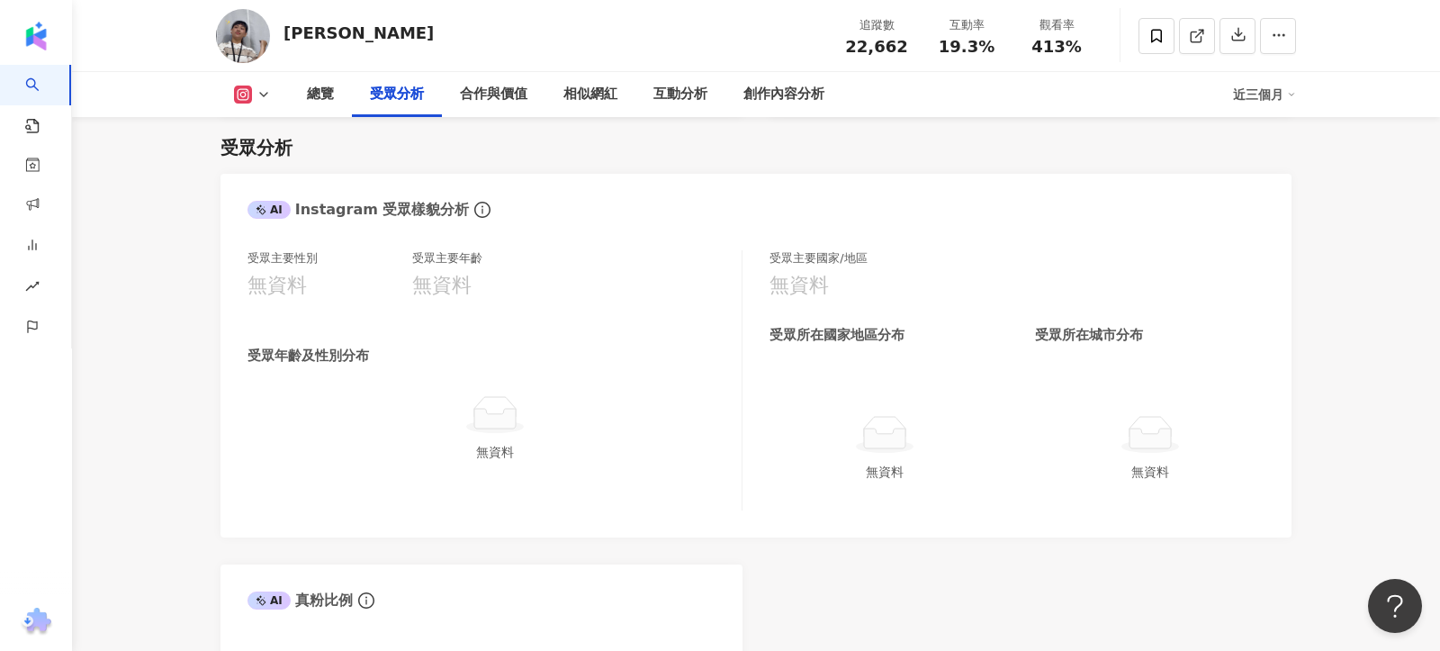
click at [298, 29] on div "孫孫孫" at bounding box center [358, 33] width 150 height 22
copy div "孫孫孫"
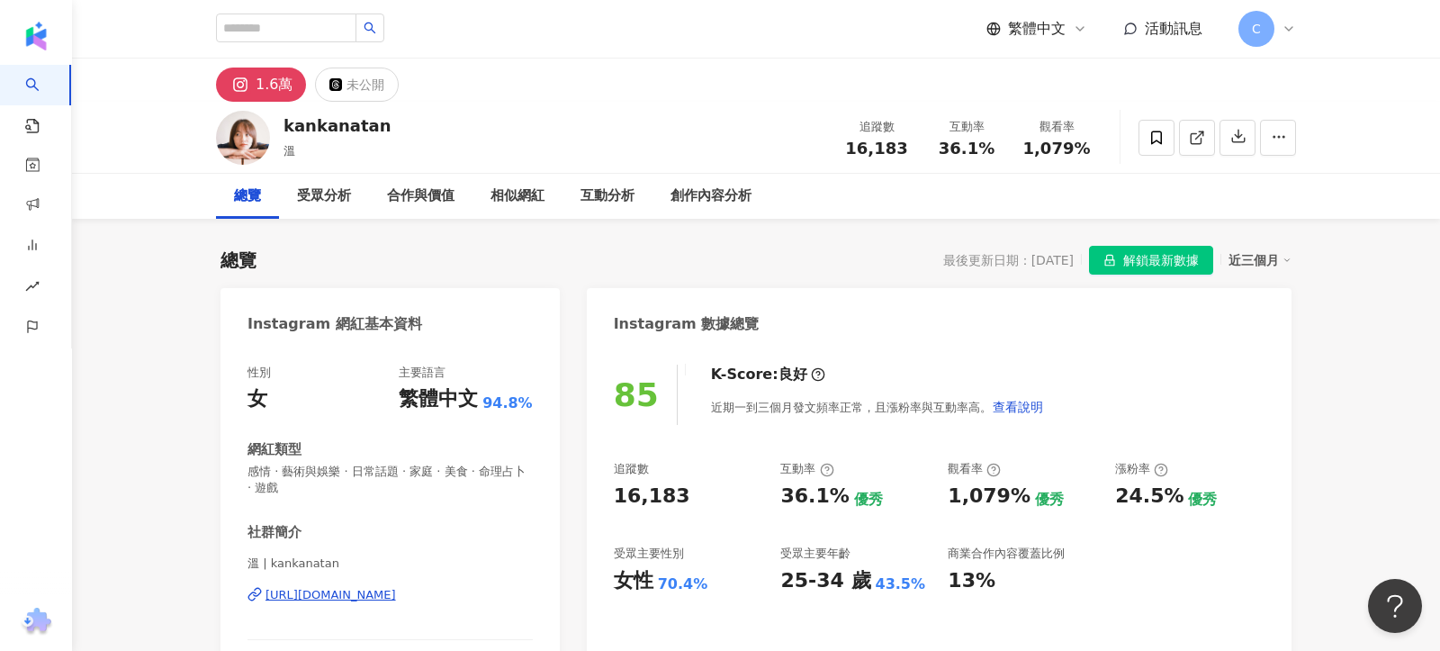
click at [1178, 255] on span "解鎖最新數據" at bounding box center [1161, 261] width 76 height 29
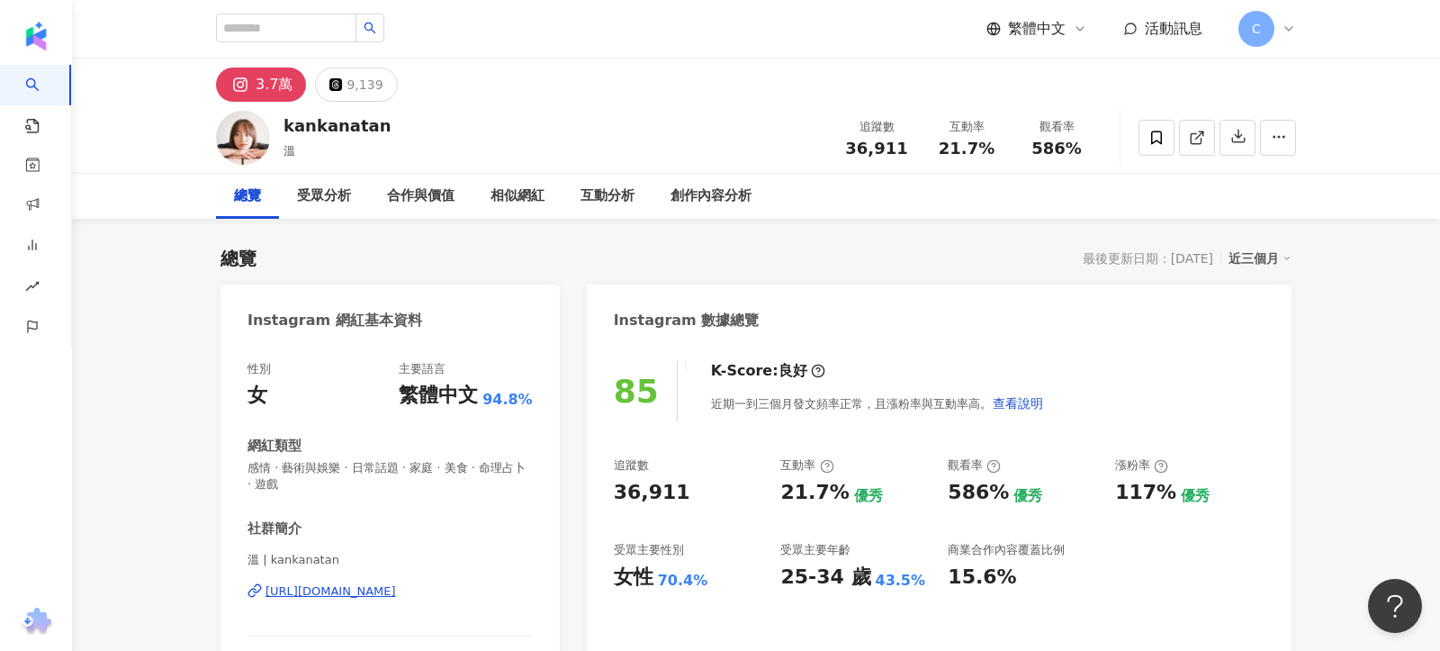
click at [854, 148] on span "36,911" at bounding box center [876, 148] width 62 height 19
copy span "36,911"
click at [337, 599] on div "溫 | kankanatan [URL][DOMAIN_NAME]" at bounding box center [389, 604] width 285 height 105
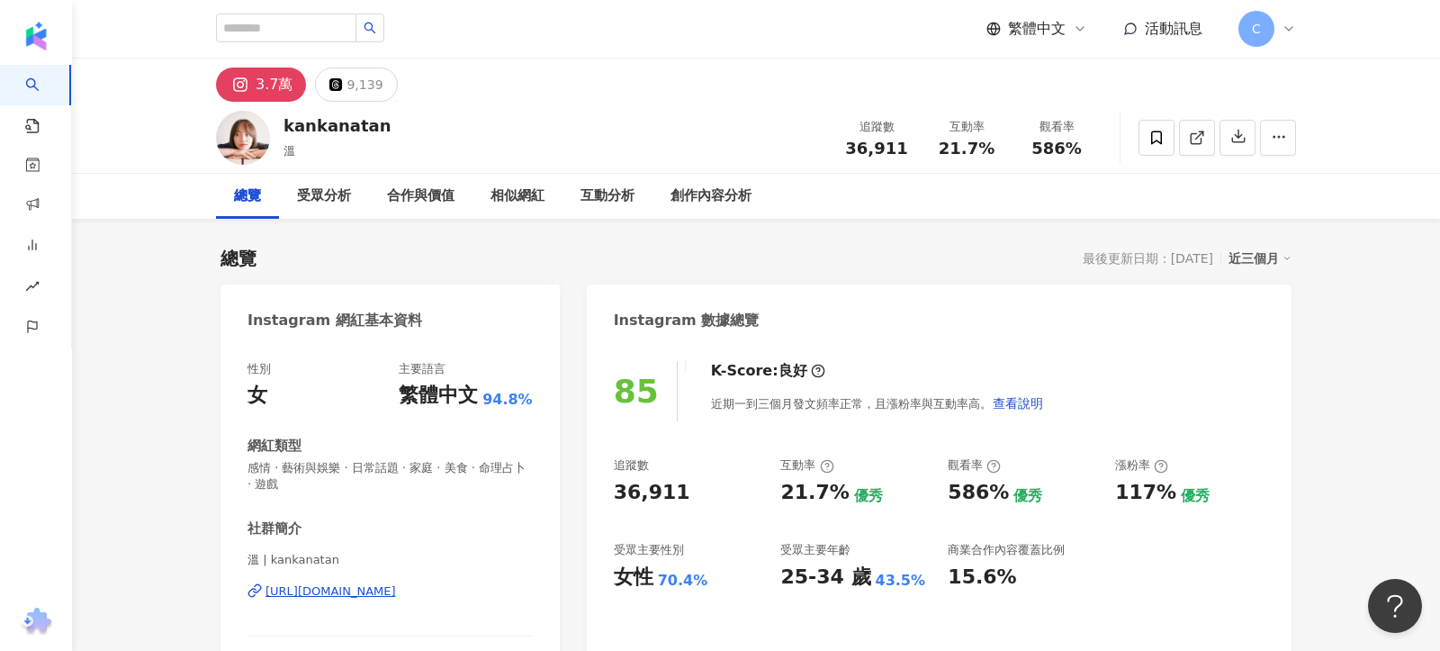
click at [347, 589] on div "[URL][DOMAIN_NAME]" at bounding box center [330, 591] width 130 height 16
click at [337, 202] on div "受眾分析" at bounding box center [324, 196] width 54 height 22
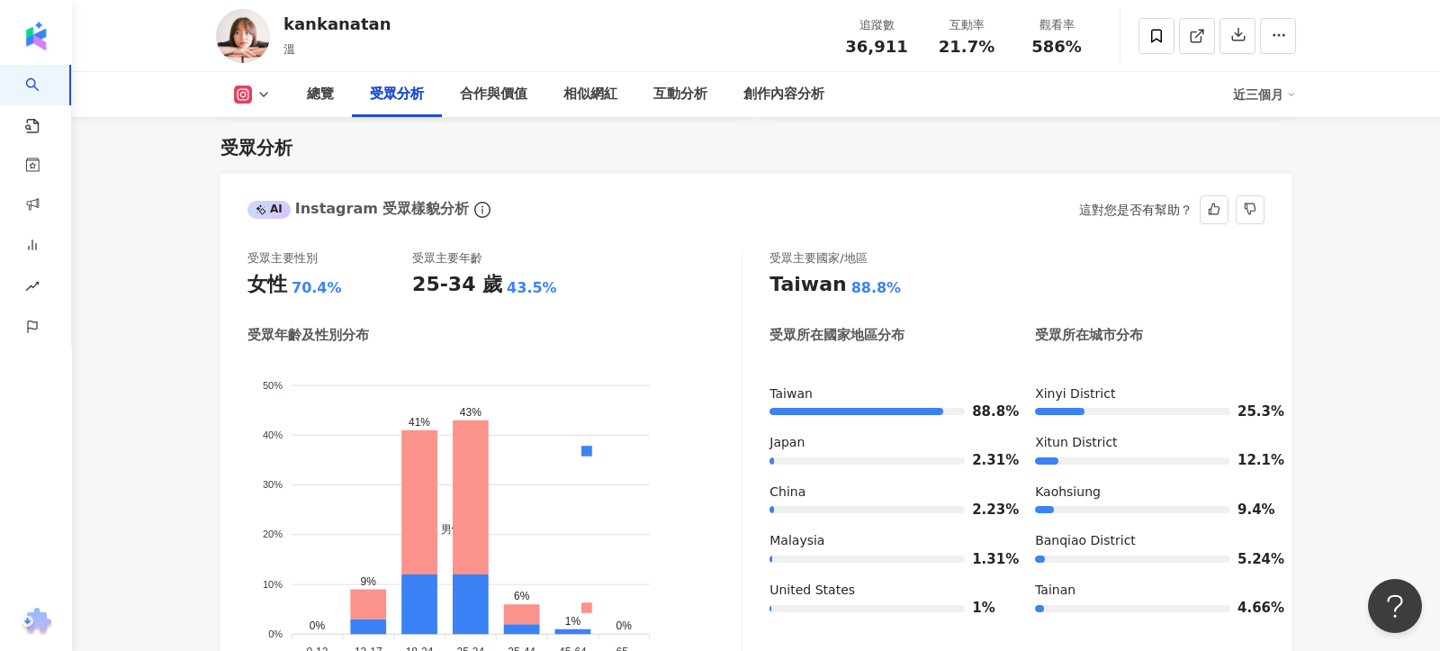
scroll to position [1558, 0]
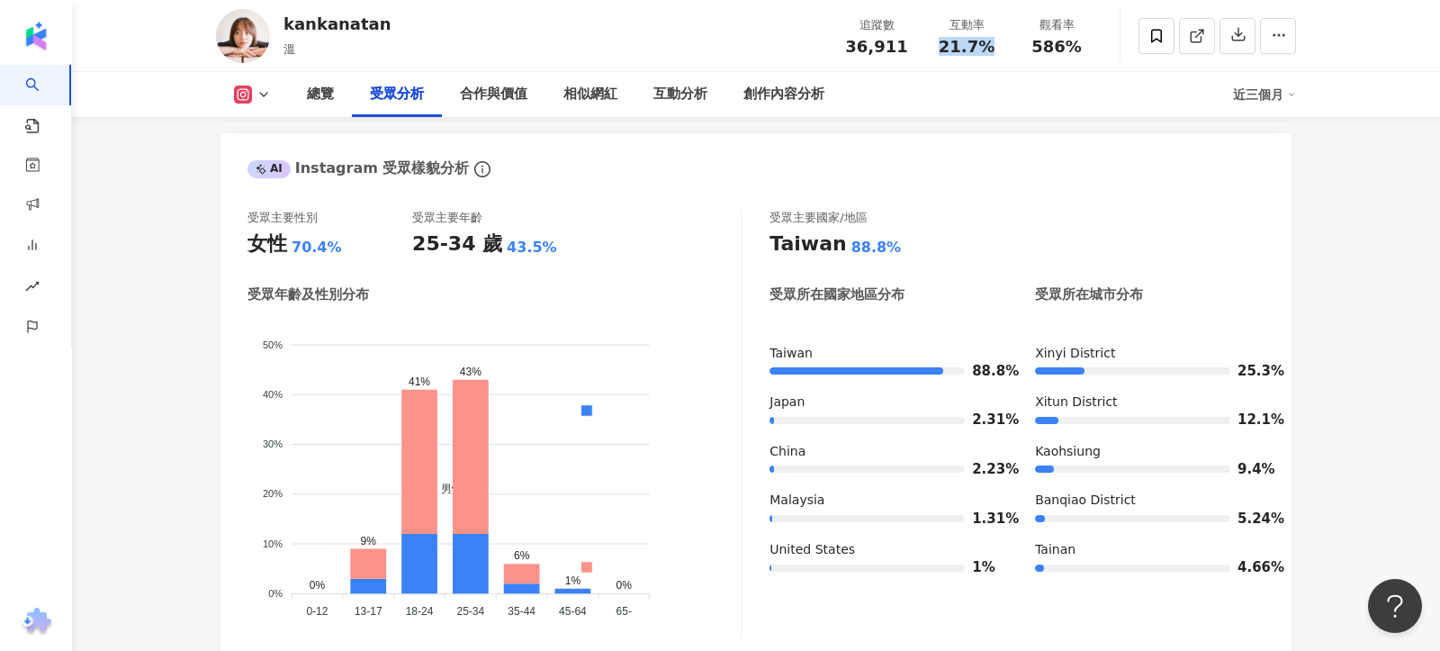
drag, startPoint x: 945, startPoint y: 45, endPoint x: 1010, endPoint y: 49, distance: 64.9
click at [1010, 49] on div "互動率 21.7%" at bounding box center [966, 35] width 90 height 39
copy span "21.7%"
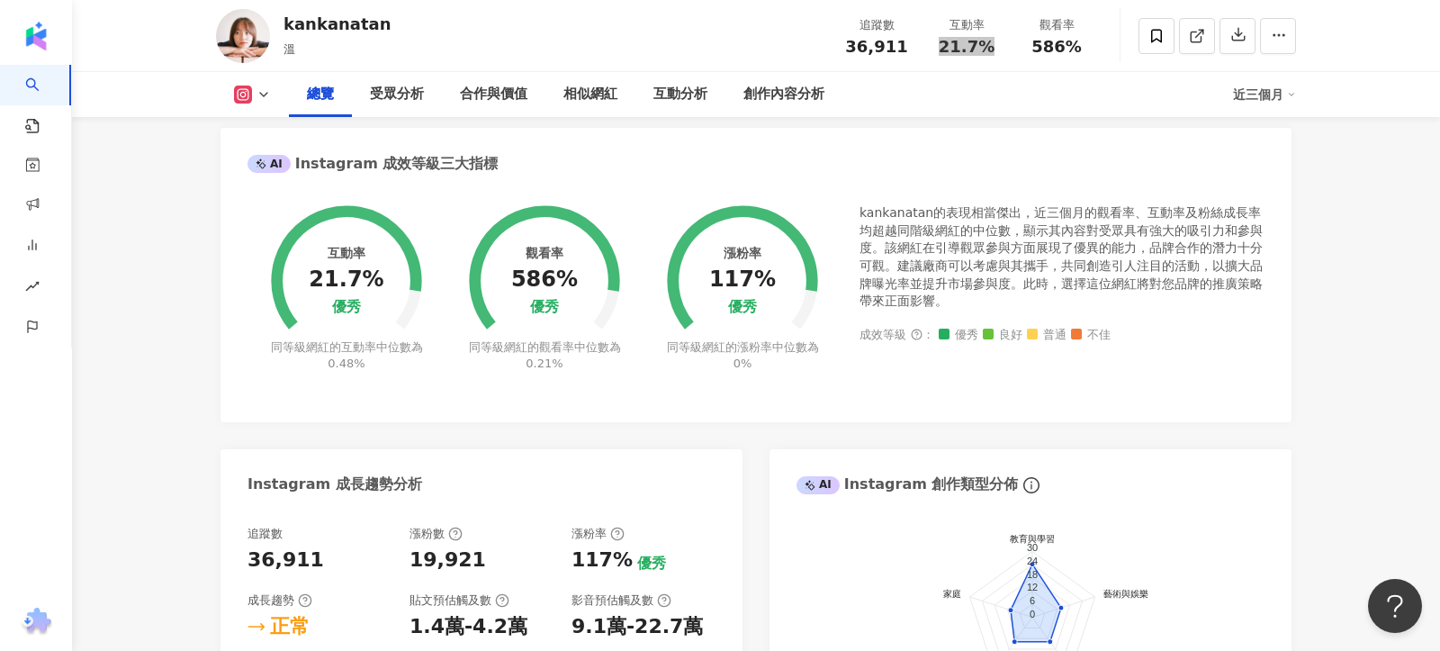
scroll to position [665, 0]
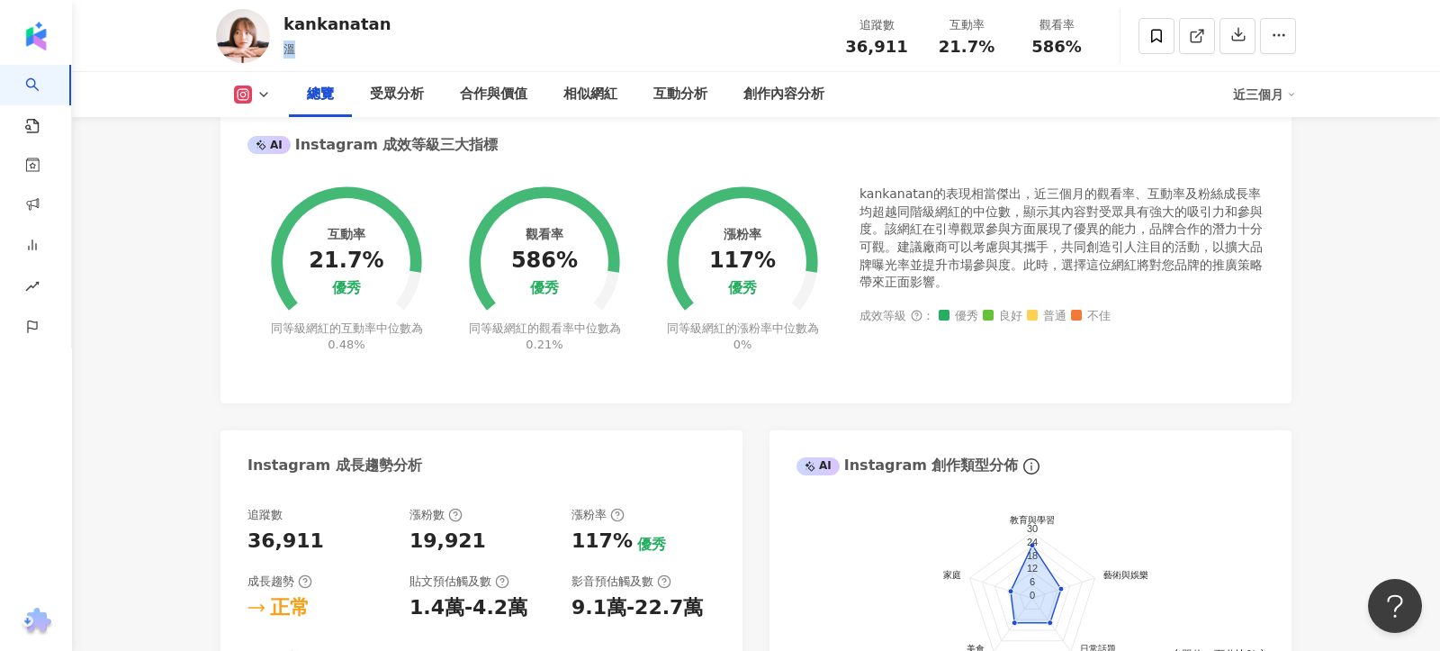
drag, startPoint x: 287, startPoint y: 49, endPoint x: 300, endPoint y: 49, distance: 12.6
click at [300, 49] on div "溫" at bounding box center [337, 49] width 108 height 18
copy span "溫"
